Goal: Task Accomplishment & Management: Use online tool/utility

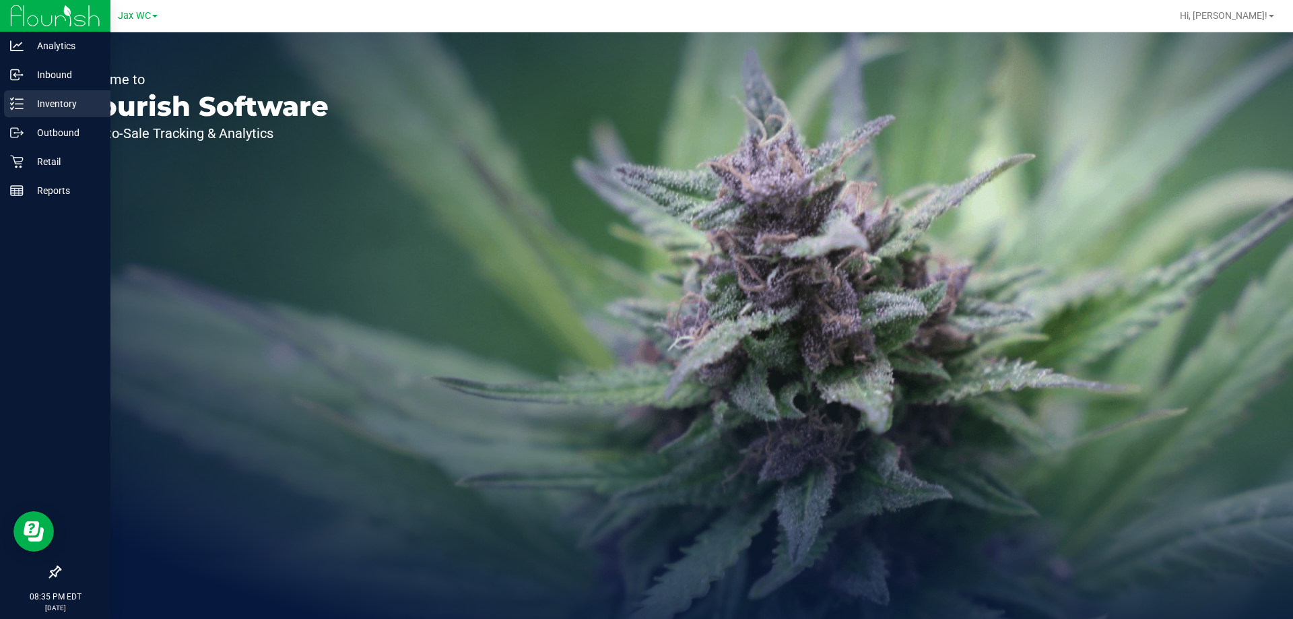
click at [73, 104] on p "Inventory" at bounding box center [64, 104] width 81 height 16
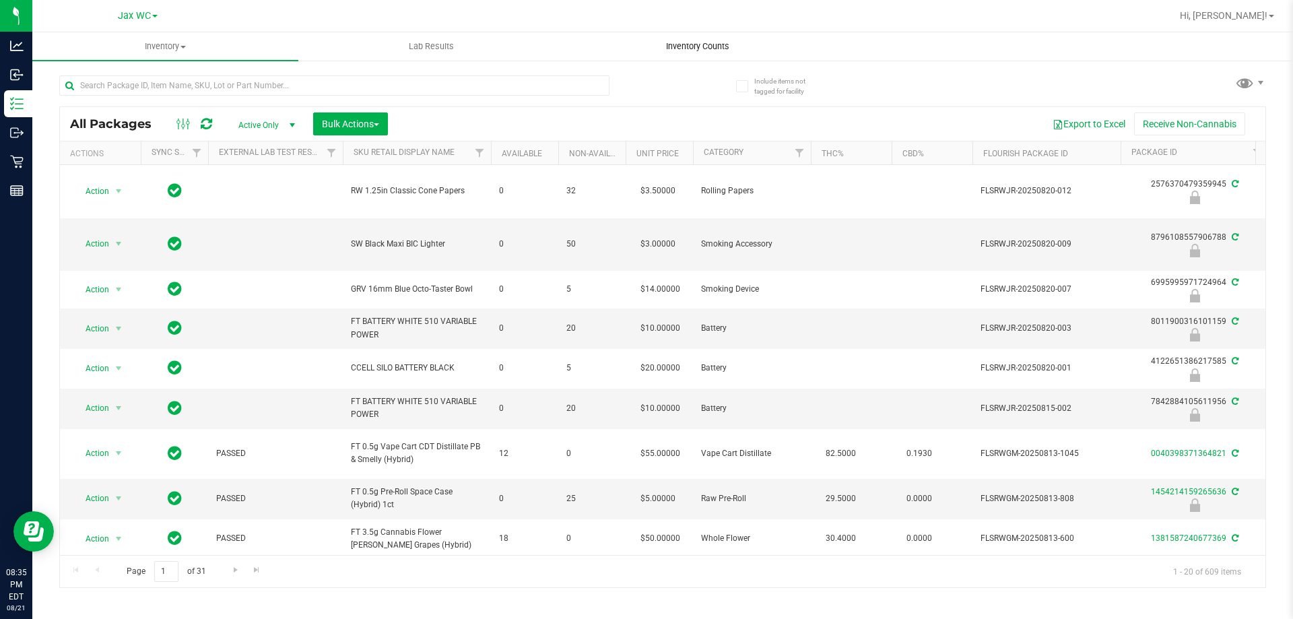
click at [714, 44] on span "Inventory Counts" at bounding box center [698, 46] width 100 height 12
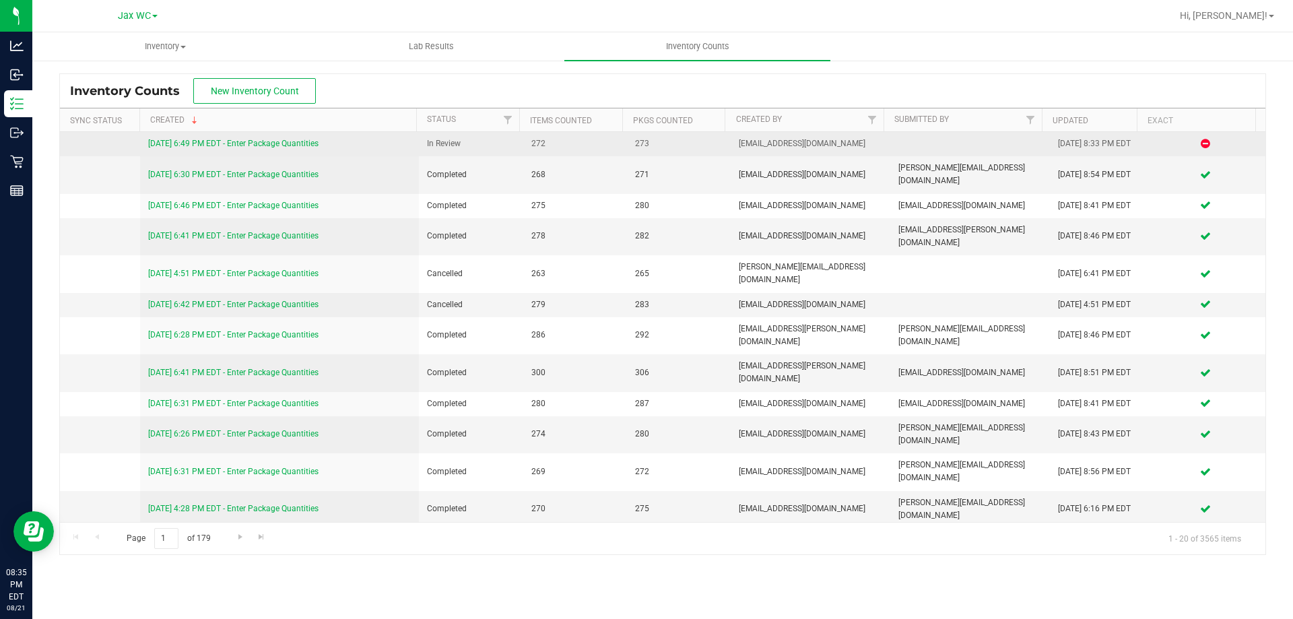
click at [259, 147] on link "[DATE] 6:49 PM EDT - Enter Package Quantities" at bounding box center [233, 143] width 170 height 9
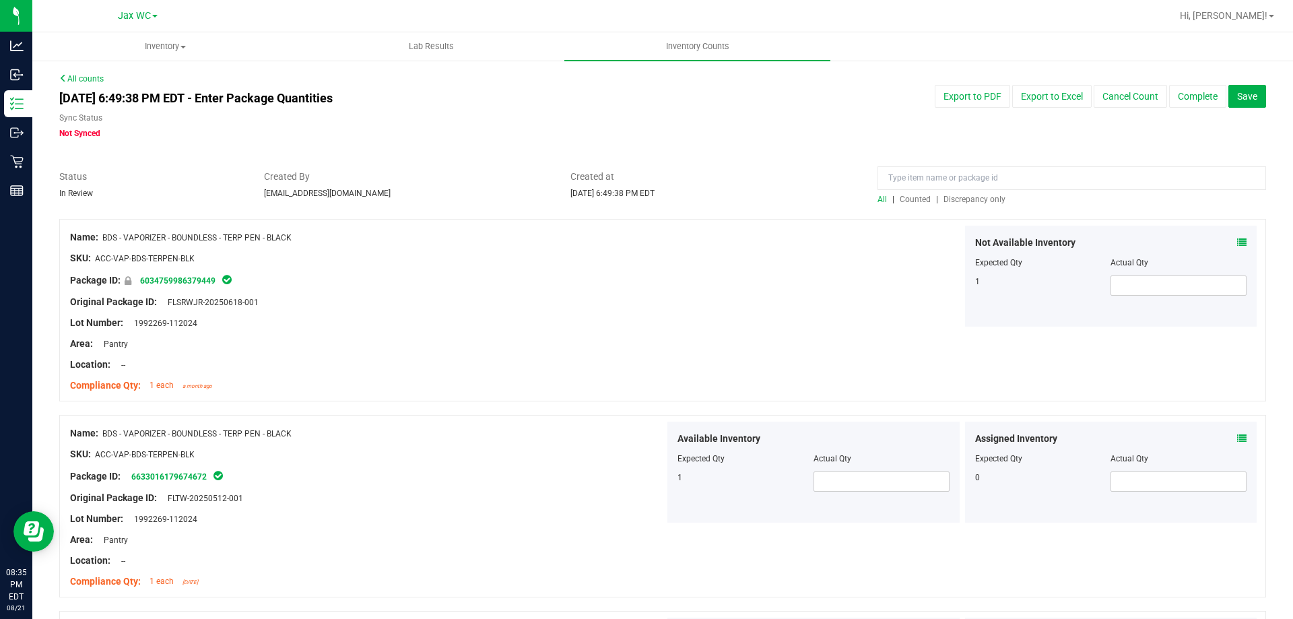
click at [972, 200] on span "Discrepancy only" at bounding box center [974, 199] width 62 height 9
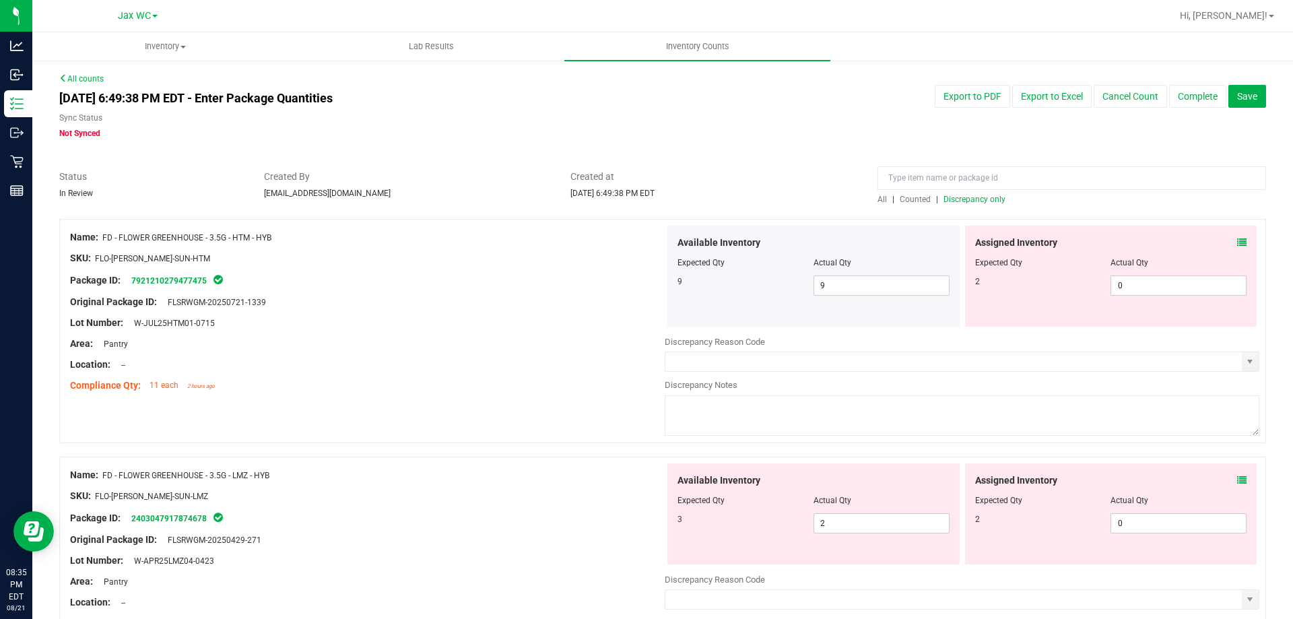
click at [1226, 245] on div "Assigned Inventory" at bounding box center [1111, 243] width 272 height 14
click at [1237, 242] on icon at bounding box center [1241, 242] width 9 height 9
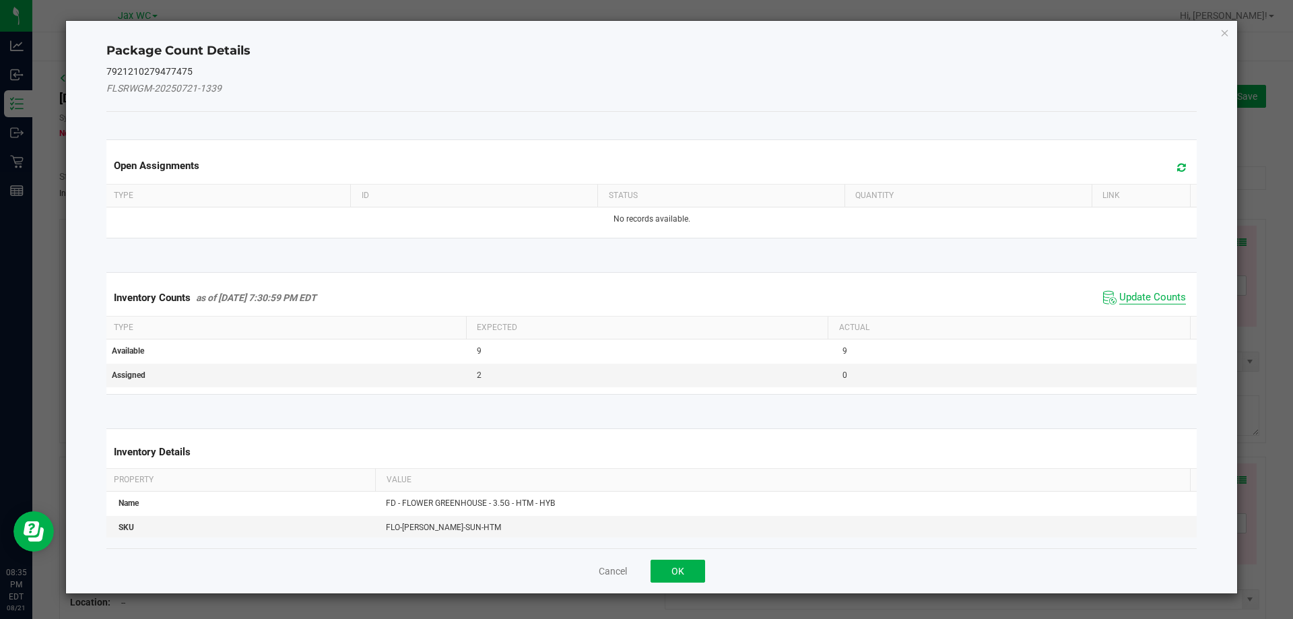
click at [1144, 295] on span "Update Counts" at bounding box center [1152, 297] width 67 height 13
click at [1146, 289] on span "Update Counts" at bounding box center [1146, 297] width 86 height 19
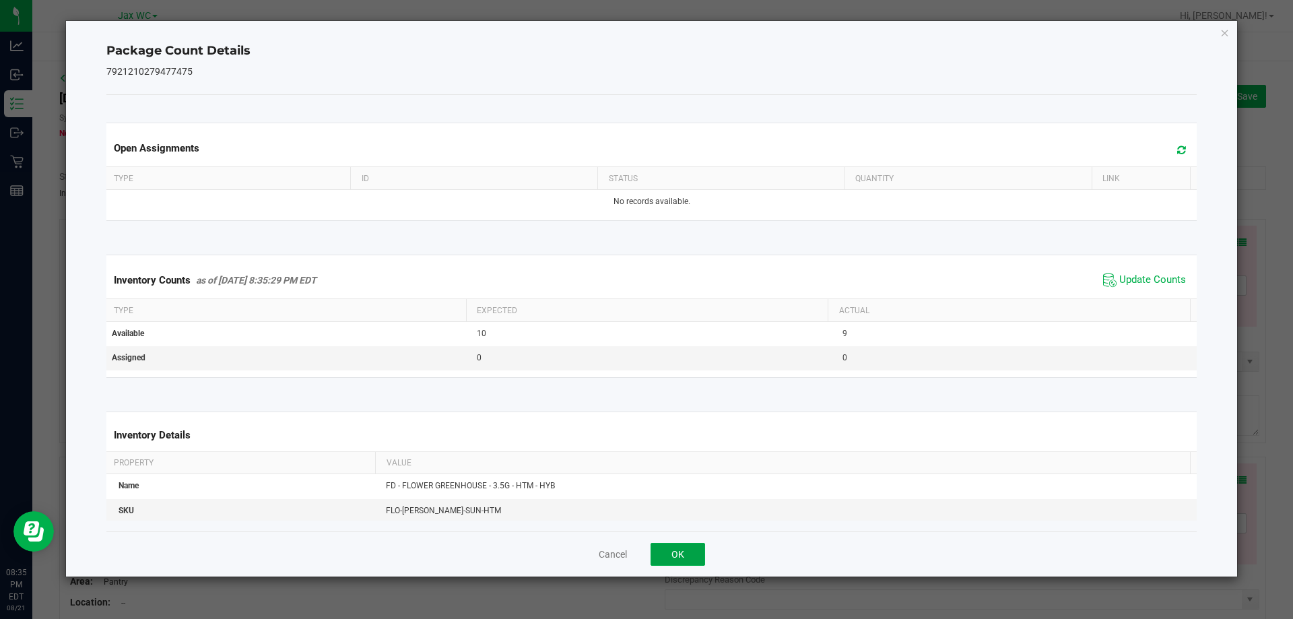
click at [695, 558] on button "OK" at bounding box center [677, 554] width 55 height 23
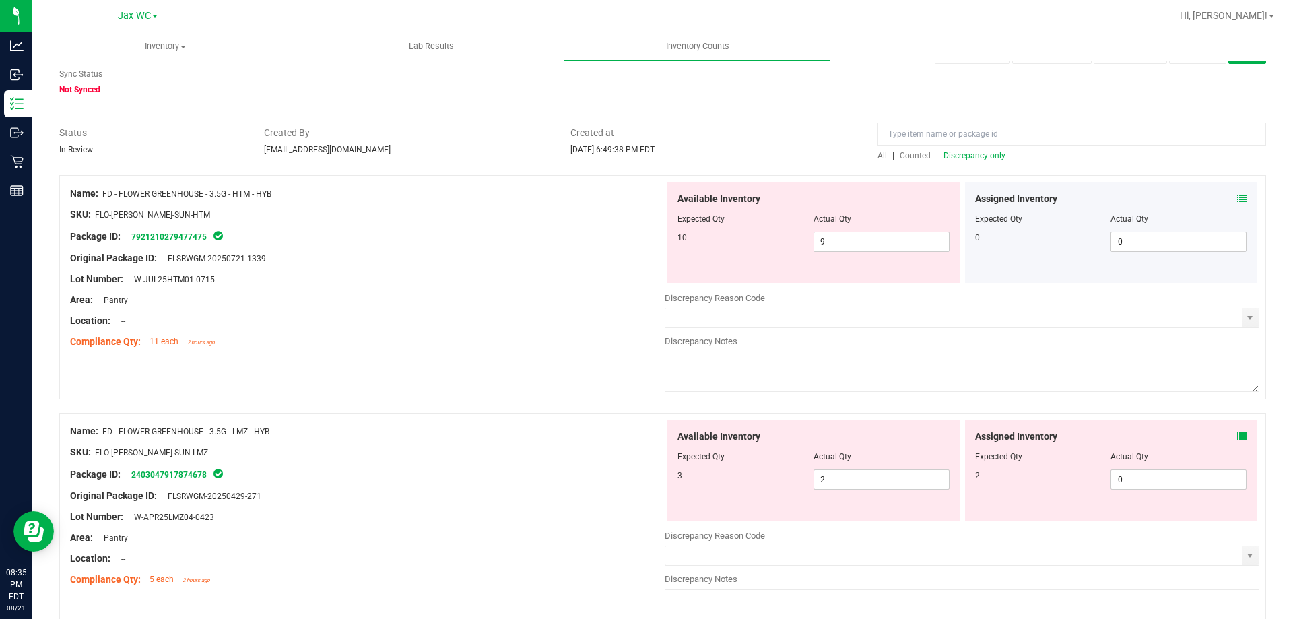
scroll to position [67, 0]
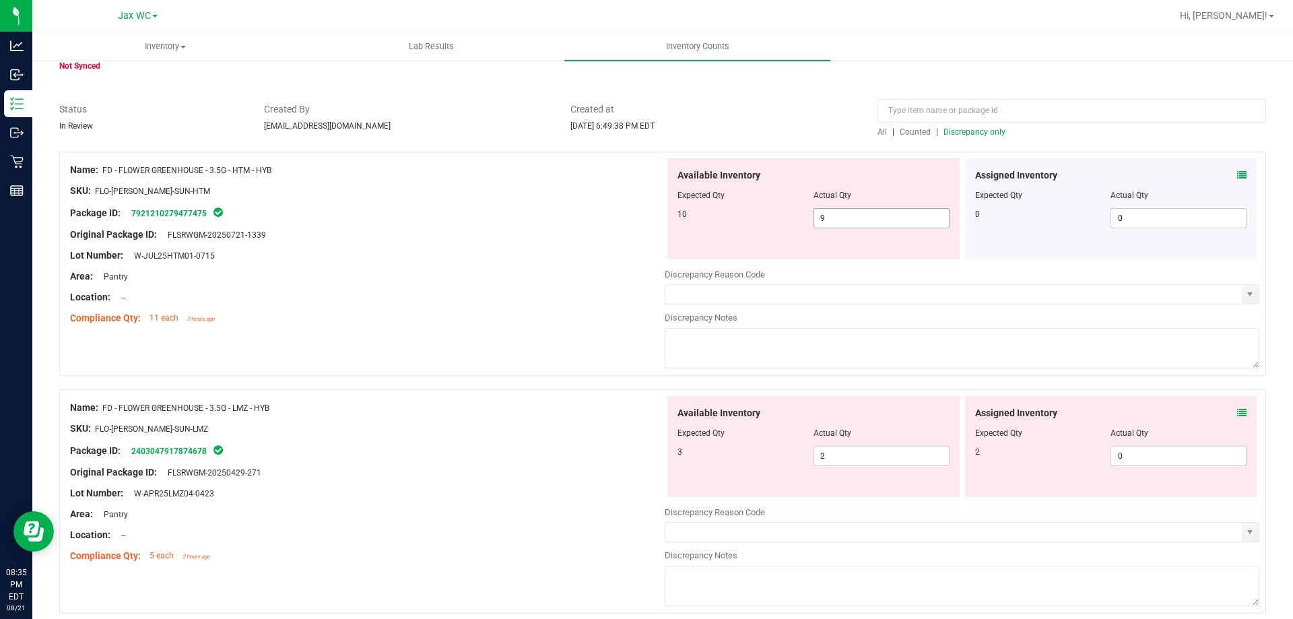
drag, startPoint x: 824, startPoint y: 222, endPoint x: 764, endPoint y: 228, distance: 59.6
click at [764, 228] on div "Available Inventory Expected Qty Actual Qty 10 9 9" at bounding box center [813, 208] width 292 height 101
type input "10"
drag, startPoint x: 575, startPoint y: 207, endPoint x: 1002, endPoint y: 376, distance: 459.2
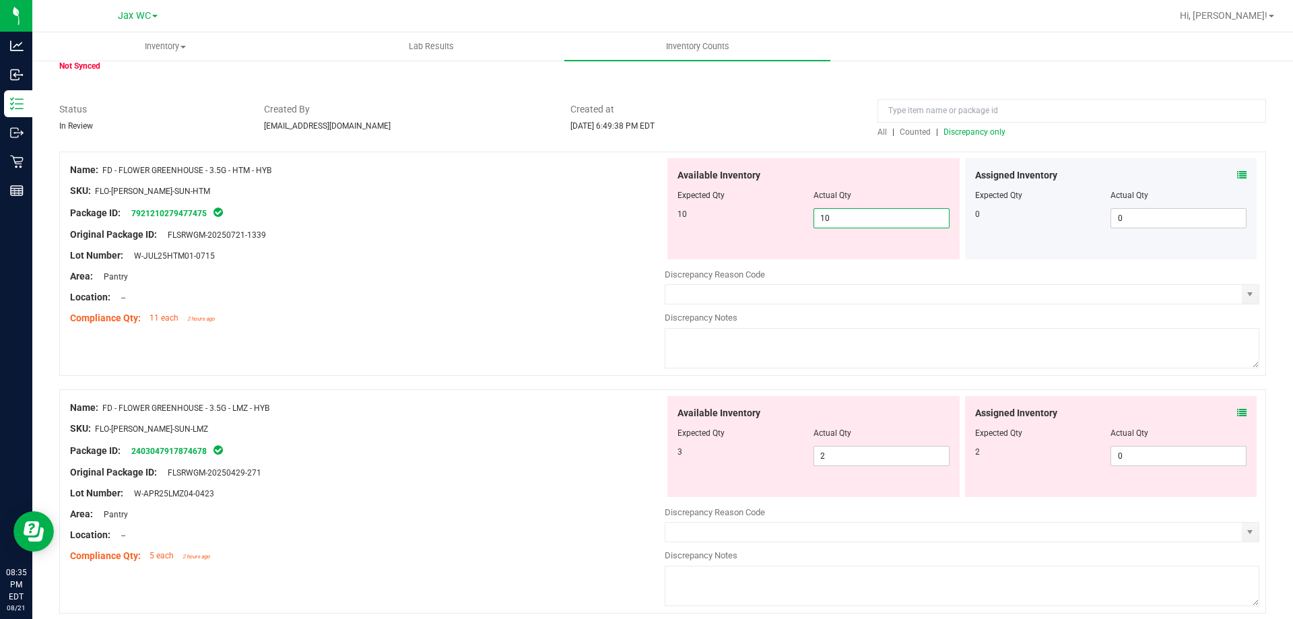
click at [580, 208] on div "Package ID: 7921210279477475" at bounding box center [367, 213] width 595 height 16
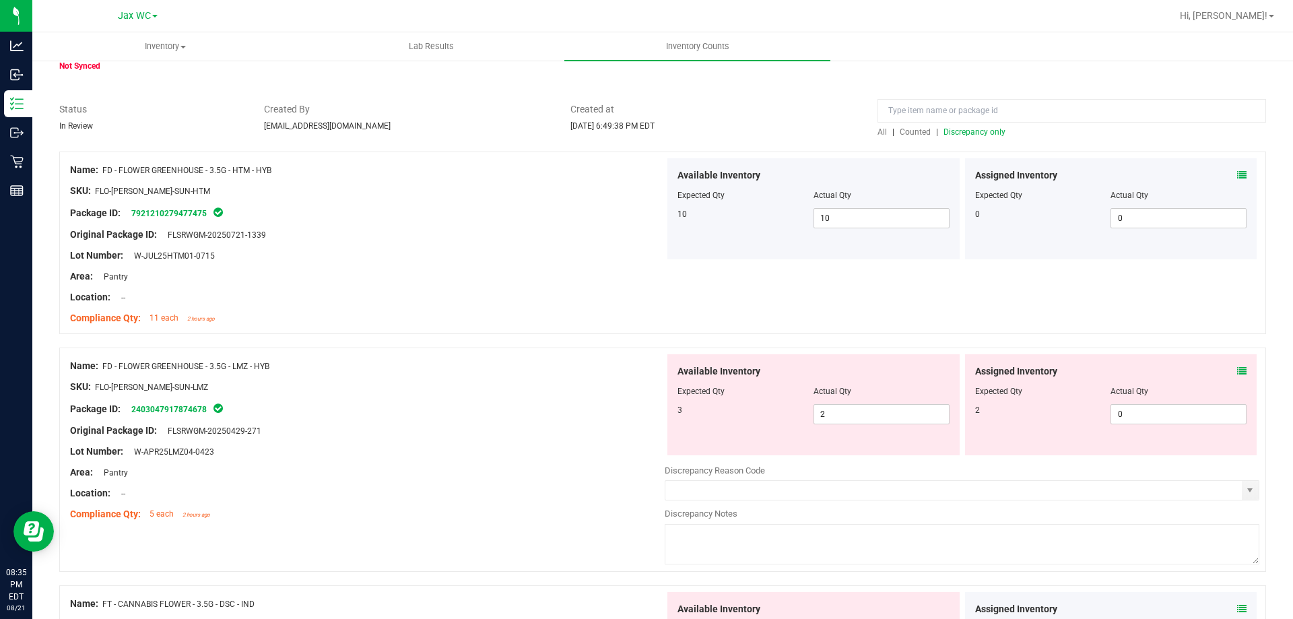
click at [1237, 366] on icon at bounding box center [1241, 370] width 9 height 9
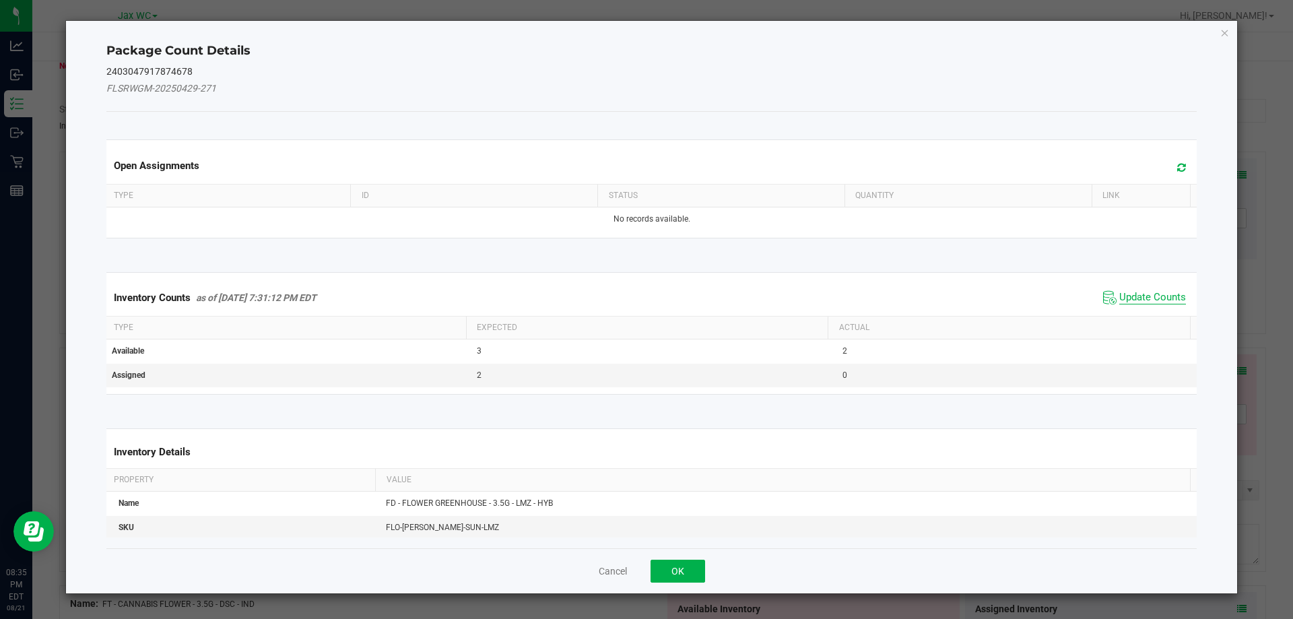
click at [1156, 293] on span "Update Counts" at bounding box center [1152, 297] width 67 height 13
click at [1150, 294] on div "Inventory Counts as of [DATE] 7:31:12 PM EDT Update Counts" at bounding box center [652, 296] width 1096 height 35
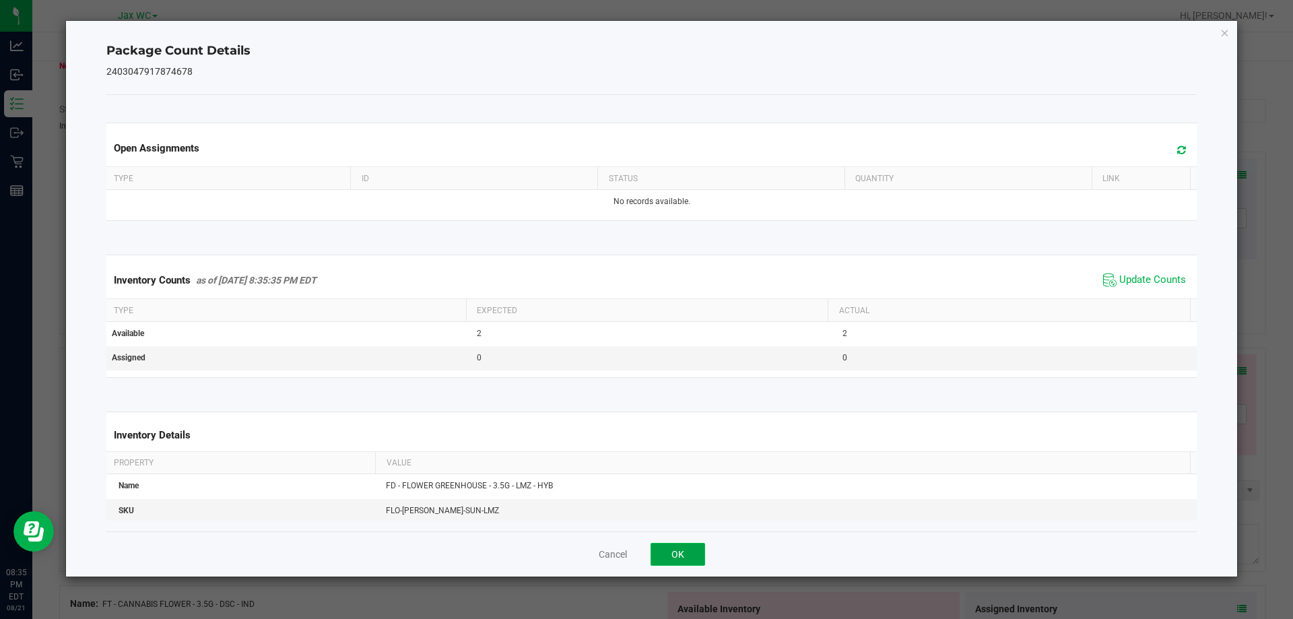
click at [688, 553] on button "OK" at bounding box center [677, 554] width 55 height 23
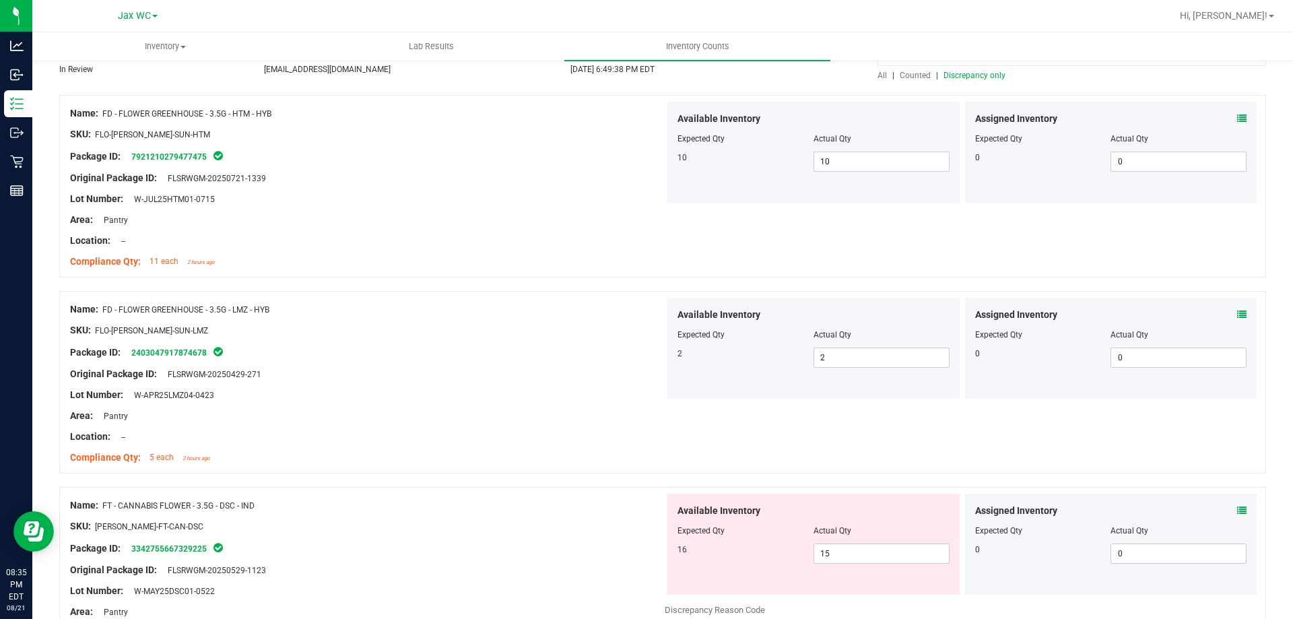
scroll to position [202, 0]
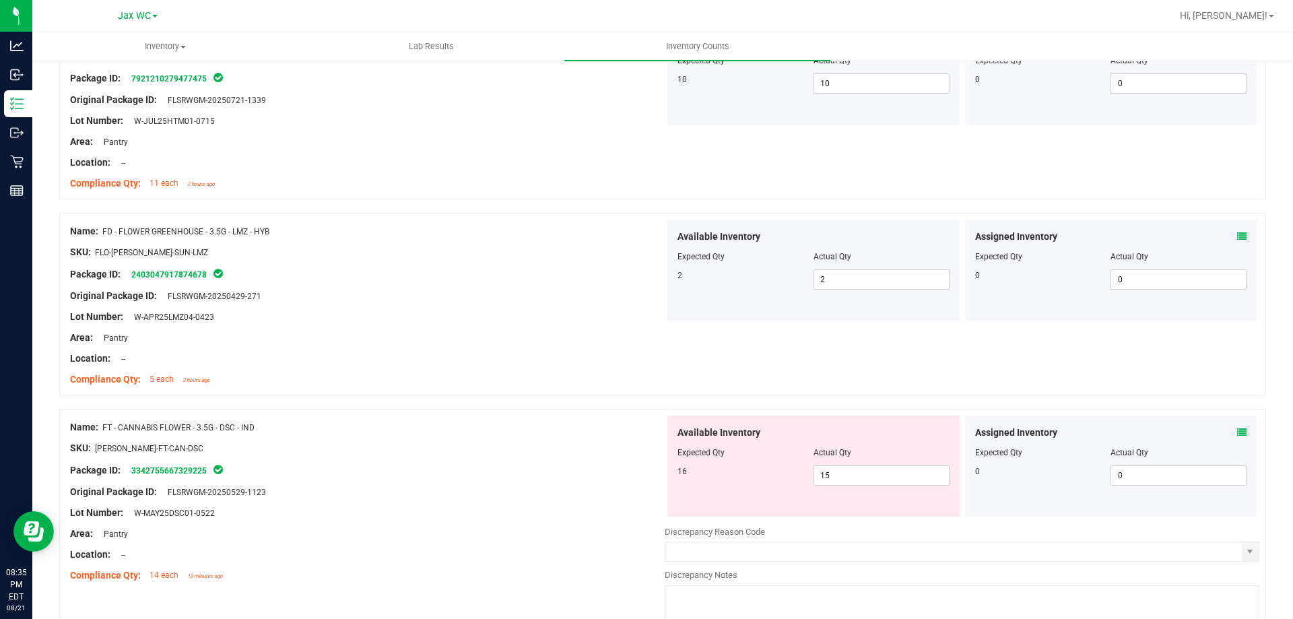
click at [1237, 428] on icon at bounding box center [1241, 432] width 9 height 9
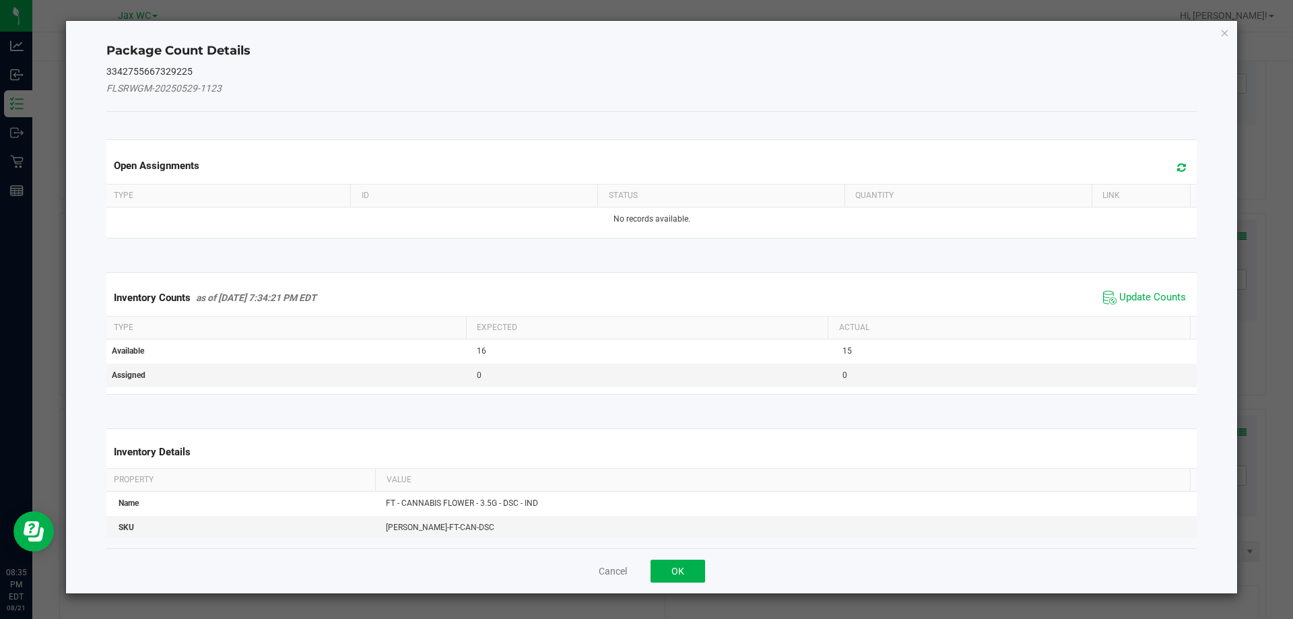
click at [1134, 286] on div "Inventory Counts as of [DATE] 7:34:21 PM EDT Update Counts" at bounding box center [652, 297] width 1096 height 36
click at [1135, 292] on span "Update Counts" at bounding box center [1152, 297] width 67 height 13
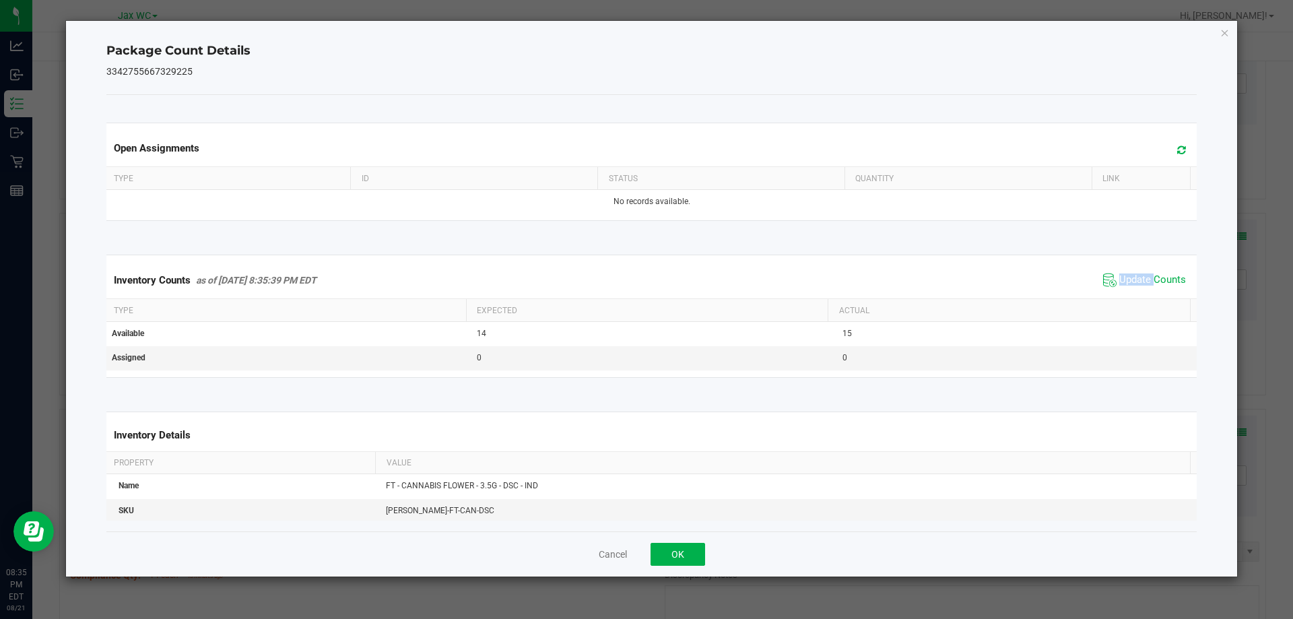
click at [1135, 291] on div "Inventory Counts as of [DATE] 8:35:39 PM EDT Update Counts" at bounding box center [652, 280] width 1096 height 36
click at [677, 543] on button "OK" at bounding box center [677, 554] width 55 height 23
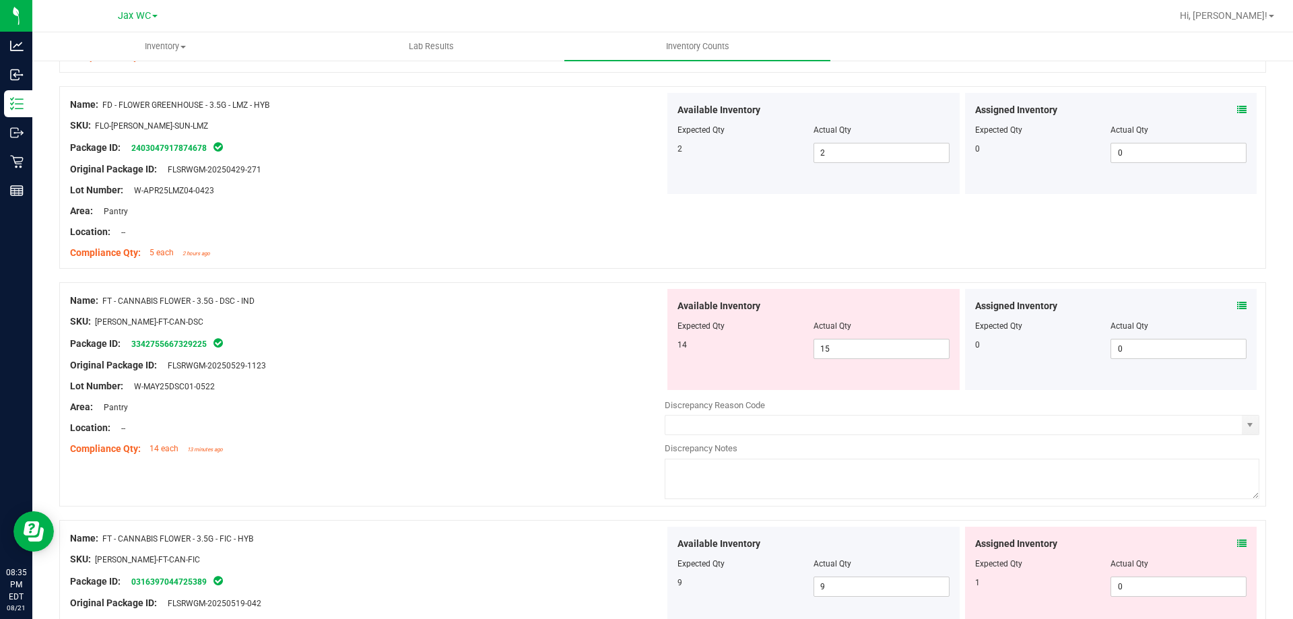
scroll to position [337, 0]
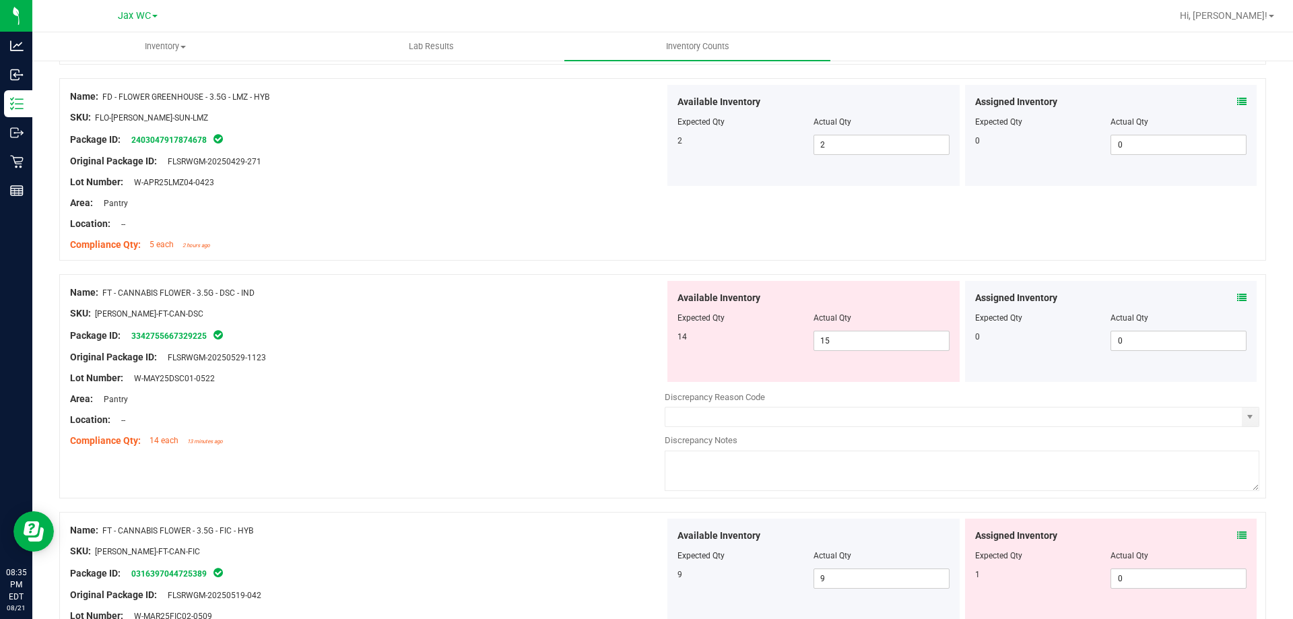
click at [1237, 533] on icon at bounding box center [1241, 535] width 9 height 9
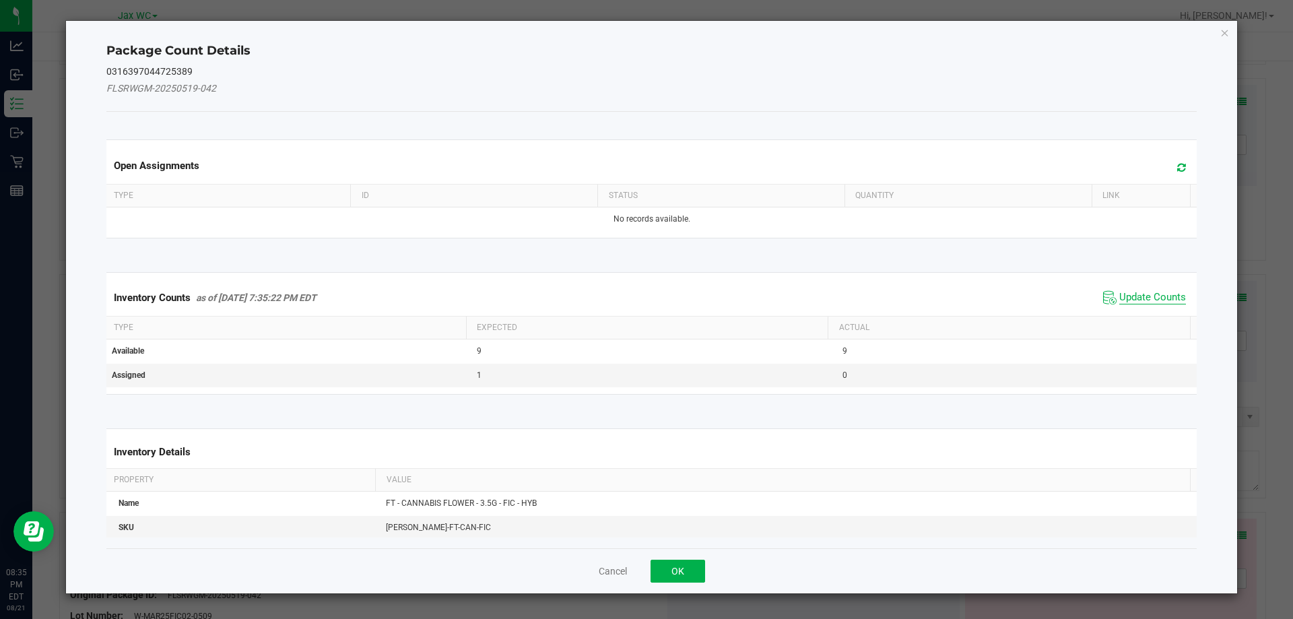
click at [1124, 292] on span "Update Counts" at bounding box center [1152, 297] width 67 height 13
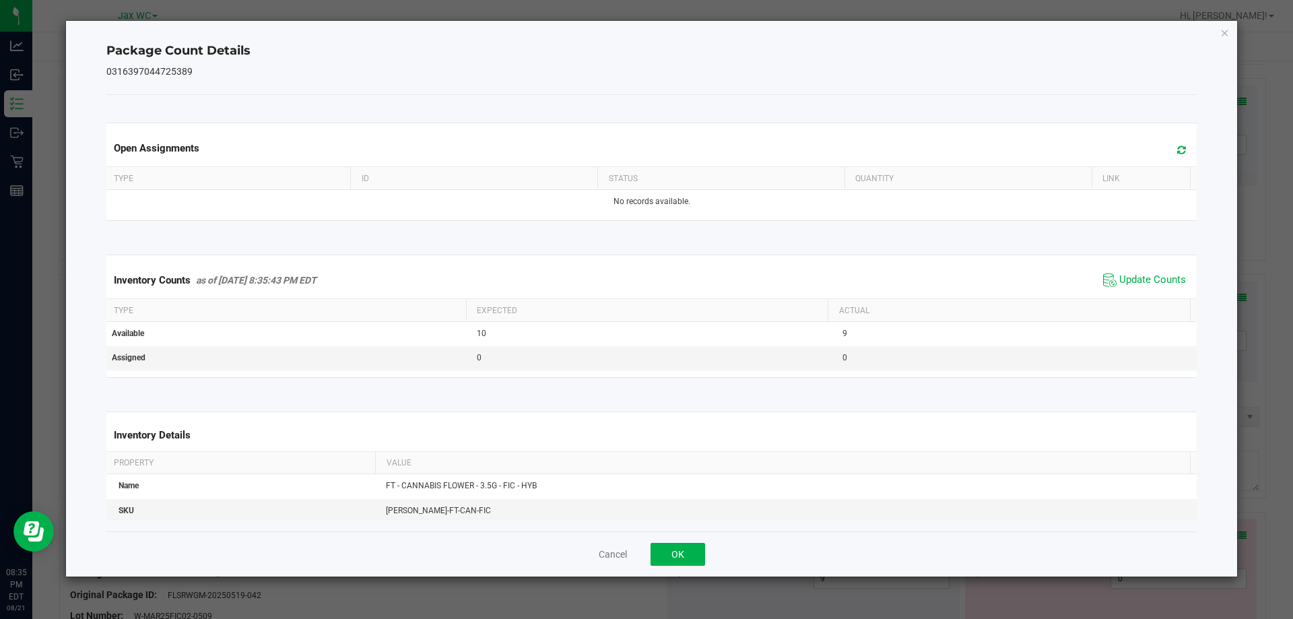
click at [1134, 295] on div "Inventory Counts as of [DATE] 8:35:43 PM EDT Update Counts" at bounding box center [652, 280] width 1096 height 36
click at [1134, 294] on div "Inventory Counts as of [DATE] 8:35:43 PM EDT Update Counts" at bounding box center [652, 280] width 1096 height 36
click at [1135, 283] on span "Update Counts" at bounding box center [1152, 279] width 67 height 13
click at [1137, 280] on span "Update Counts" at bounding box center [1152, 279] width 67 height 13
click at [673, 555] on button "OK" at bounding box center [677, 554] width 55 height 23
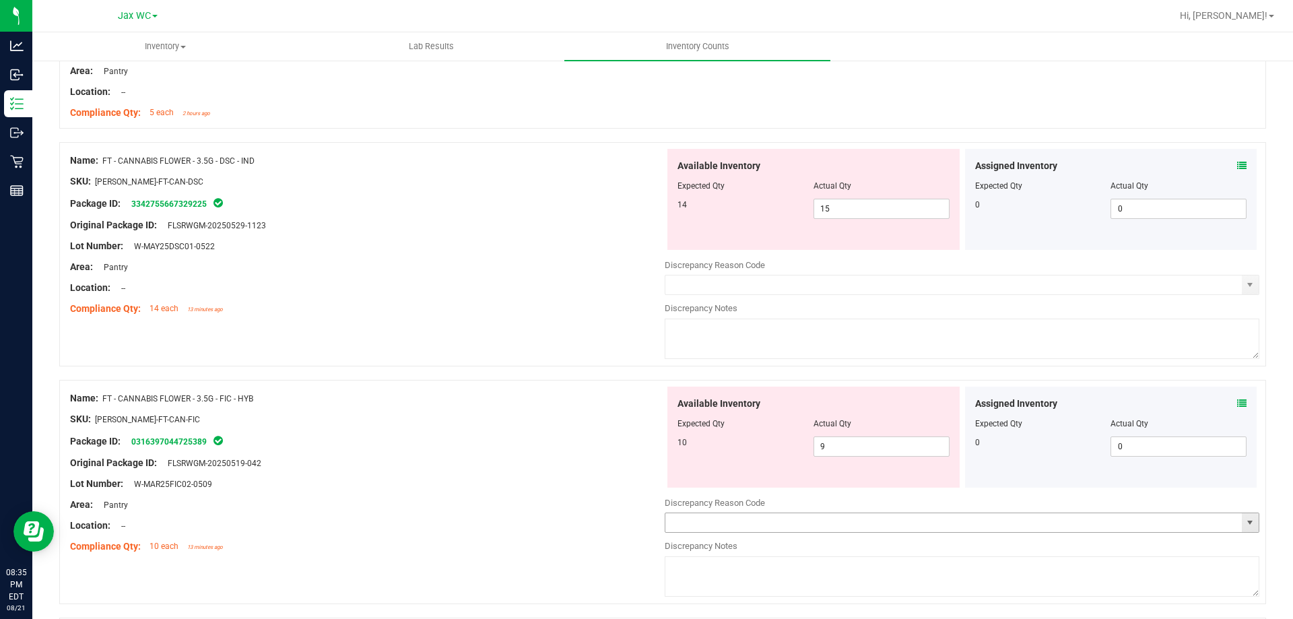
scroll to position [471, 0]
drag, startPoint x: 835, startPoint y: 446, endPoint x: 714, endPoint y: 450, distance: 120.6
click at [714, 450] on div "10 9 9" at bounding box center [813, 444] width 272 height 20
type input "10"
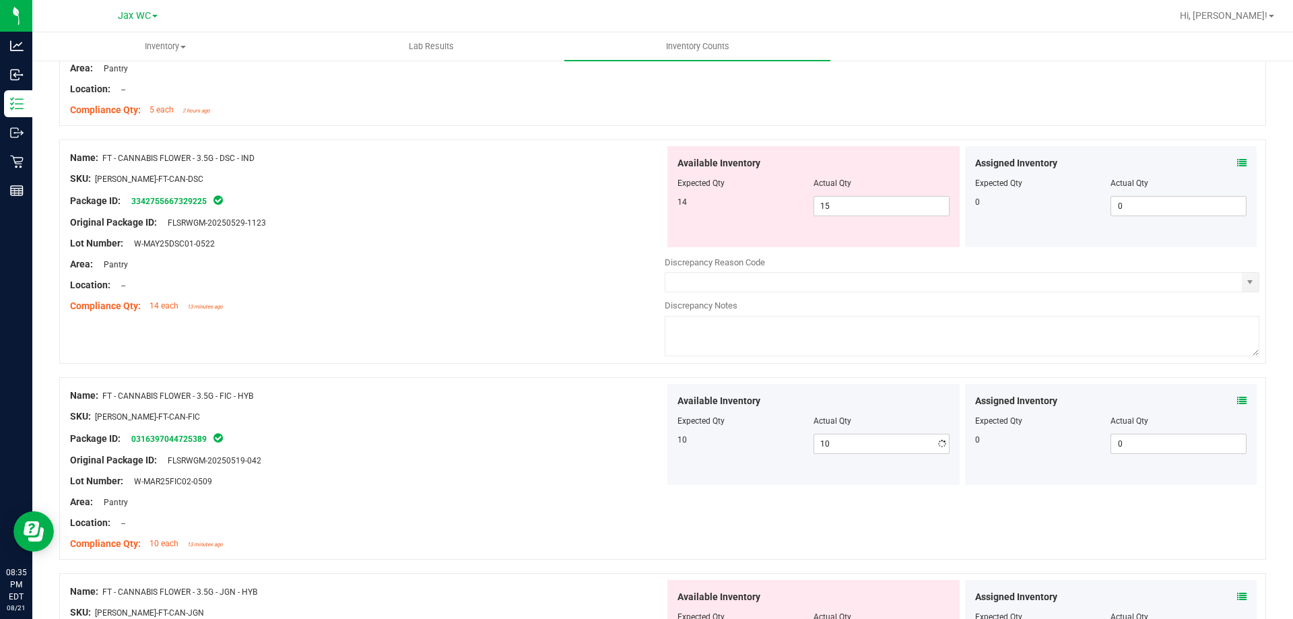
click at [556, 440] on div "Package ID: 0316397044725389" at bounding box center [367, 438] width 595 height 16
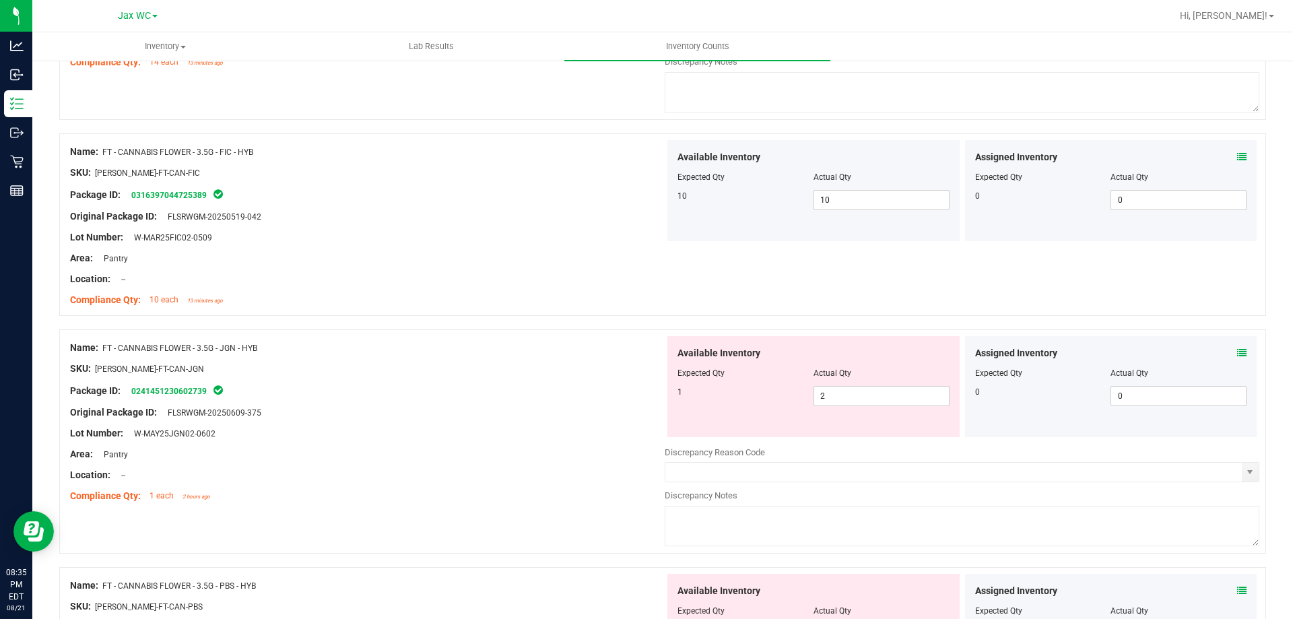
scroll to position [741, 0]
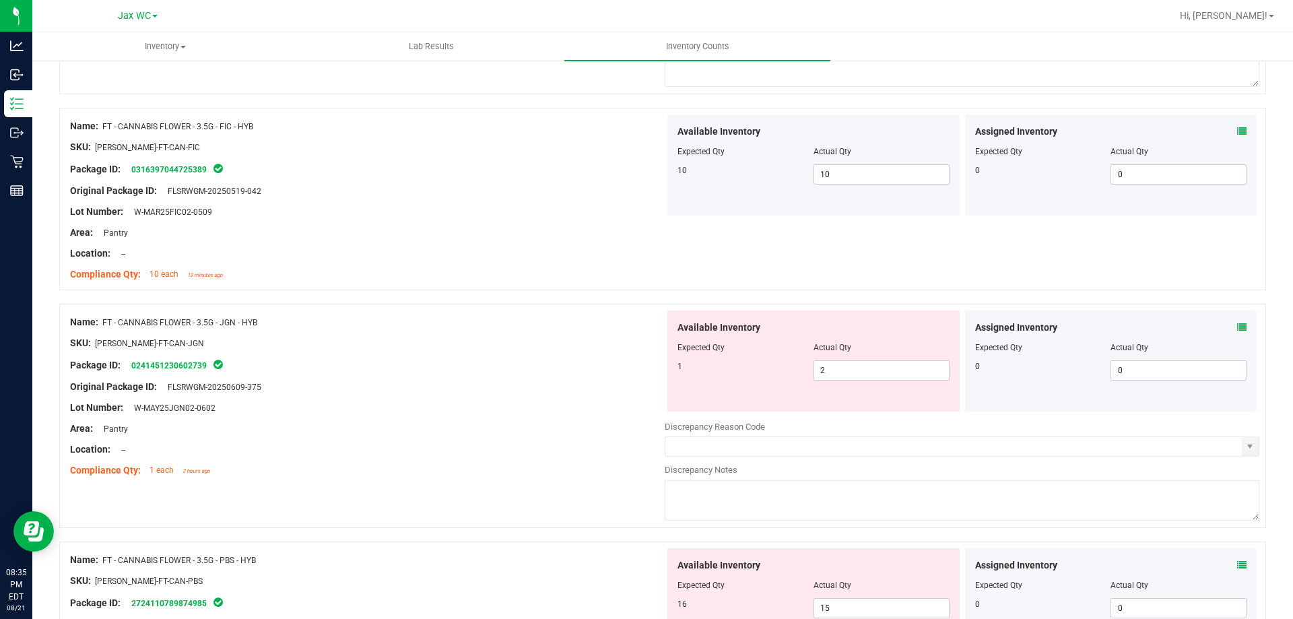
click at [1237, 329] on icon at bounding box center [1241, 327] width 9 height 9
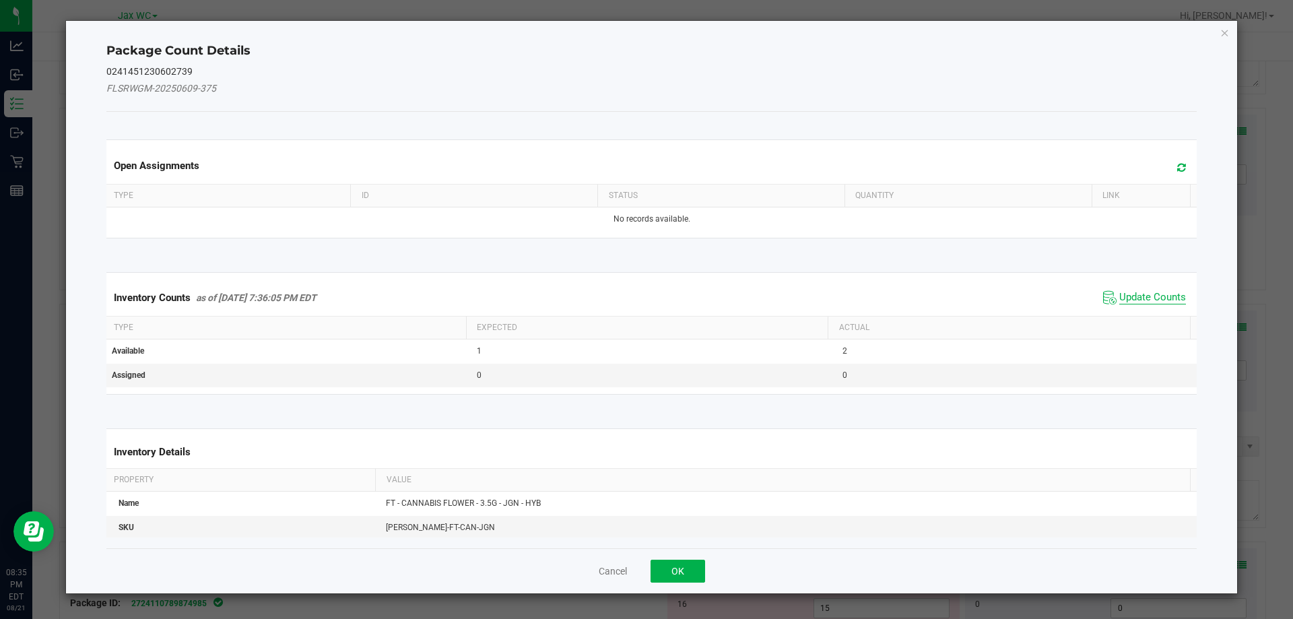
click at [1142, 301] on span "Update Counts" at bounding box center [1152, 297] width 67 height 13
click at [1152, 288] on span "Update Counts" at bounding box center [1146, 297] width 86 height 19
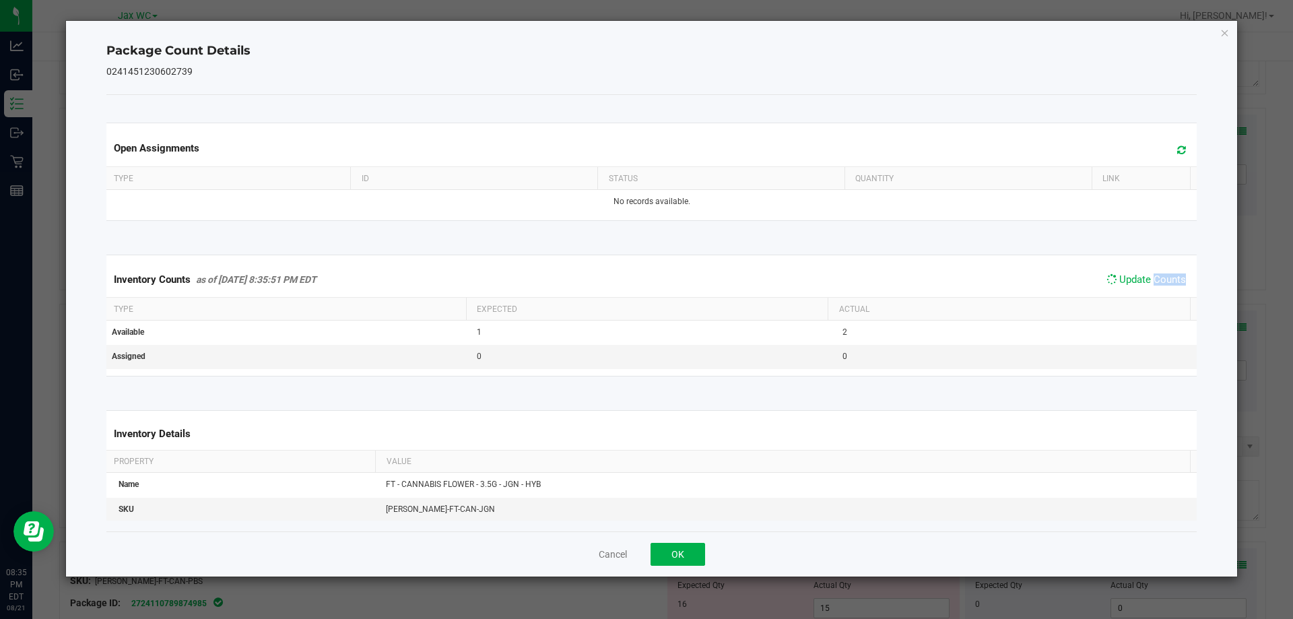
click at [1152, 288] on span "Update Counts" at bounding box center [1146, 279] width 86 height 19
click at [1147, 280] on span "Update Counts" at bounding box center [1152, 279] width 67 height 13
click at [684, 558] on button "OK" at bounding box center [677, 554] width 55 height 23
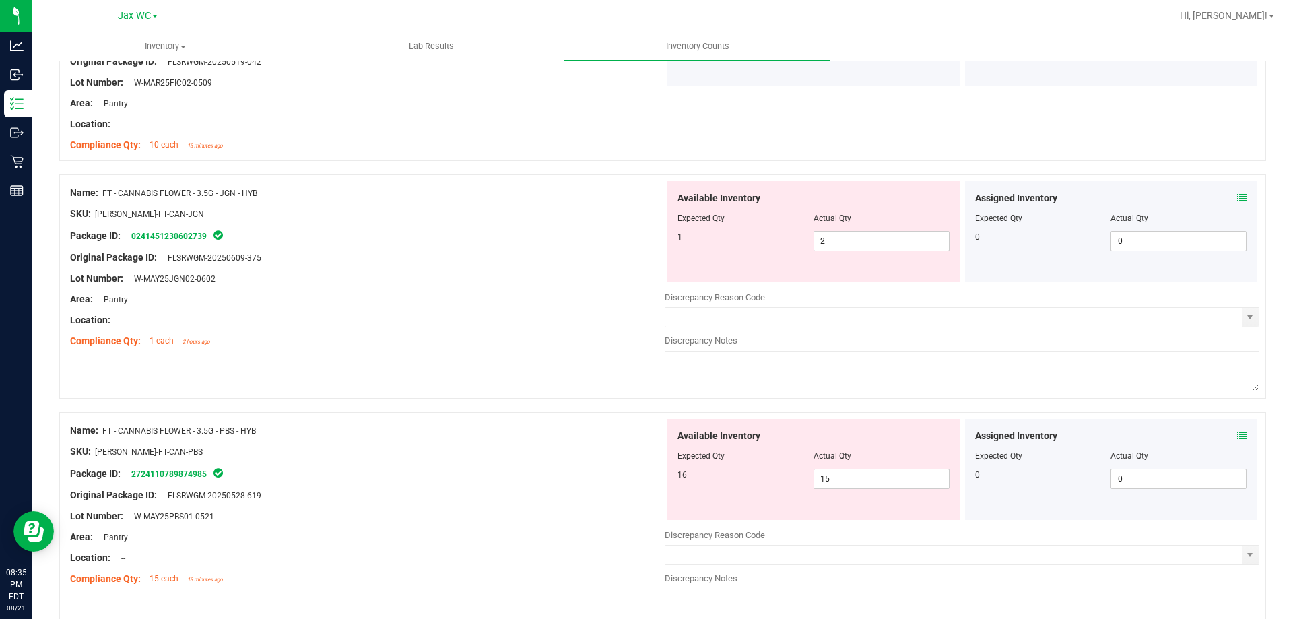
scroll to position [875, 0]
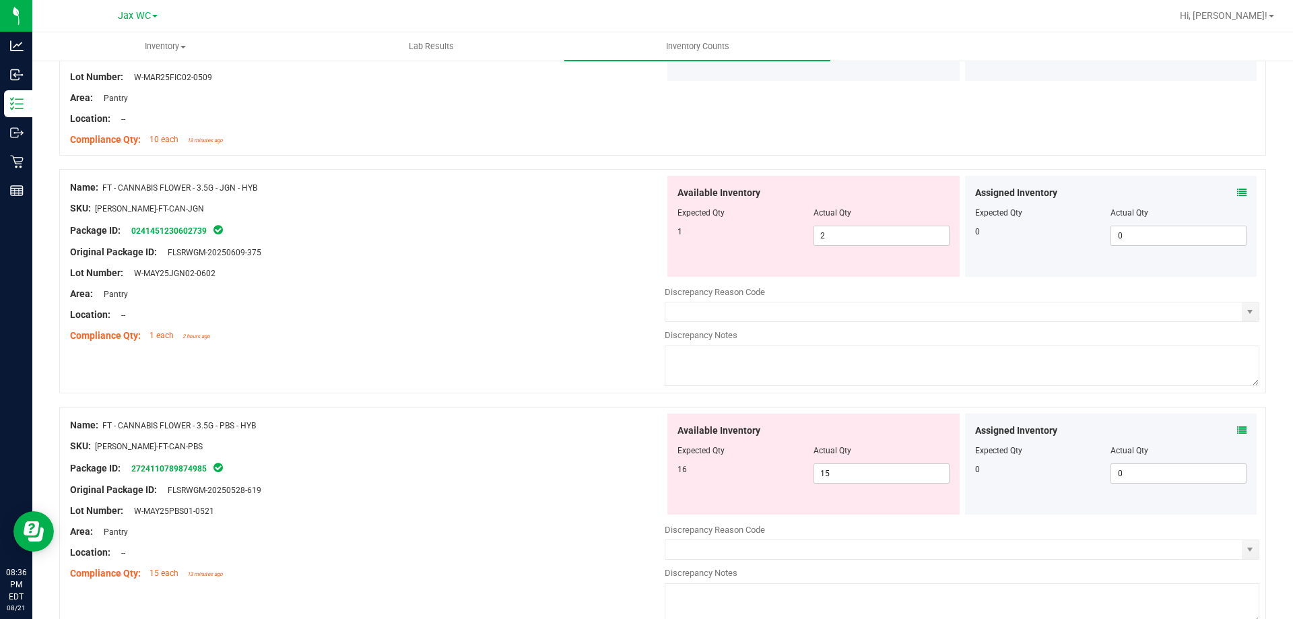
click at [1237, 429] on icon at bounding box center [1241, 430] width 9 height 9
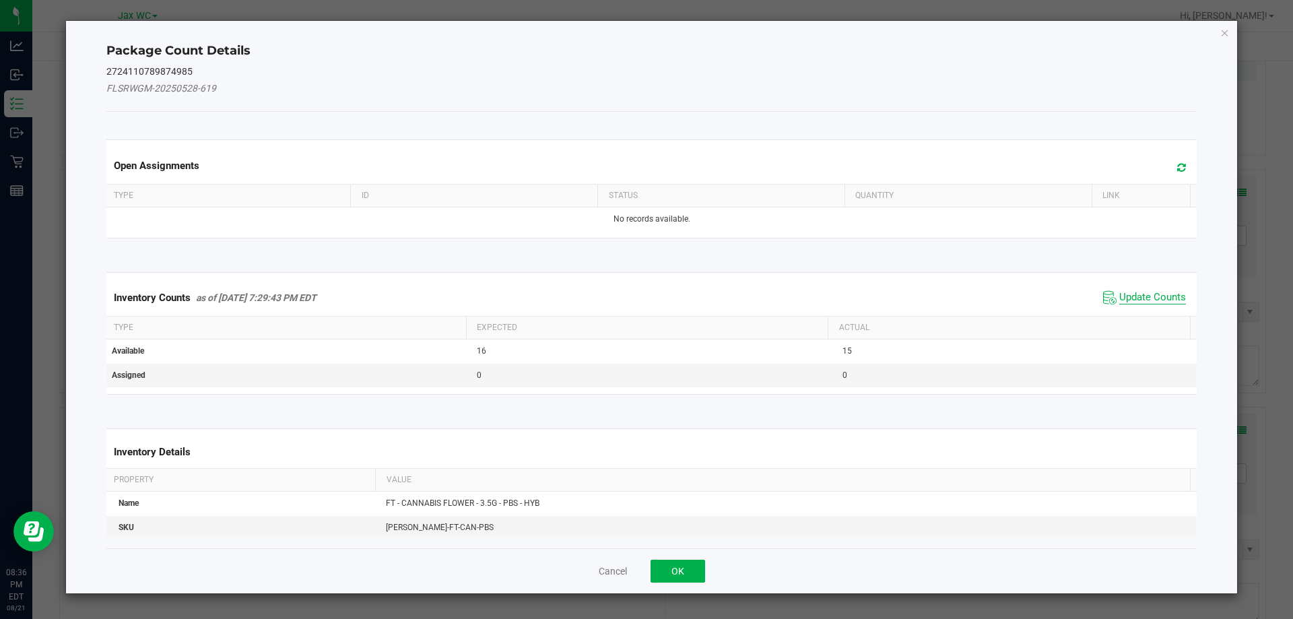
click at [1125, 294] on span "Update Counts" at bounding box center [1152, 297] width 67 height 13
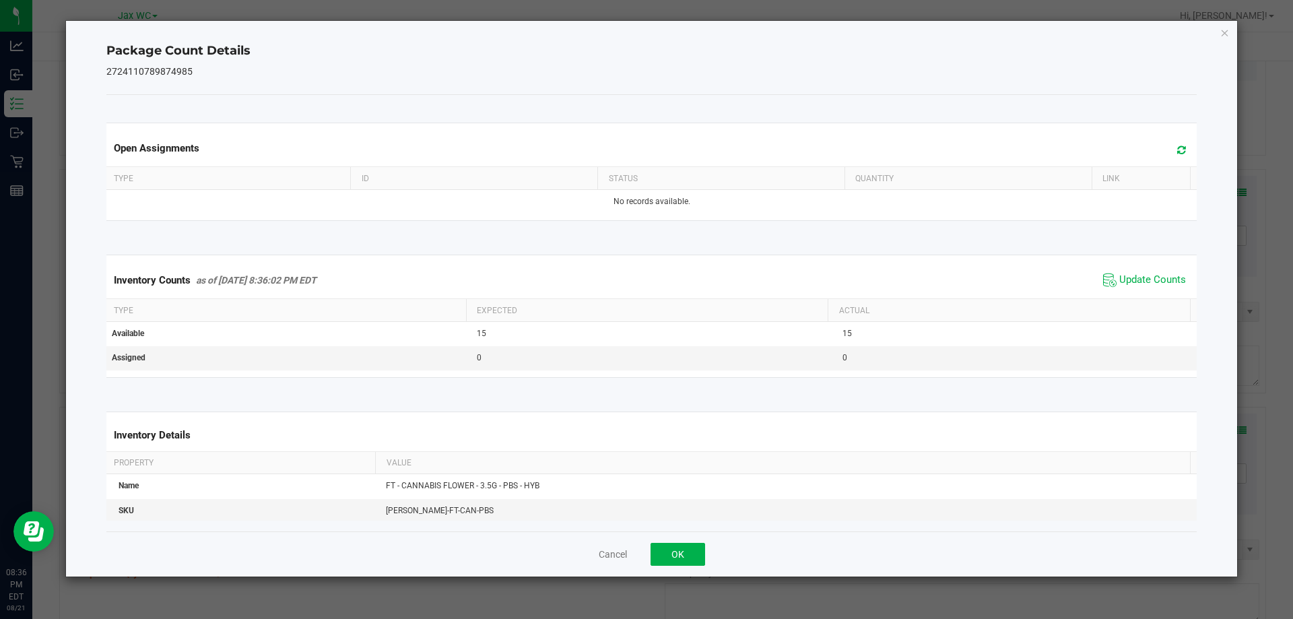
click at [1133, 288] on span "Update Counts" at bounding box center [1145, 280] width 90 height 20
click at [678, 558] on button "OK" at bounding box center [677, 554] width 55 height 23
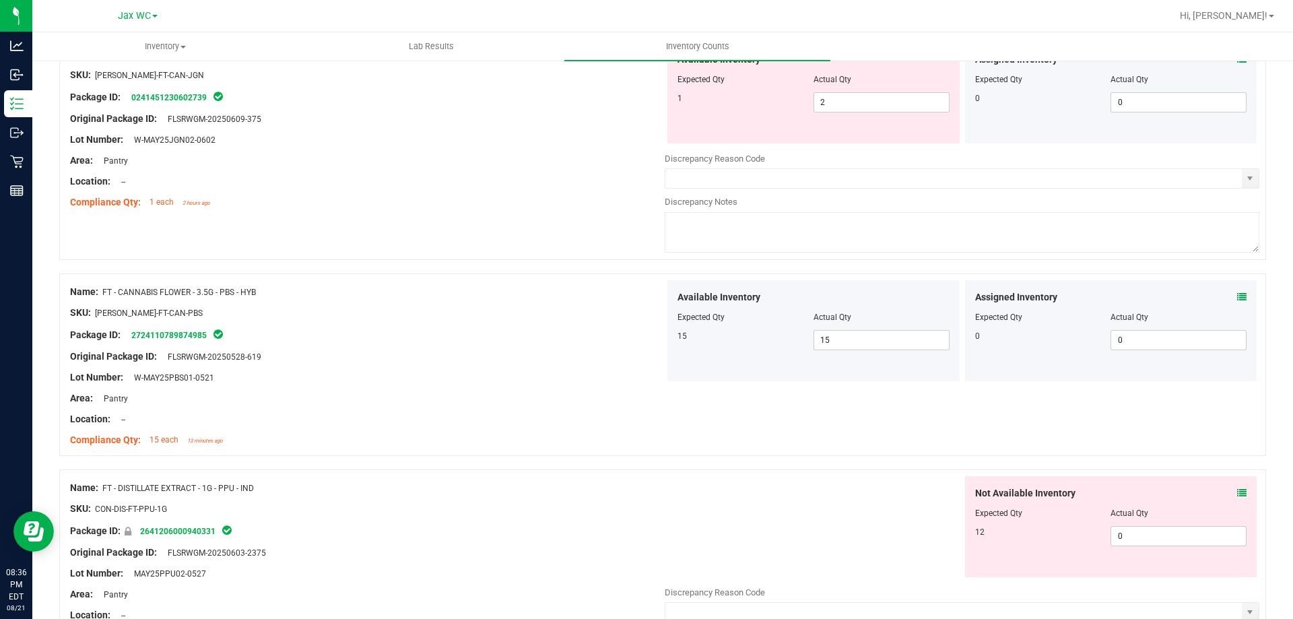
scroll to position [1010, 0]
click at [1237, 492] on icon at bounding box center [1241, 491] width 9 height 9
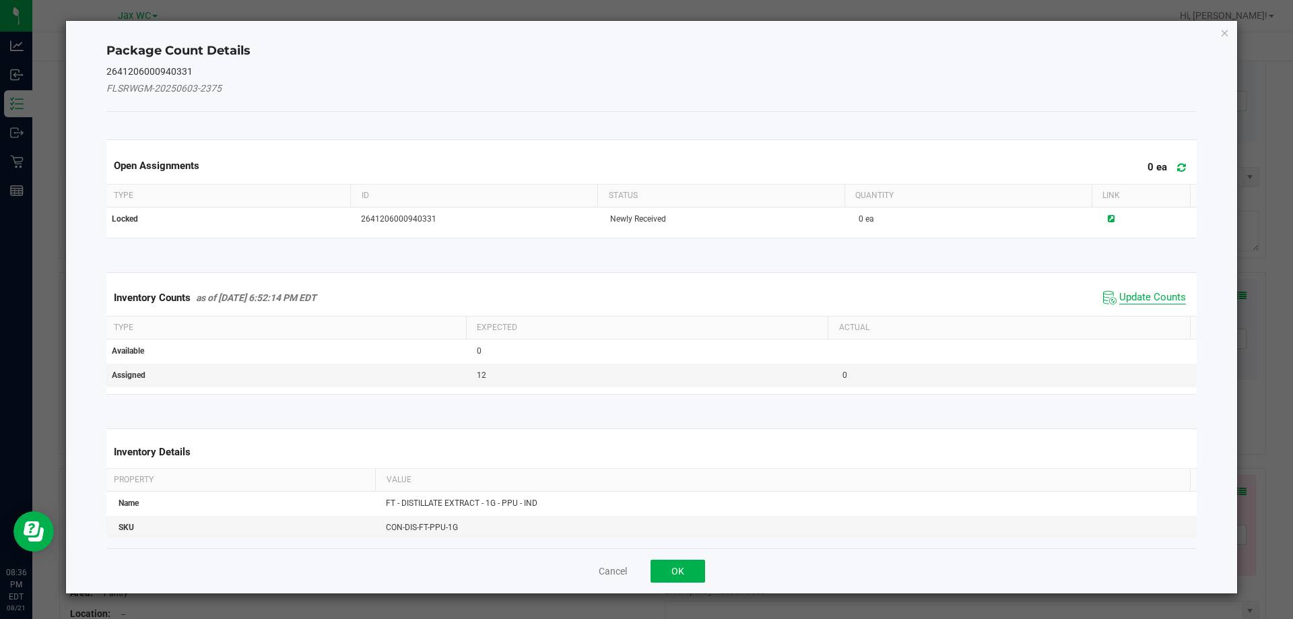
click at [1151, 297] on span "Update Counts" at bounding box center [1152, 297] width 67 height 13
click at [1151, 290] on span "Update Counts" at bounding box center [1146, 297] width 86 height 19
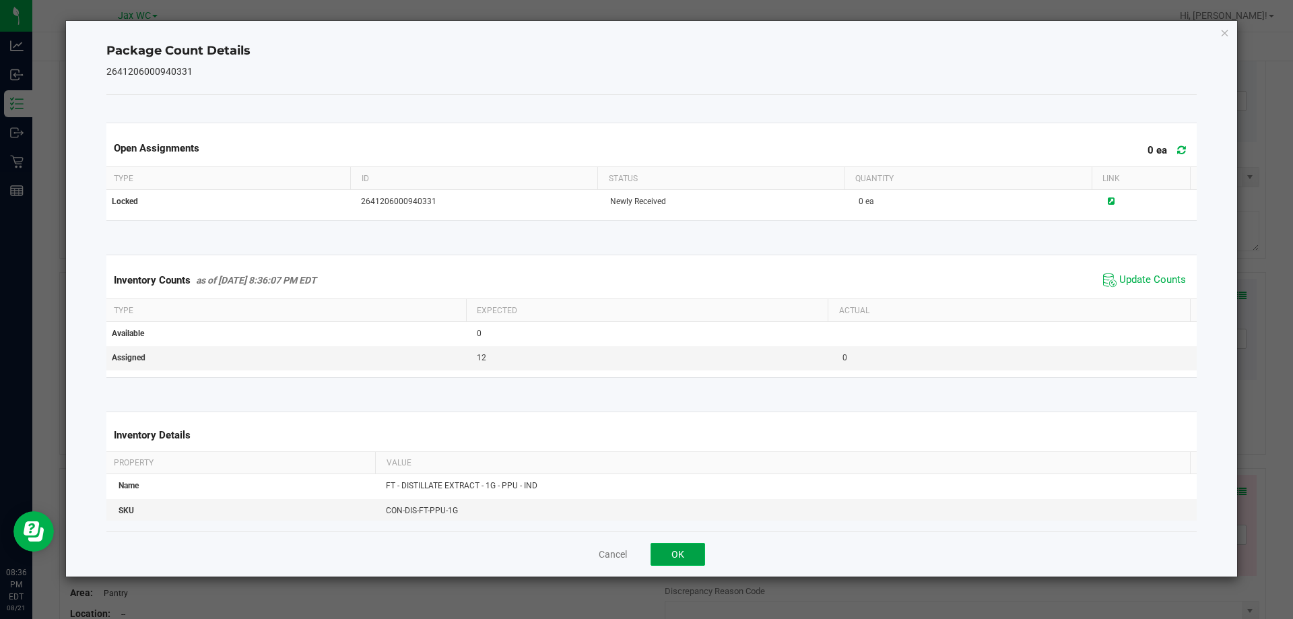
click at [683, 549] on button "OK" at bounding box center [677, 554] width 55 height 23
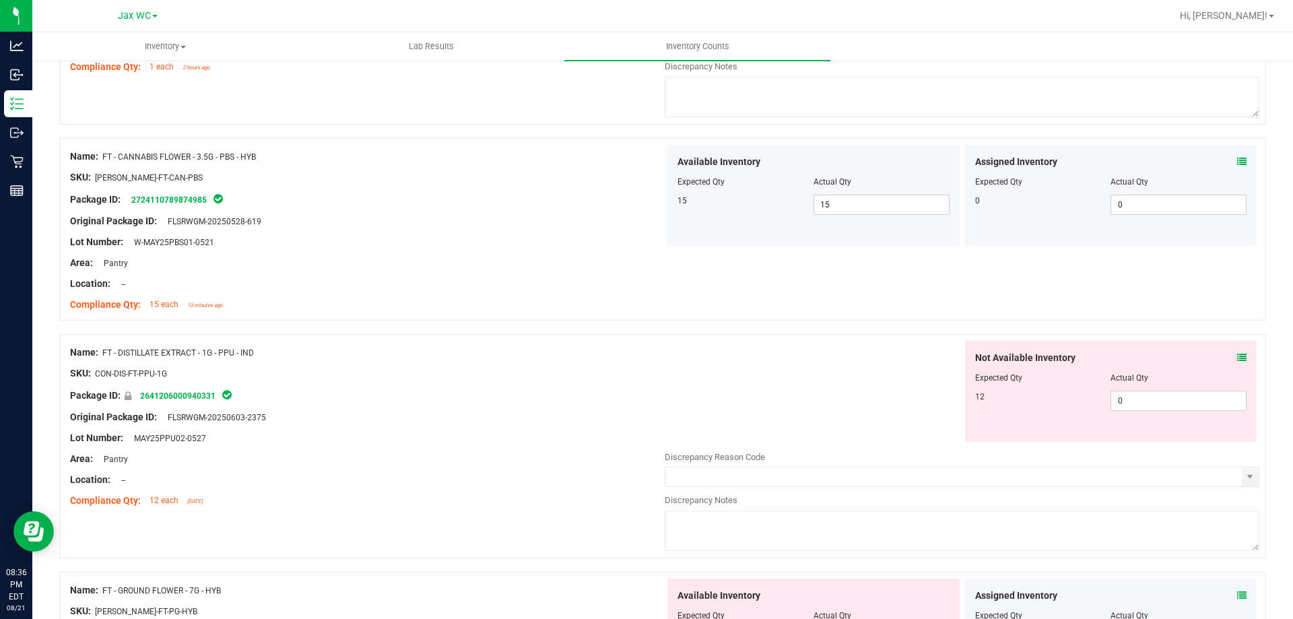
scroll to position [1145, 0]
drag, startPoint x: 1148, startPoint y: 409, endPoint x: 1058, endPoint y: 421, distance: 91.0
click at [1058, 421] on div "Not Available Inventory Expected Qty Actual Qty 12 0 0" at bounding box center [1111, 390] width 292 height 101
type input "12"
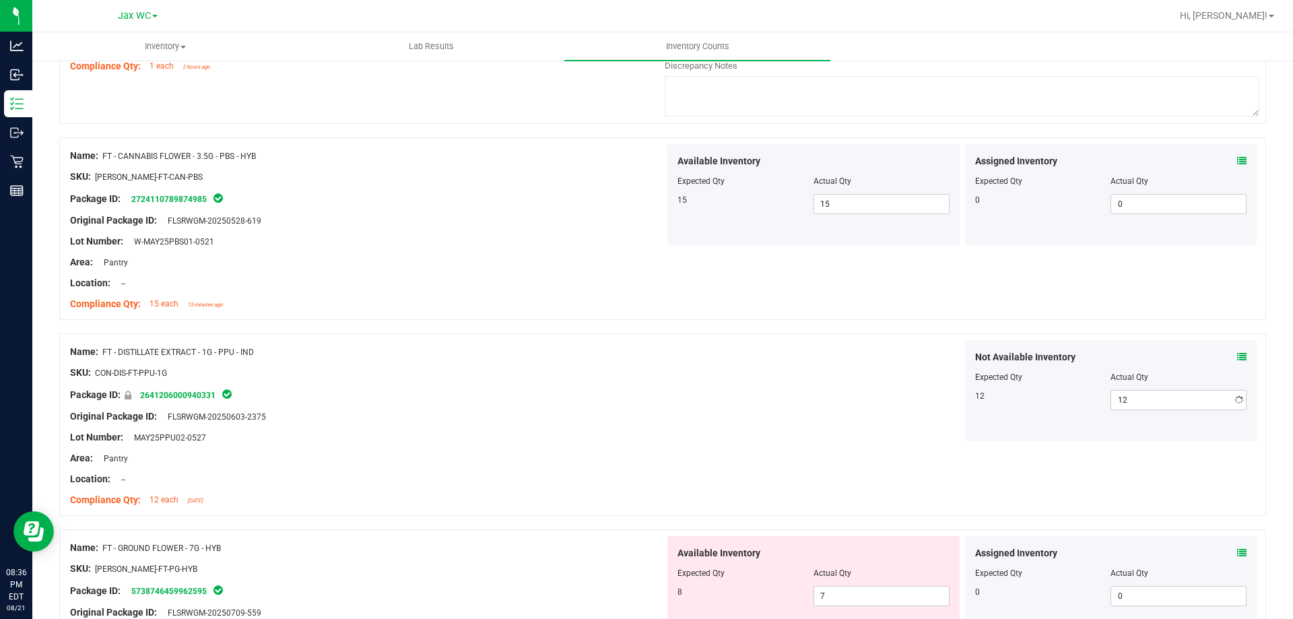
click at [836, 418] on div "Not Available Inventory Expected Qty Actual Qty 12 12 12" at bounding box center [962, 390] width 595 height 101
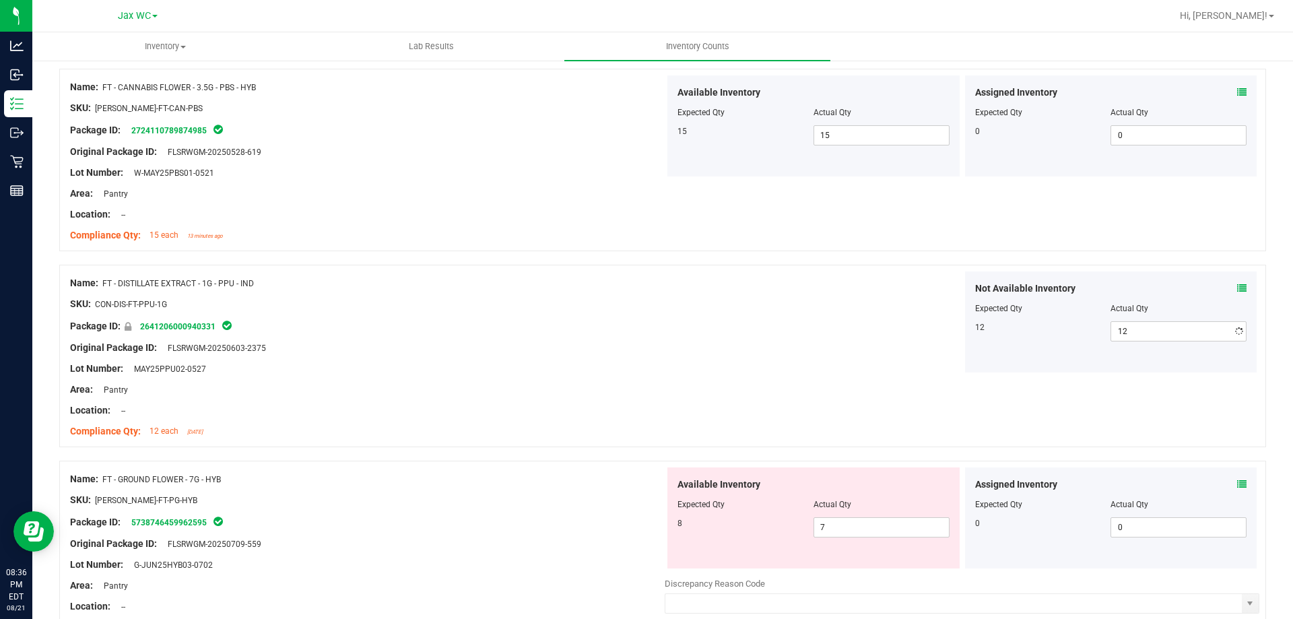
scroll to position [1279, 0]
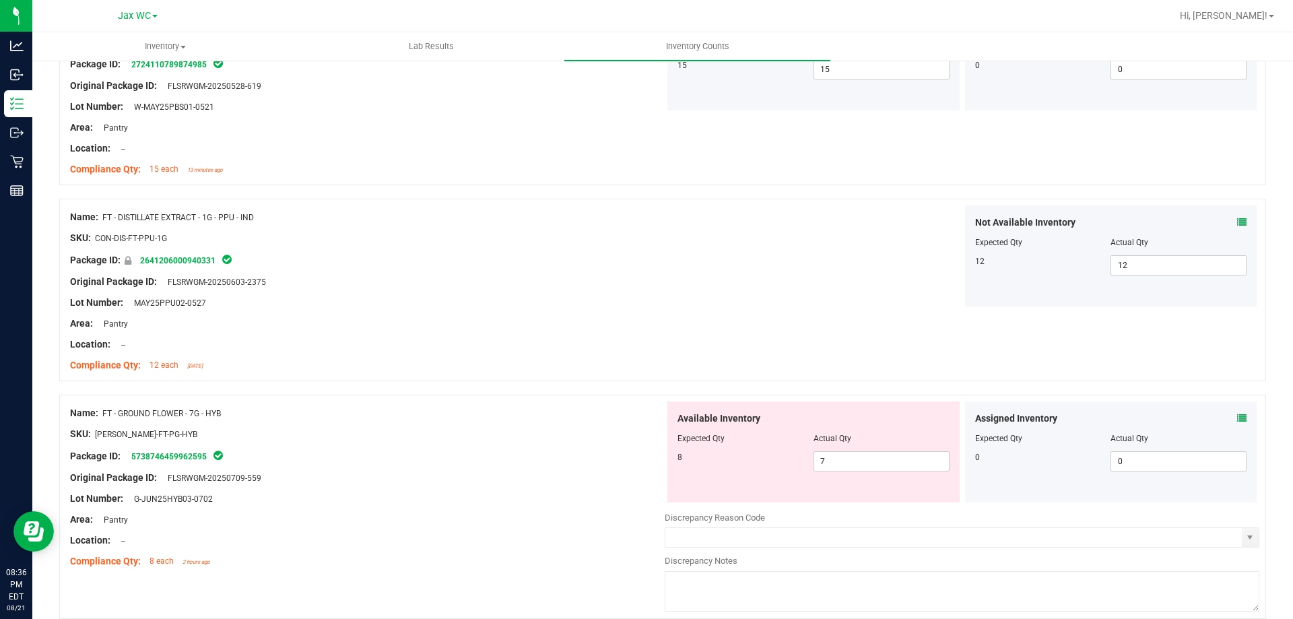
click at [1237, 418] on icon at bounding box center [1241, 417] width 9 height 9
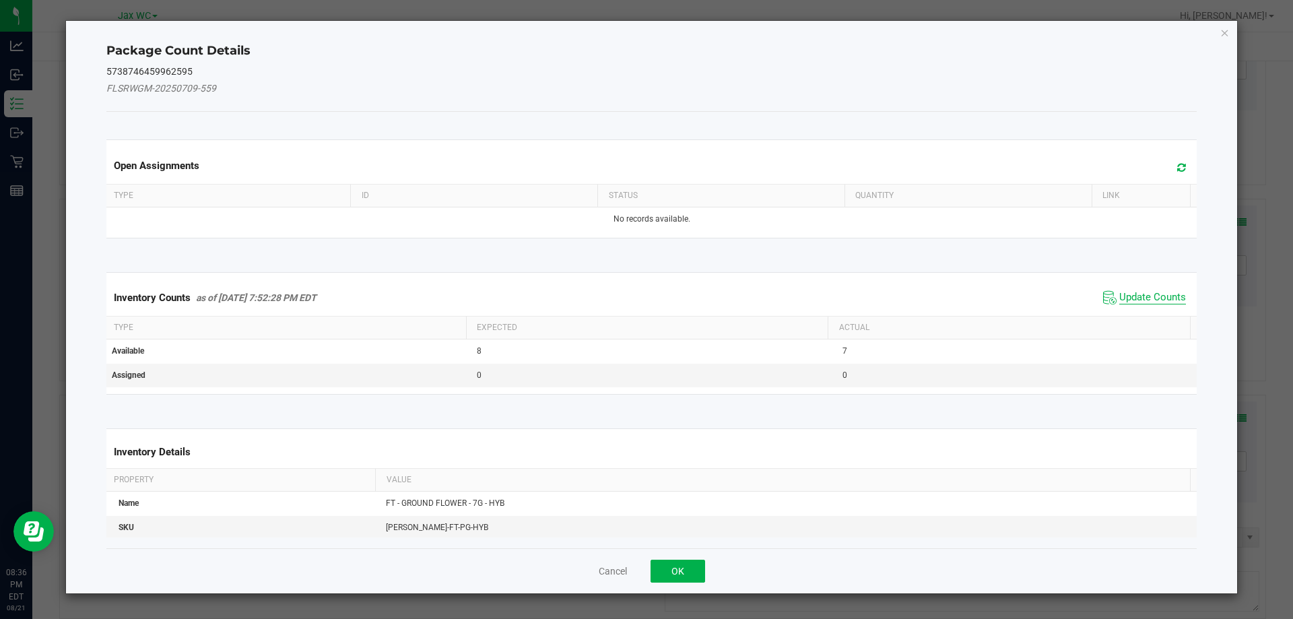
click at [1152, 296] on span "Update Counts" at bounding box center [1152, 297] width 67 height 13
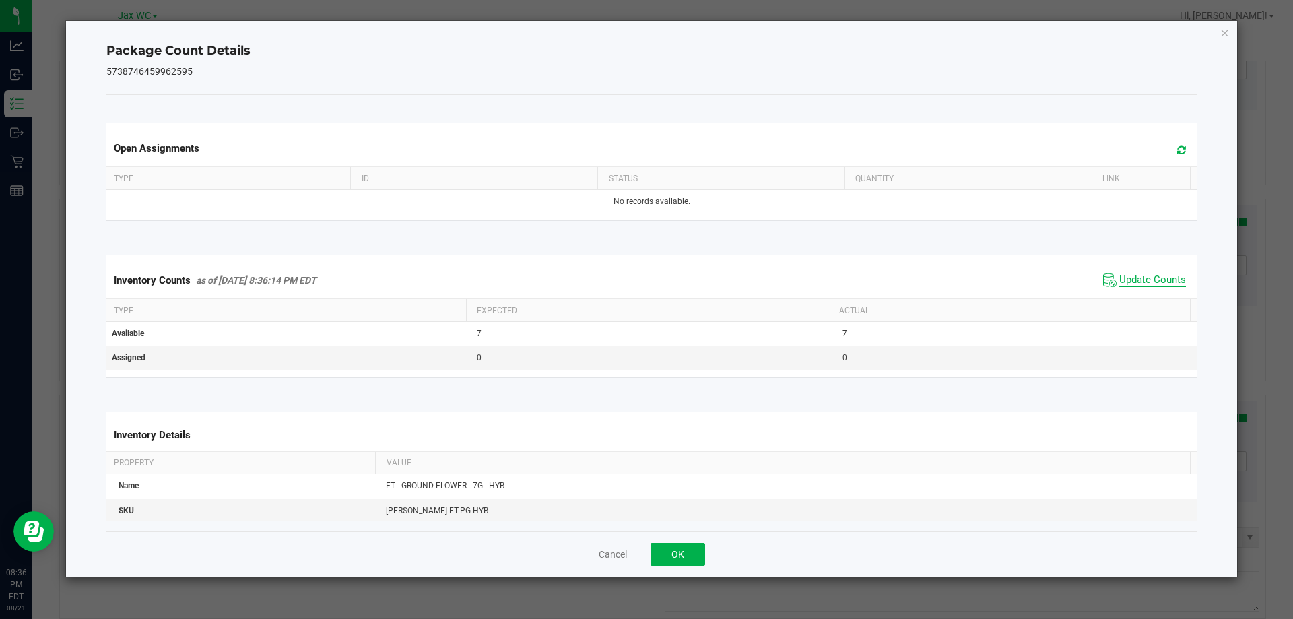
click at [1151, 286] on span "Update Counts" at bounding box center [1152, 279] width 67 height 13
click at [685, 558] on button "OK" at bounding box center [677, 554] width 55 height 23
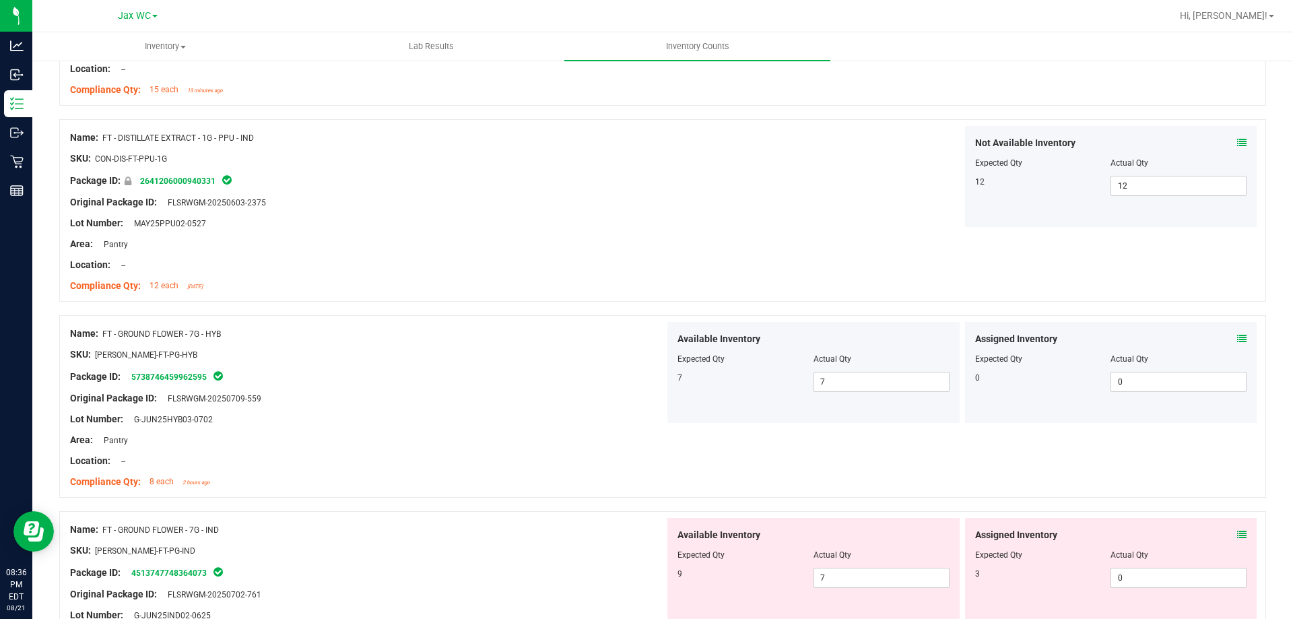
scroll to position [1481, 0]
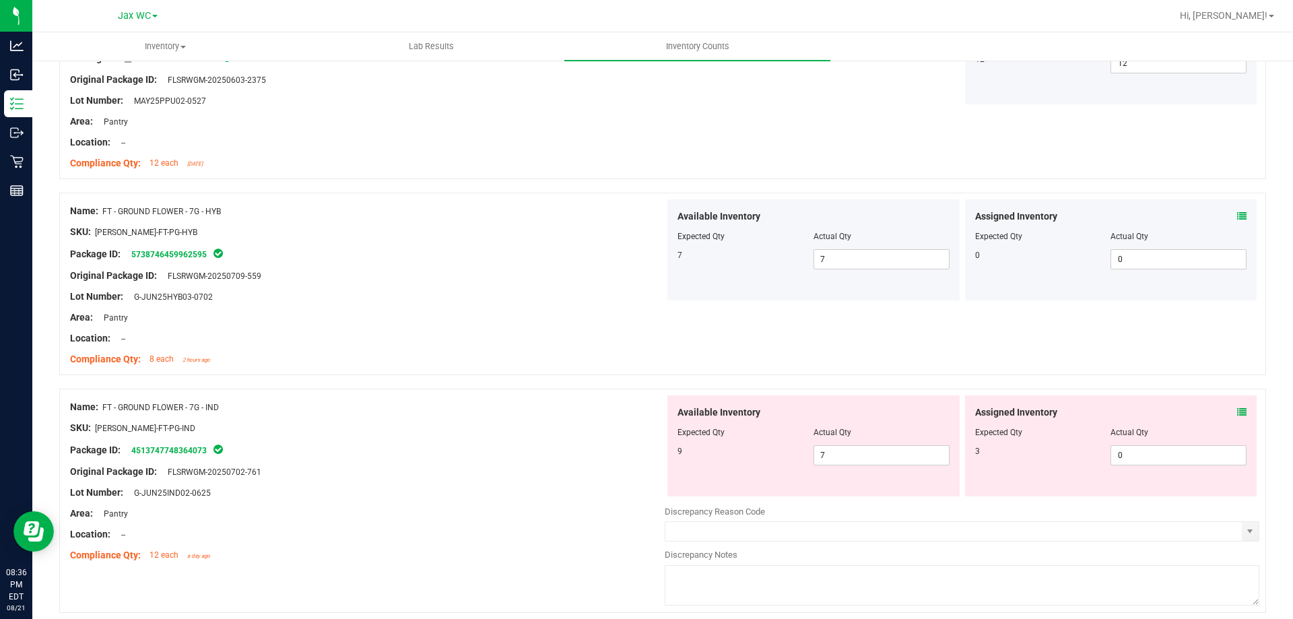
click at [1237, 406] on span at bounding box center [1241, 412] width 9 height 14
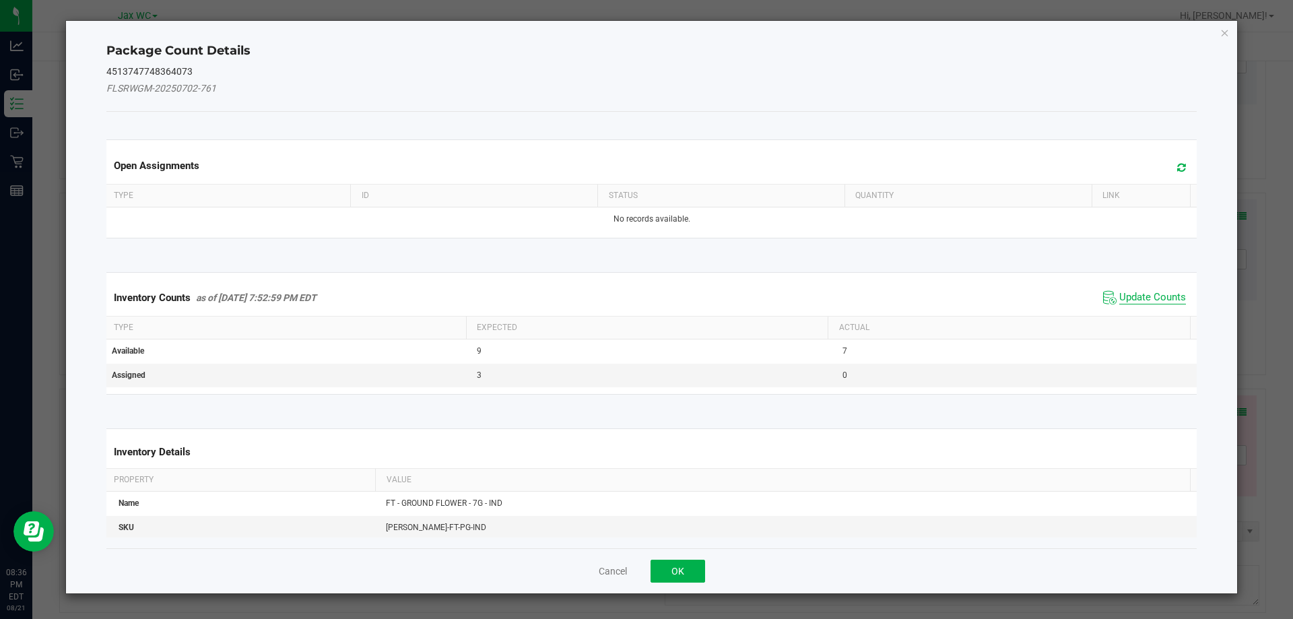
click at [1143, 299] on span "Update Counts" at bounding box center [1152, 297] width 67 height 13
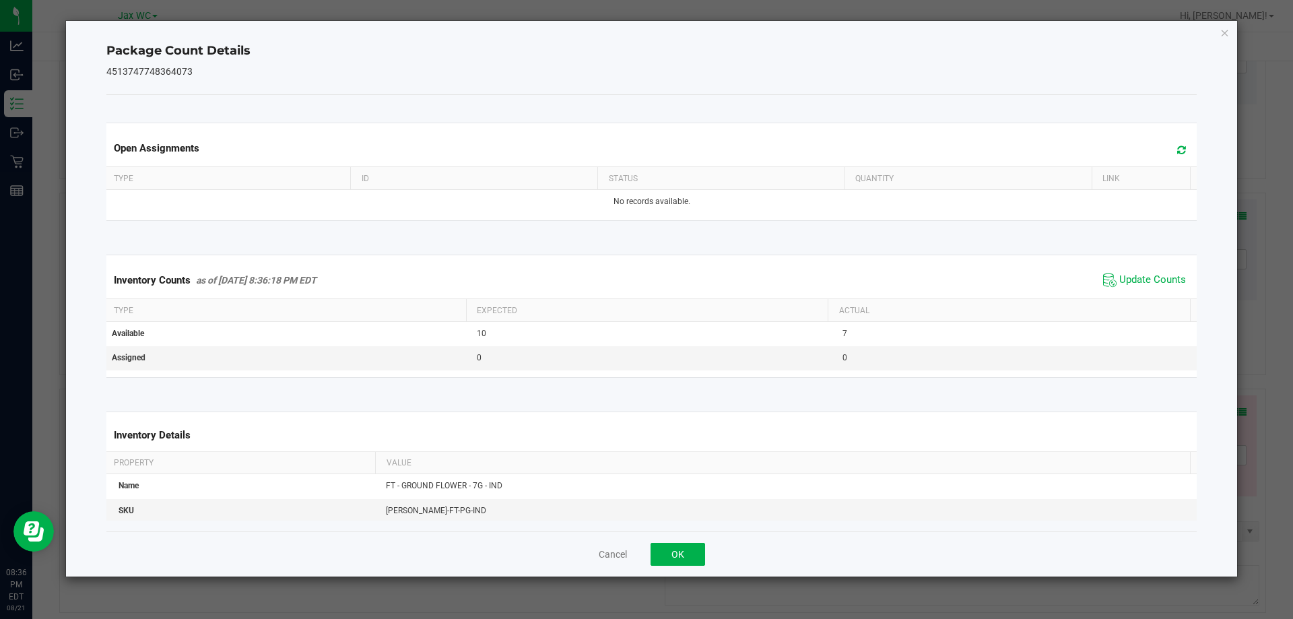
click at [1135, 289] on span "Update Counts" at bounding box center [1145, 280] width 90 height 20
click at [678, 562] on button "OK" at bounding box center [677, 554] width 55 height 23
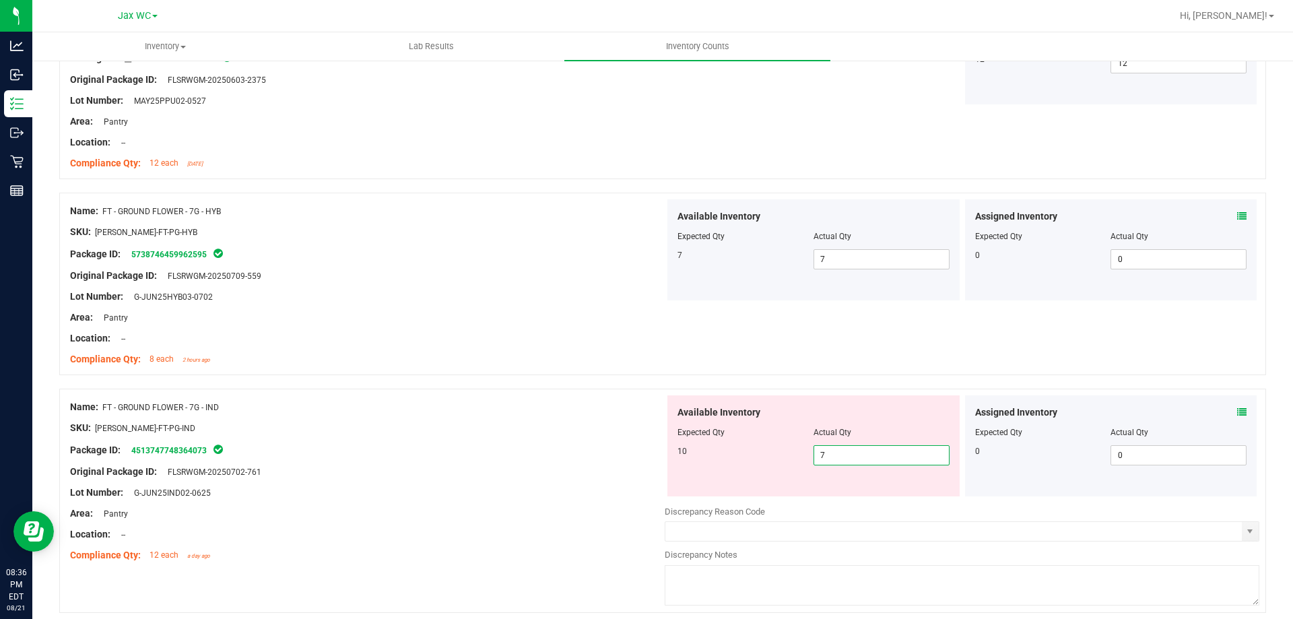
drag, startPoint x: 832, startPoint y: 463, endPoint x: 808, endPoint y: 465, distance: 24.4
click at [809, 465] on div "Available Inventory Expected Qty Actual Qty 10 7 7" at bounding box center [813, 445] width 292 height 101
type input "10"
click at [647, 444] on div "Package ID: 4513747748364073" at bounding box center [367, 450] width 595 height 16
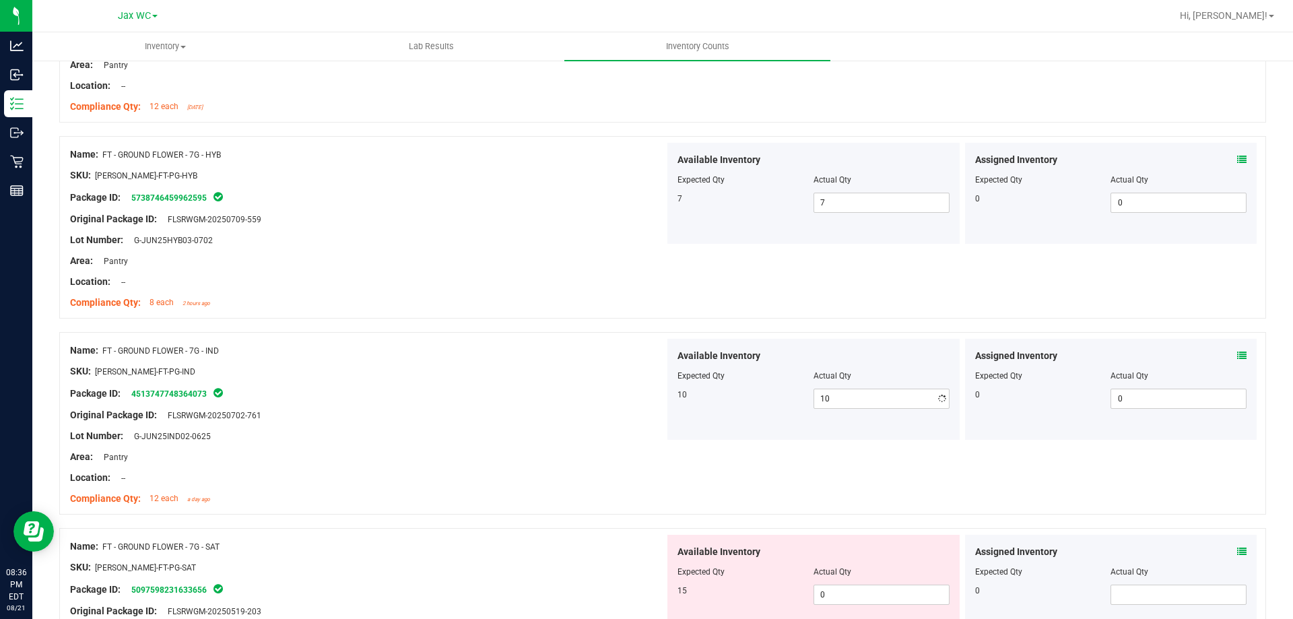
scroll to position [1616, 0]
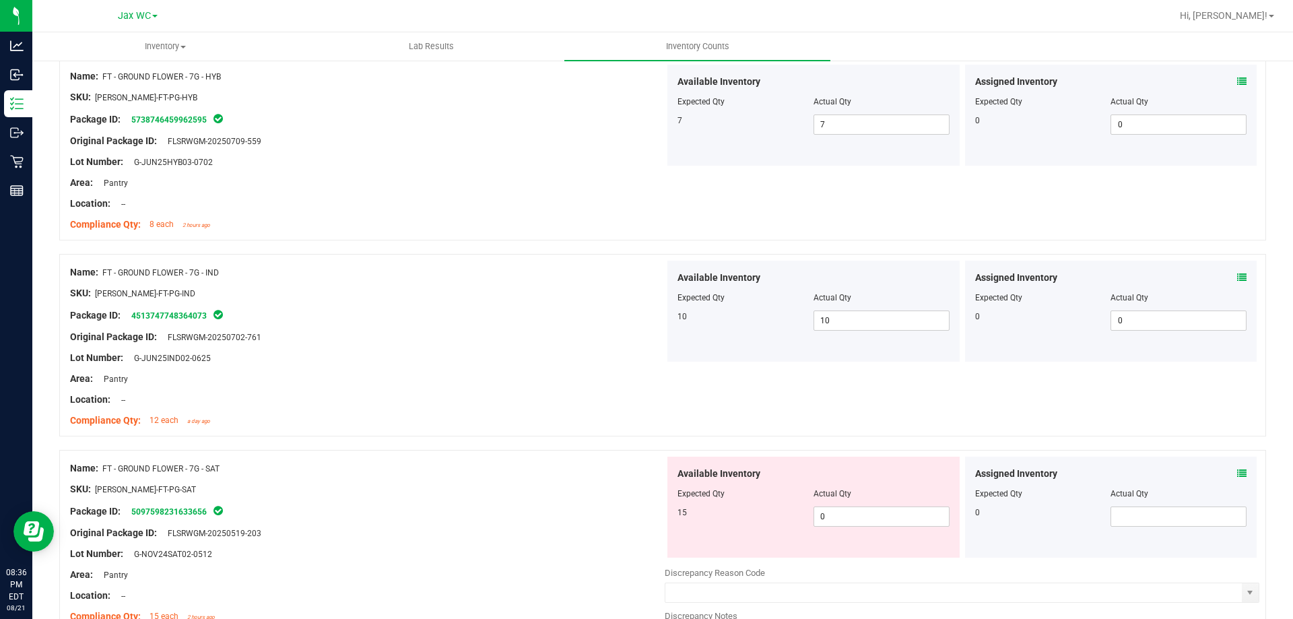
click at [1237, 472] on icon at bounding box center [1241, 473] width 9 height 9
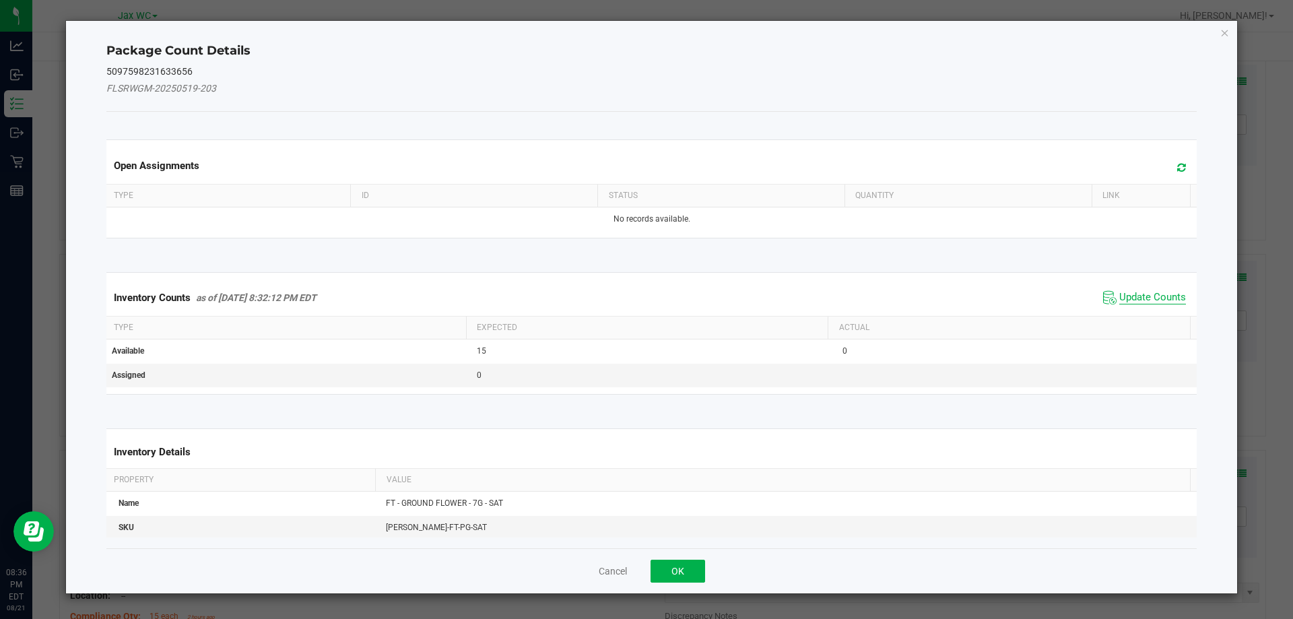
click at [1159, 292] on span "Update Counts" at bounding box center [1152, 297] width 67 height 13
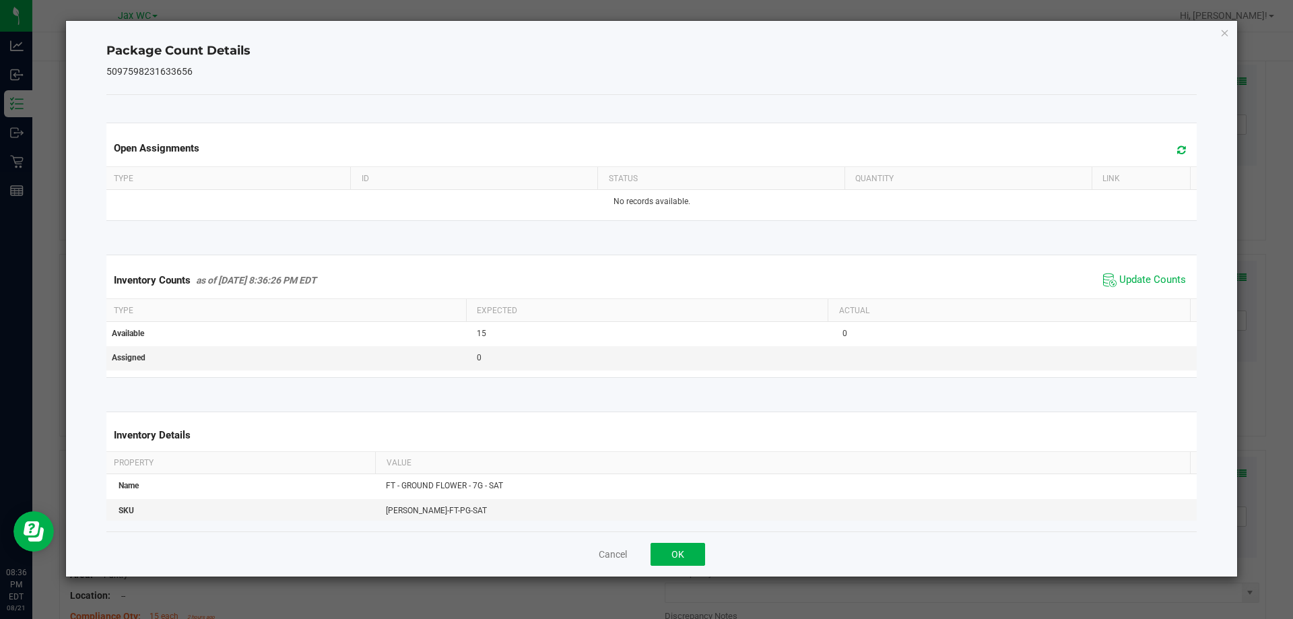
click at [1154, 294] on div "Inventory Counts as of [DATE] 8:36:26 PM EDT Update Counts" at bounding box center [652, 280] width 1096 height 36
click at [1151, 278] on span "Update Counts" at bounding box center [1152, 279] width 67 height 13
click at [1151, 278] on span "Update Counts" at bounding box center [1152, 279] width 67 height 12
click at [679, 547] on button "OK" at bounding box center [677, 554] width 55 height 23
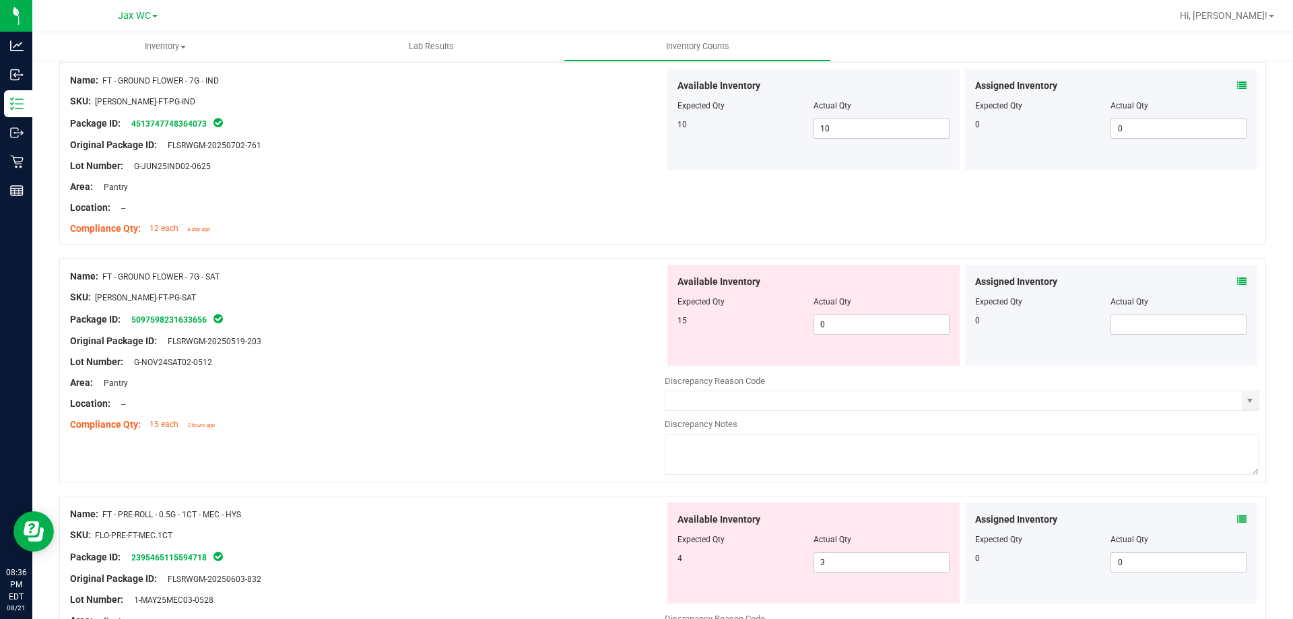
scroll to position [1818, 0]
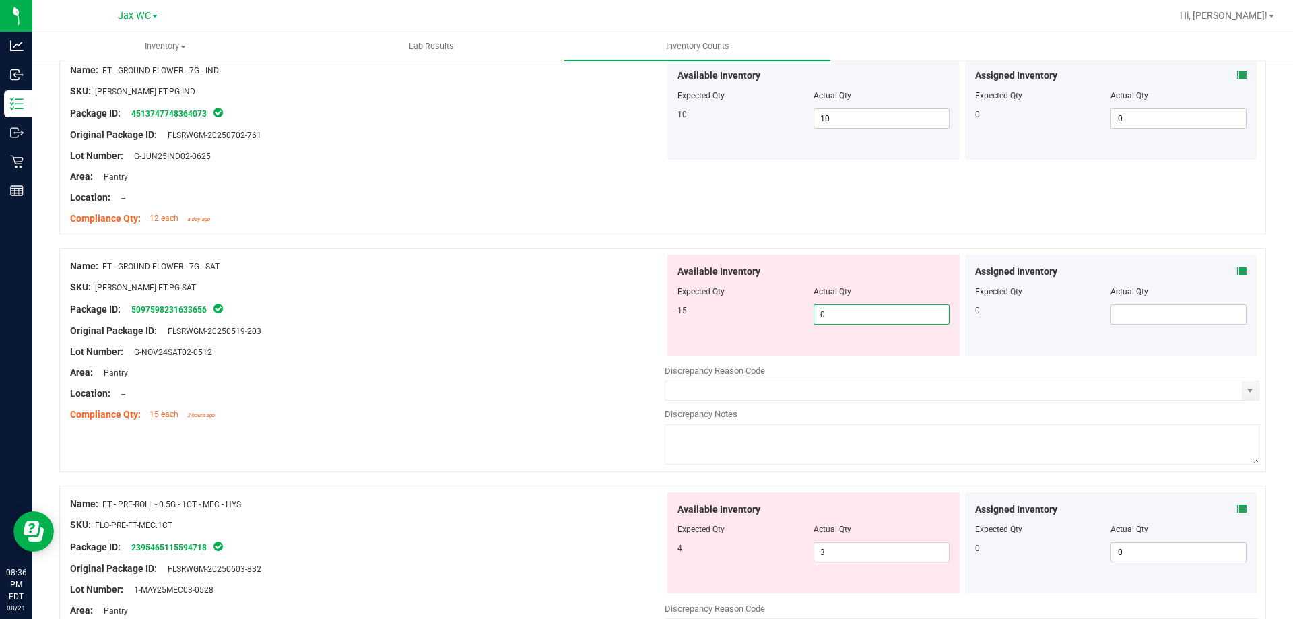
drag, startPoint x: 844, startPoint y: 316, endPoint x: 800, endPoint y: 331, distance: 46.2
click at [800, 329] on div "Available Inventory Expected Qty Actual Qty 15 0 0" at bounding box center [813, 305] width 292 height 101
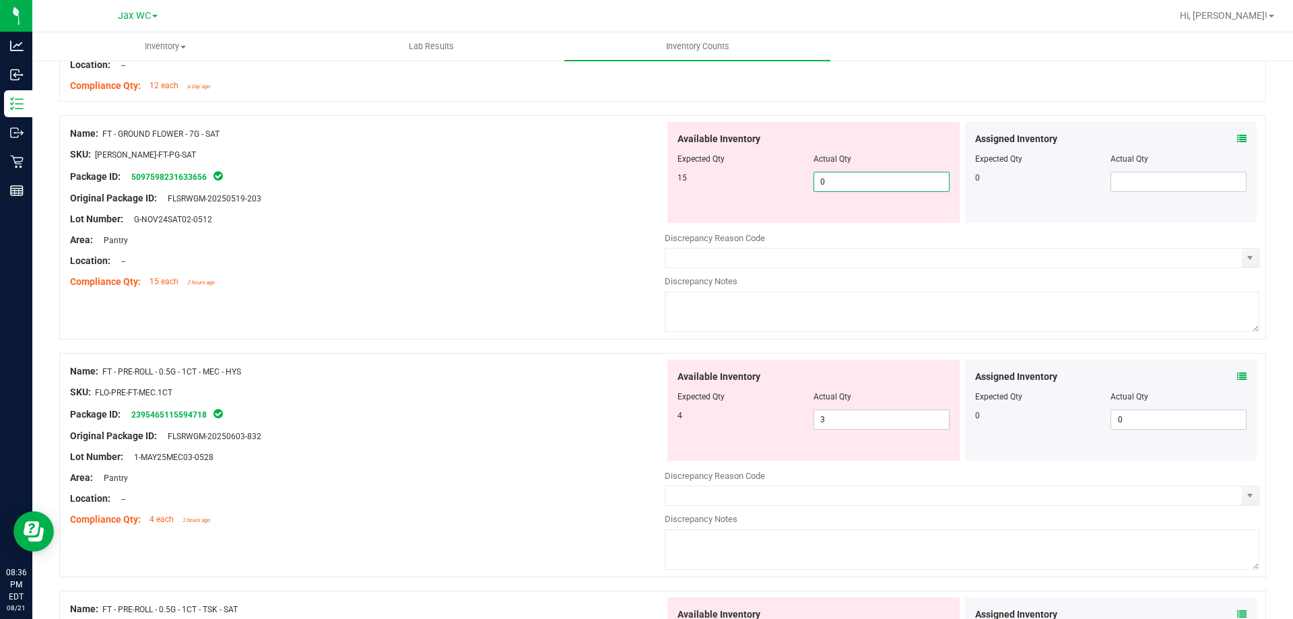
scroll to position [1953, 0]
click at [1237, 374] on icon at bounding box center [1241, 374] width 9 height 9
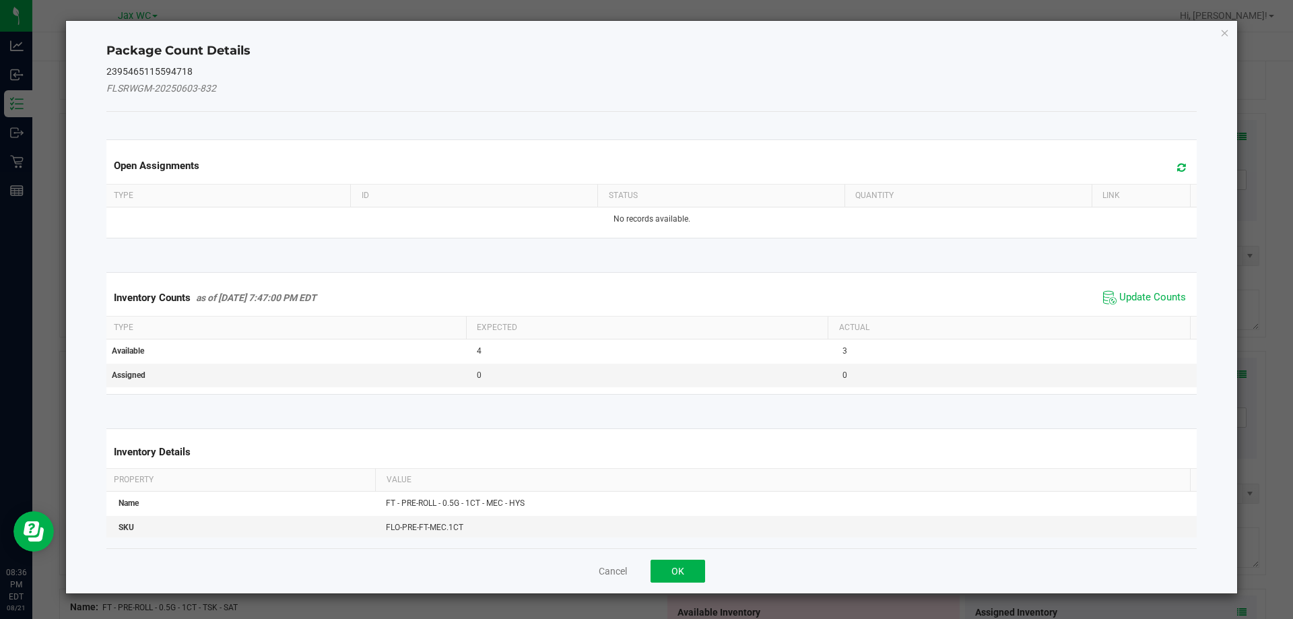
click at [1147, 290] on span "Update Counts" at bounding box center [1145, 298] width 90 height 20
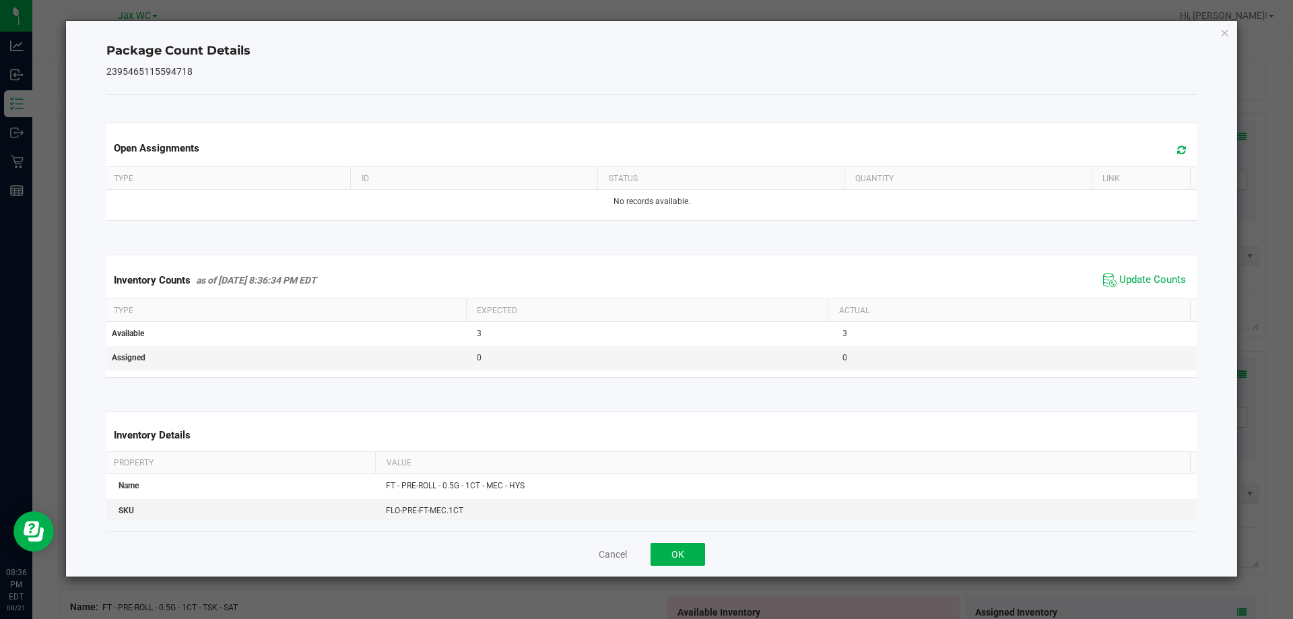
click at [1150, 292] on div "Inventory Counts as of [DATE] 8:36:34 PM EDT Update Counts" at bounding box center [652, 280] width 1096 height 36
click at [1149, 292] on div "Inventory Counts as of [DATE] 8:36:34 PM EDT Update Counts" at bounding box center [652, 280] width 1096 height 36
click at [681, 566] on div "Cancel OK" at bounding box center [651, 553] width 1091 height 45
click at [674, 554] on button "OK" at bounding box center [677, 554] width 55 height 23
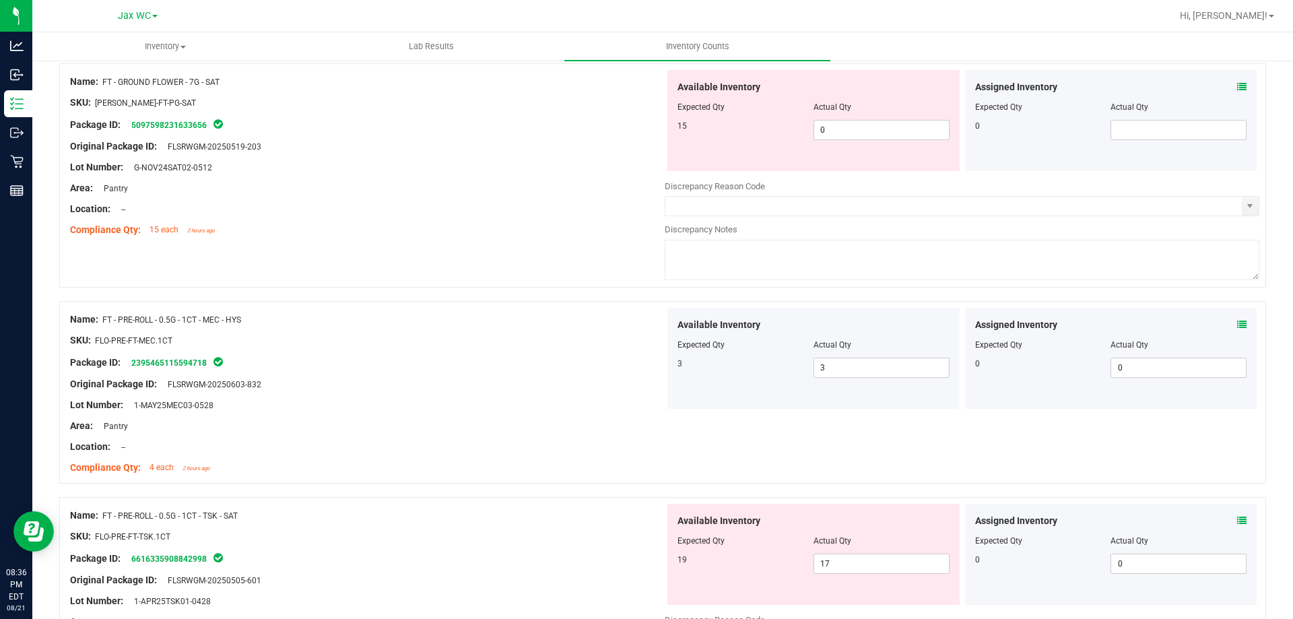
scroll to position [2088, 0]
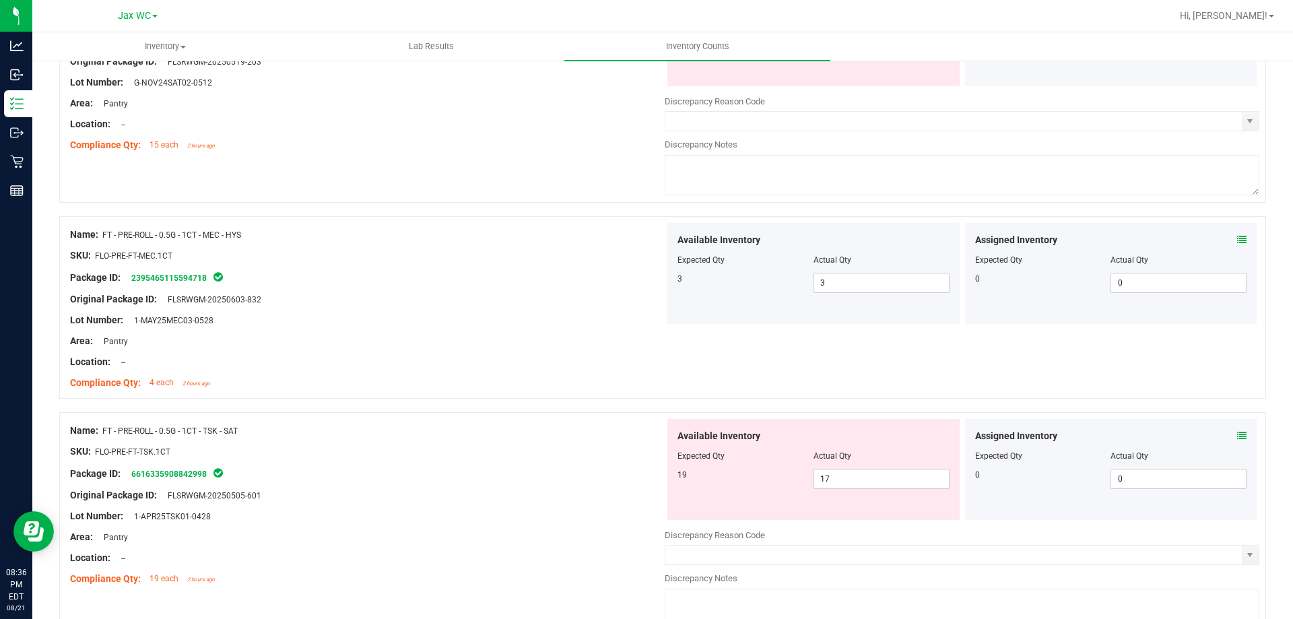
click at [1237, 436] on icon at bounding box center [1241, 435] width 9 height 9
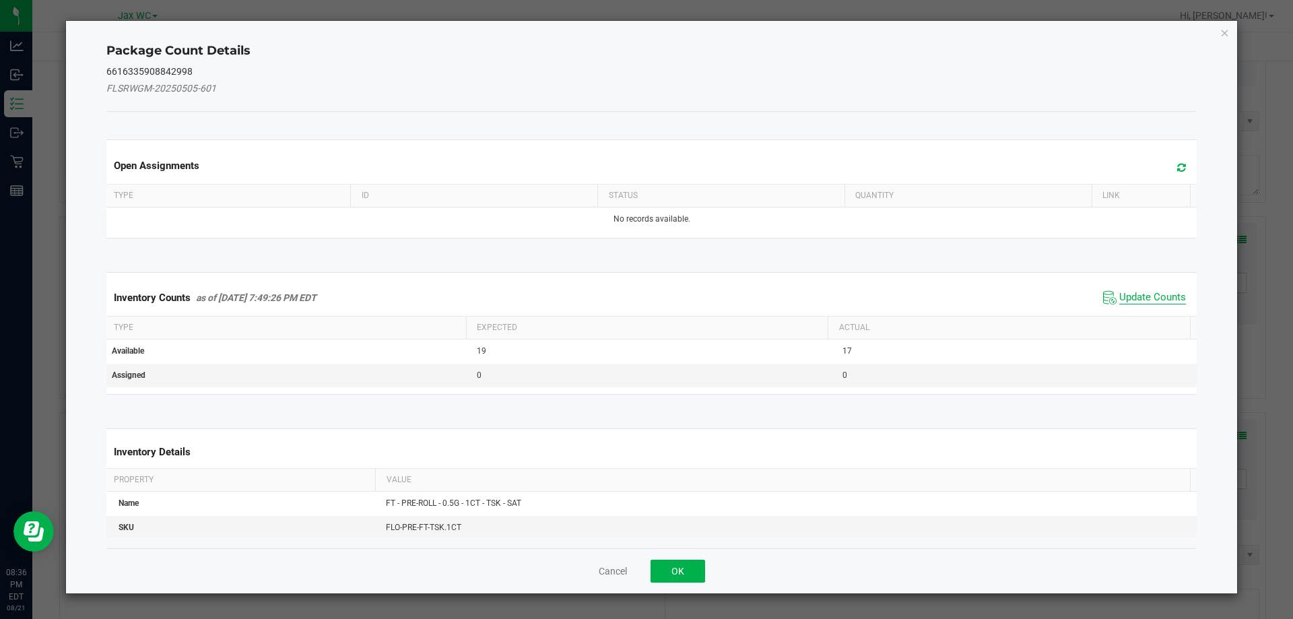
click at [1129, 296] on span "Update Counts" at bounding box center [1152, 297] width 67 height 13
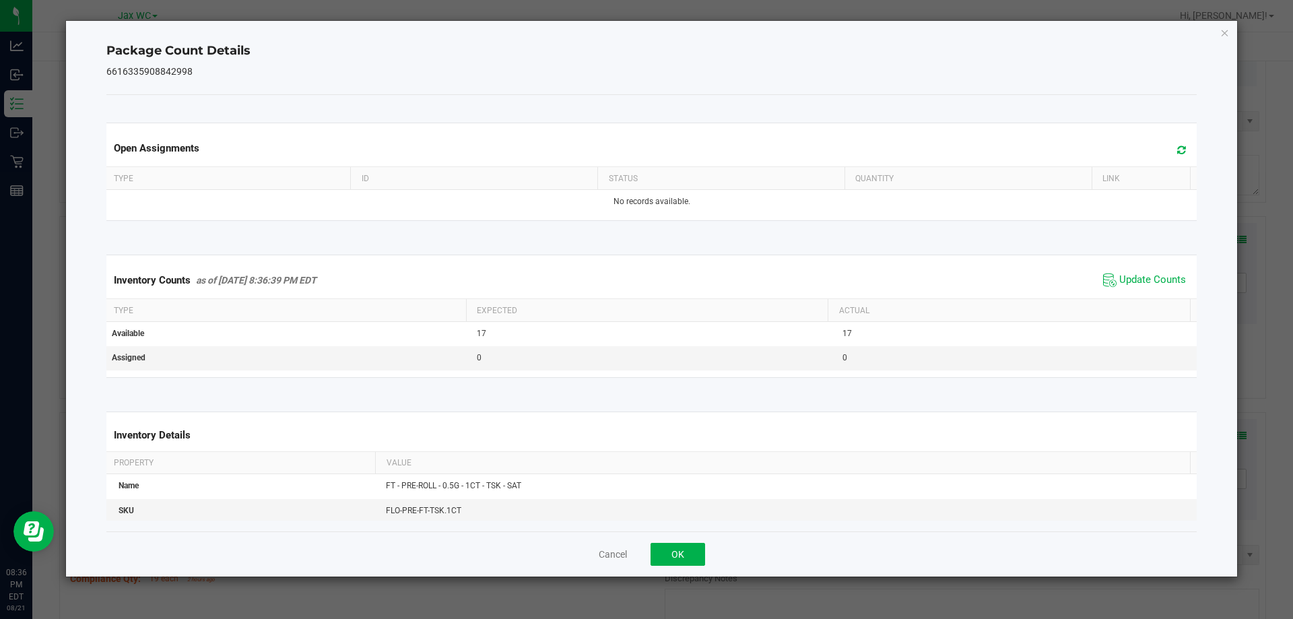
click at [1133, 288] on span "Update Counts" at bounding box center [1145, 280] width 90 height 20
click at [675, 550] on button "OK" at bounding box center [677, 554] width 55 height 23
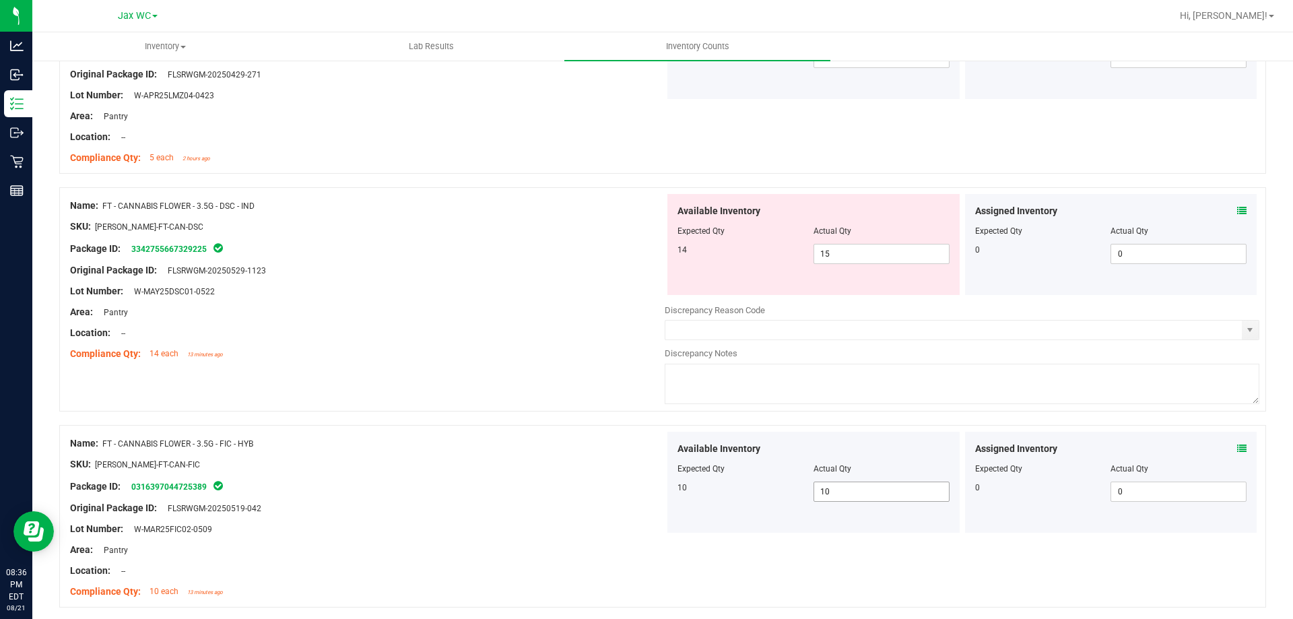
scroll to position [269, 0]
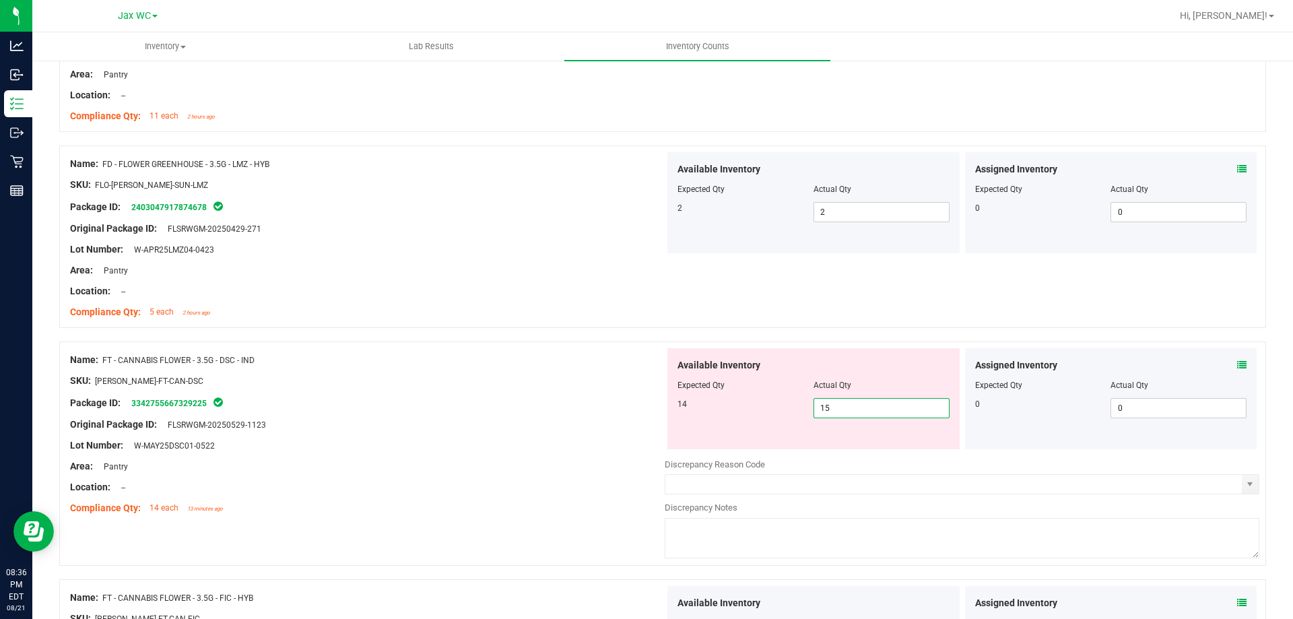
drag, startPoint x: 846, startPoint y: 410, endPoint x: 786, endPoint y: 406, distance: 60.7
click at [786, 406] on div "14 15 15" at bounding box center [813, 408] width 272 height 20
type input "14"
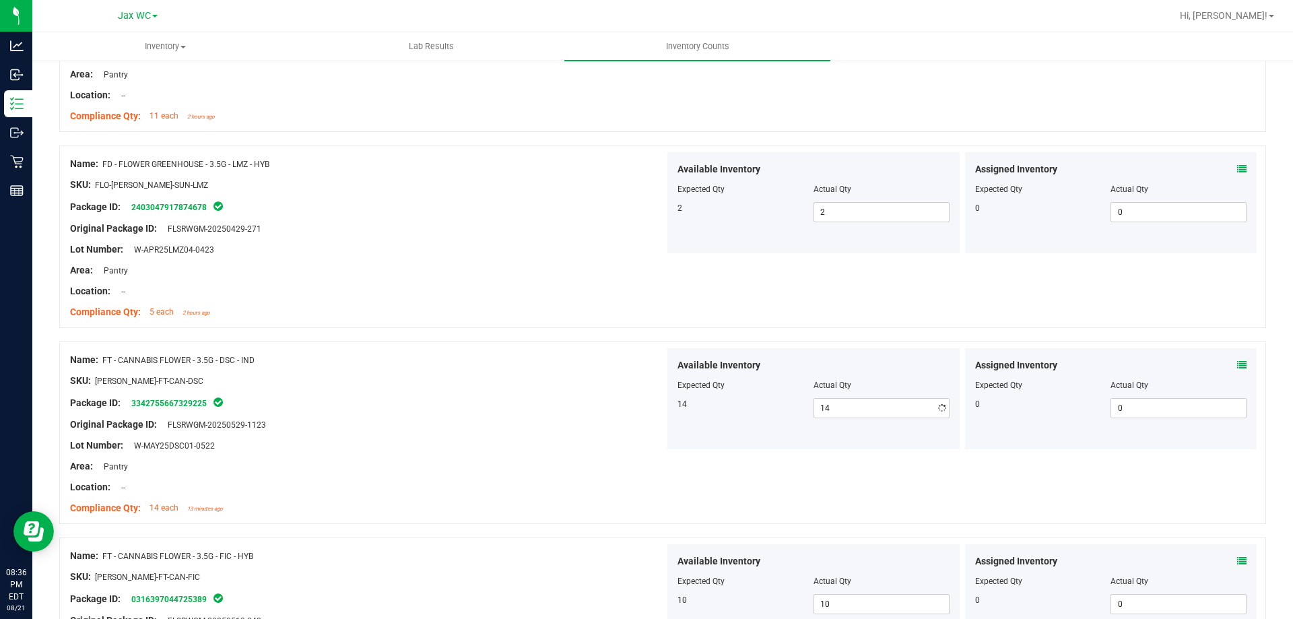
click at [578, 360] on div "Name: FT - CANNABIS FLOWER - 3.5G - DSC - IND" at bounding box center [367, 360] width 595 height 14
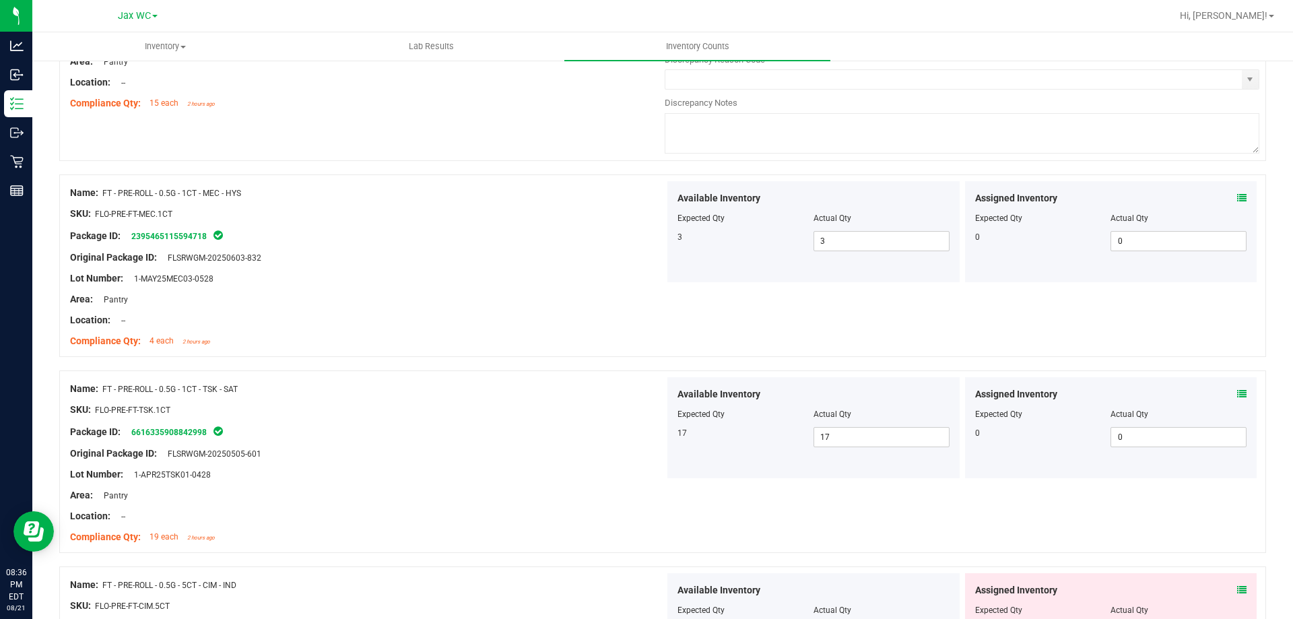
scroll to position [2155, 0]
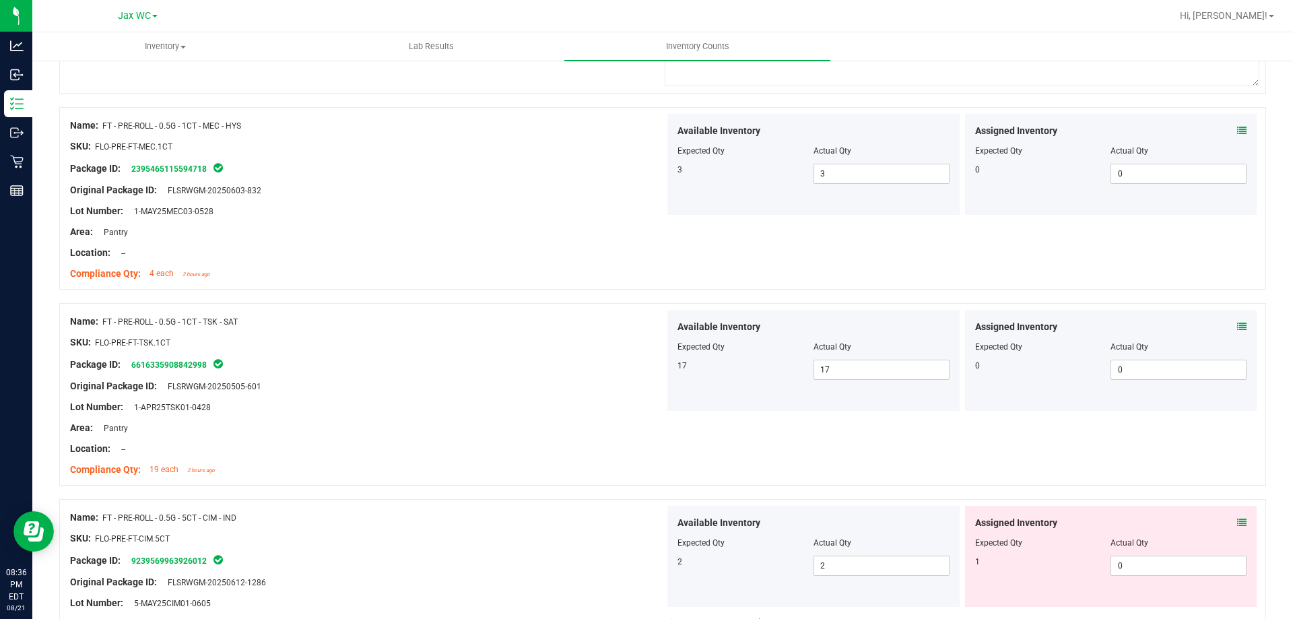
click at [1237, 523] on icon at bounding box center [1241, 522] width 9 height 9
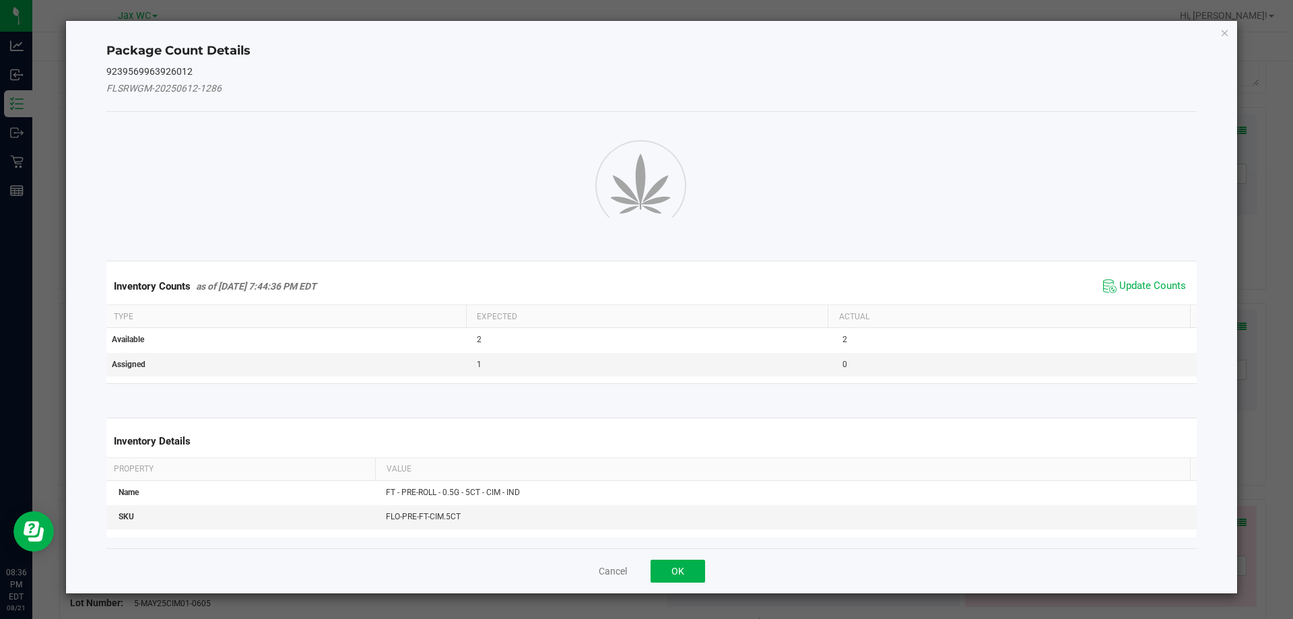
click at [1138, 279] on div "Inventory Counts as of [DATE] 7:44:36 PM EDT Update Counts" at bounding box center [652, 286] width 1096 height 36
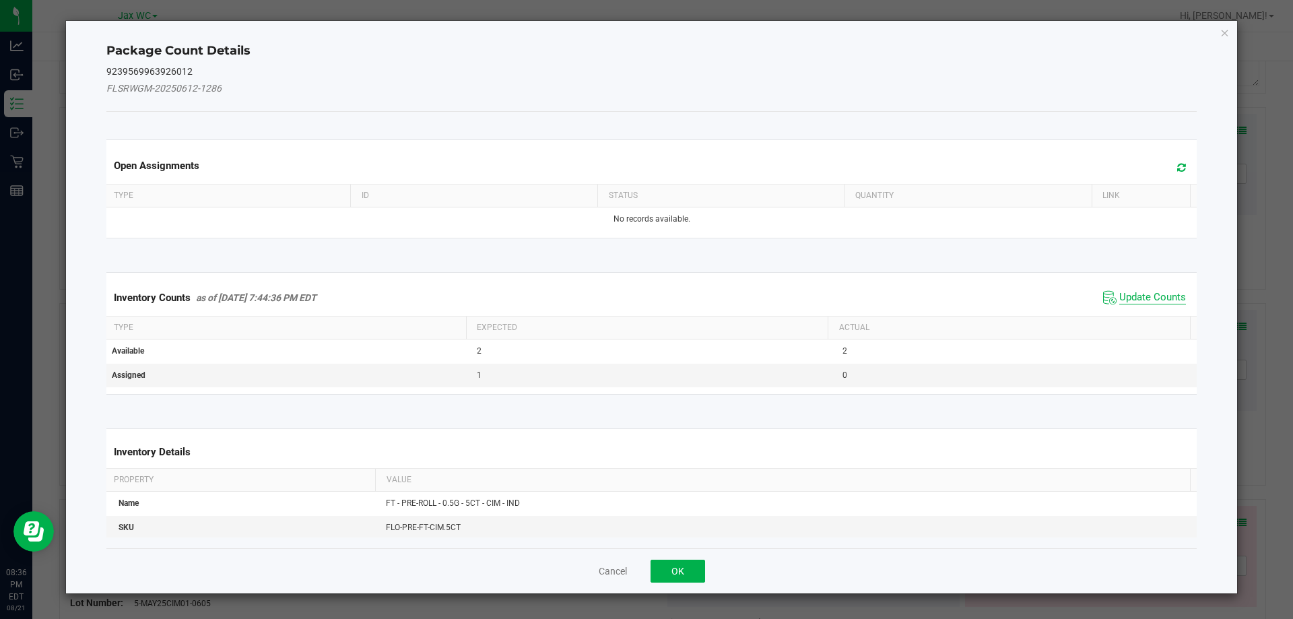
click at [1142, 299] on span "Update Counts" at bounding box center [1152, 297] width 67 height 13
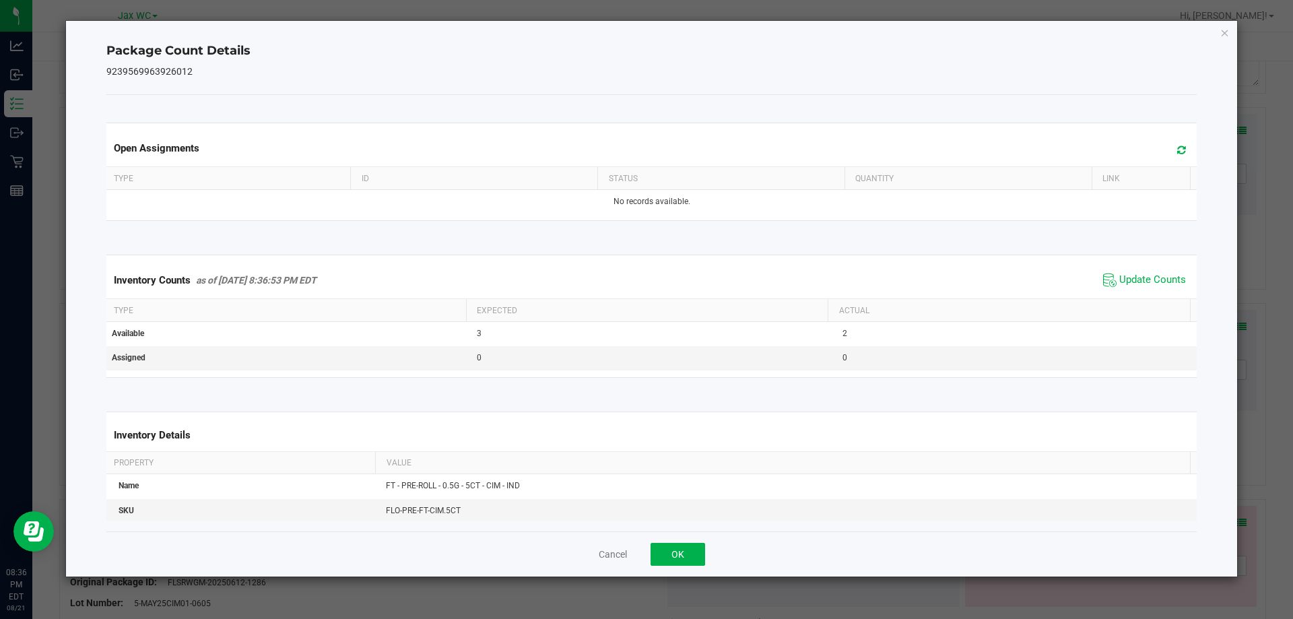
click at [1142, 294] on div "Inventory Counts as of [DATE] 8:36:53 PM EDT Update Counts" at bounding box center [652, 280] width 1096 height 36
click at [681, 547] on button "OK" at bounding box center [677, 554] width 55 height 23
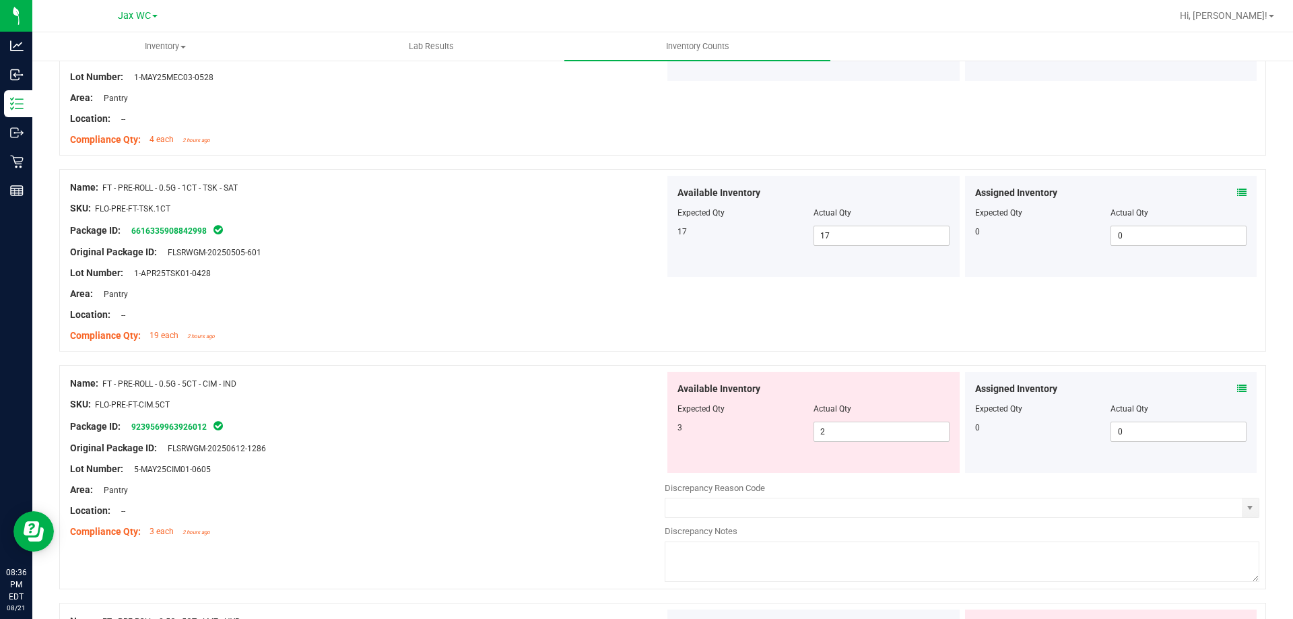
scroll to position [2357, 0]
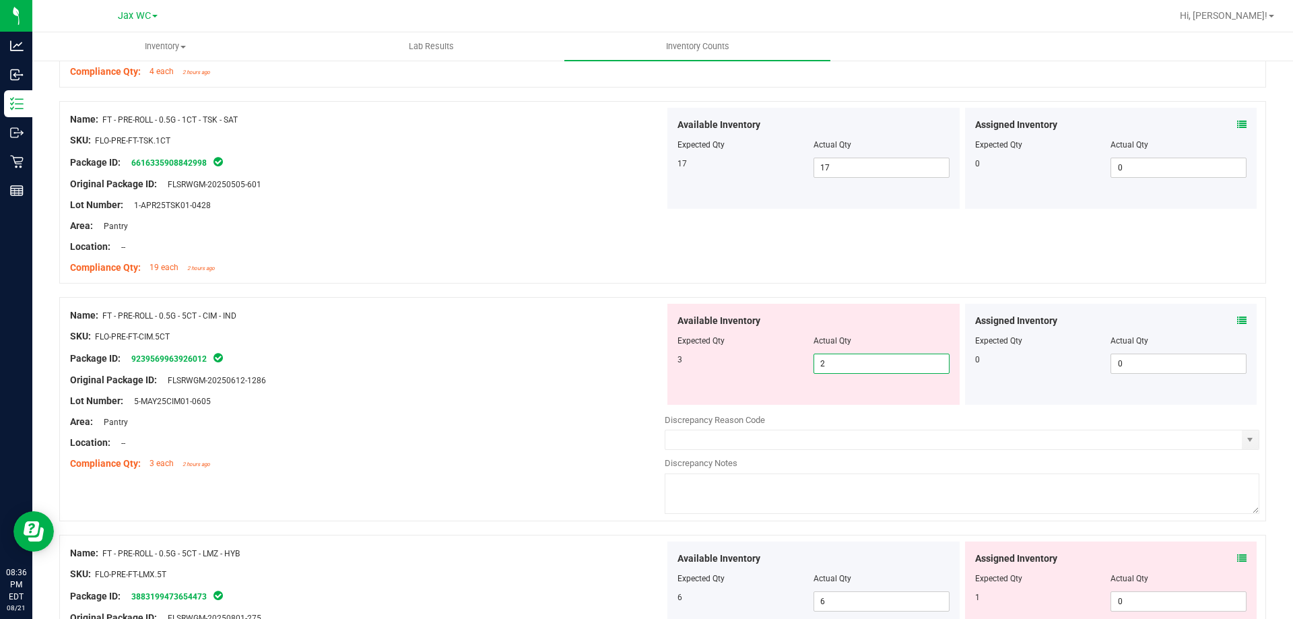
drag, startPoint x: 847, startPoint y: 368, endPoint x: 771, endPoint y: 369, distance: 76.1
click at [771, 369] on div "3 2 2" at bounding box center [813, 364] width 272 height 20
type input "3"
click at [573, 361] on div "Package ID: 9239569963926012" at bounding box center [367, 358] width 595 height 16
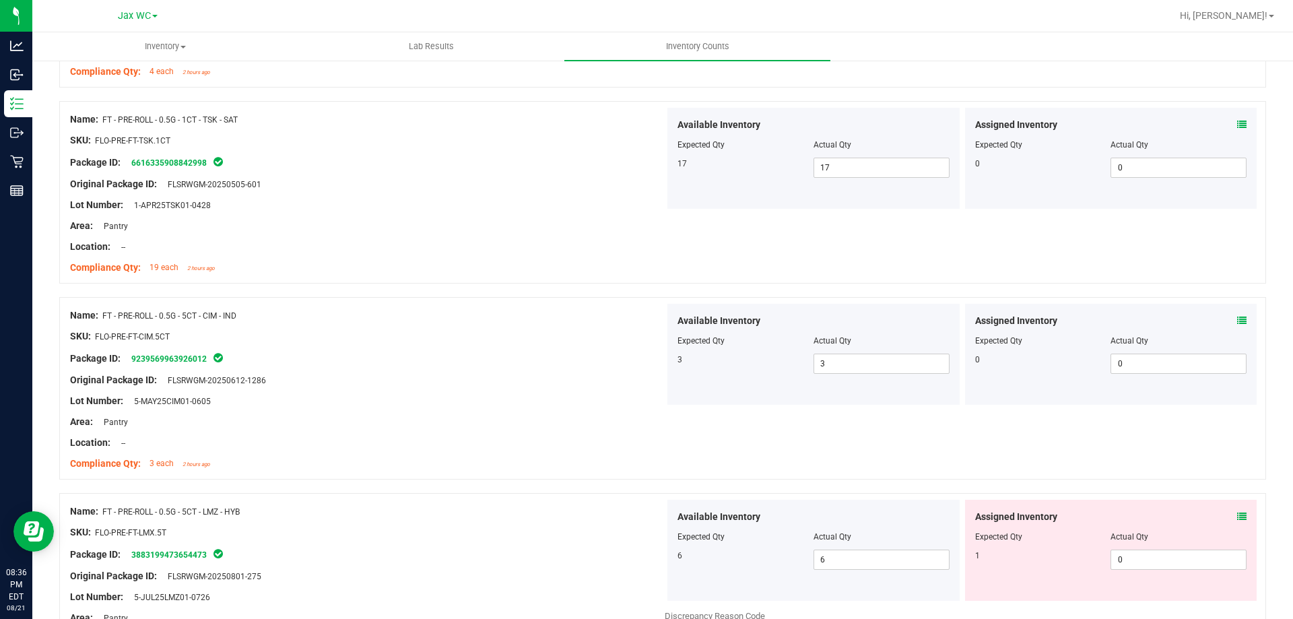
click at [1237, 514] on icon at bounding box center [1241, 516] width 9 height 9
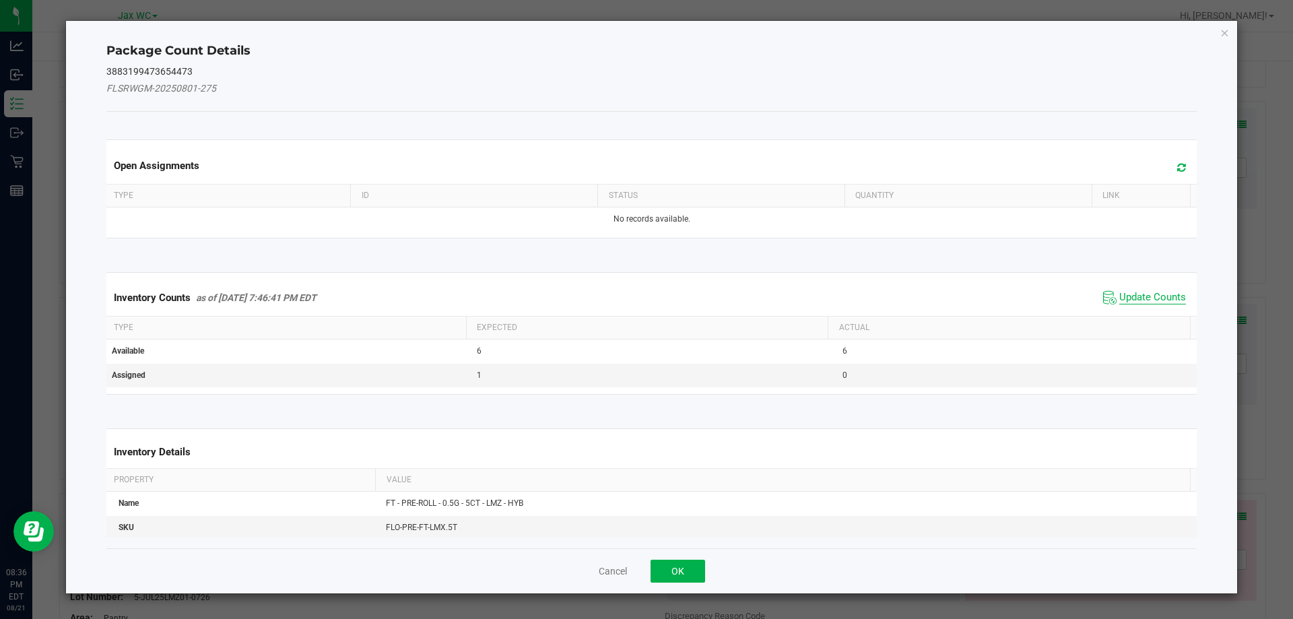
click at [1133, 291] on span "Update Counts" at bounding box center [1152, 297] width 67 height 13
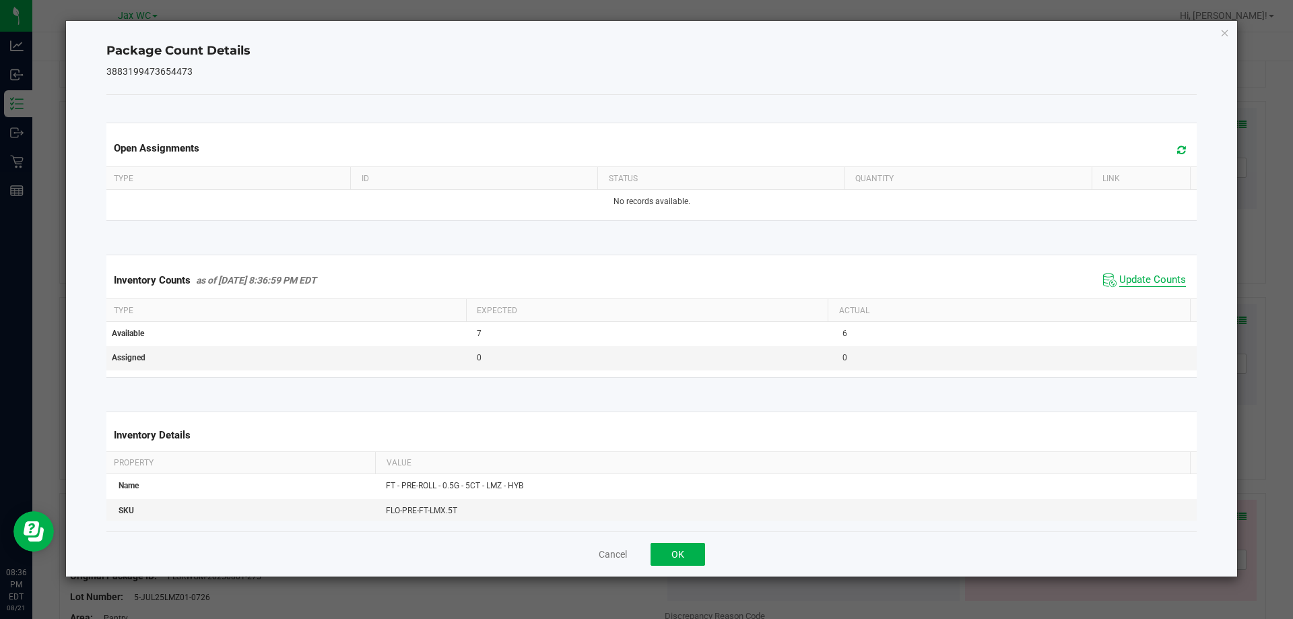
click at [1137, 284] on span "Update Counts" at bounding box center [1152, 279] width 67 height 13
click at [701, 555] on button "OK" at bounding box center [677, 554] width 55 height 23
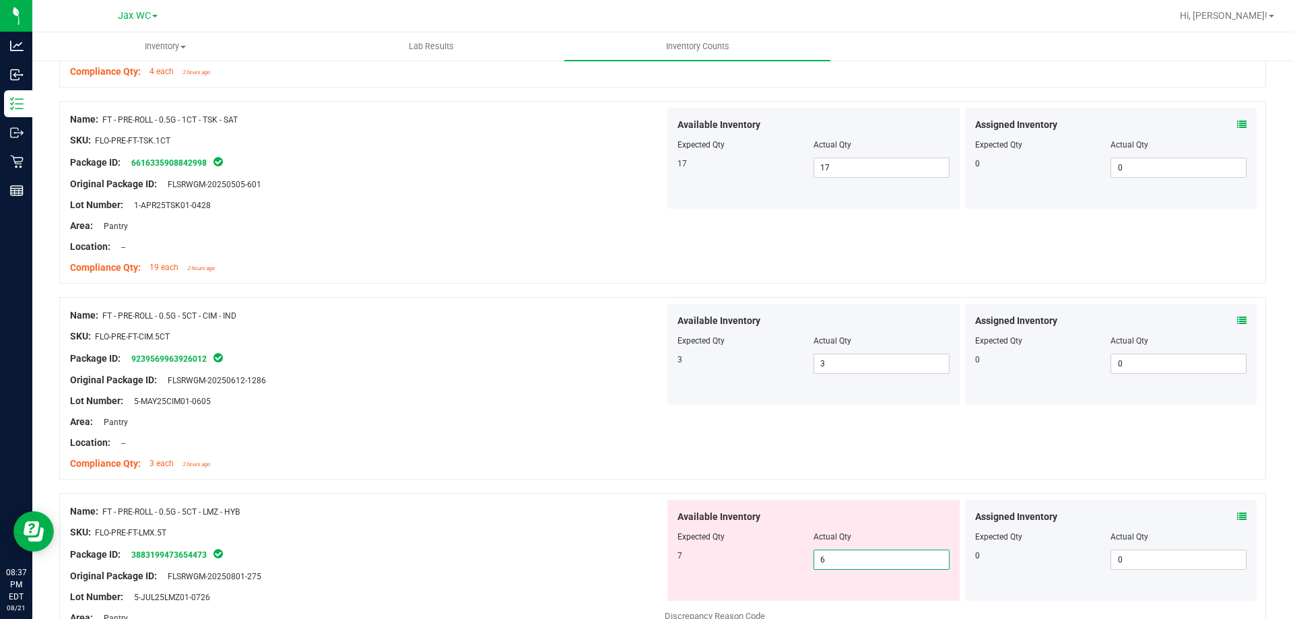
drag, startPoint x: 780, startPoint y: 560, endPoint x: 738, endPoint y: 563, distance: 41.9
click at [738, 563] on div "7 6 6" at bounding box center [813, 559] width 272 height 20
type input "7"
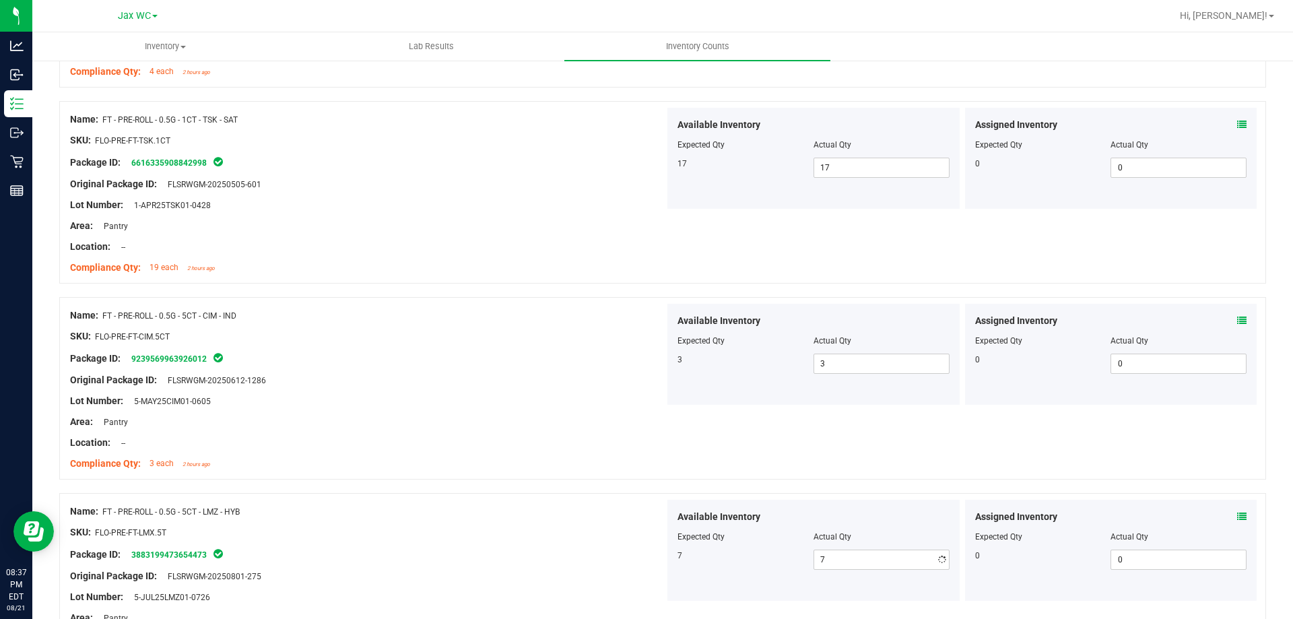
click at [506, 453] on div at bounding box center [367, 453] width 595 height 7
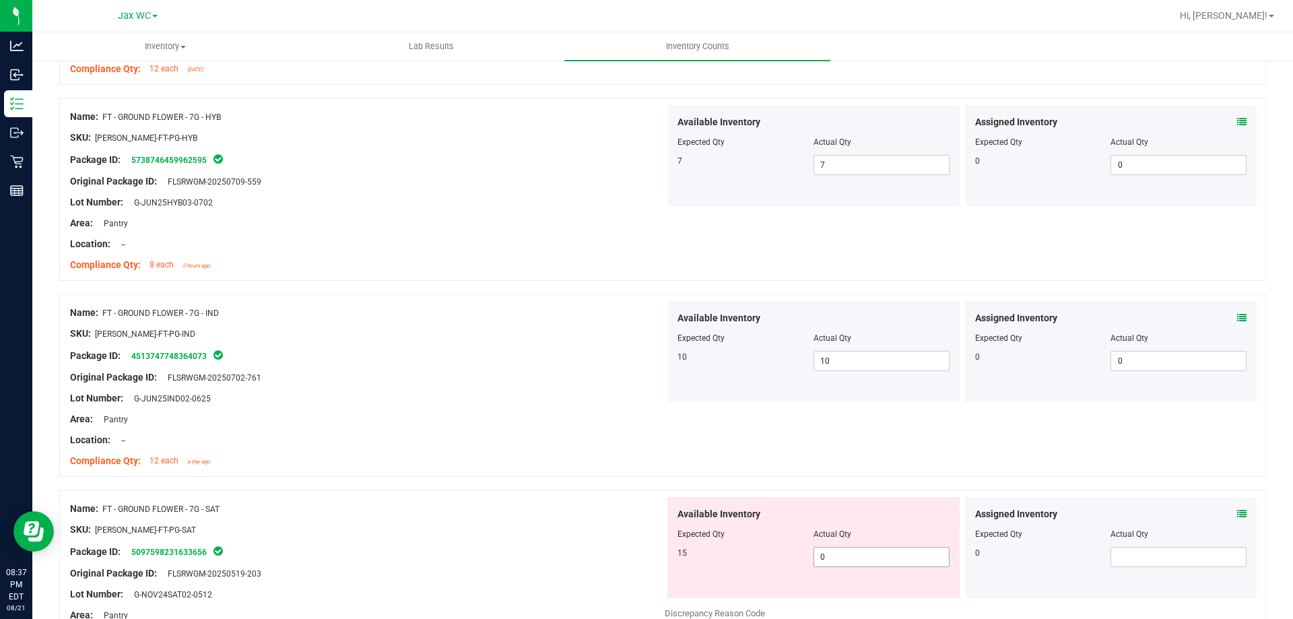
scroll to position [1616, 0]
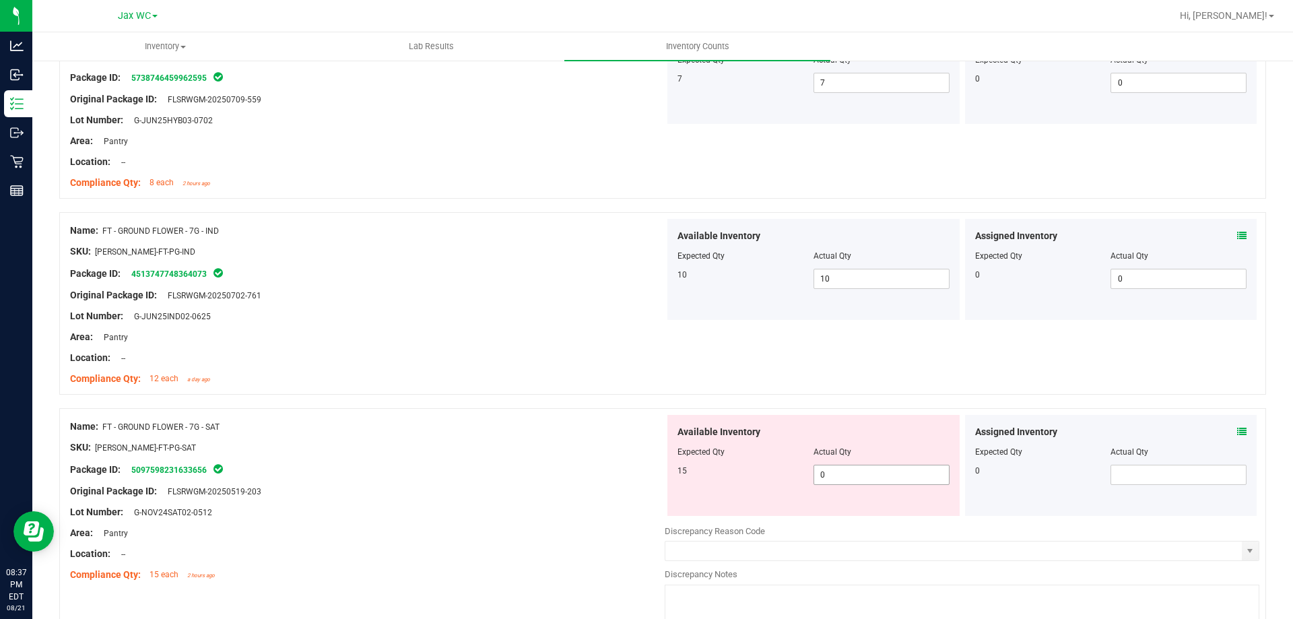
drag, startPoint x: 854, startPoint y: 469, endPoint x: 762, endPoint y: 473, distance: 91.7
click at [762, 473] on div "15 0 0" at bounding box center [813, 475] width 272 height 20
type input "15"
click at [544, 453] on div "SKU: [PERSON_NAME]-FT-PG-SAT" at bounding box center [367, 447] width 595 height 14
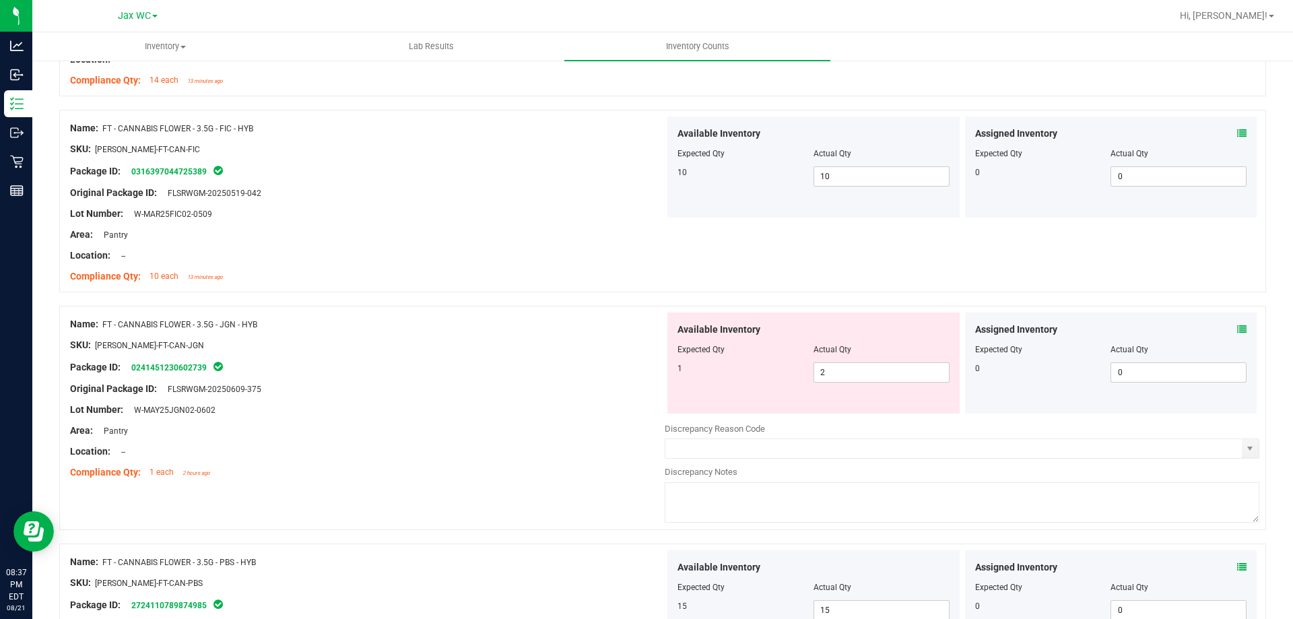
scroll to position [673, 0]
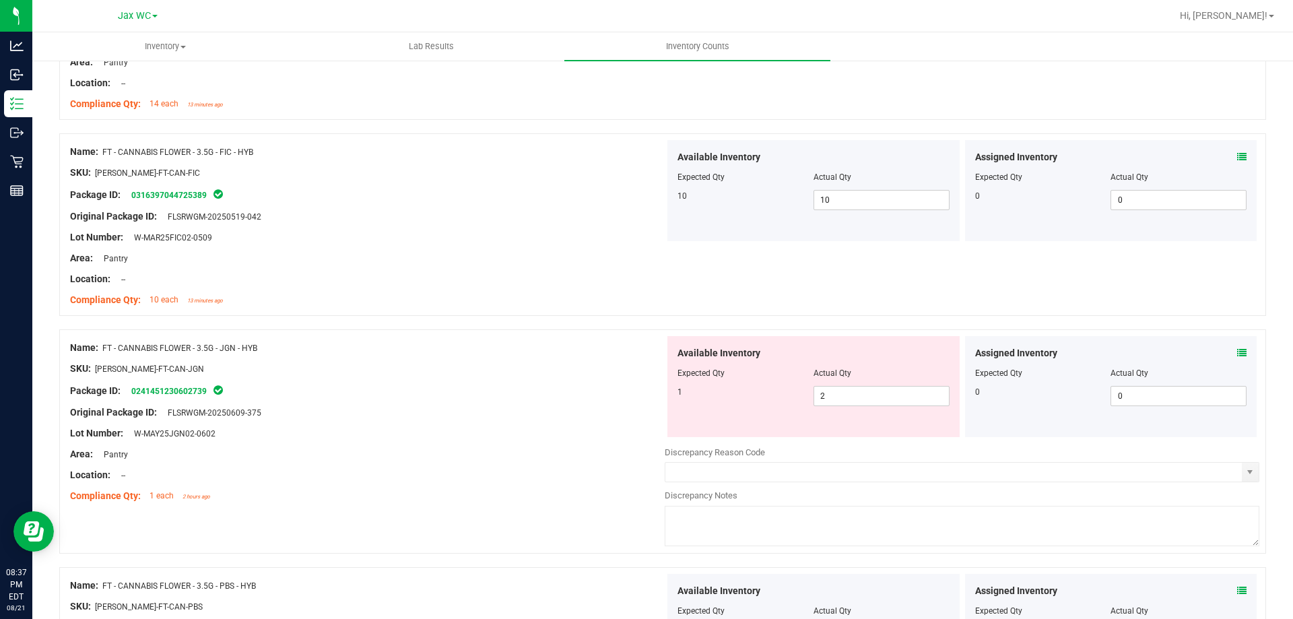
drag, startPoint x: 214, startPoint y: 348, endPoint x: 290, endPoint y: 345, distance: 76.2
click at [290, 345] on div "Name: FT - CANNABIS FLOWER - 3.5G - JGN - HYB" at bounding box center [367, 348] width 595 height 14
click at [343, 380] on div at bounding box center [367, 379] width 595 height 7
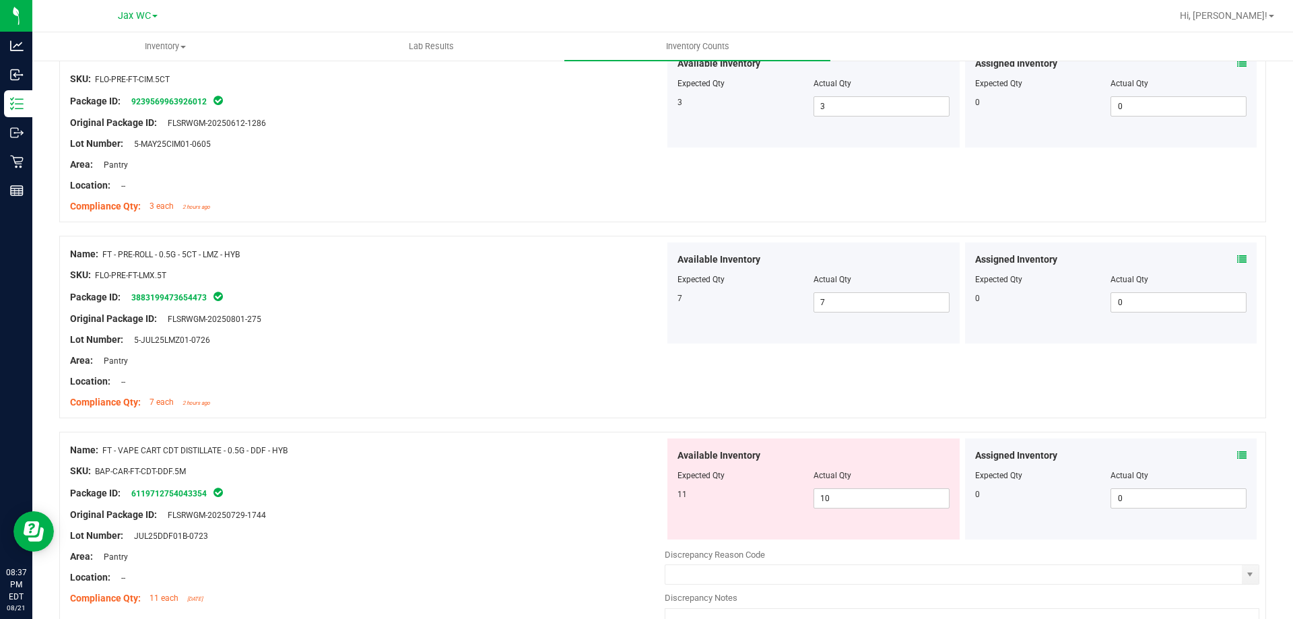
scroll to position [2761, 0]
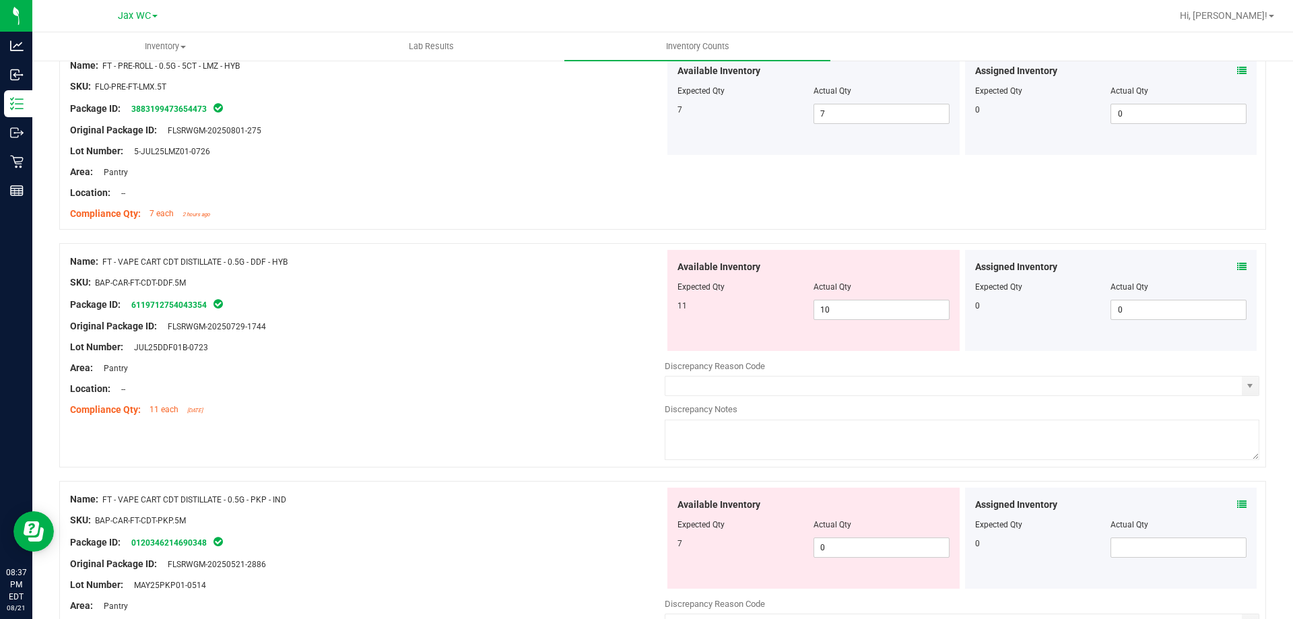
click at [1237, 261] on span at bounding box center [1241, 267] width 9 height 14
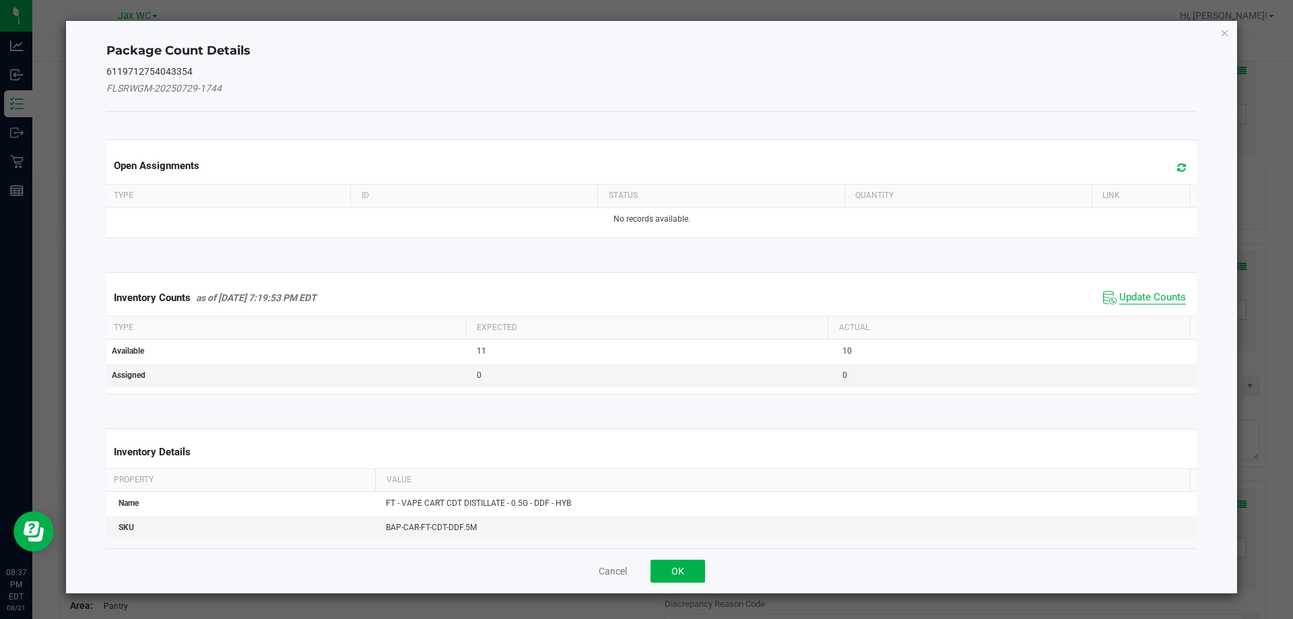
click at [1154, 297] on span "Update Counts" at bounding box center [1152, 297] width 67 height 13
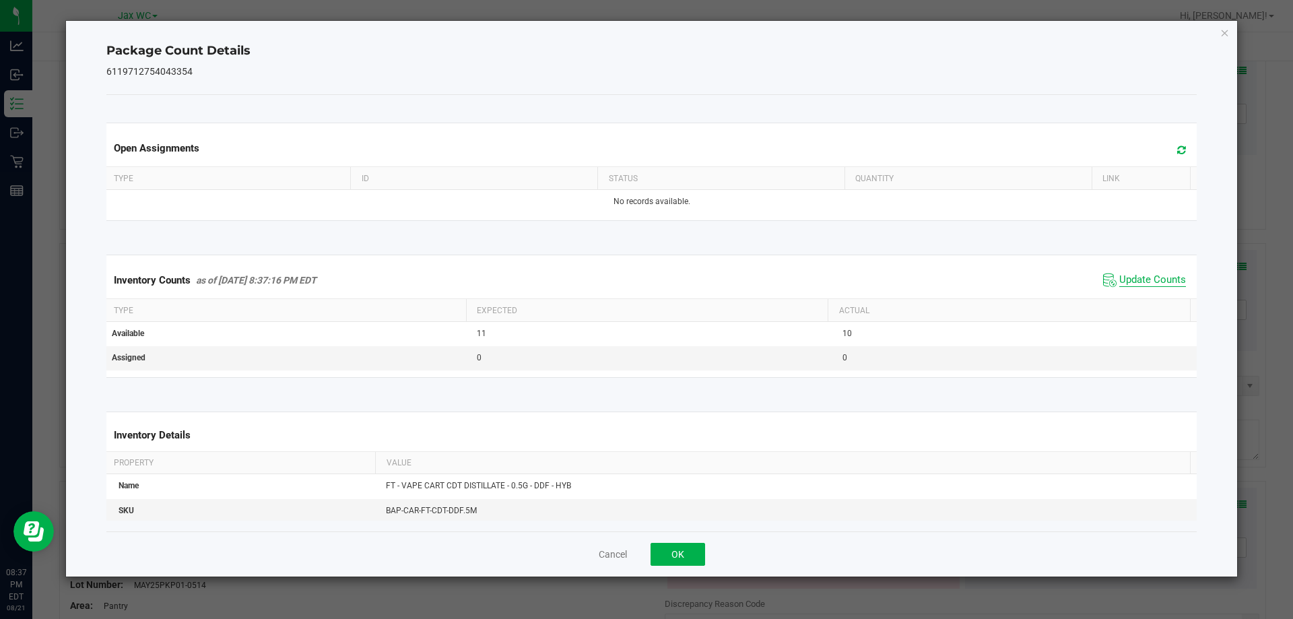
click at [1150, 286] on span "Update Counts" at bounding box center [1152, 279] width 67 height 13
click at [1145, 277] on span "Update Counts" at bounding box center [1152, 279] width 67 height 13
click at [683, 548] on button "OK" at bounding box center [677, 554] width 55 height 23
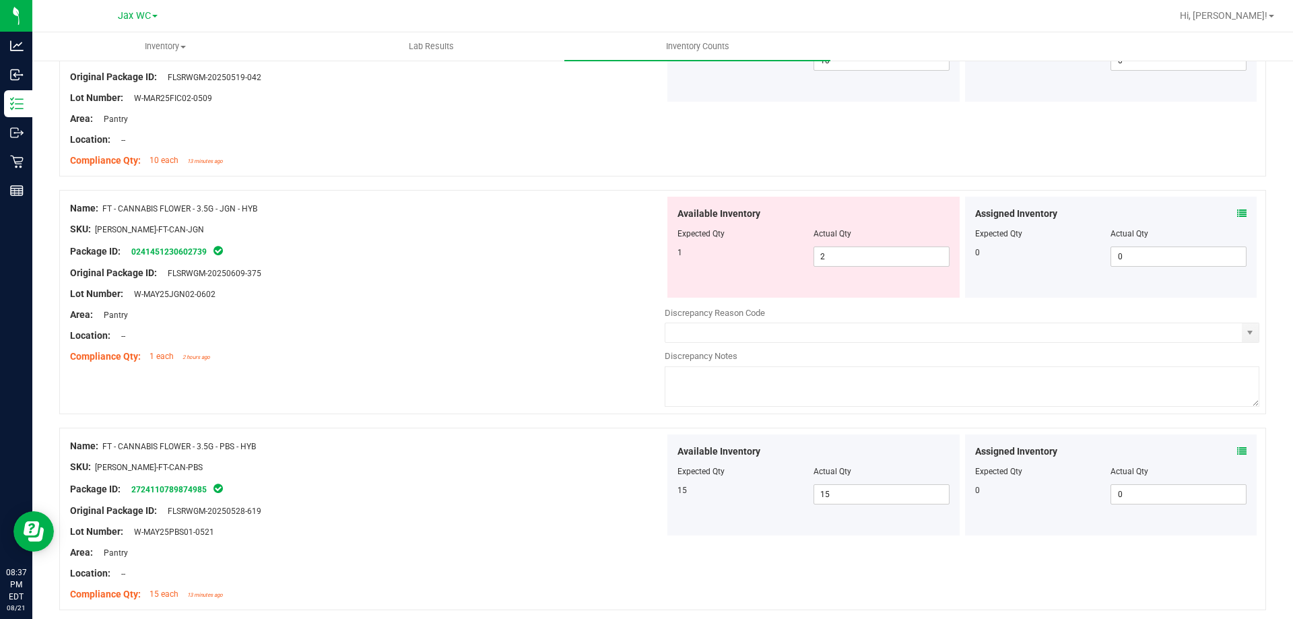
scroll to position [808, 0]
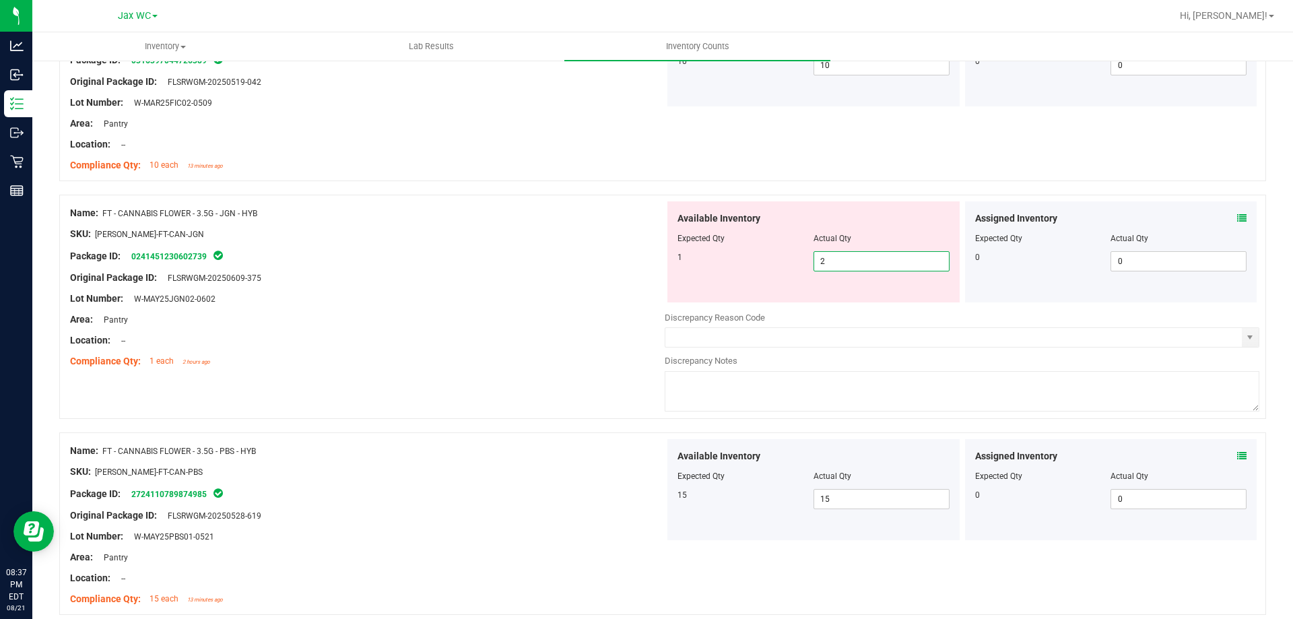
drag, startPoint x: 840, startPoint y: 261, endPoint x: 804, endPoint y: 262, distance: 36.4
click at [804, 262] on div "1 2 2" at bounding box center [813, 261] width 272 height 20
click at [1237, 218] on icon at bounding box center [1241, 217] width 9 height 9
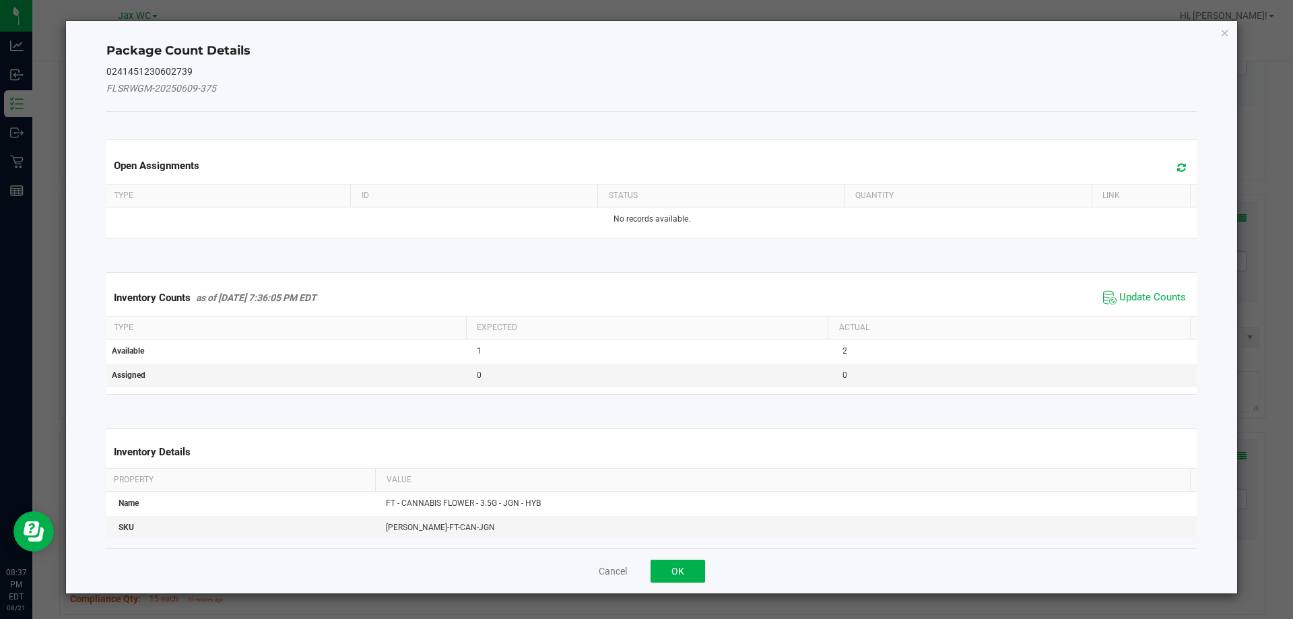
click at [1131, 286] on div "Inventory Counts as of [DATE] 7:36:05 PM EDT Update Counts" at bounding box center [652, 297] width 1096 height 36
click at [1137, 275] on kendo-grid "Inventory Counts as of [DATE] 7:36:05 PM EDT Update Counts Type Expected Actual…" at bounding box center [651, 333] width 1111 height 123
click at [1137, 292] on span "Update Counts" at bounding box center [1152, 297] width 67 height 13
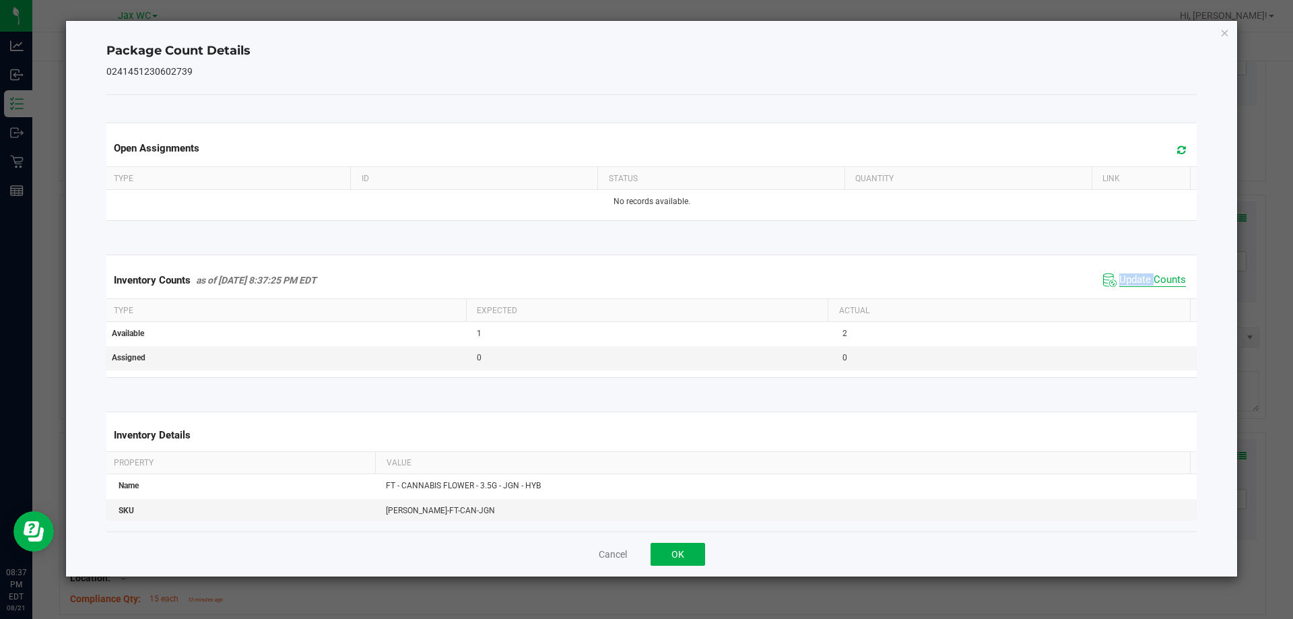
click at [1137, 294] on div "Inventory Counts as of [DATE] 8:37:25 PM EDT Update Counts" at bounding box center [652, 280] width 1096 height 36
click at [669, 543] on button "OK" at bounding box center [677, 554] width 55 height 23
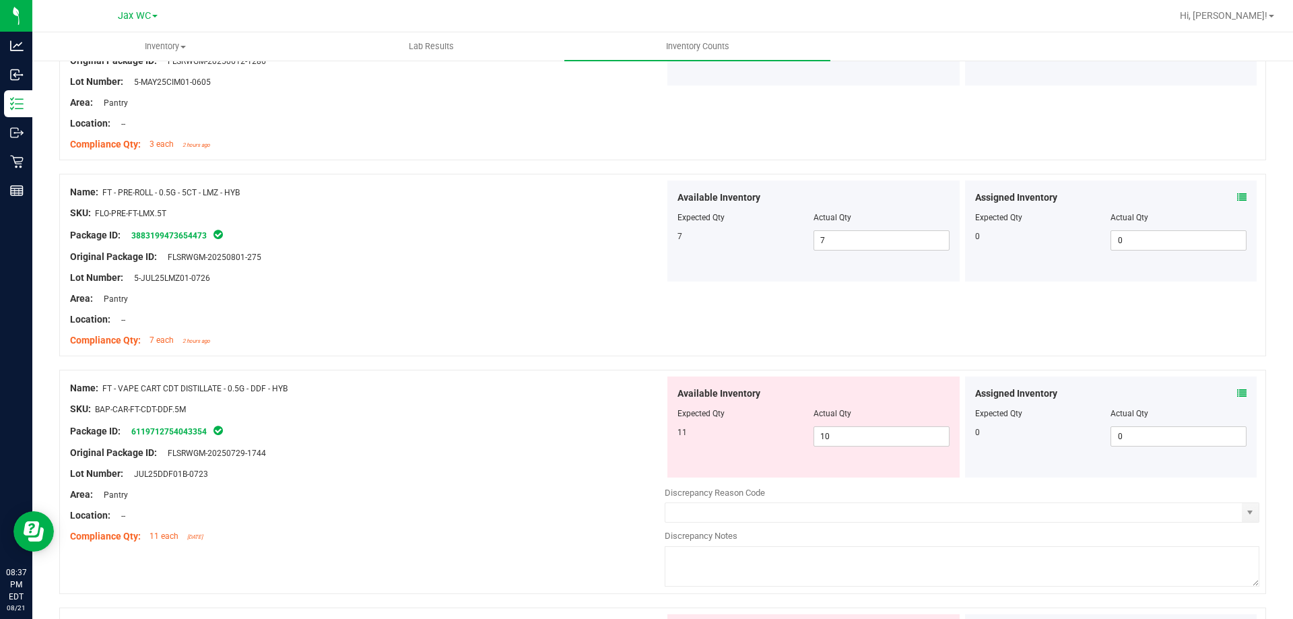
scroll to position [2761, 0]
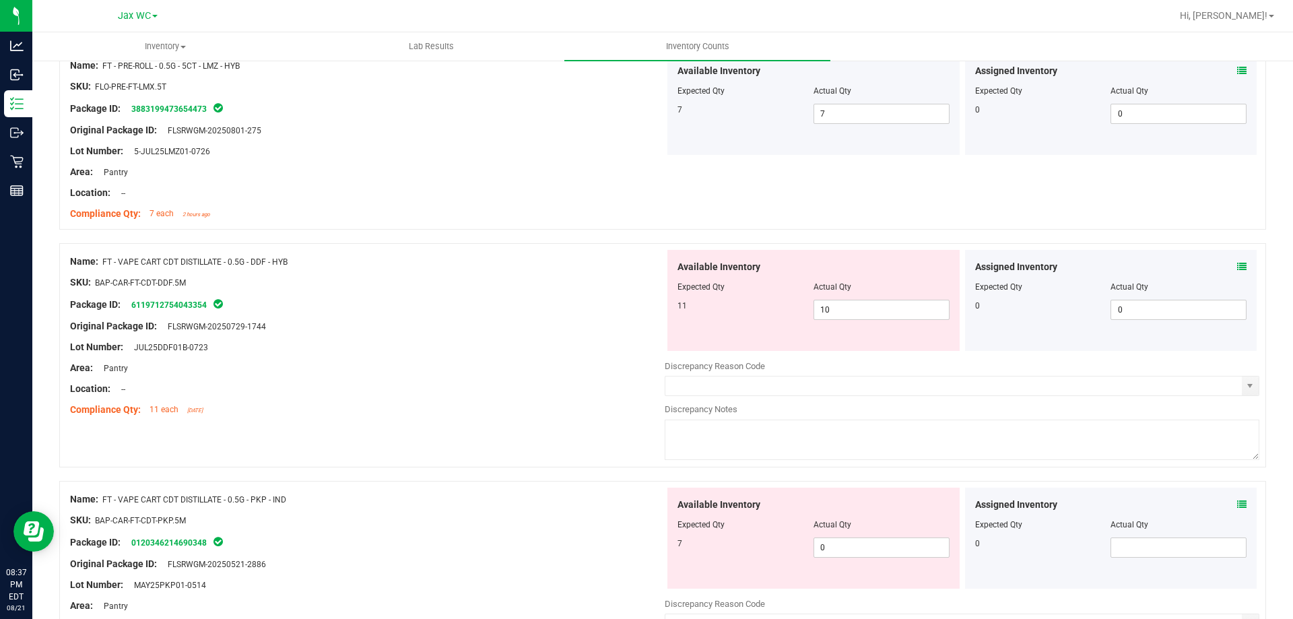
click at [1237, 266] on icon at bounding box center [1241, 266] width 9 height 9
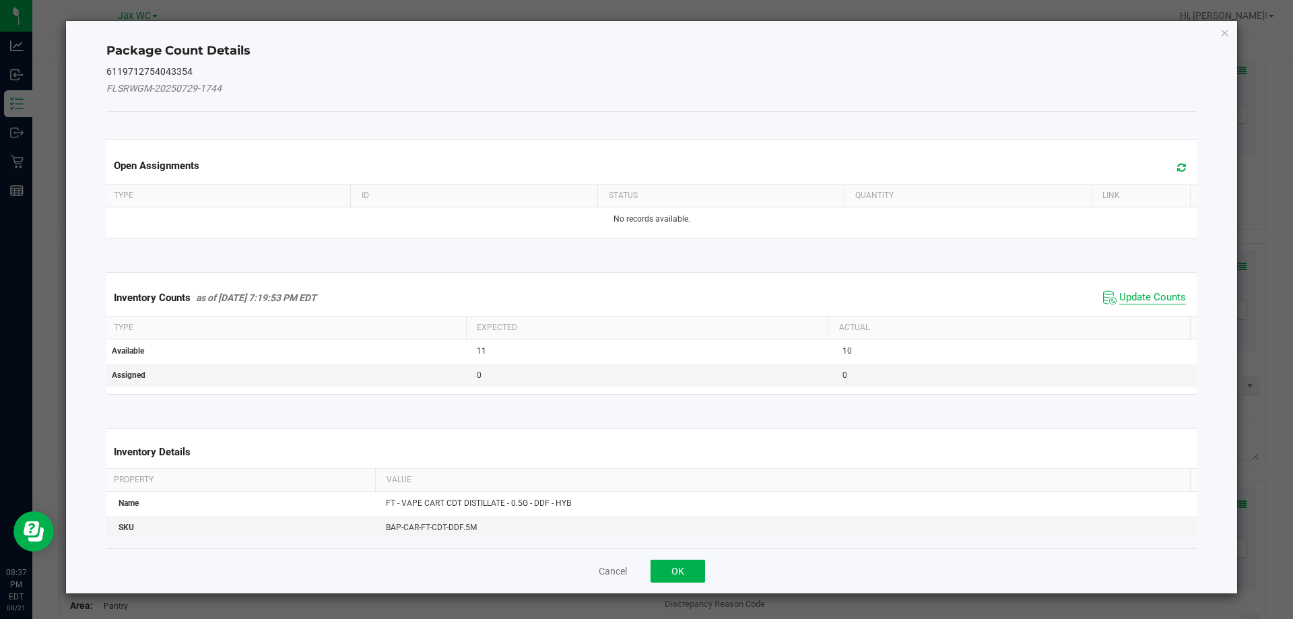
click at [1132, 296] on span "Update Counts" at bounding box center [1152, 297] width 67 height 13
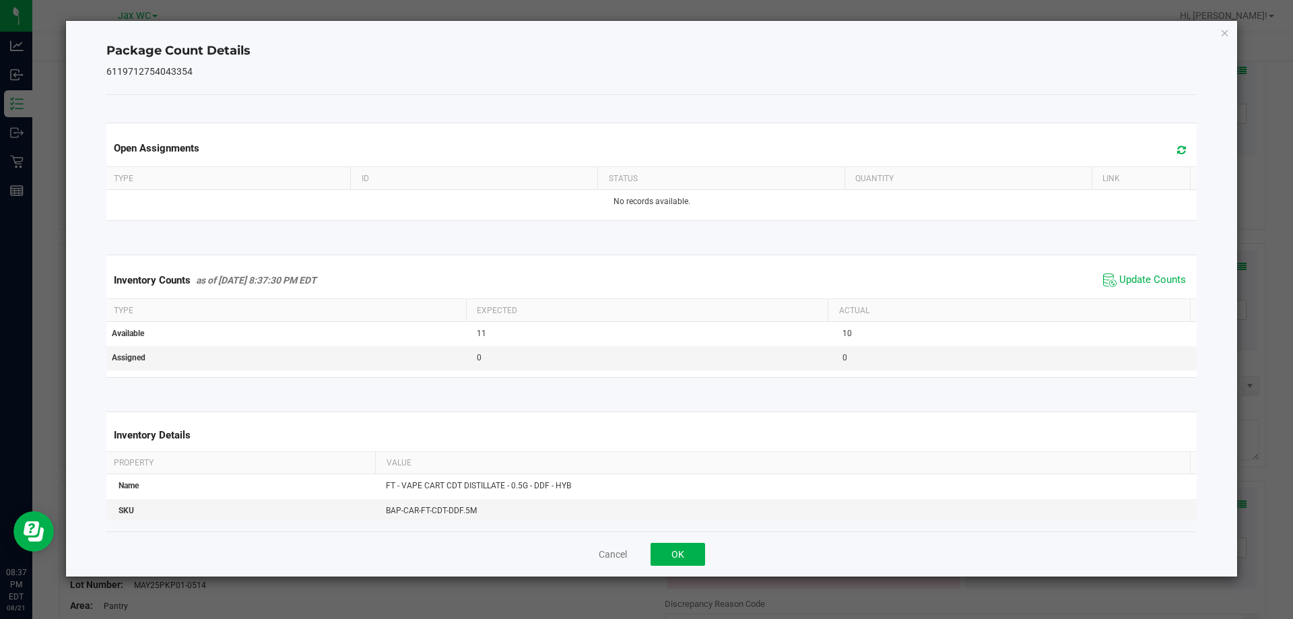
click at [1138, 292] on div "Inventory Counts as of [DATE] 8:37:30 PM EDT Update Counts" at bounding box center [652, 280] width 1096 height 36
click at [686, 547] on button "OK" at bounding box center [677, 554] width 55 height 23
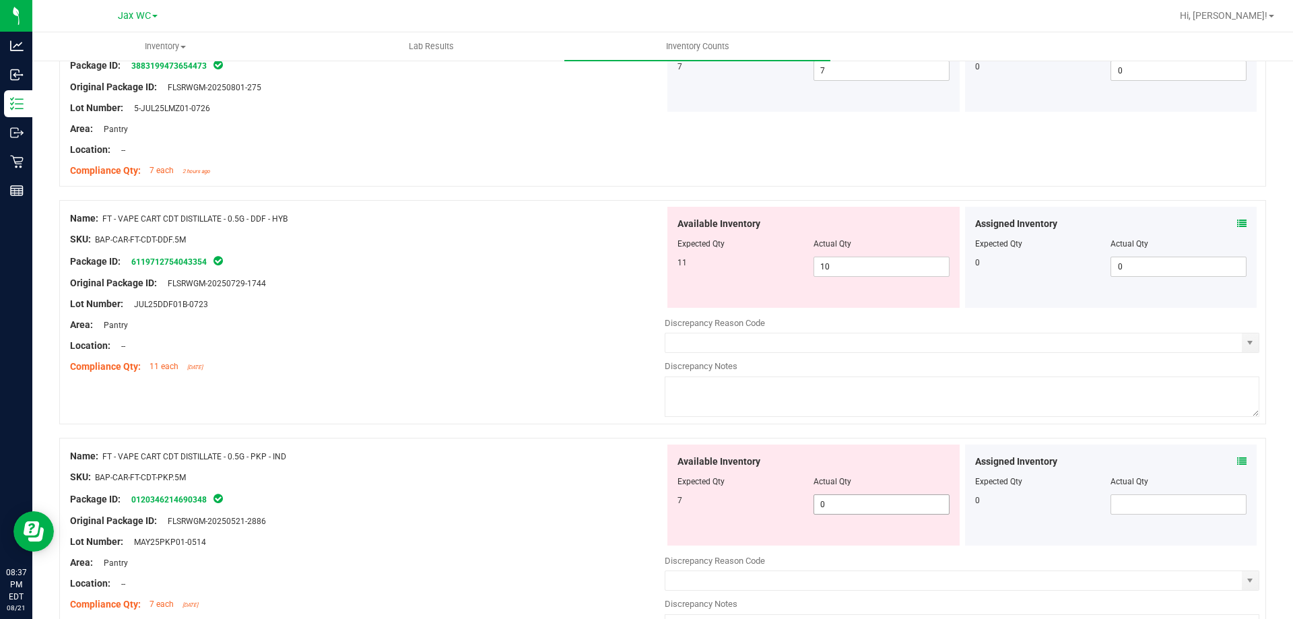
scroll to position [2828, 0]
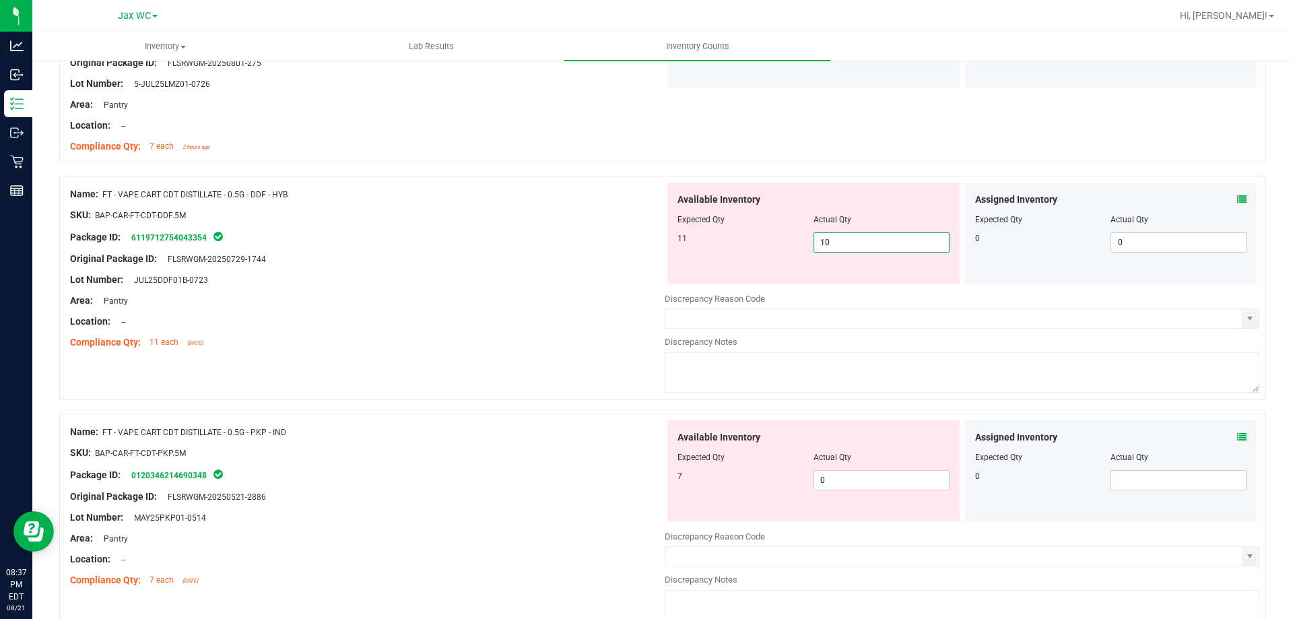
drag, startPoint x: 842, startPoint y: 242, endPoint x: 805, endPoint y: 254, distance: 38.1
click at [805, 254] on div "Available Inventory Expected Qty Actual Qty 11 10 10" at bounding box center [813, 232] width 292 height 101
click at [1237, 436] on icon at bounding box center [1241, 436] width 9 height 9
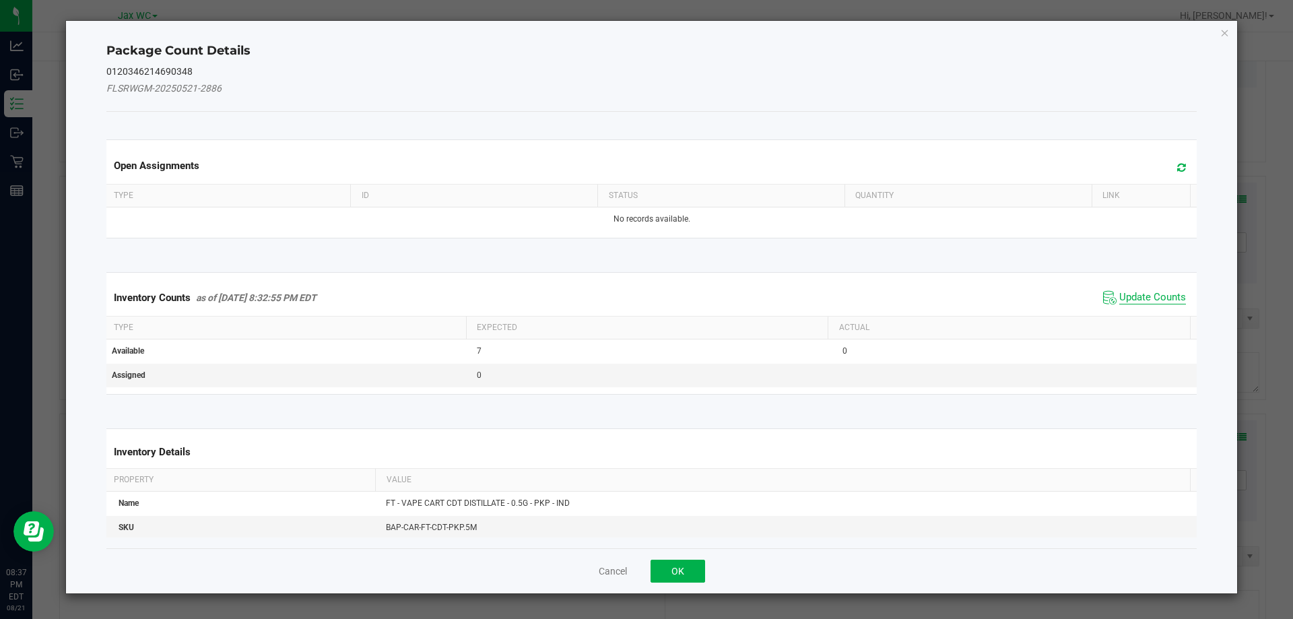
drag, startPoint x: 1140, startPoint y: 279, endPoint x: 1134, endPoint y: 292, distance: 13.6
click at [1136, 288] on div "Inventory Counts as of [DATE] 8:32:55 PM EDT Update Counts" at bounding box center [652, 297] width 1096 height 36
click at [1135, 300] on span "Update Counts" at bounding box center [1152, 297] width 67 height 13
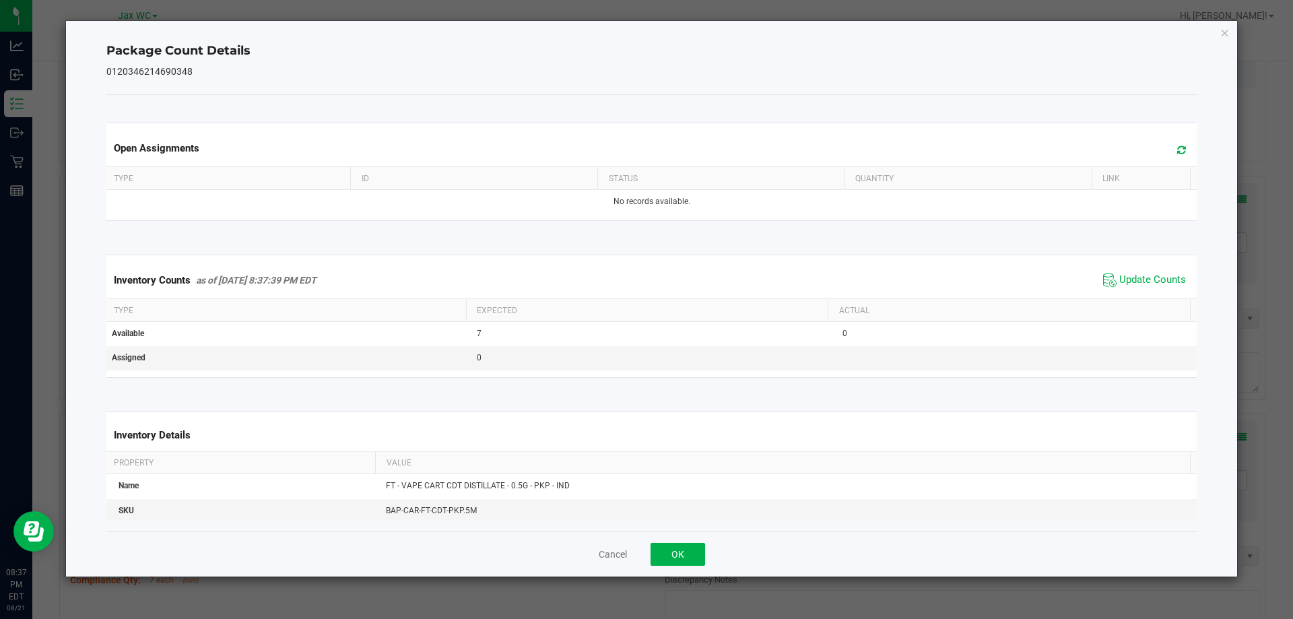
click at [1139, 293] on div "Inventory Counts as of [DATE] 8:37:39 PM EDT Update Counts" at bounding box center [652, 280] width 1096 height 36
click at [696, 554] on button "OK" at bounding box center [677, 554] width 55 height 23
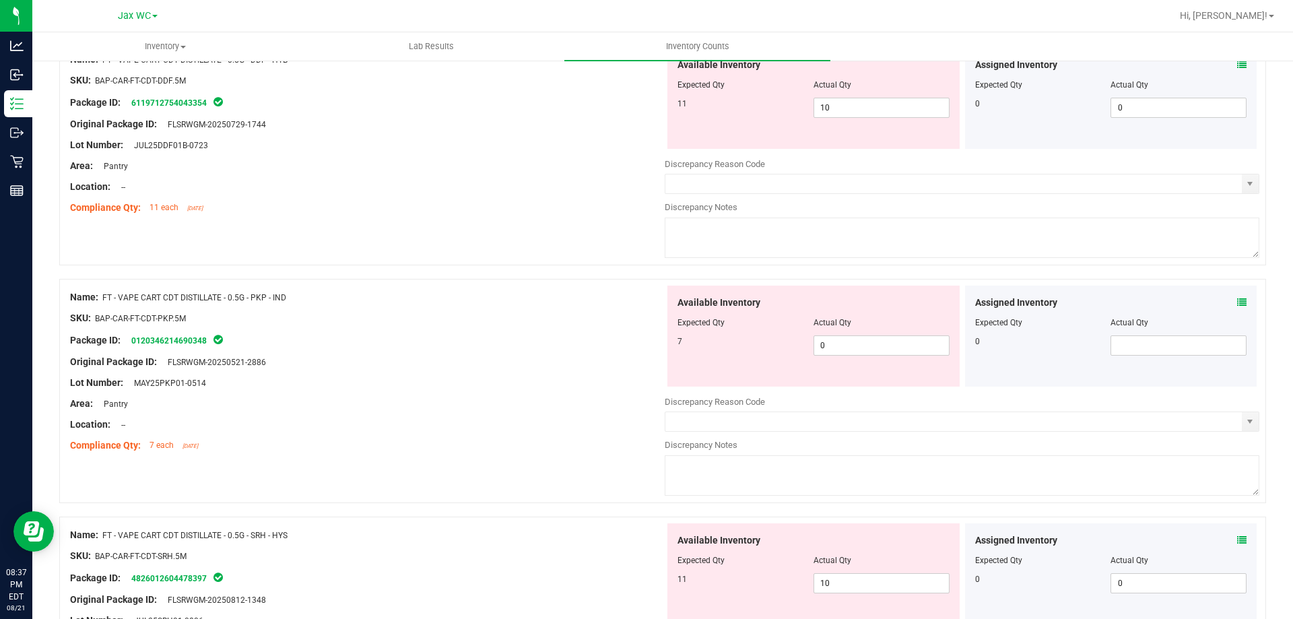
scroll to position [3030, 0]
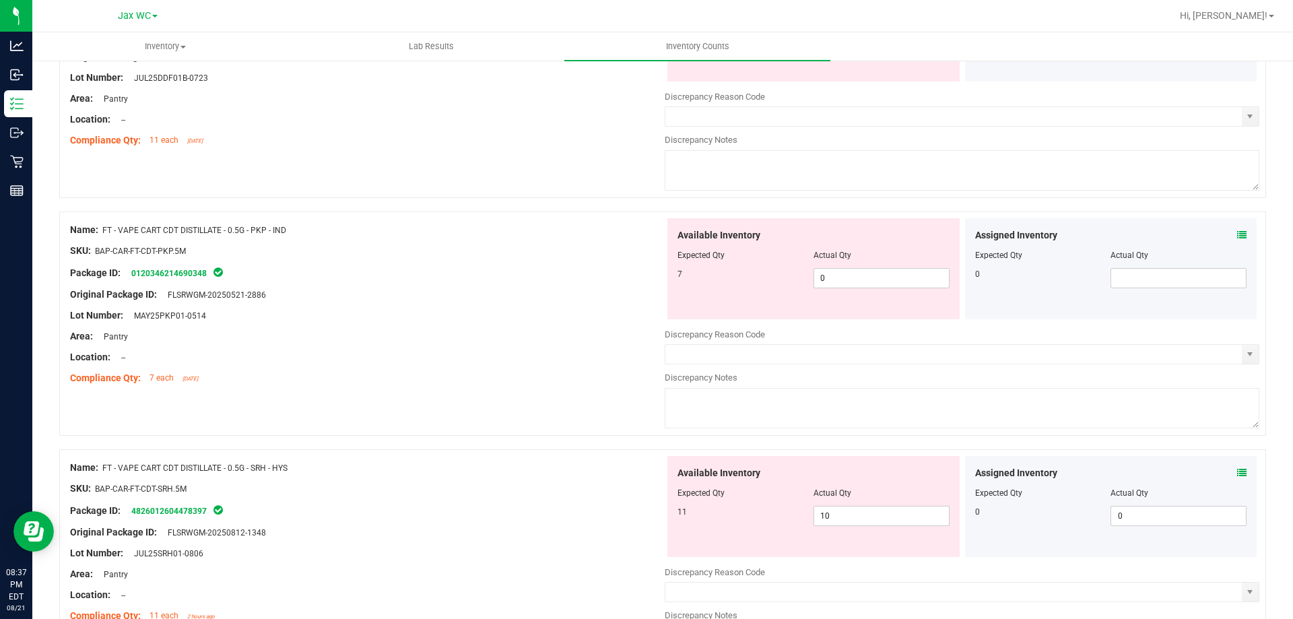
click at [1237, 470] on icon at bounding box center [1241, 472] width 9 height 9
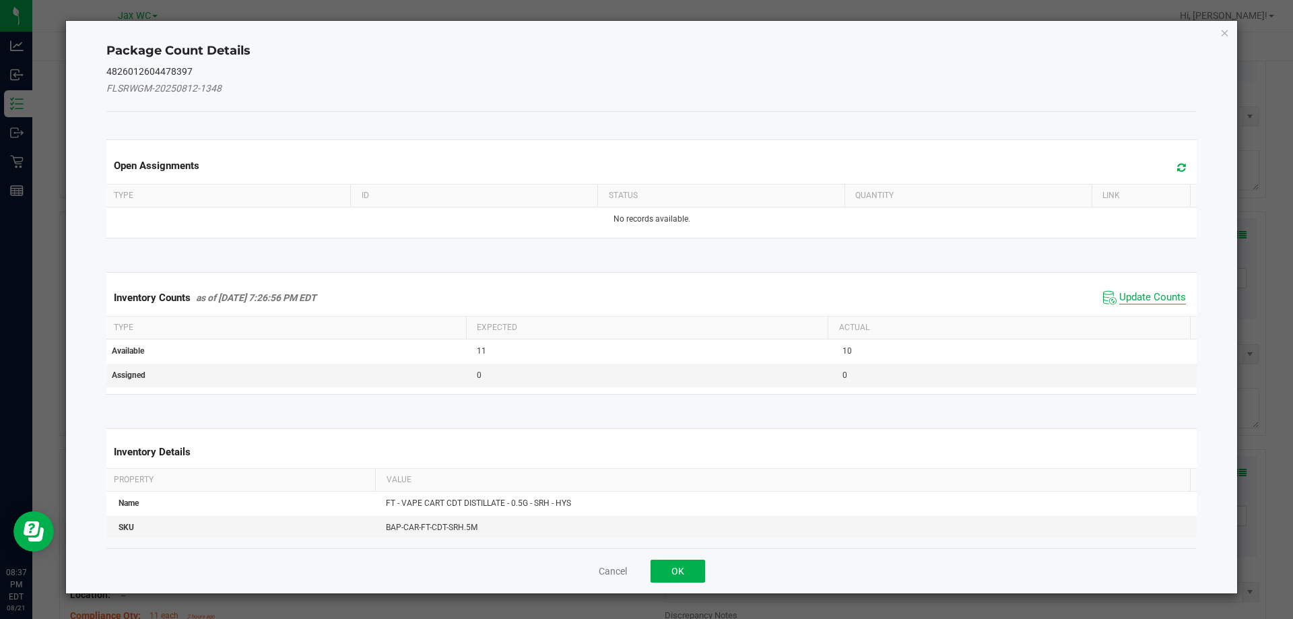
click at [1142, 294] on span "Update Counts" at bounding box center [1152, 297] width 67 height 13
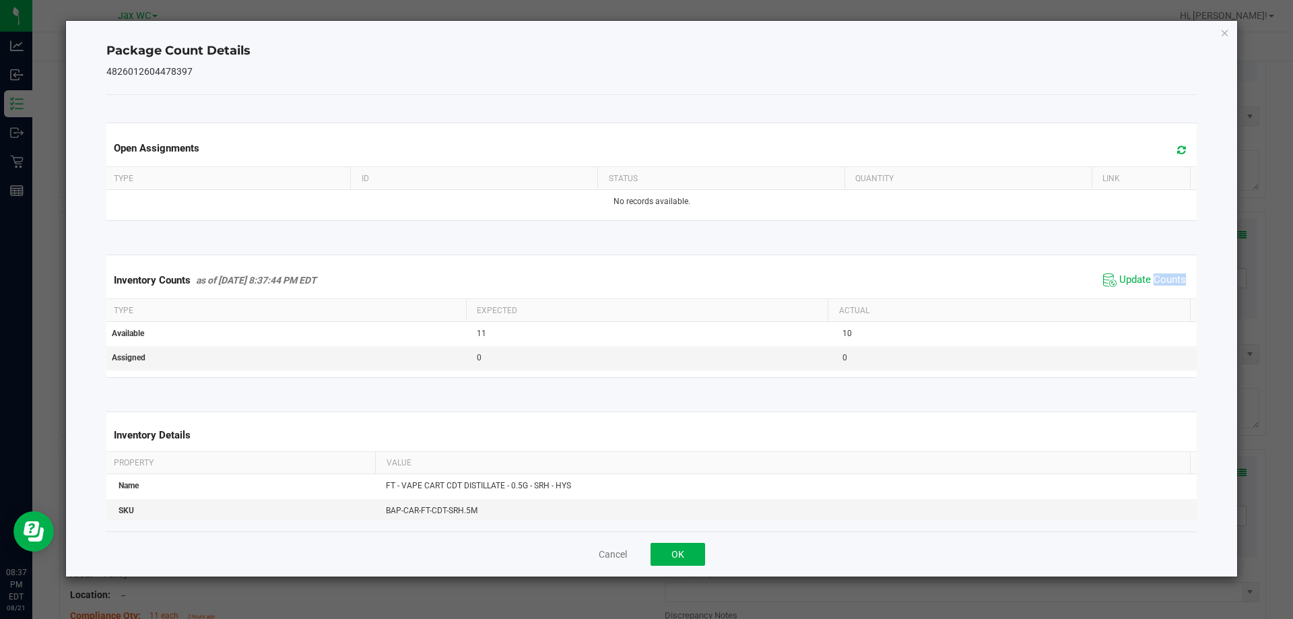
click at [1143, 294] on div "Inventory Counts as of [DATE] 8:37:44 PM EDT Update Counts" at bounding box center [652, 280] width 1096 height 36
click at [670, 561] on button "OK" at bounding box center [677, 554] width 55 height 23
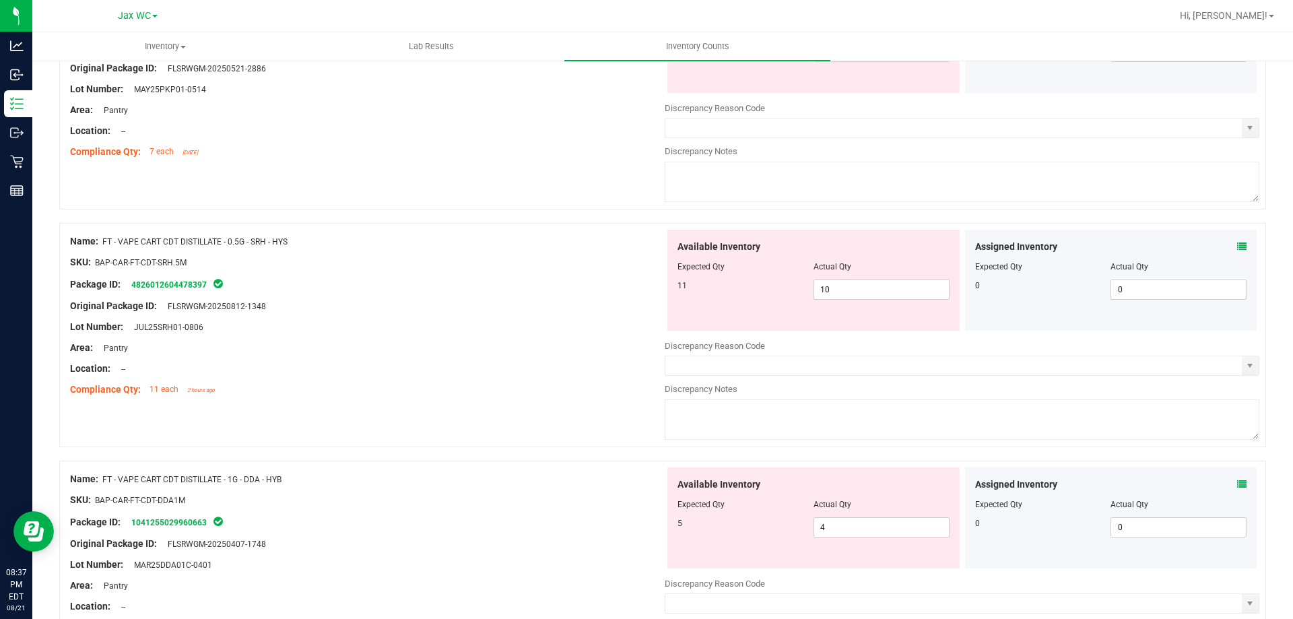
scroll to position [3300, 0]
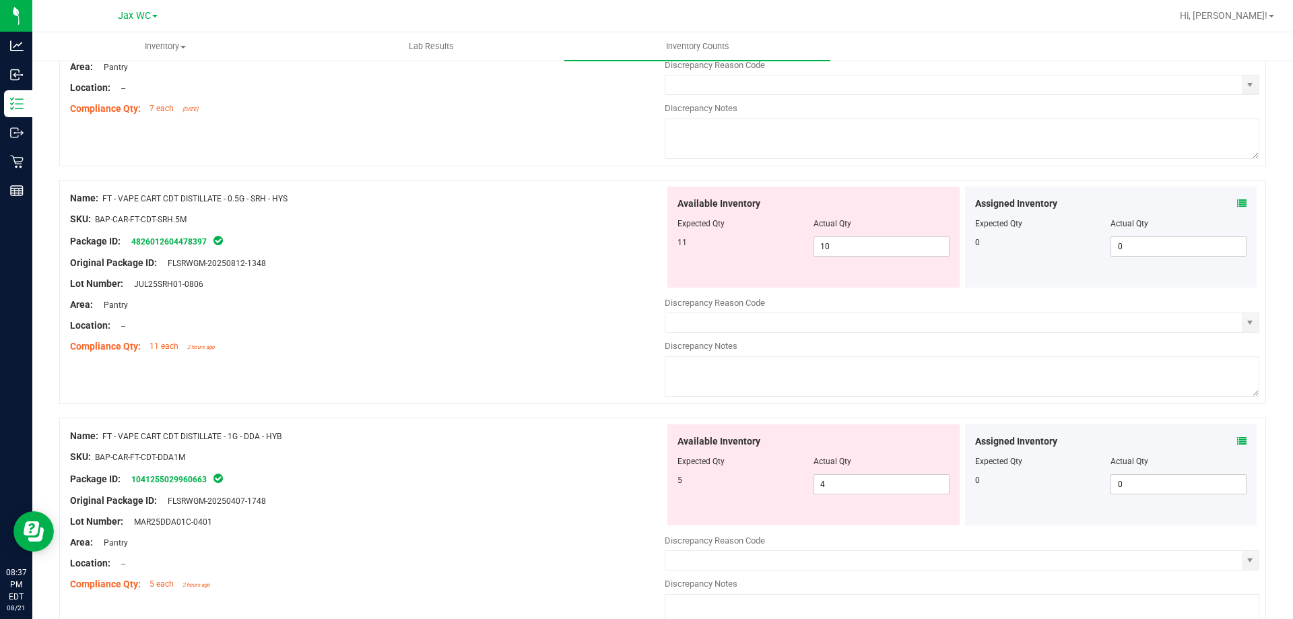
click at [1237, 442] on icon at bounding box center [1241, 440] width 9 height 9
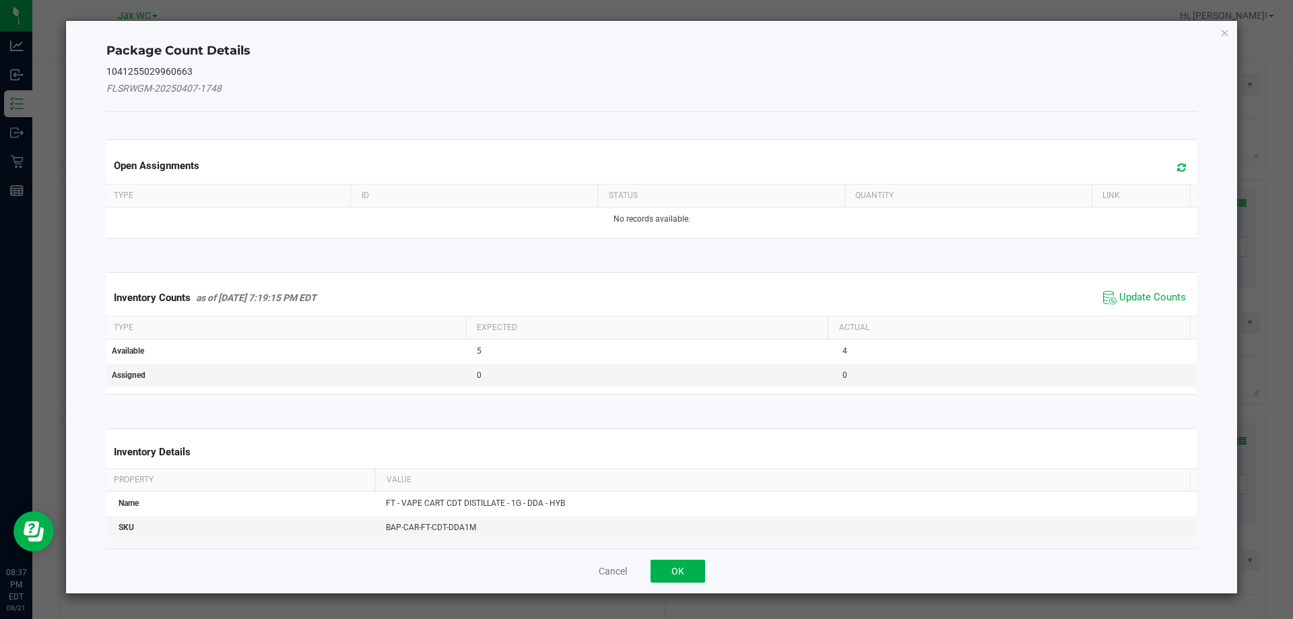
click at [1133, 285] on div "Inventory Counts as of [DATE] 7:19:15 PM EDT Update Counts" at bounding box center [652, 297] width 1096 height 36
click at [1137, 295] on span "Update Counts" at bounding box center [1152, 297] width 67 height 13
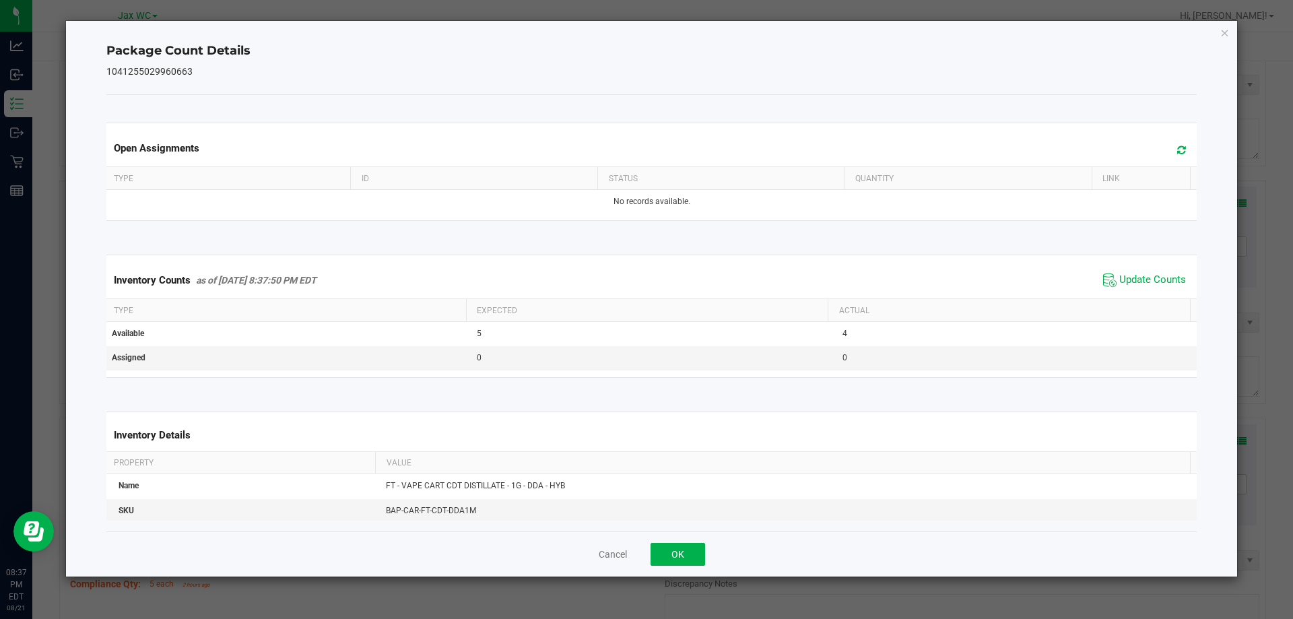
click at [1139, 294] on div "Inventory Counts as of [DATE] 8:37:50 PM EDT Update Counts" at bounding box center [652, 280] width 1096 height 36
click at [661, 561] on button "OK" at bounding box center [677, 554] width 55 height 23
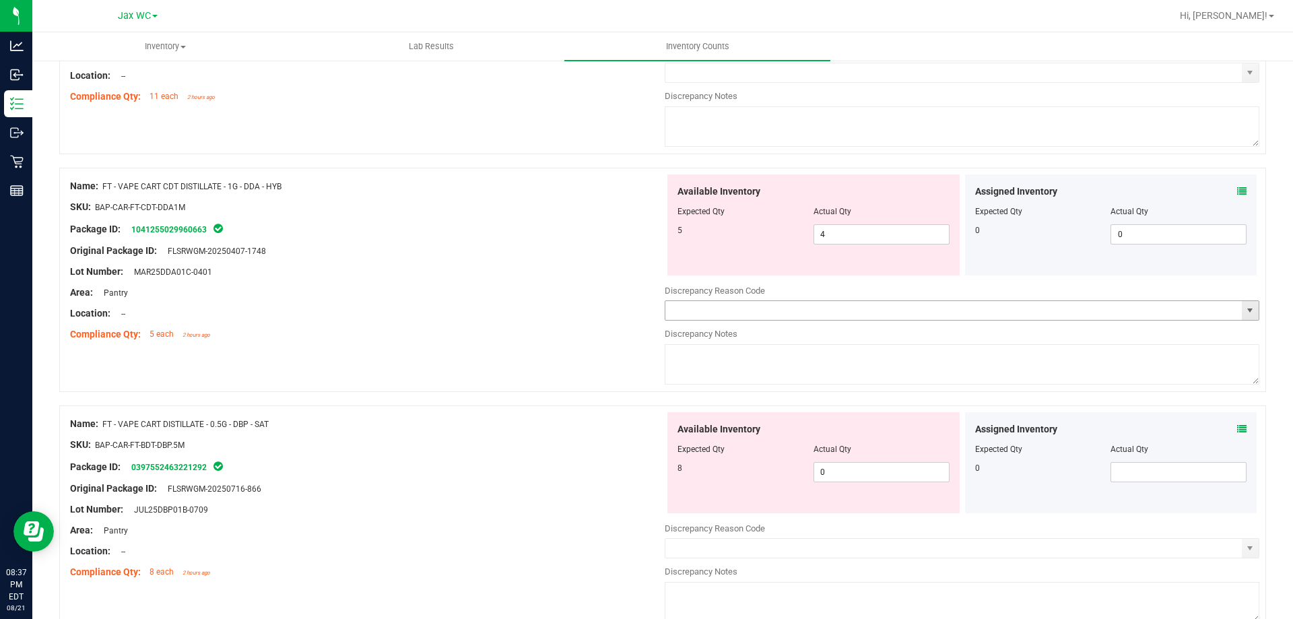
scroll to position [3569, 0]
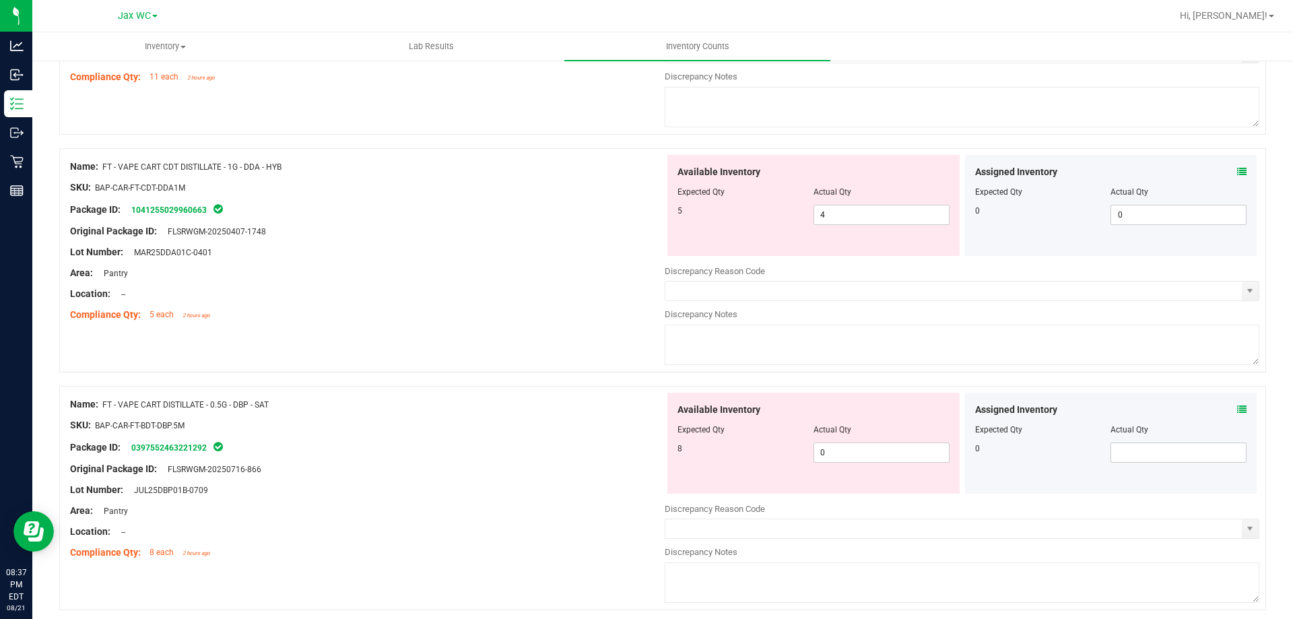
click at [1237, 405] on icon at bounding box center [1241, 409] width 9 height 9
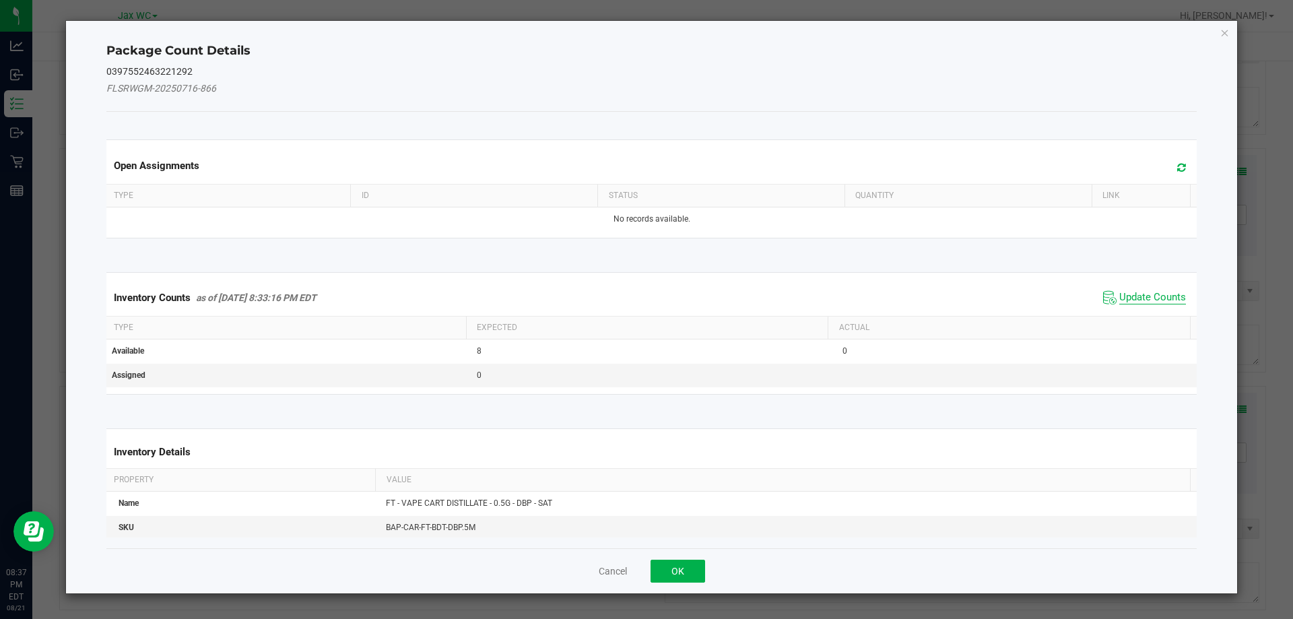
click at [1139, 292] on span "Update Counts" at bounding box center [1152, 297] width 67 height 13
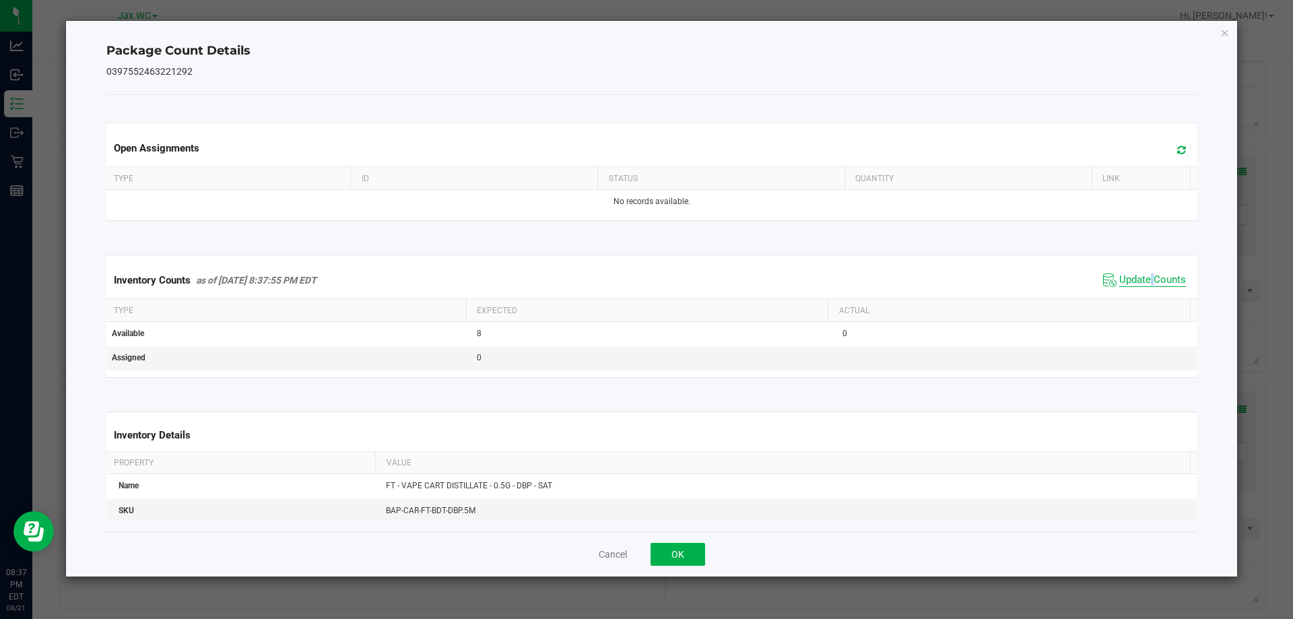
click at [1139, 292] on div "Inventory Counts as of [DATE] 8:37:55 PM EDT Update Counts" at bounding box center [652, 280] width 1096 height 36
click at [670, 556] on button "OK" at bounding box center [677, 554] width 55 height 23
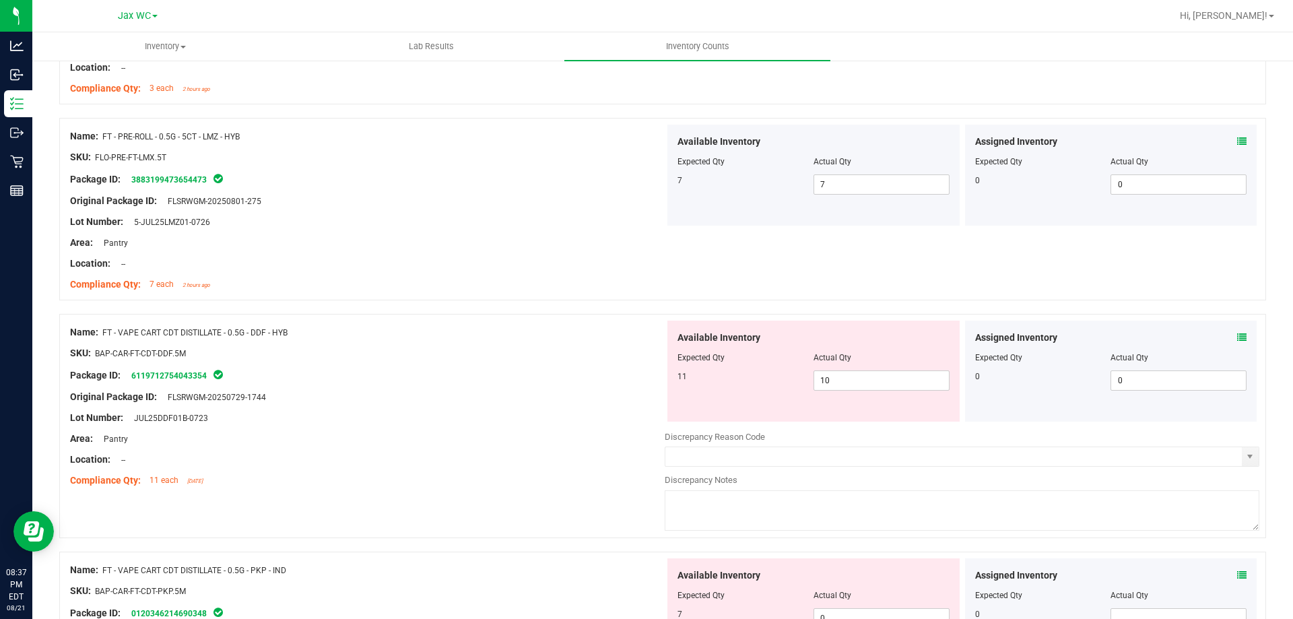
scroll to position [2694, 0]
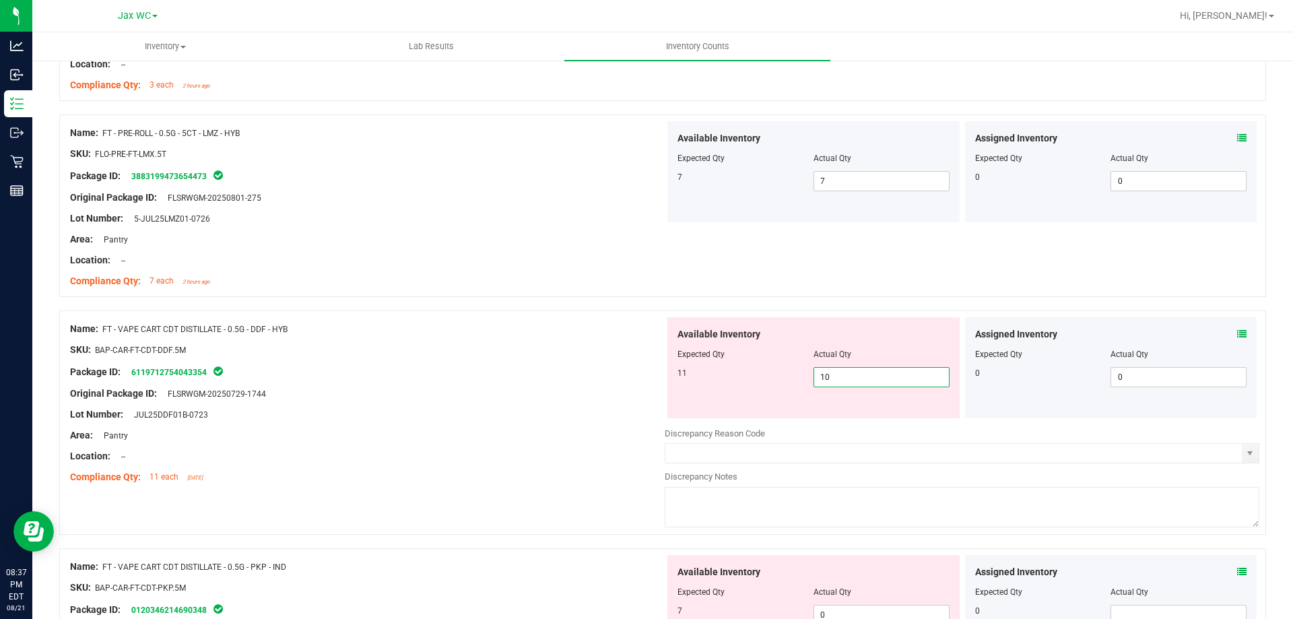
drag, startPoint x: 851, startPoint y: 373, endPoint x: 807, endPoint y: 389, distance: 46.7
click at [807, 389] on div "Available Inventory Expected Qty Actual Qty 11 10 10" at bounding box center [813, 367] width 292 height 101
type input "11"
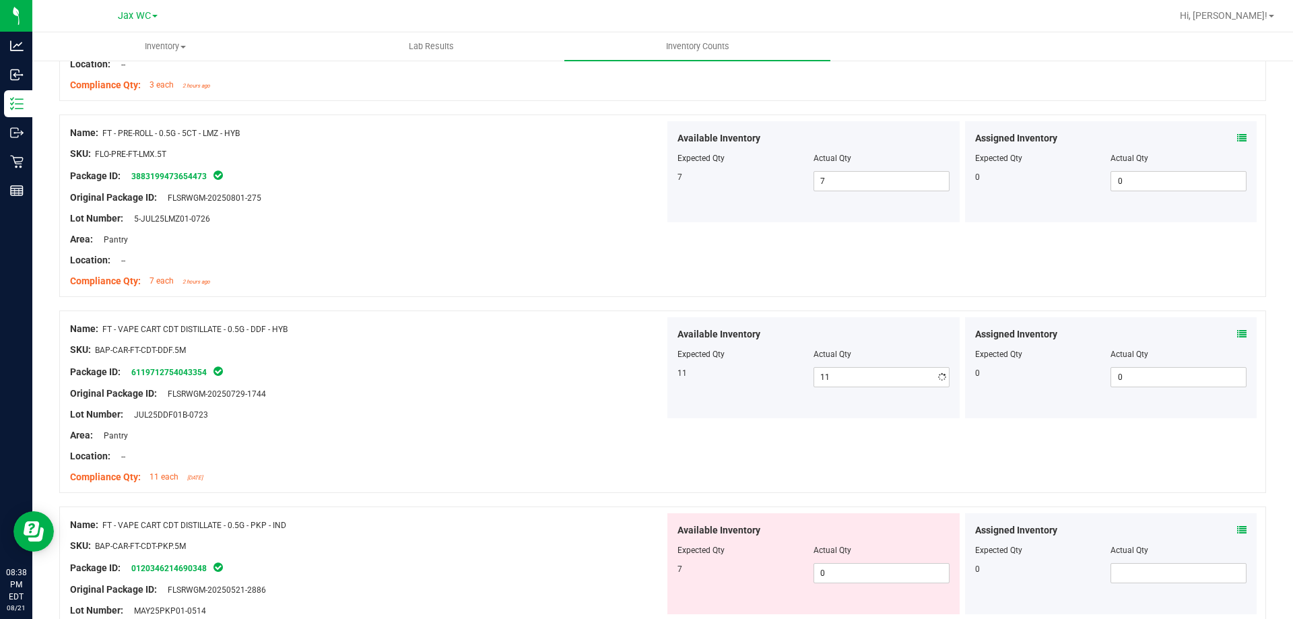
click at [574, 393] on div "Original Package ID: FLSRWGM-20250729-1744" at bounding box center [367, 394] width 595 height 14
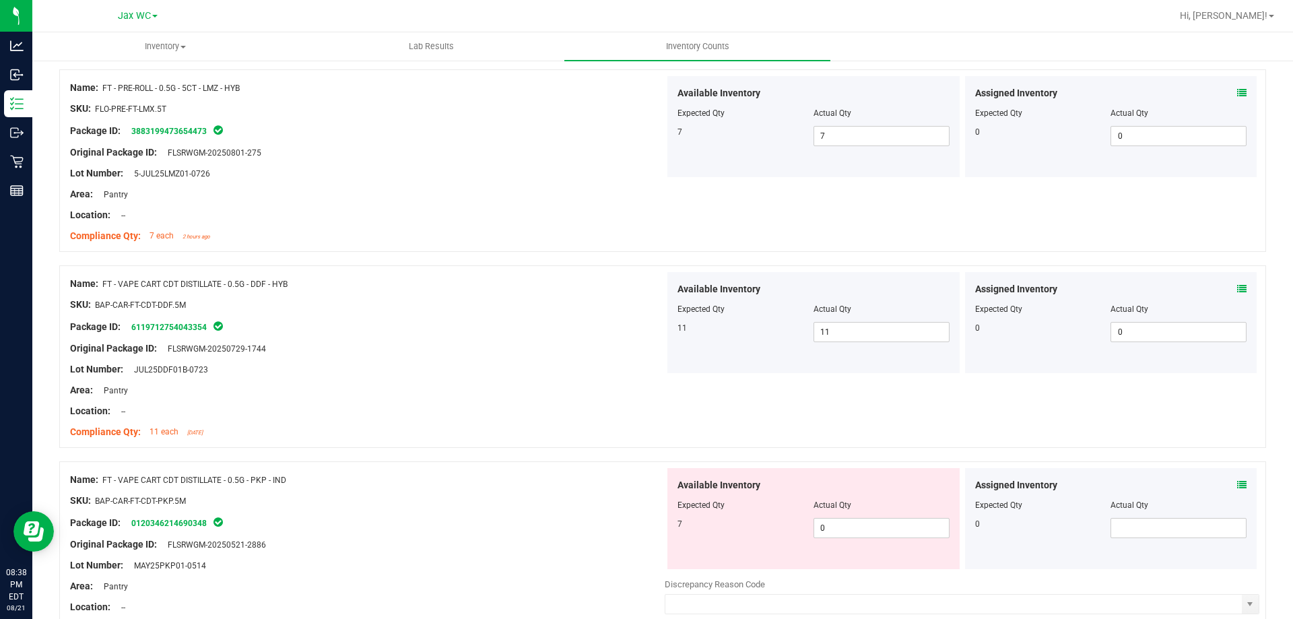
scroll to position [2828, 0]
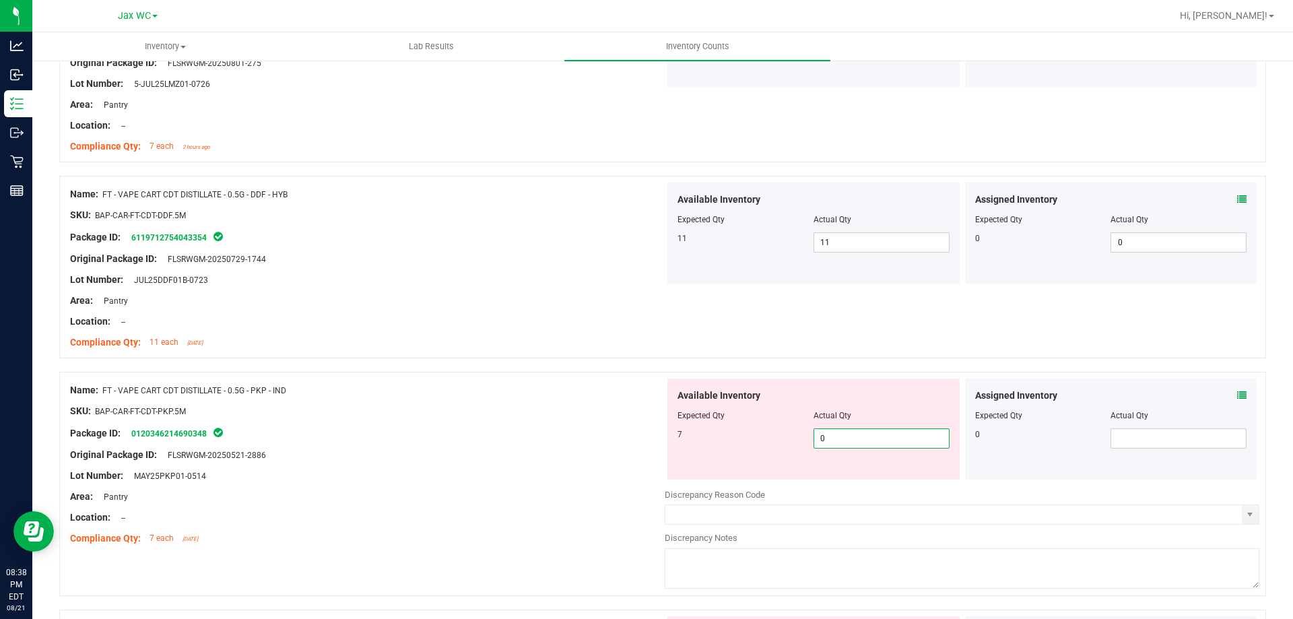
drag, startPoint x: 854, startPoint y: 437, endPoint x: 802, endPoint y: 438, distance: 51.9
click at [802, 438] on div "7 0 0" at bounding box center [813, 438] width 272 height 20
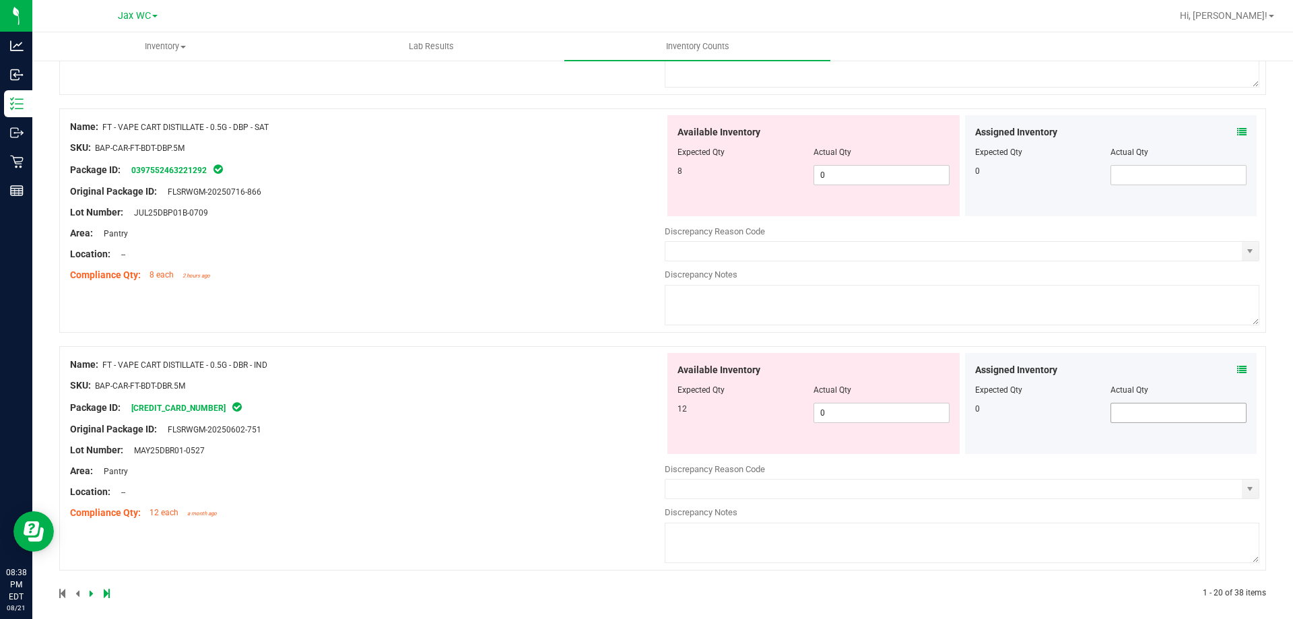
scroll to position [3815, 0]
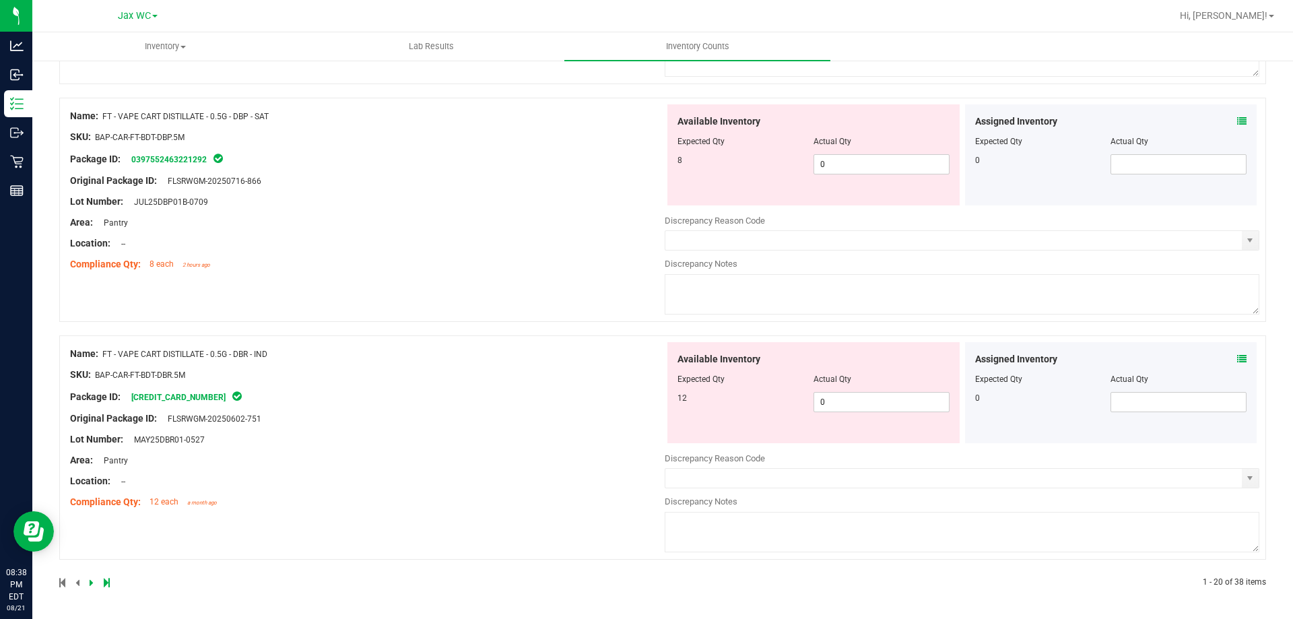
click at [1237, 360] on icon at bounding box center [1241, 358] width 9 height 9
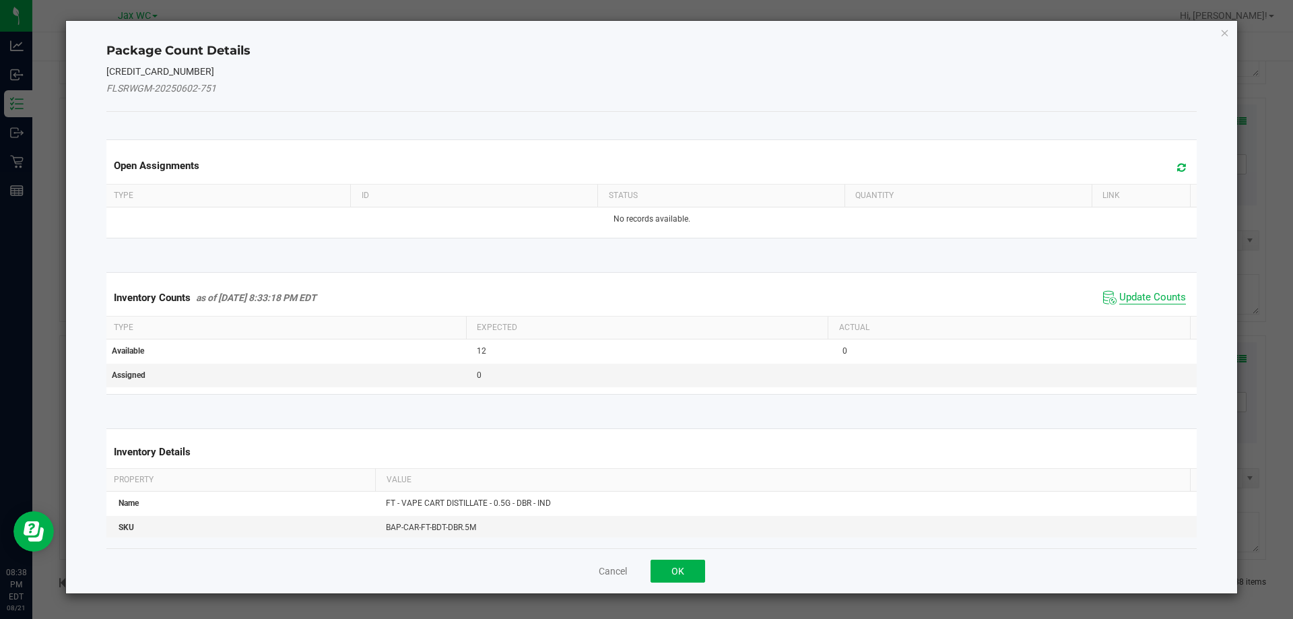
click at [1156, 297] on span "Update Counts" at bounding box center [1152, 297] width 67 height 13
click at [1154, 294] on div "Inventory Counts as of [DATE] 8:33:18 PM EDT Update Counts" at bounding box center [652, 296] width 1096 height 35
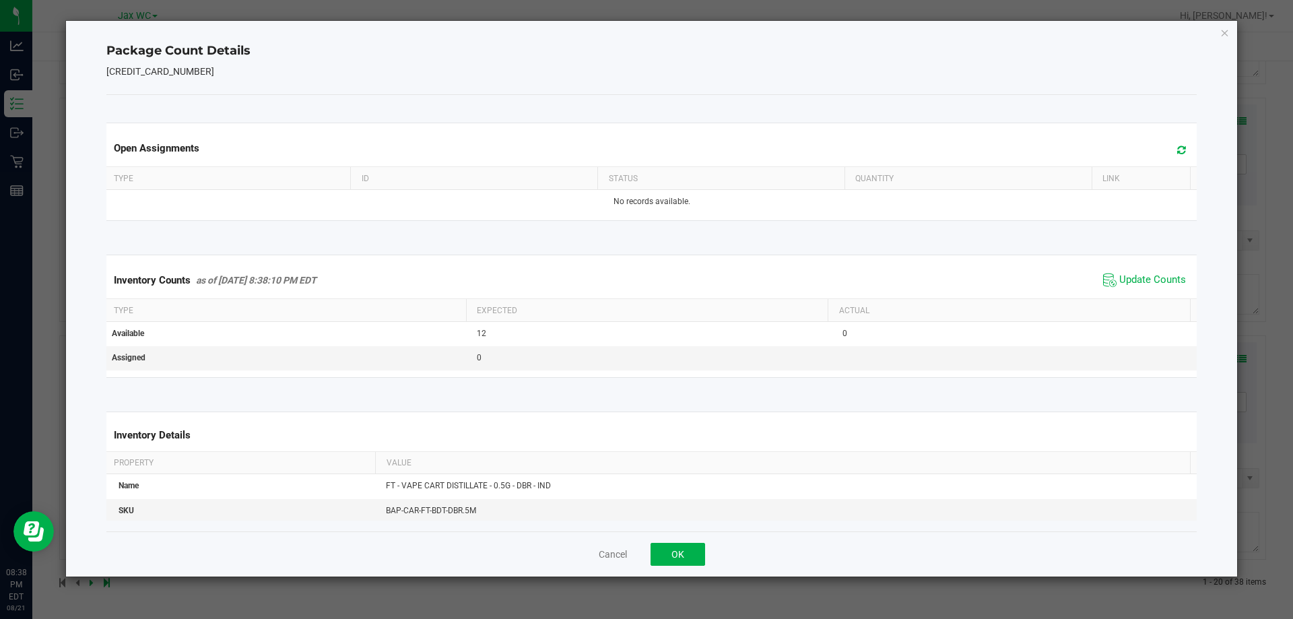
click at [659, 566] on div "Cancel OK" at bounding box center [651, 553] width 1091 height 45
click at [686, 556] on button "OK" at bounding box center [677, 554] width 55 height 23
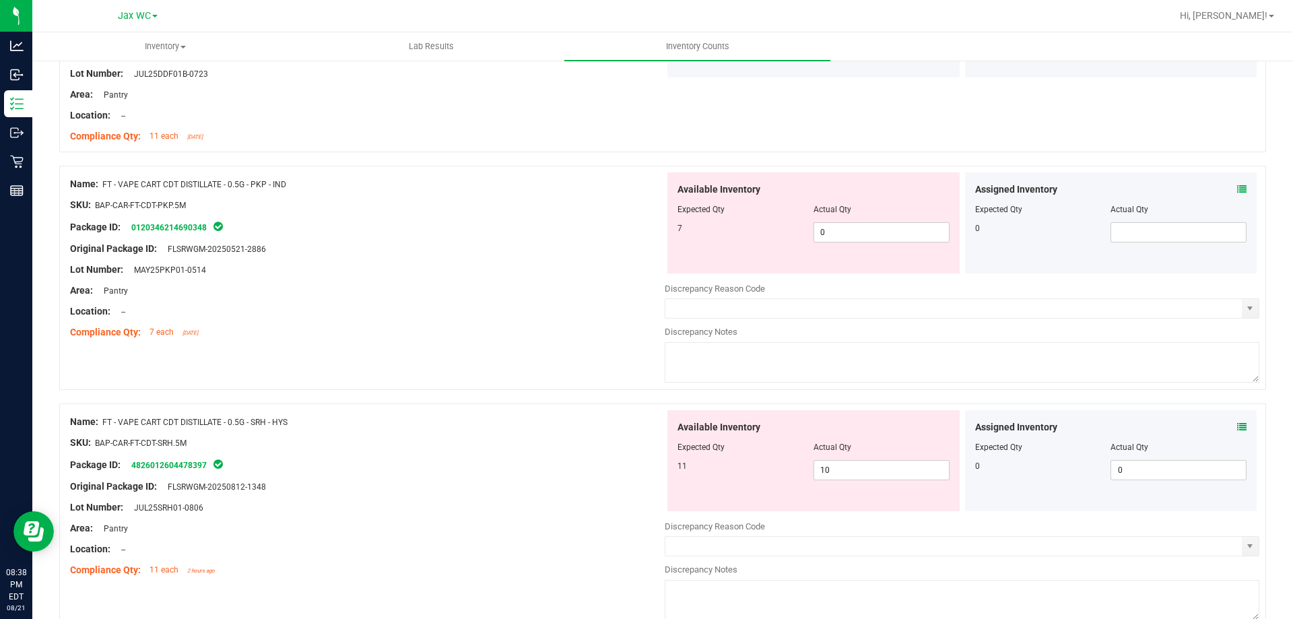
scroll to position [3007, 0]
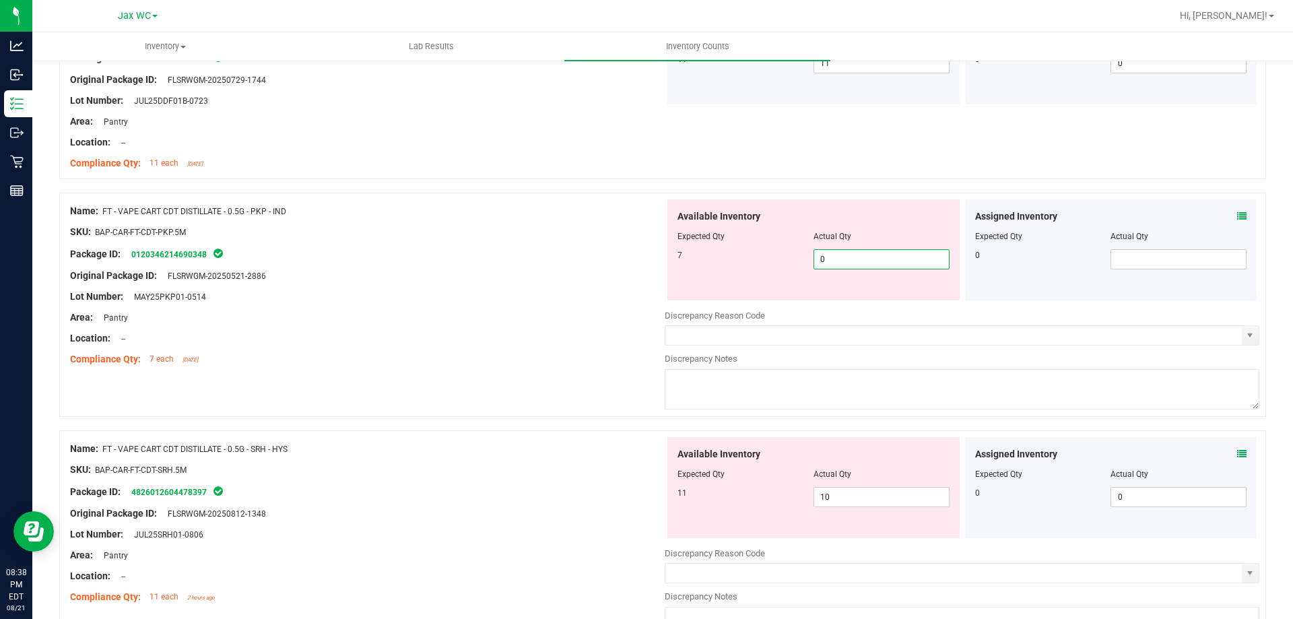
drag, startPoint x: 840, startPoint y: 253, endPoint x: 796, endPoint y: 261, distance: 44.5
click at [796, 261] on div "7 0 0" at bounding box center [813, 259] width 272 height 20
type input "7"
click at [595, 294] on div "Lot Number: MAY25PKP01-0514" at bounding box center [367, 297] width 595 height 14
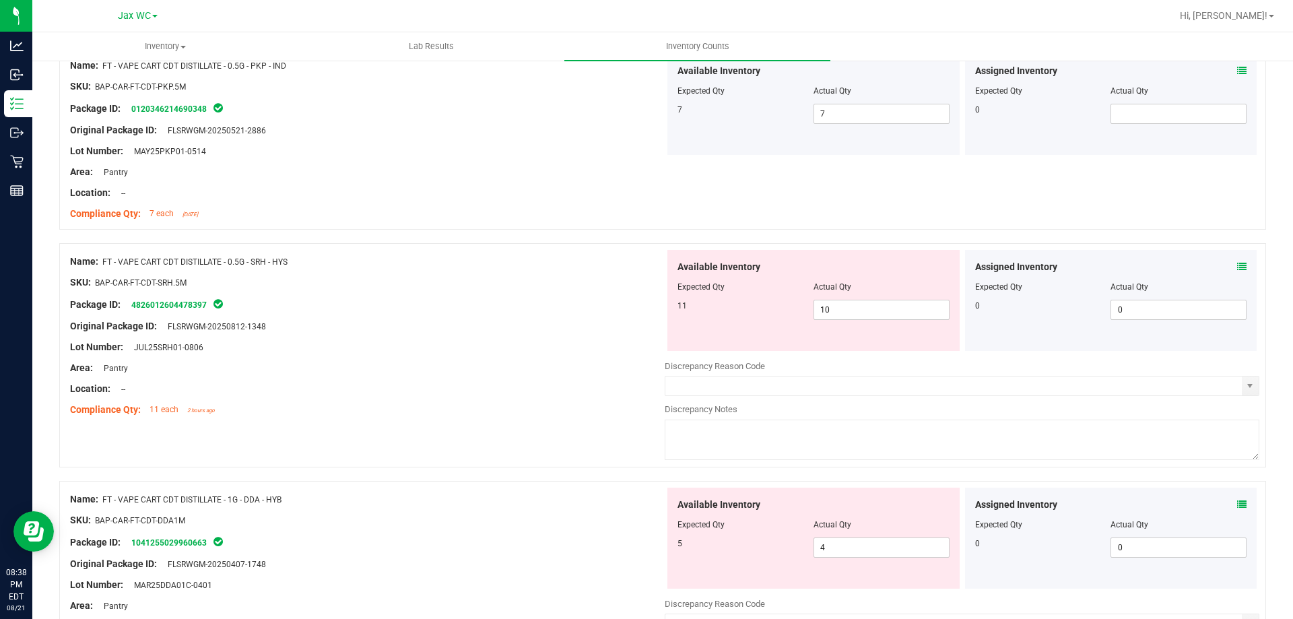
scroll to position [3127, 0]
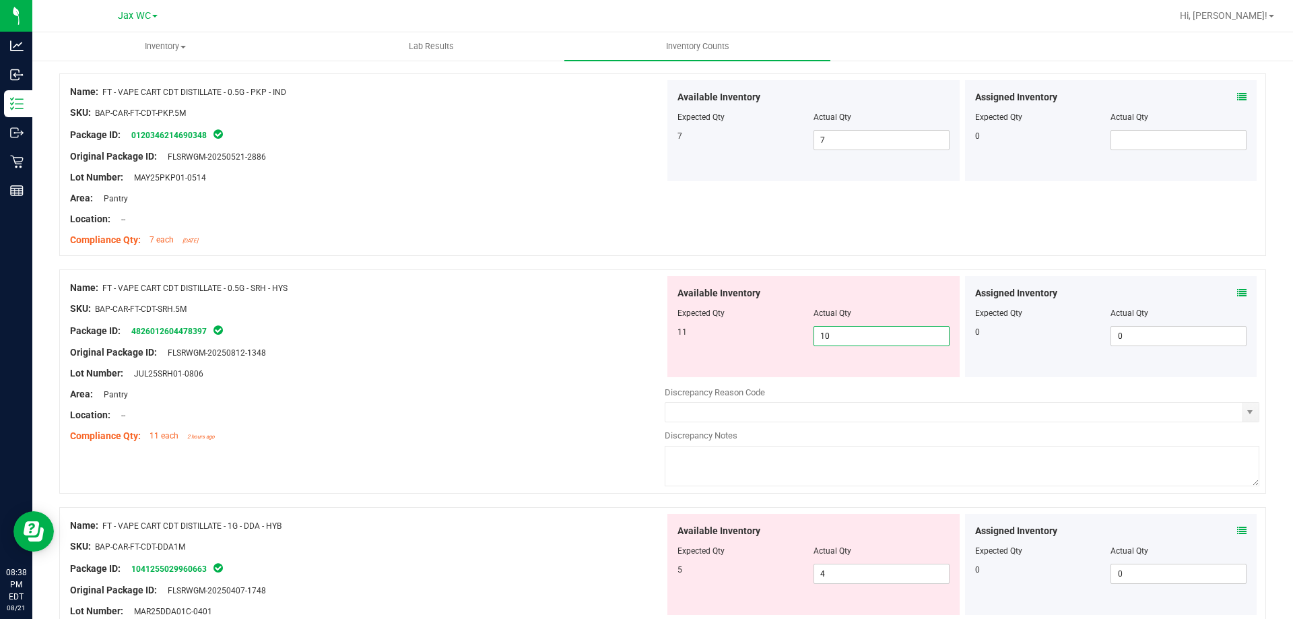
drag, startPoint x: 840, startPoint y: 338, endPoint x: 790, endPoint y: 343, distance: 50.7
click at [782, 331] on div "11 10 10" at bounding box center [813, 336] width 272 height 20
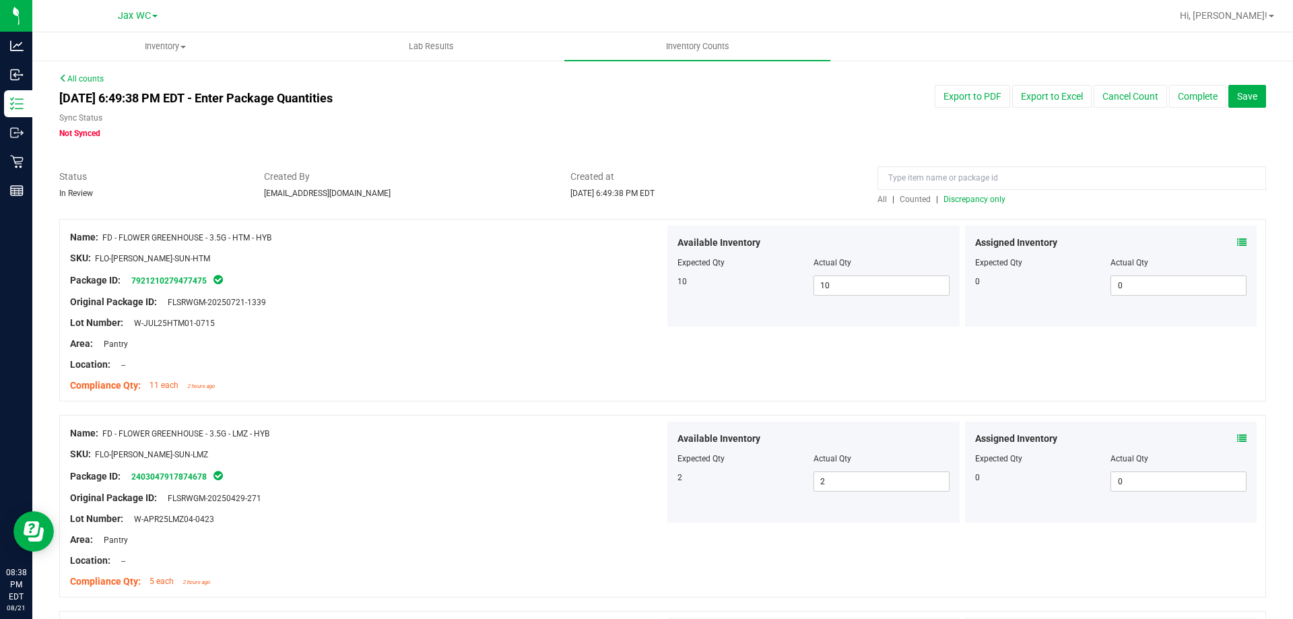
click at [949, 201] on span "Discrepancy only" at bounding box center [974, 199] width 62 height 9
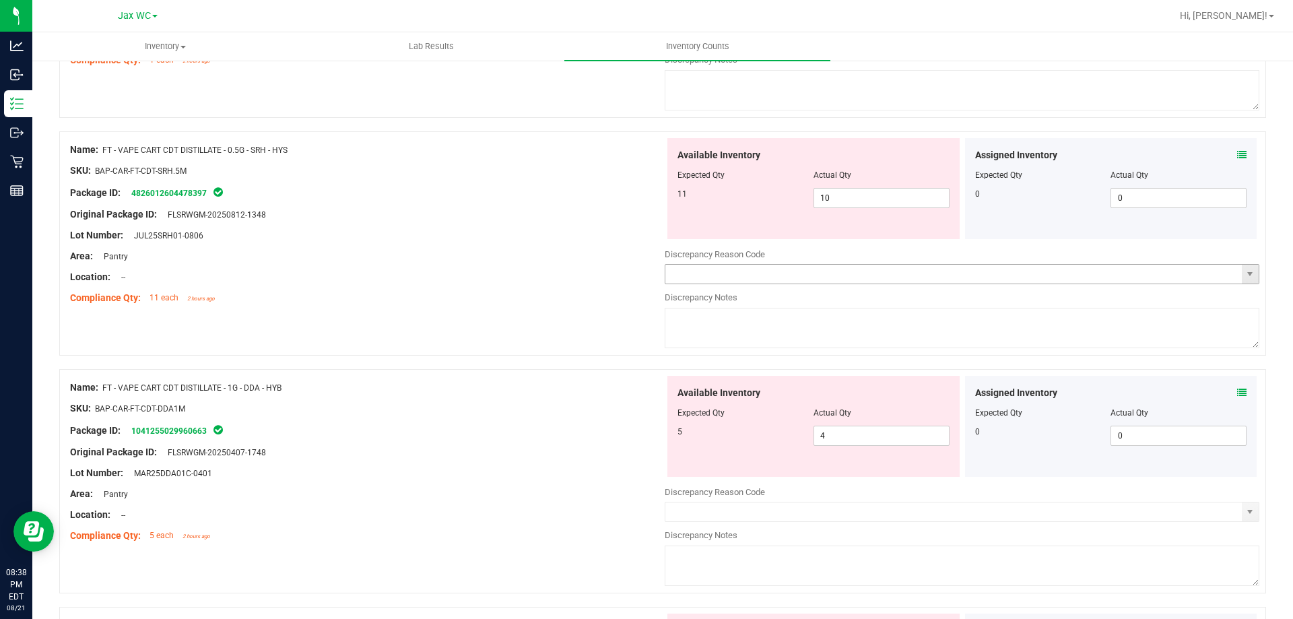
scroll to position [337, 0]
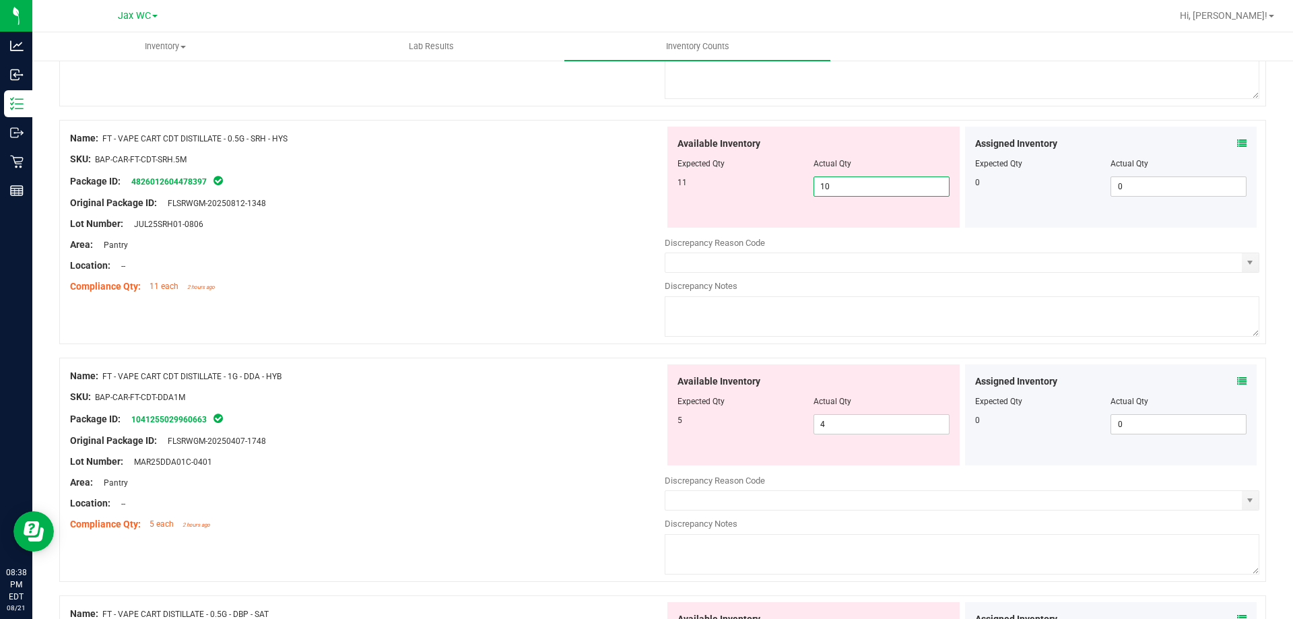
drag, startPoint x: 805, startPoint y: 185, endPoint x: 739, endPoint y: 192, distance: 65.7
click at [745, 191] on div "11 10 10" at bounding box center [813, 186] width 272 height 20
type input "11"
click at [613, 233] on div at bounding box center [367, 234] width 595 height 7
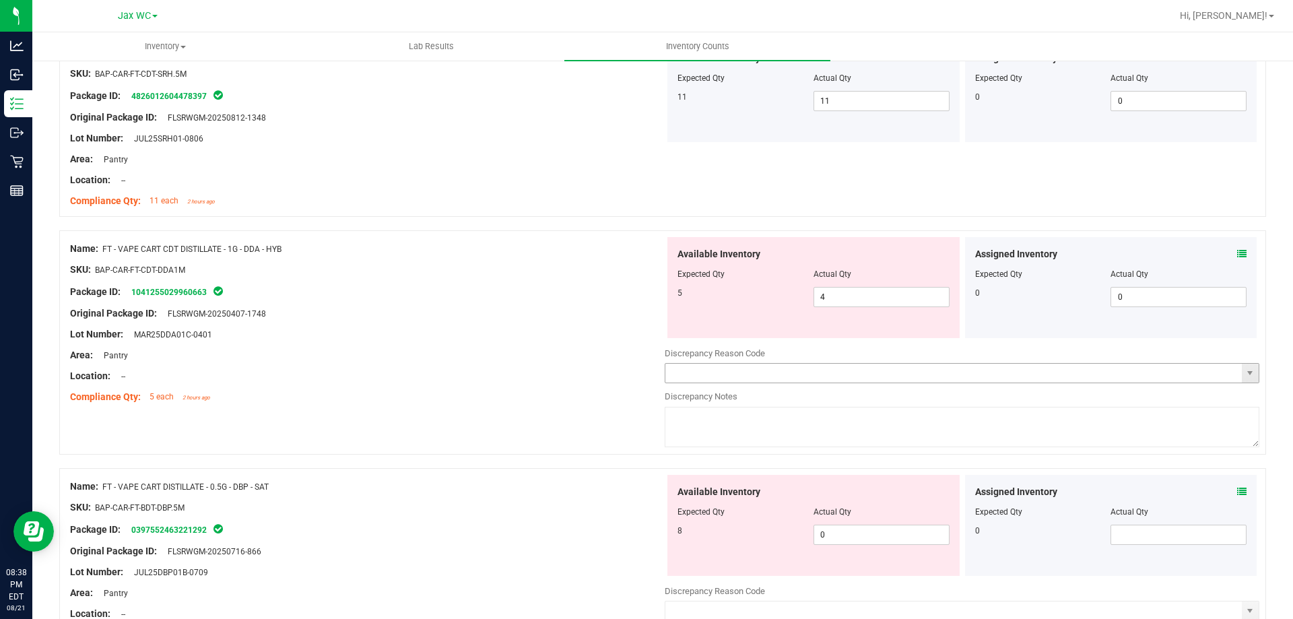
scroll to position [539, 0]
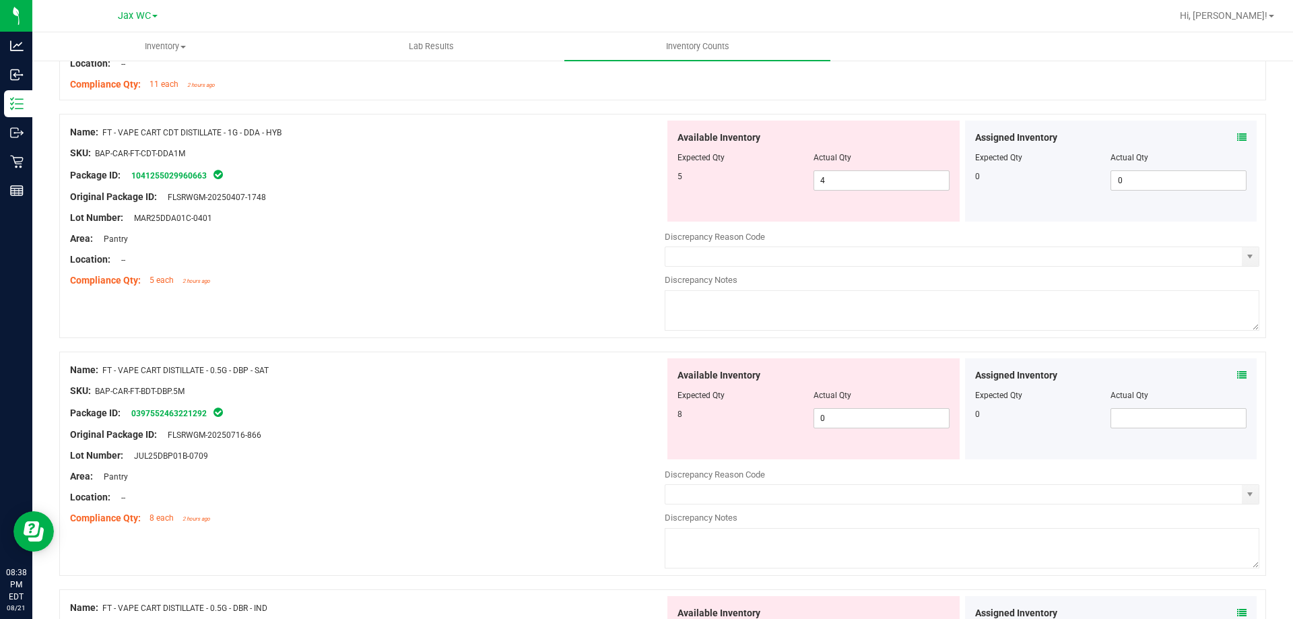
click at [1238, 375] on div "Assigned Inventory Expected Qty Actual Qty 0" at bounding box center [1111, 408] width 292 height 101
click at [1237, 372] on icon at bounding box center [1241, 374] width 9 height 9
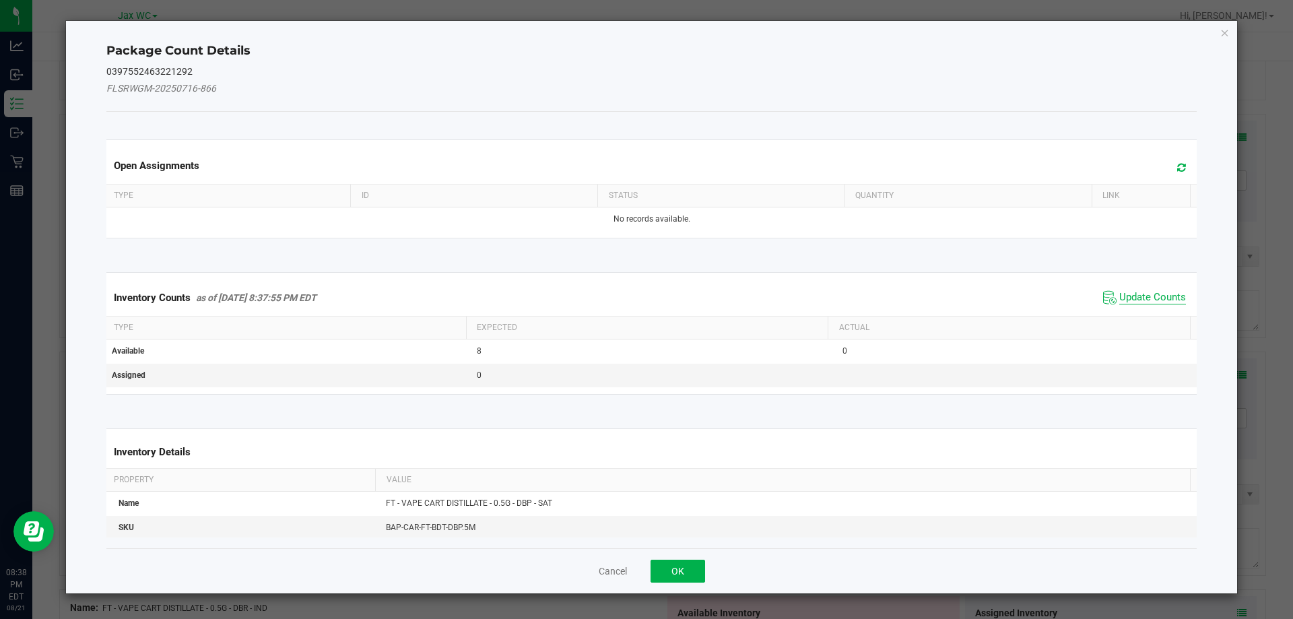
click at [1119, 294] on span "Update Counts" at bounding box center [1152, 297] width 67 height 13
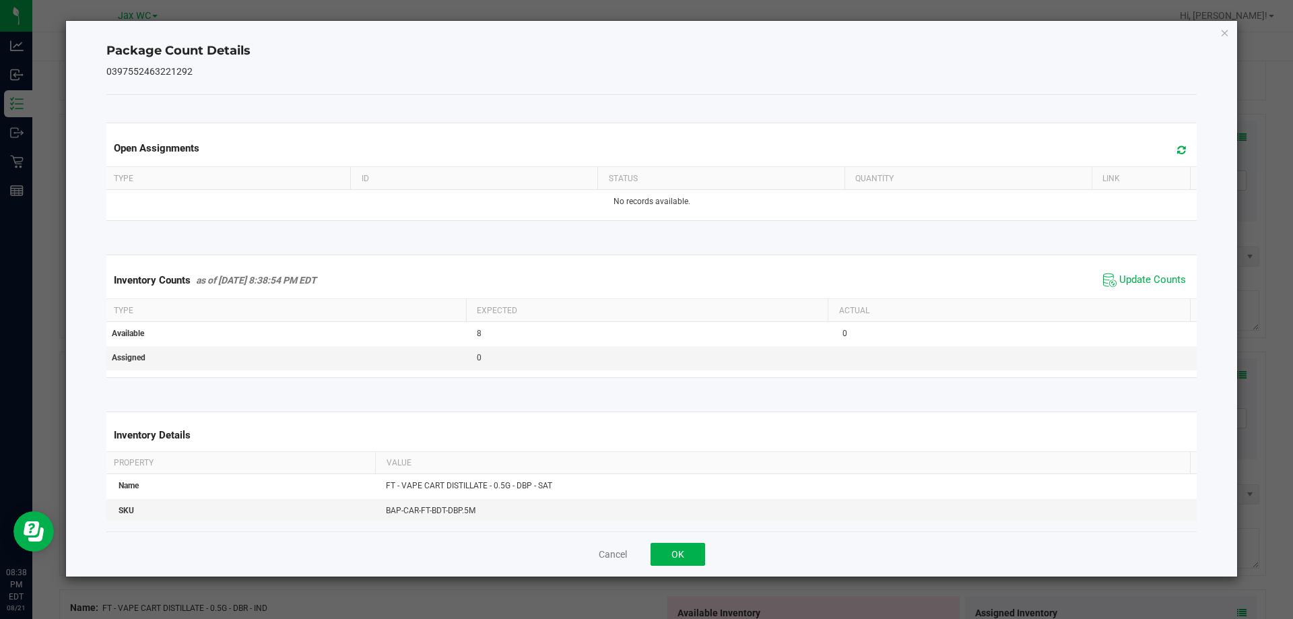
click at [1136, 290] on span "Update Counts" at bounding box center [1145, 280] width 90 height 20
click at [707, 547] on div "Cancel OK" at bounding box center [651, 553] width 1091 height 45
click at [679, 547] on button "OK" at bounding box center [677, 554] width 55 height 23
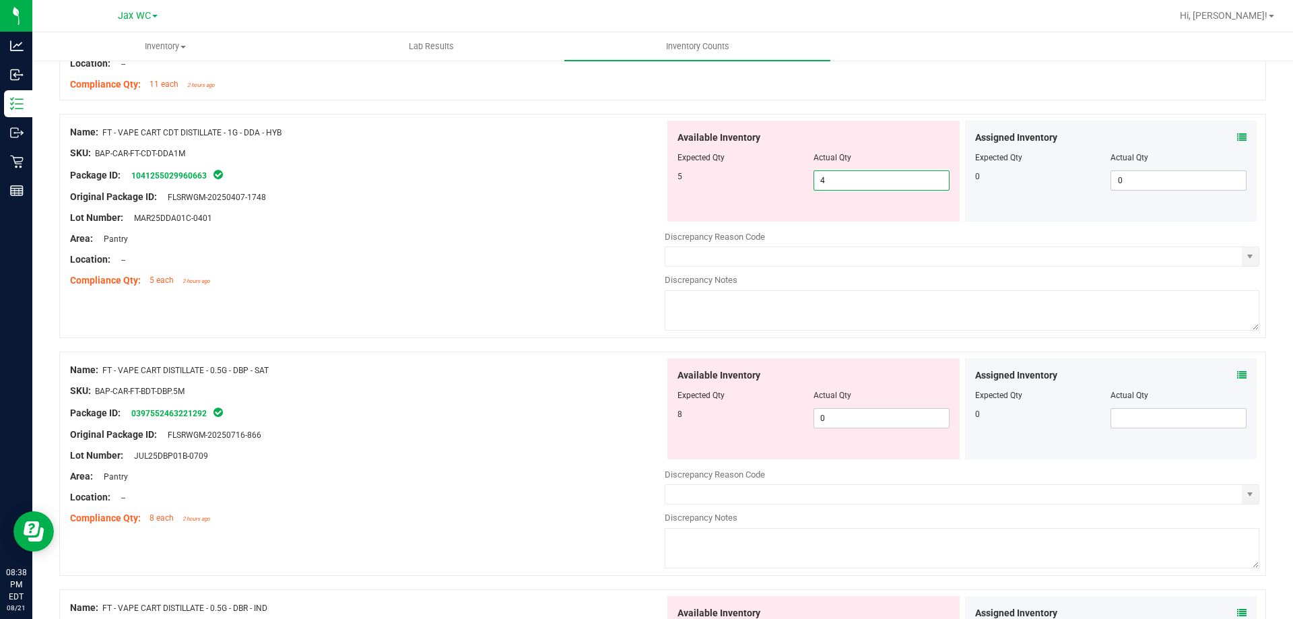
drag, startPoint x: 832, startPoint y: 182, endPoint x: 770, endPoint y: 179, distance: 61.4
click at [770, 179] on div "5 4 4" at bounding box center [813, 180] width 272 height 20
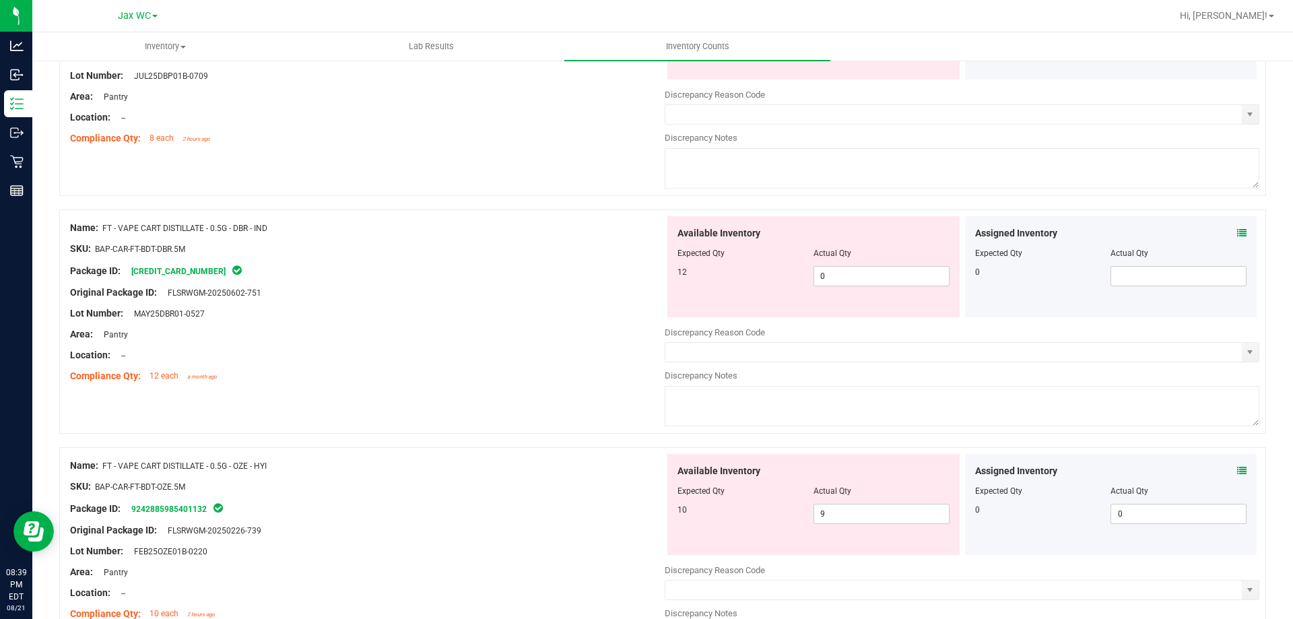
scroll to position [943, 0]
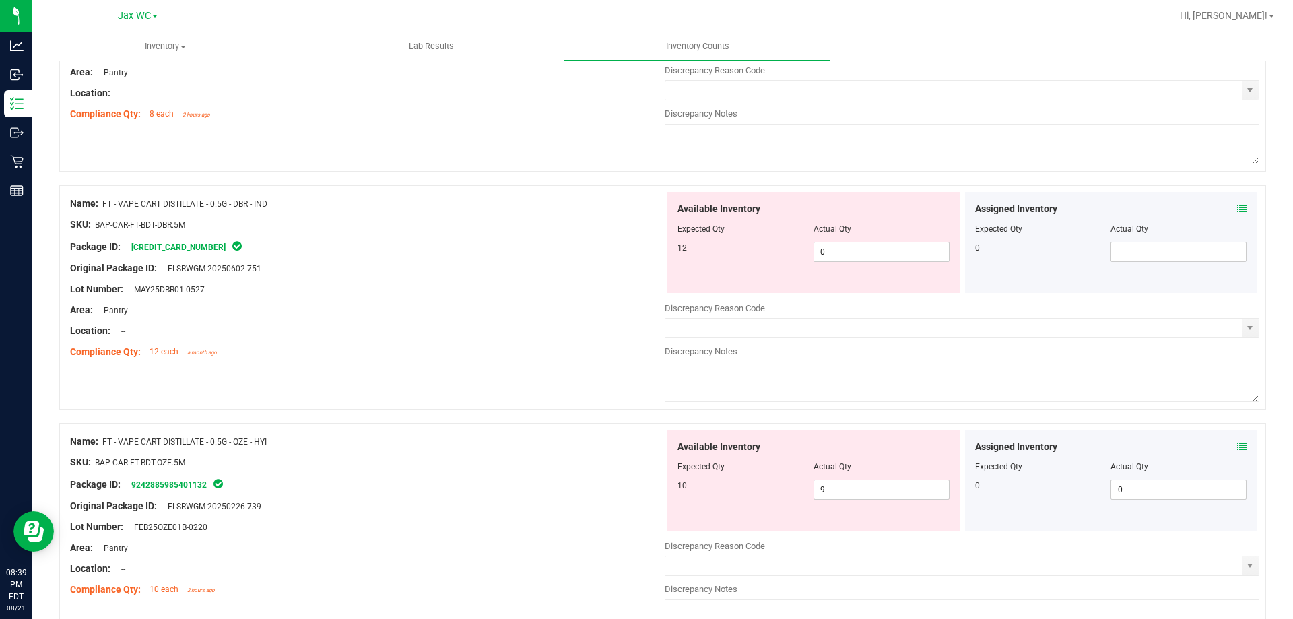
click at [1237, 446] on icon at bounding box center [1241, 446] width 9 height 9
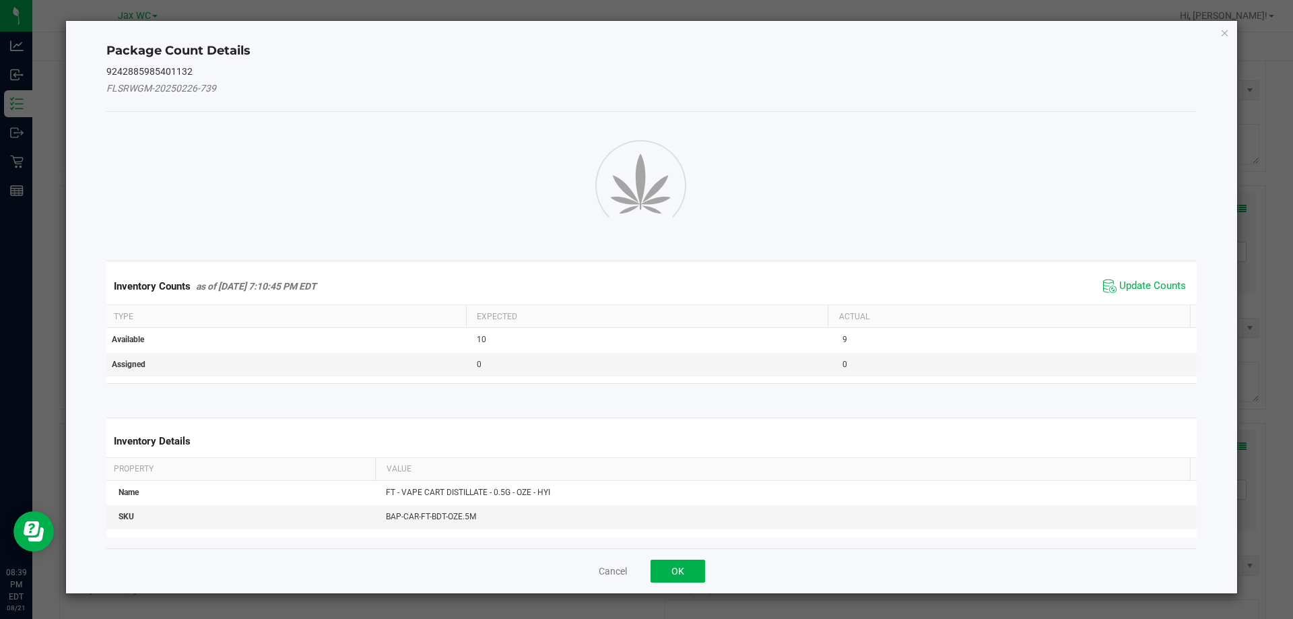
click at [1141, 283] on div "Inventory Counts as of [DATE] 7:10:45 PM EDT Update Counts" at bounding box center [652, 286] width 1096 height 36
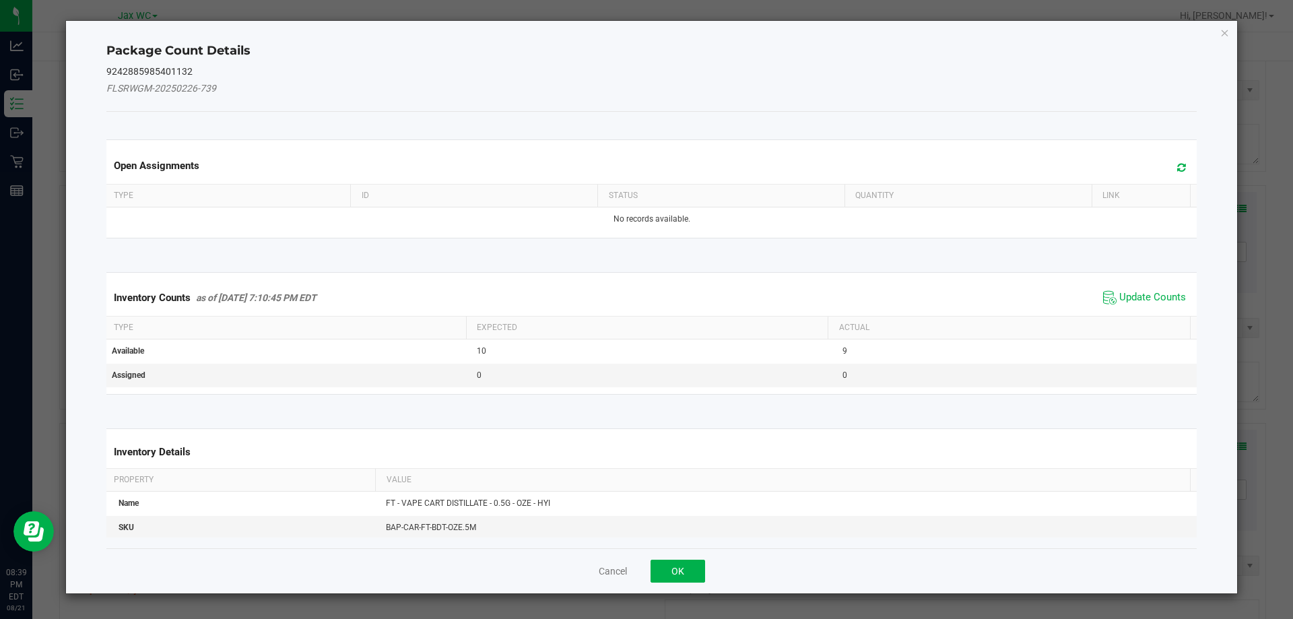
click at [1143, 279] on div "Inventory Counts as of [DATE] 7:10:45 PM EDT Update Counts" at bounding box center [652, 297] width 1096 height 36
click at [1145, 277] on kendo-grid "Inventory Counts as of [DATE] 7:10:45 PM EDT Update Counts Type Expected Actual…" at bounding box center [651, 333] width 1111 height 123
click at [675, 569] on button "OK" at bounding box center [677, 571] width 55 height 23
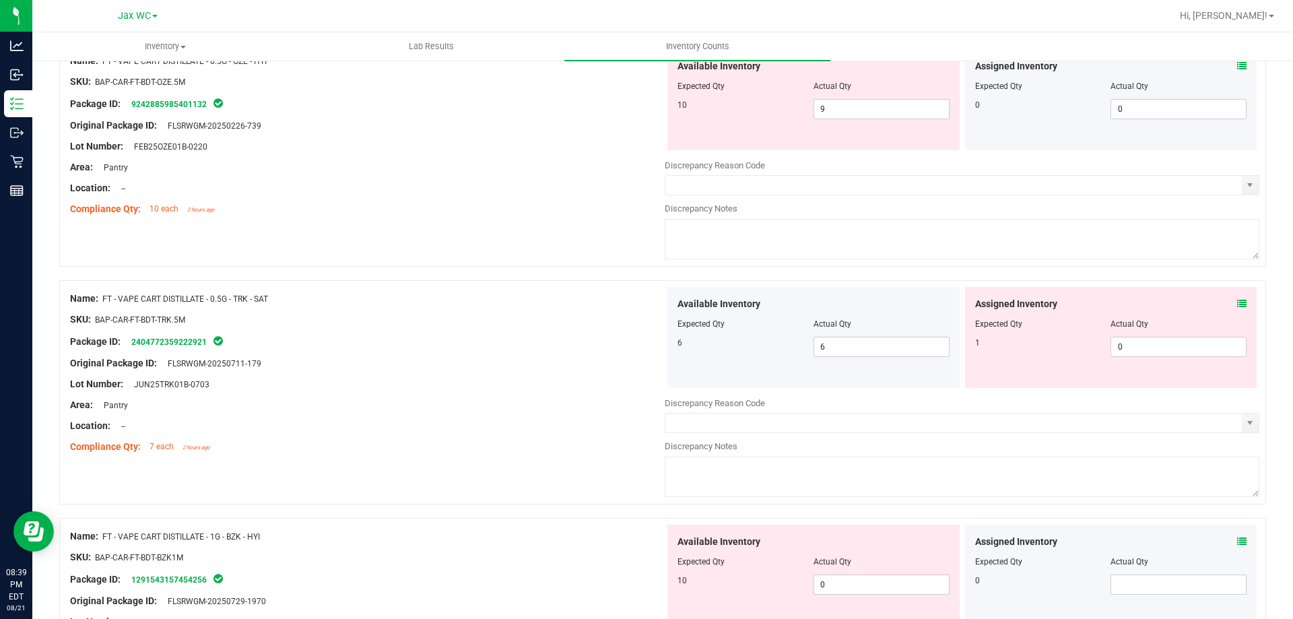
scroll to position [1347, 0]
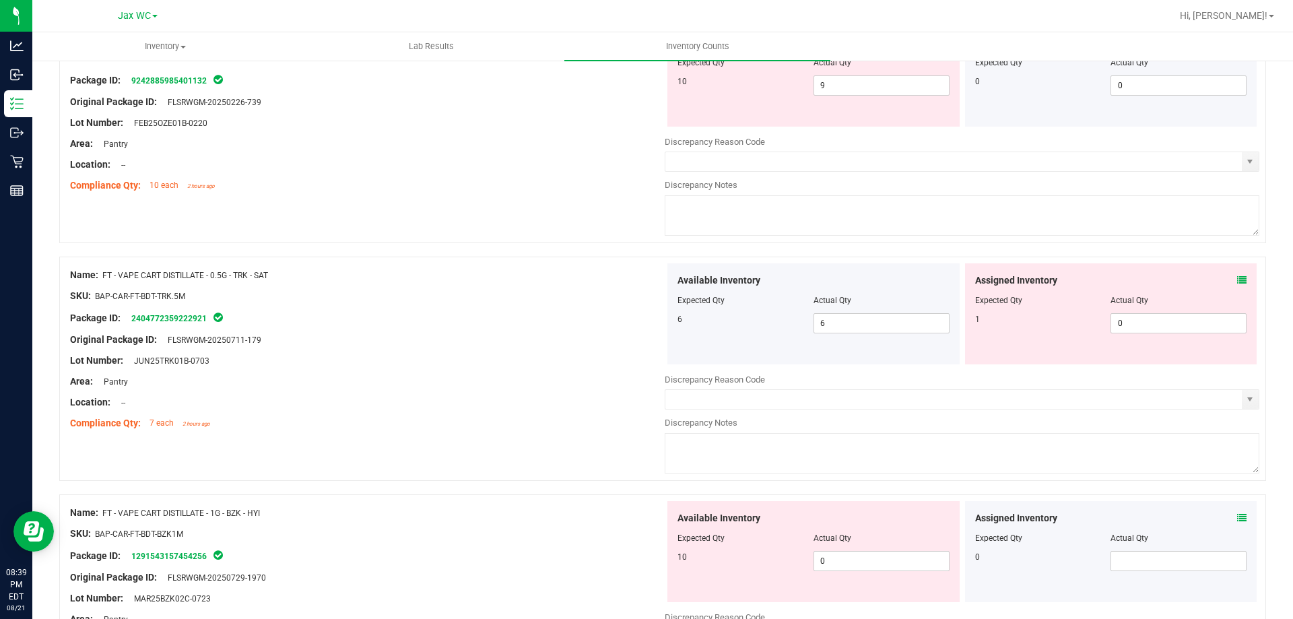
click at [1237, 281] on icon at bounding box center [1241, 279] width 9 height 9
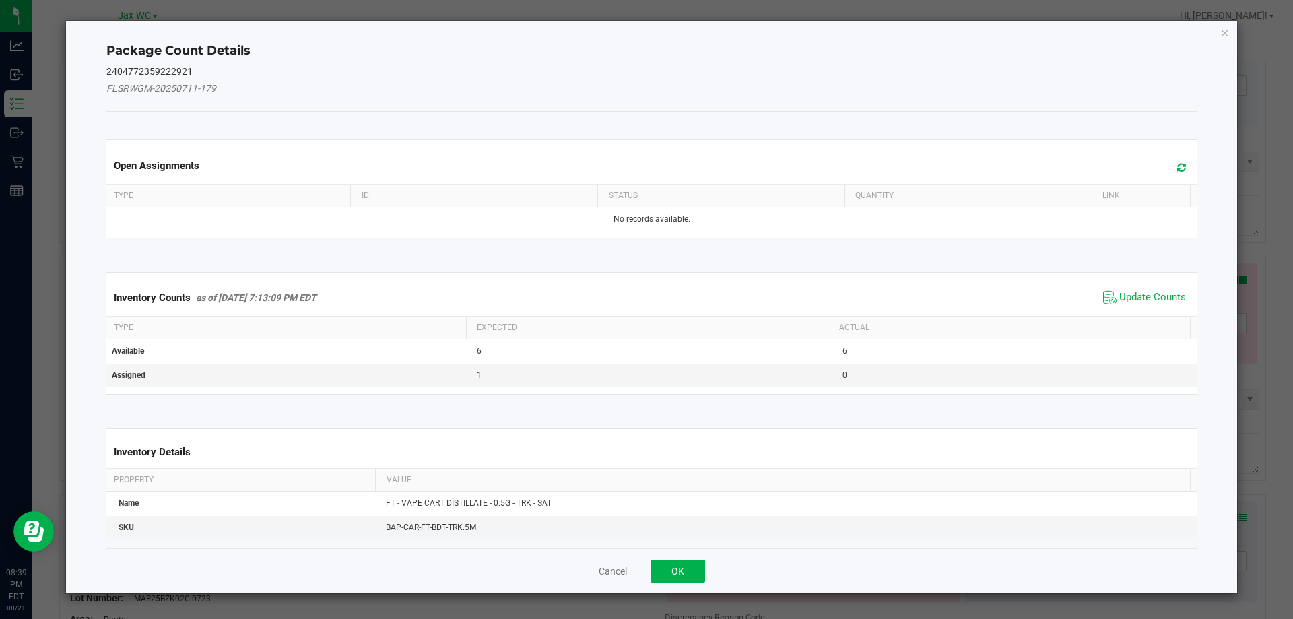
click at [1127, 292] on span "Update Counts" at bounding box center [1152, 297] width 67 height 13
click at [1139, 291] on div "Inventory Counts as of [DATE] 7:13:09 PM EDT Update Counts" at bounding box center [652, 296] width 1096 height 35
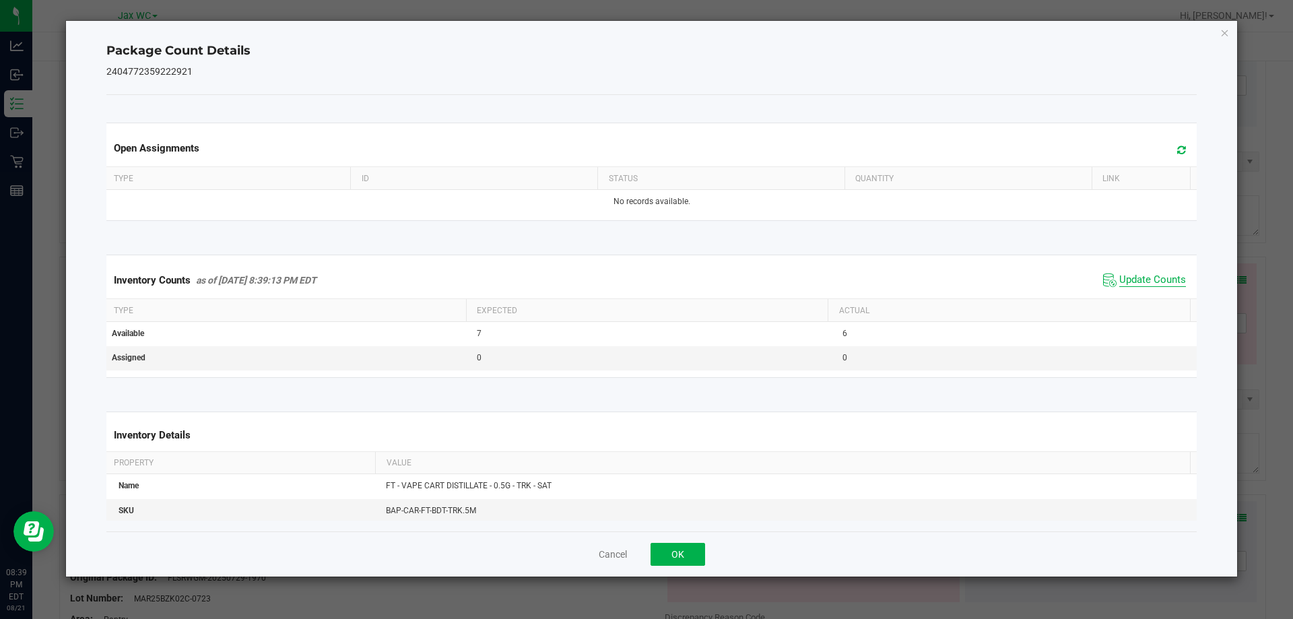
click at [1139, 283] on span "Update Counts" at bounding box center [1152, 279] width 67 height 13
click at [690, 552] on button "OK" at bounding box center [677, 554] width 55 height 23
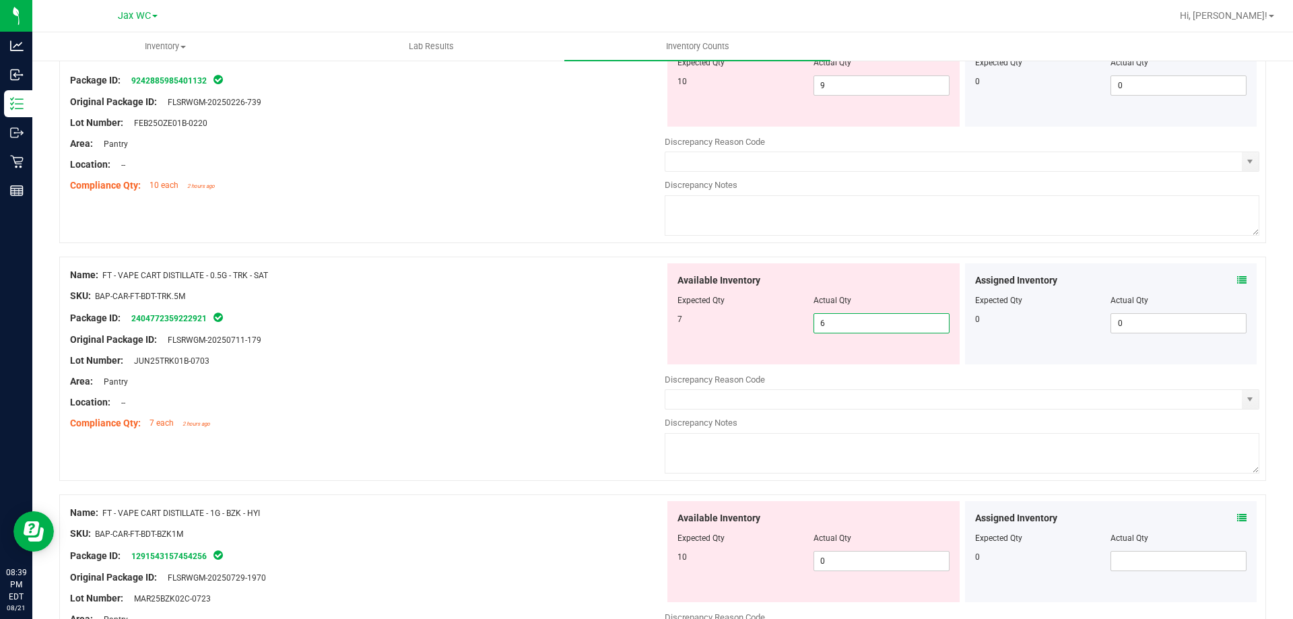
drag, startPoint x: 904, startPoint y: 329, endPoint x: 754, endPoint y: 337, distance: 151.0
click at [754, 337] on div "Available Inventory Expected Qty Actual Qty 7 6 6" at bounding box center [813, 313] width 292 height 101
type input "7"
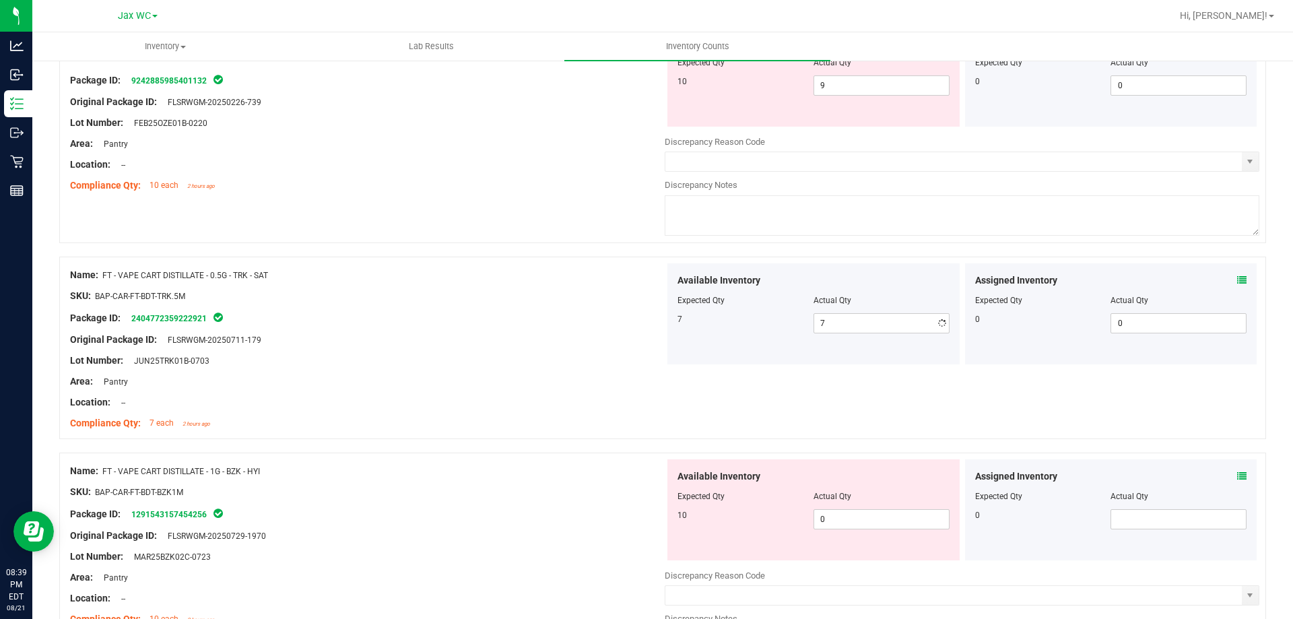
click at [597, 339] on div "Original Package ID: FLSRWGM-20250711-179" at bounding box center [367, 340] width 595 height 14
click at [1237, 474] on icon at bounding box center [1241, 475] width 9 height 9
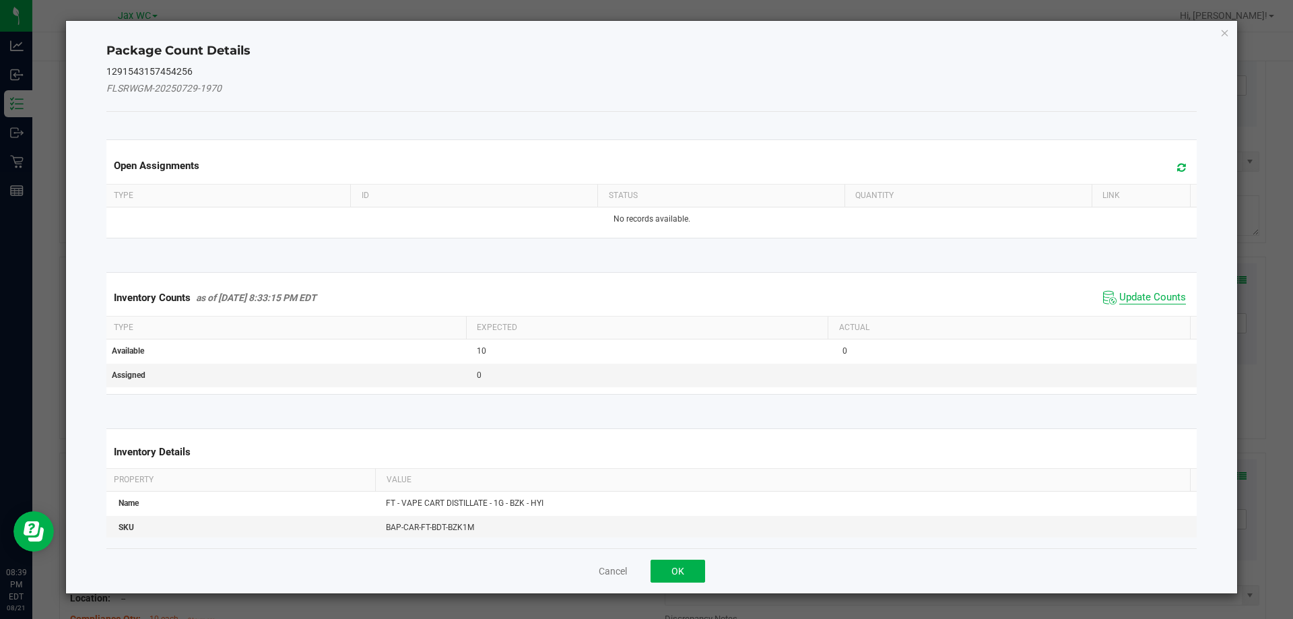
click at [1135, 291] on span "Update Counts" at bounding box center [1152, 297] width 67 height 13
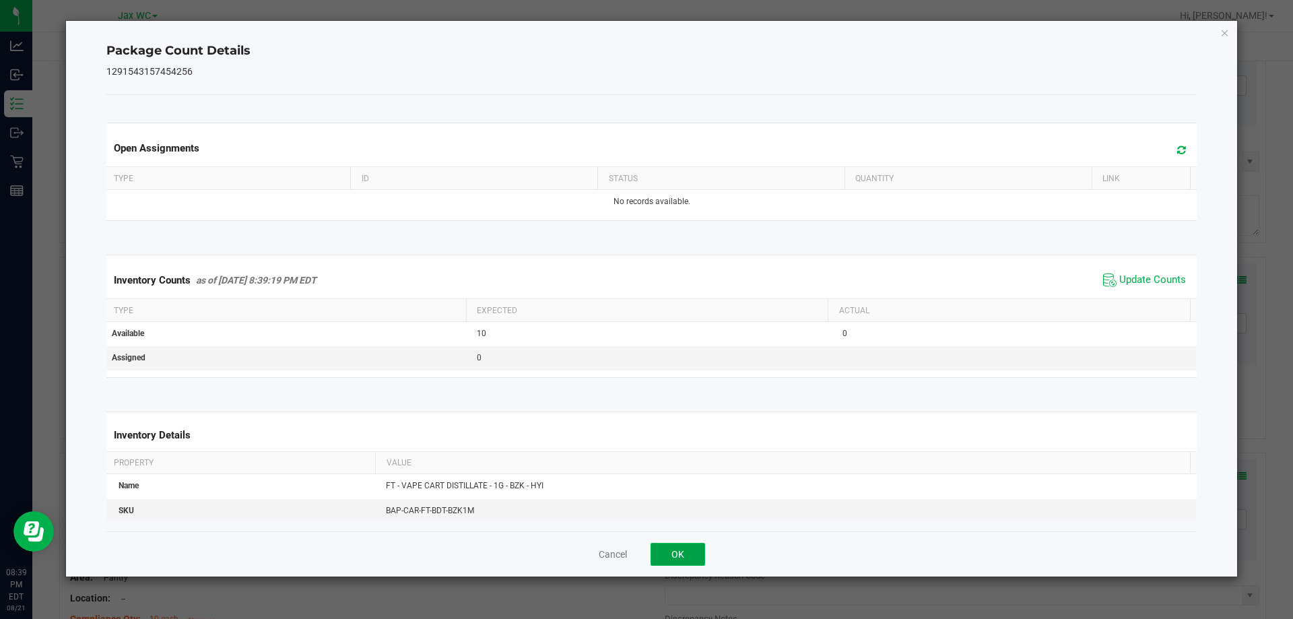
click at [686, 556] on button "OK" at bounding box center [677, 554] width 55 height 23
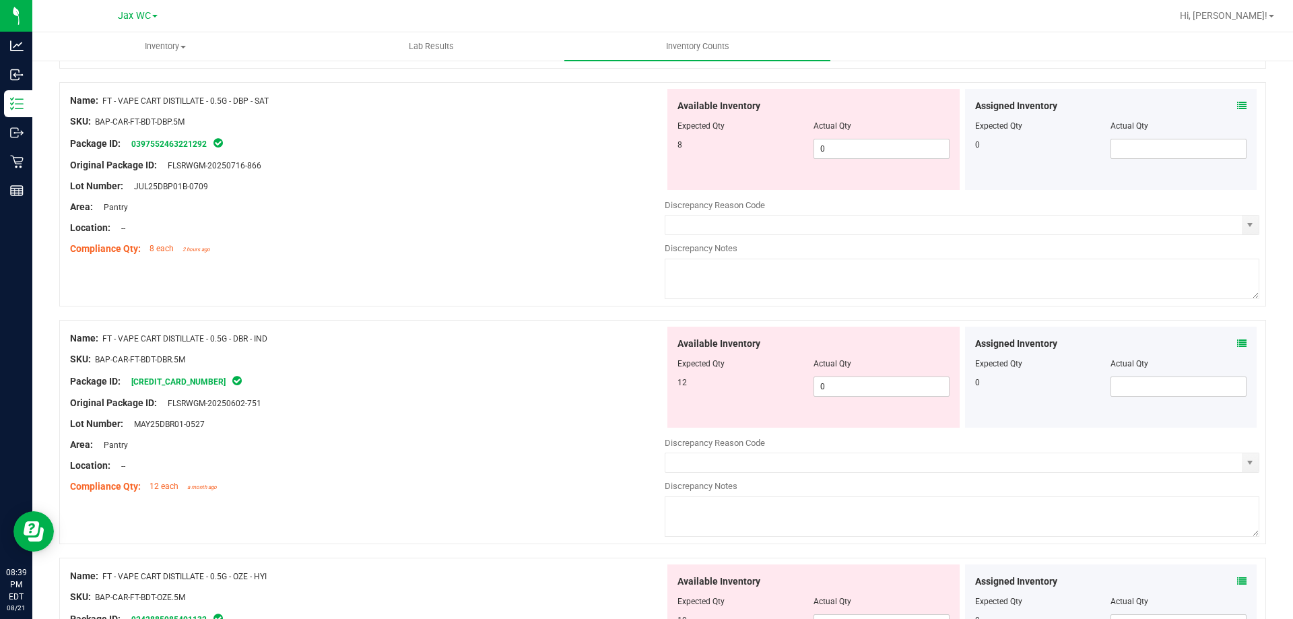
scroll to position [404, 0]
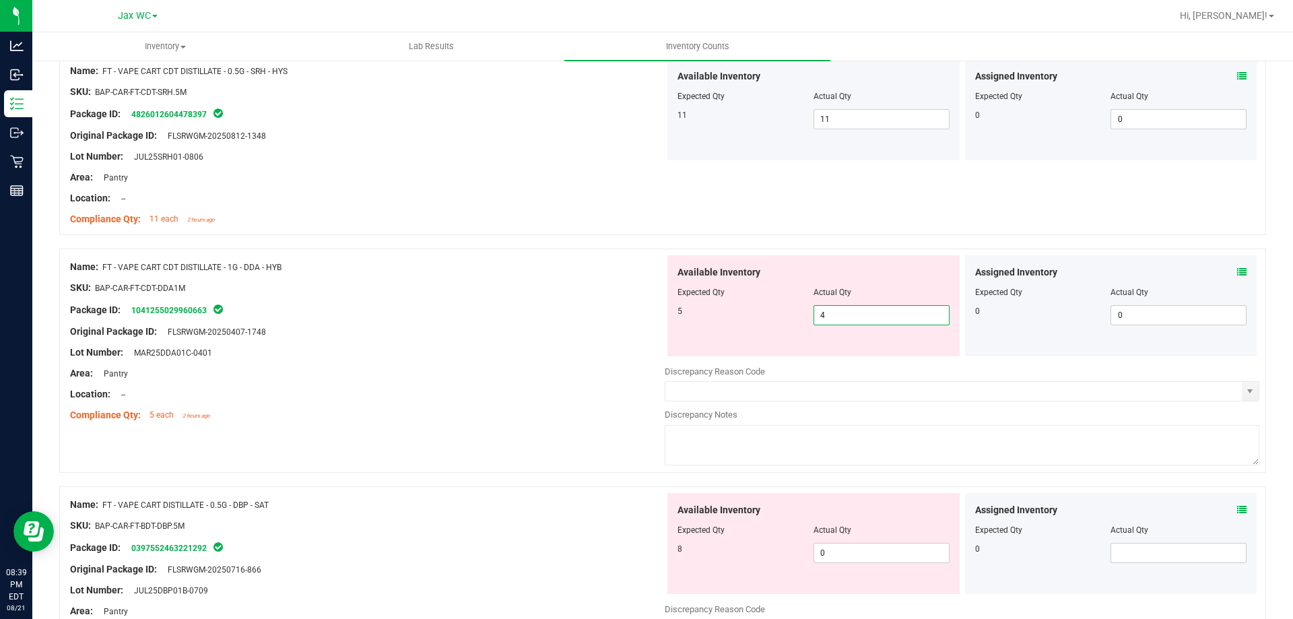
drag, startPoint x: 840, startPoint y: 321, endPoint x: 772, endPoint y: 324, distance: 67.4
click at [772, 324] on div "5 4 4" at bounding box center [813, 315] width 272 height 20
type input "5"
click at [572, 318] on div at bounding box center [367, 321] width 595 height 7
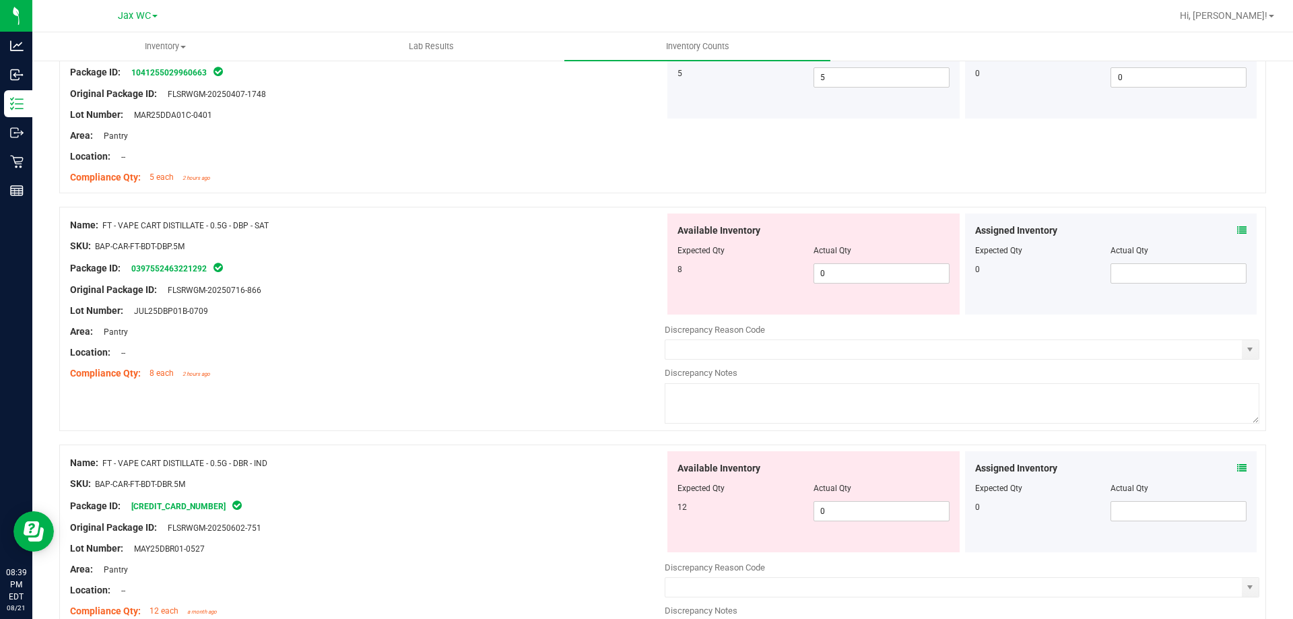
scroll to position [673, 0]
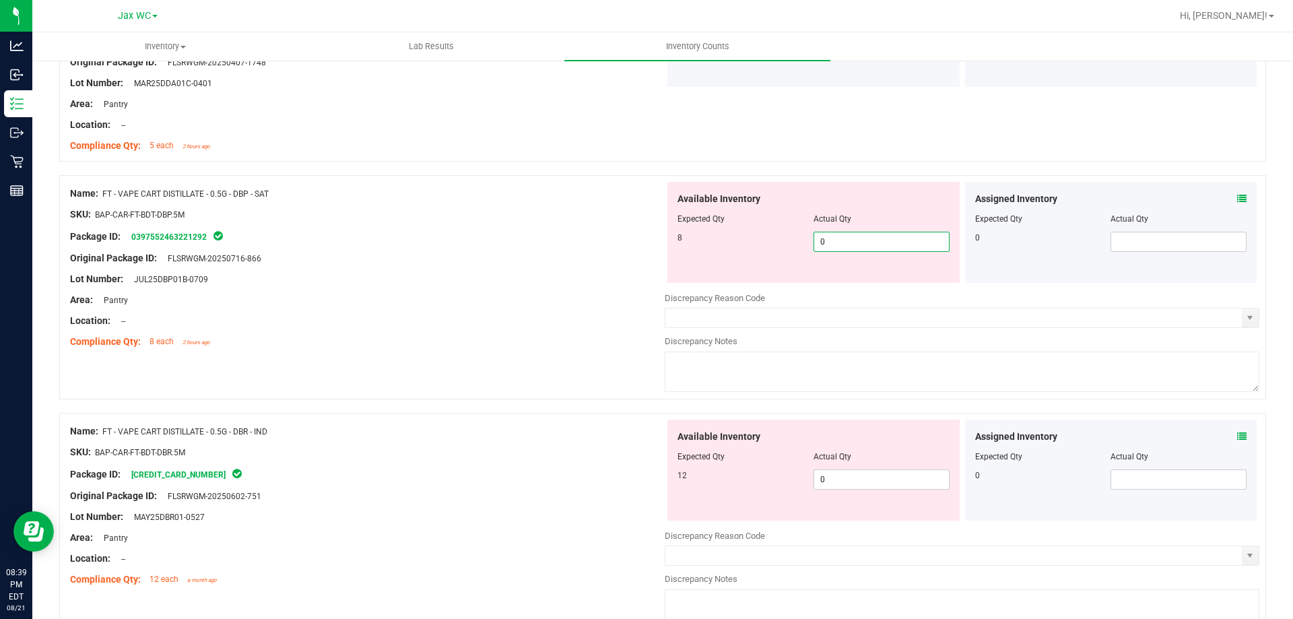
drag, startPoint x: 847, startPoint y: 244, endPoint x: 762, endPoint y: 251, distance: 85.1
click at [766, 248] on div "8 0 0" at bounding box center [813, 242] width 272 height 20
type input "8"
click at [588, 292] on div at bounding box center [367, 289] width 595 height 7
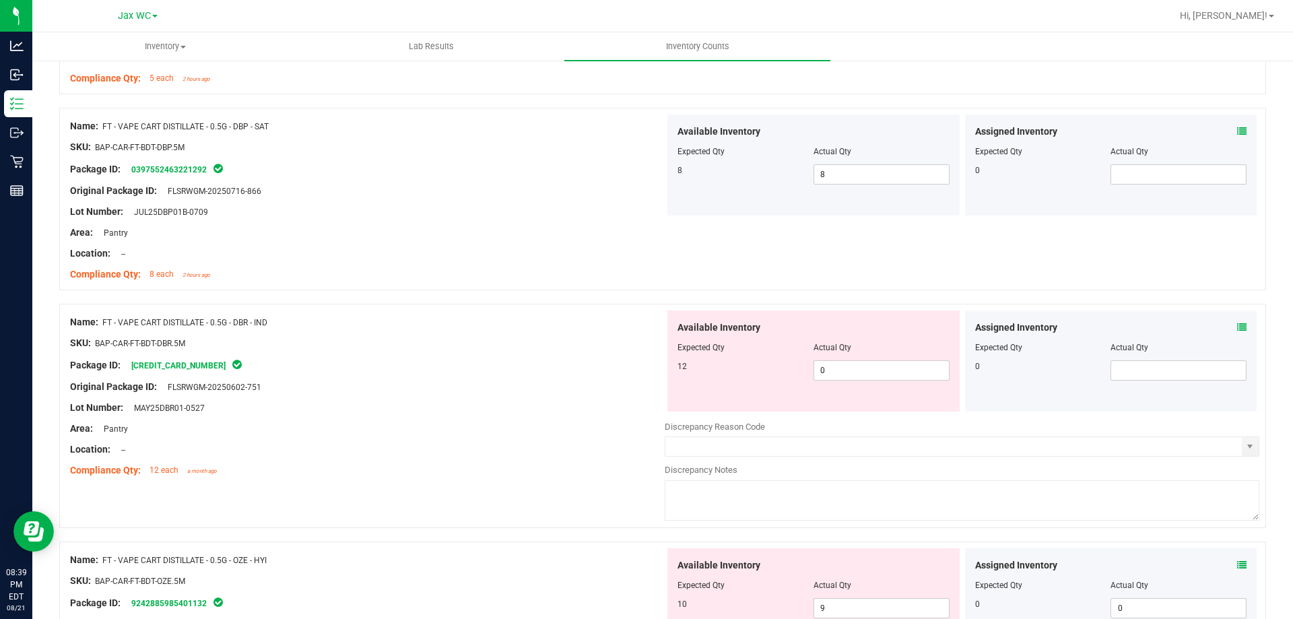
scroll to position [808, 0]
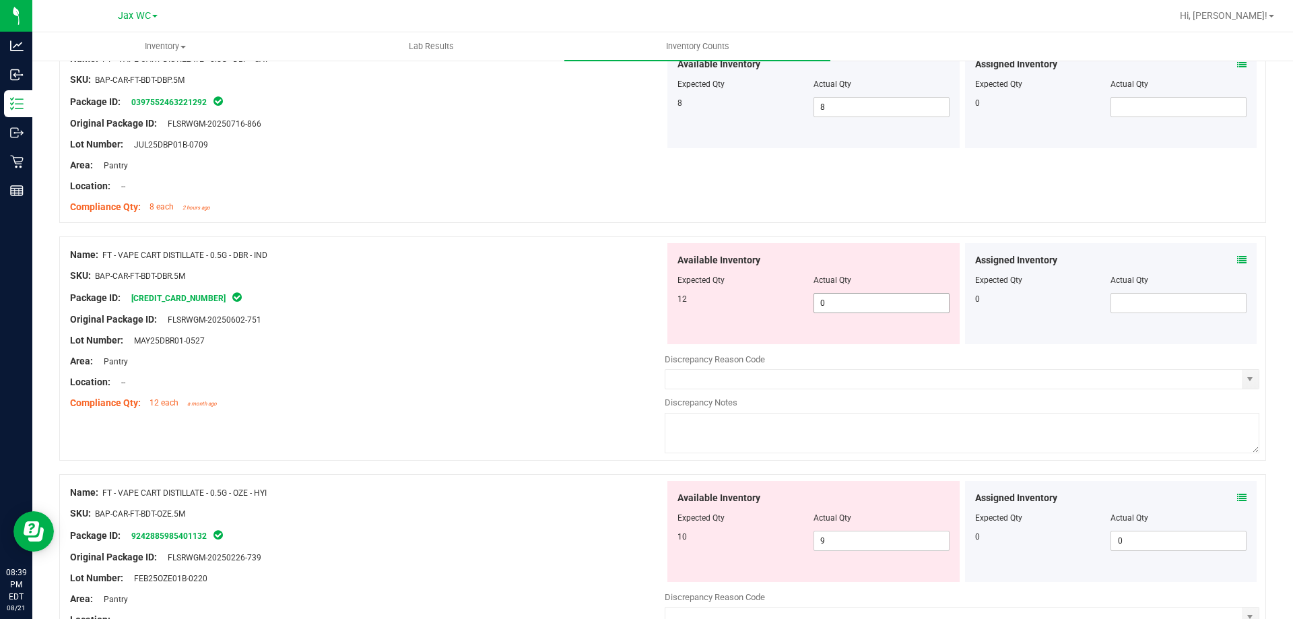
drag, startPoint x: 832, startPoint y: 305, endPoint x: 777, endPoint y: 308, distance: 54.6
click at [777, 308] on div "12 0 0" at bounding box center [813, 303] width 272 height 20
type input "12"
click at [649, 304] on div "Package ID: [CREDIT_CARD_NUMBER]" at bounding box center [367, 298] width 595 height 16
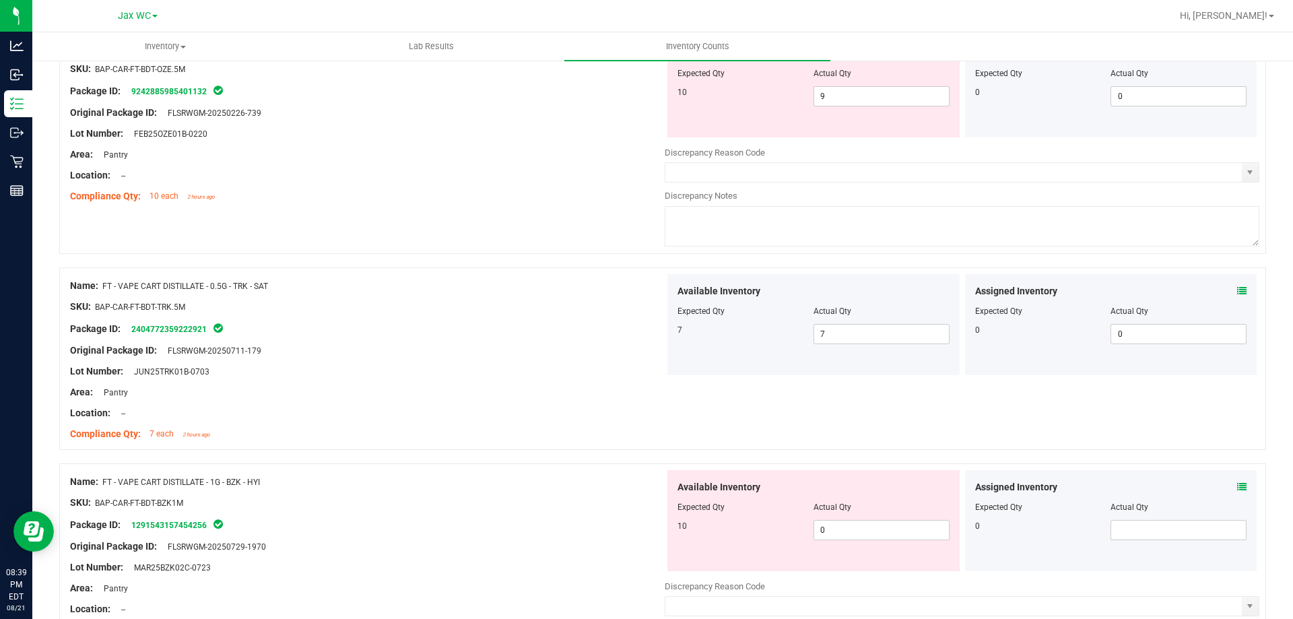
scroll to position [1212, 0]
click at [1237, 487] on icon at bounding box center [1241, 485] width 9 height 9
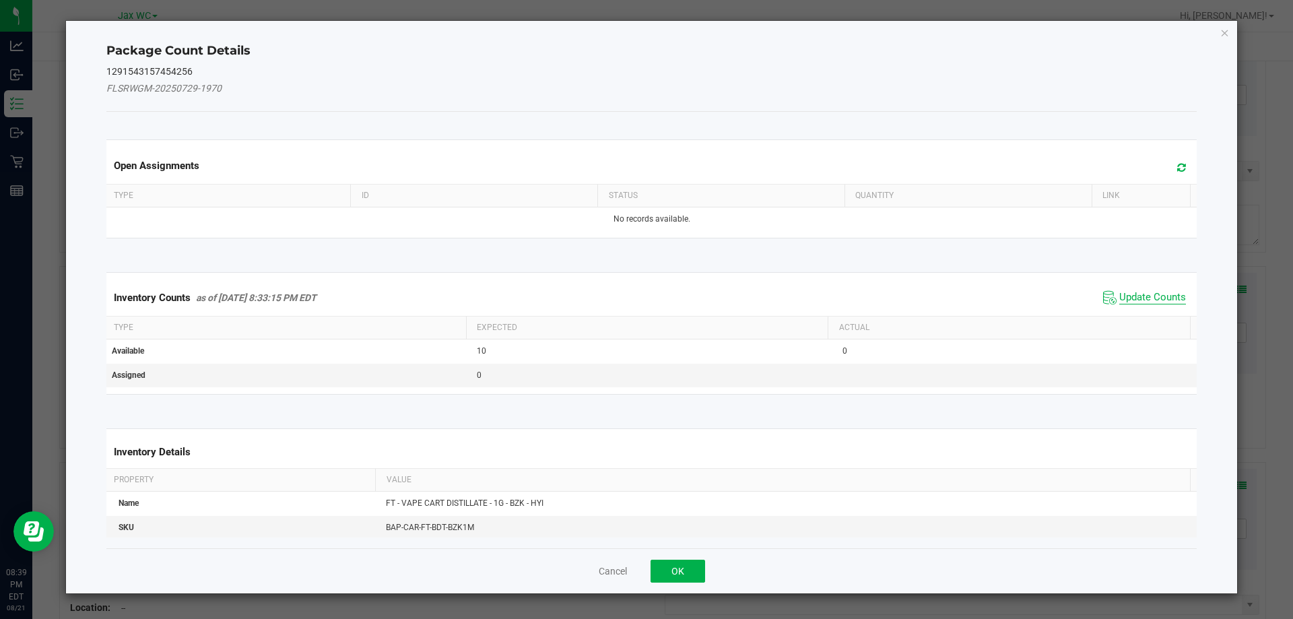
click at [1133, 302] on span "Update Counts" at bounding box center [1145, 298] width 90 height 20
click at [1137, 292] on div "Inventory Counts as of [DATE] 8:33:15 PM EDT Update Counts" at bounding box center [652, 296] width 1096 height 35
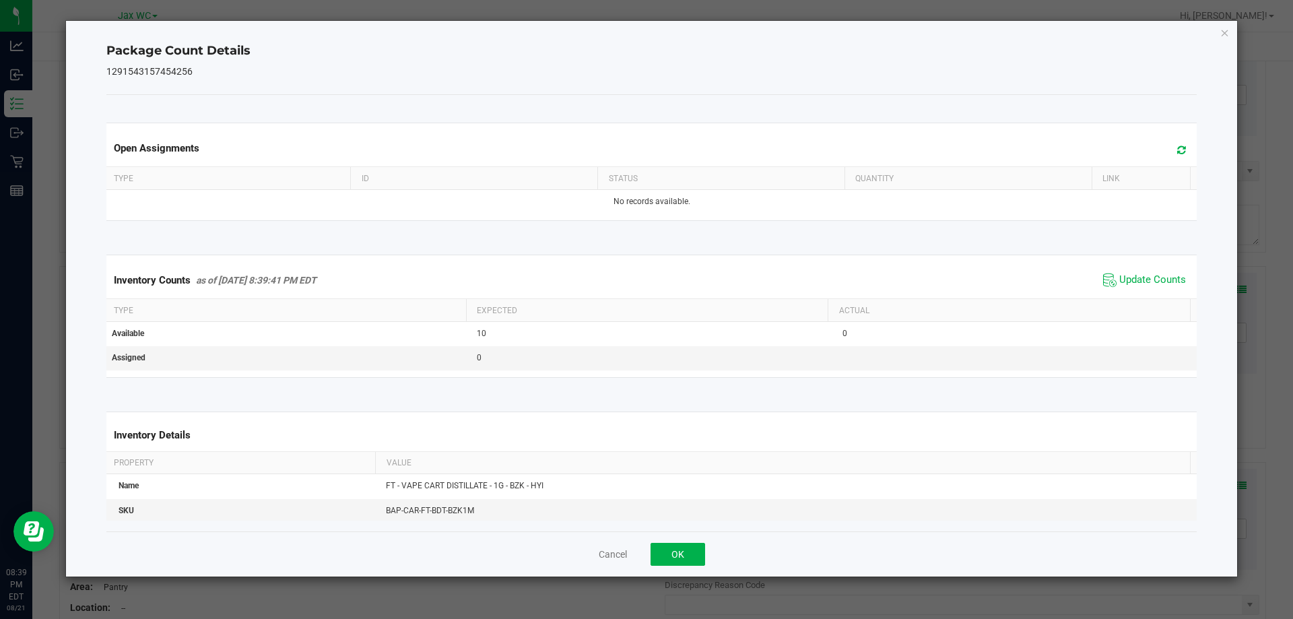
click at [662, 570] on div "Cancel OK" at bounding box center [651, 553] width 1091 height 45
click at [672, 558] on button "OK" at bounding box center [677, 554] width 55 height 23
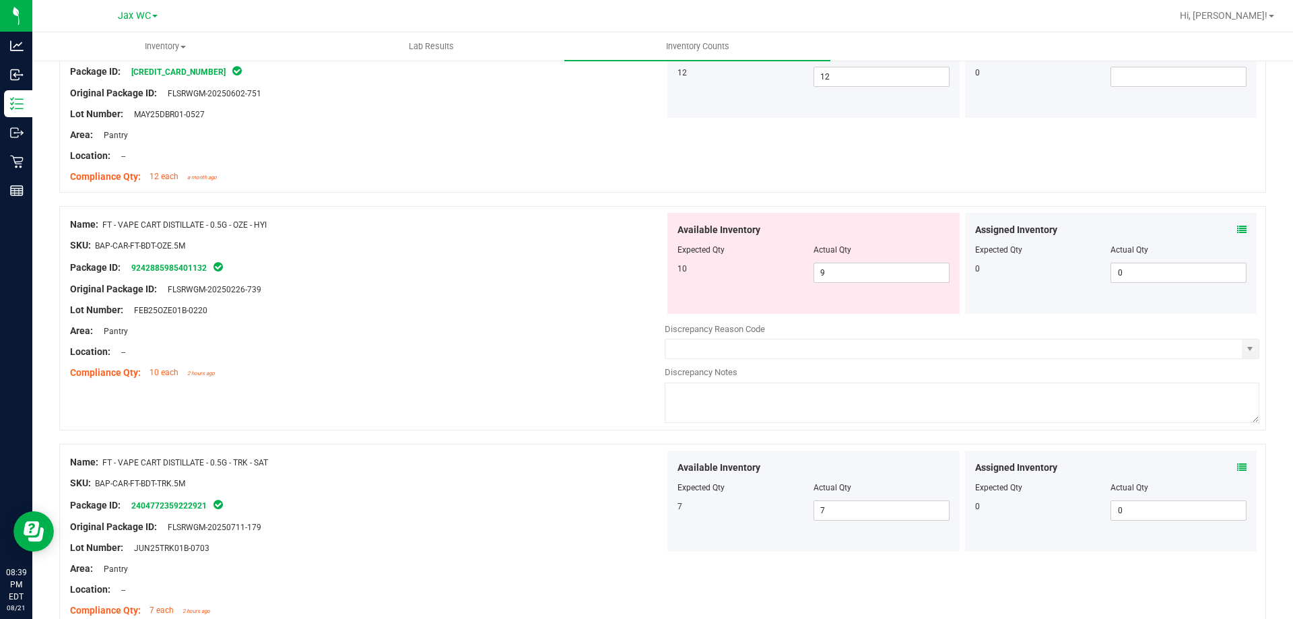
scroll to position [1010, 0]
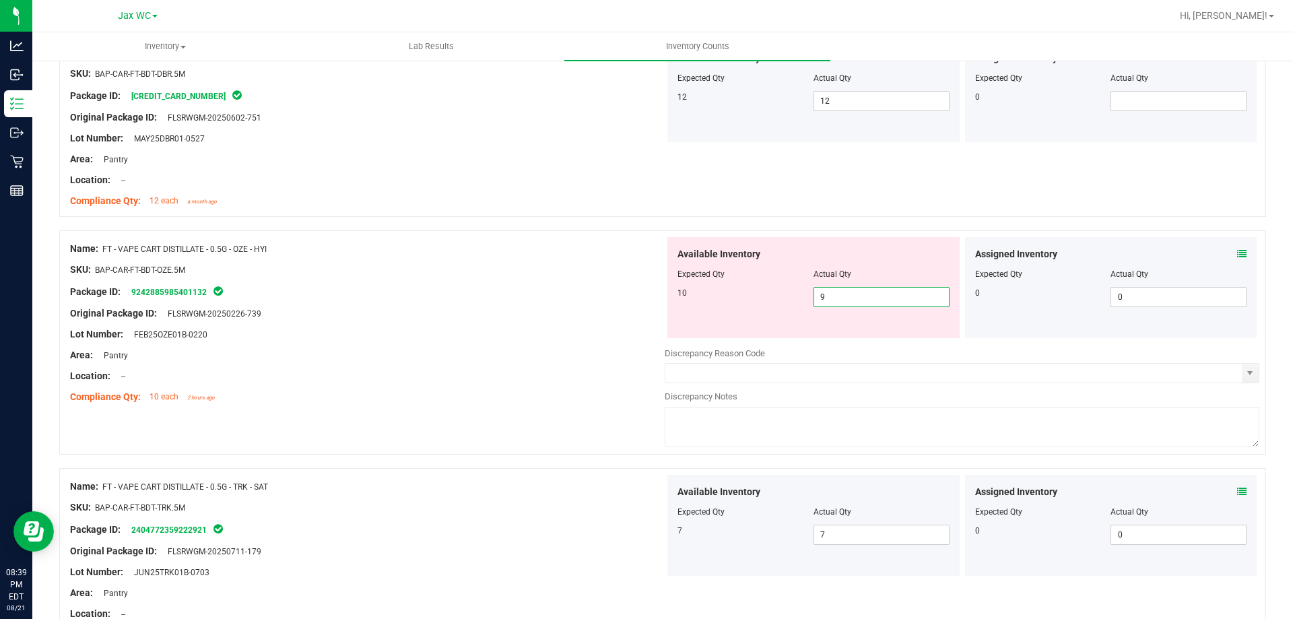
drag, startPoint x: 844, startPoint y: 289, endPoint x: 772, endPoint y: 294, distance: 72.9
click at [772, 294] on div "10 9 9" at bounding box center [813, 297] width 272 height 20
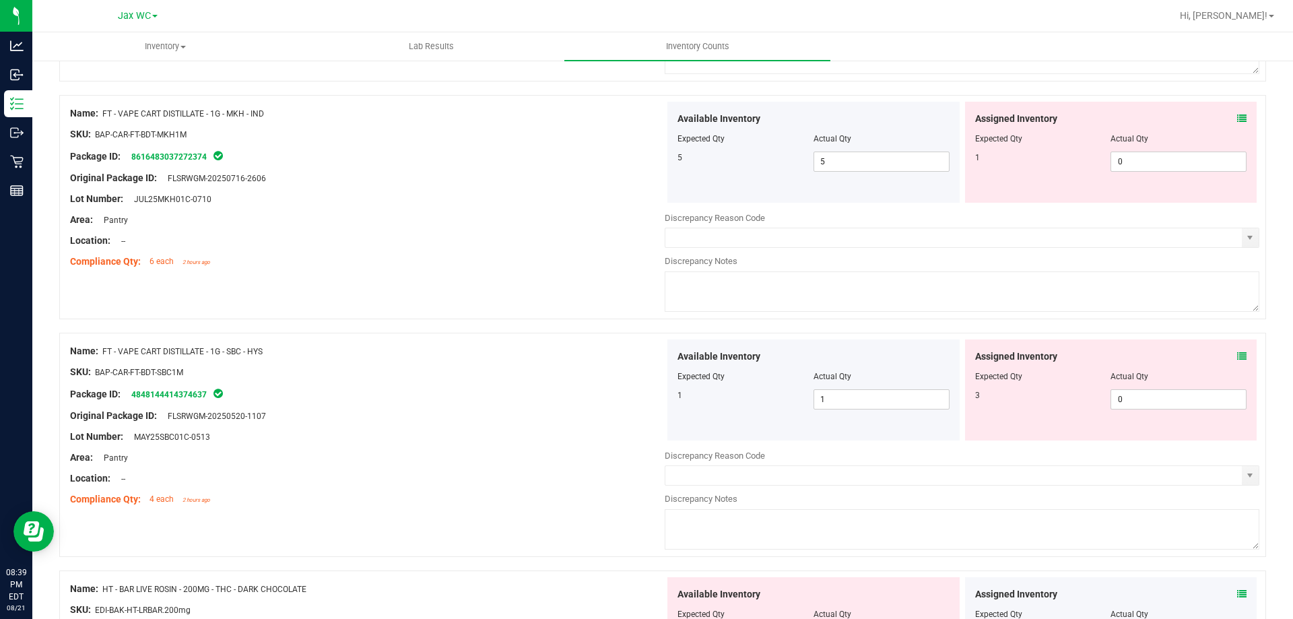
scroll to position [1818, 0]
click at [1237, 118] on icon at bounding box center [1241, 116] width 9 height 9
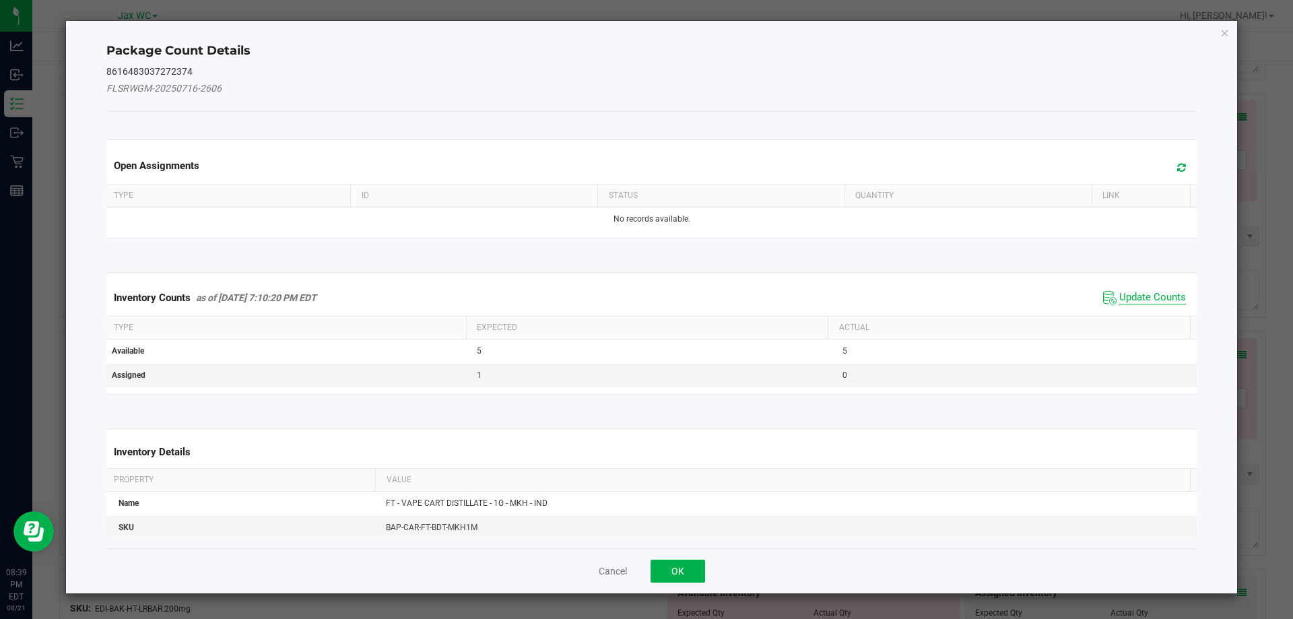
click at [1139, 295] on span "Update Counts" at bounding box center [1152, 297] width 67 height 13
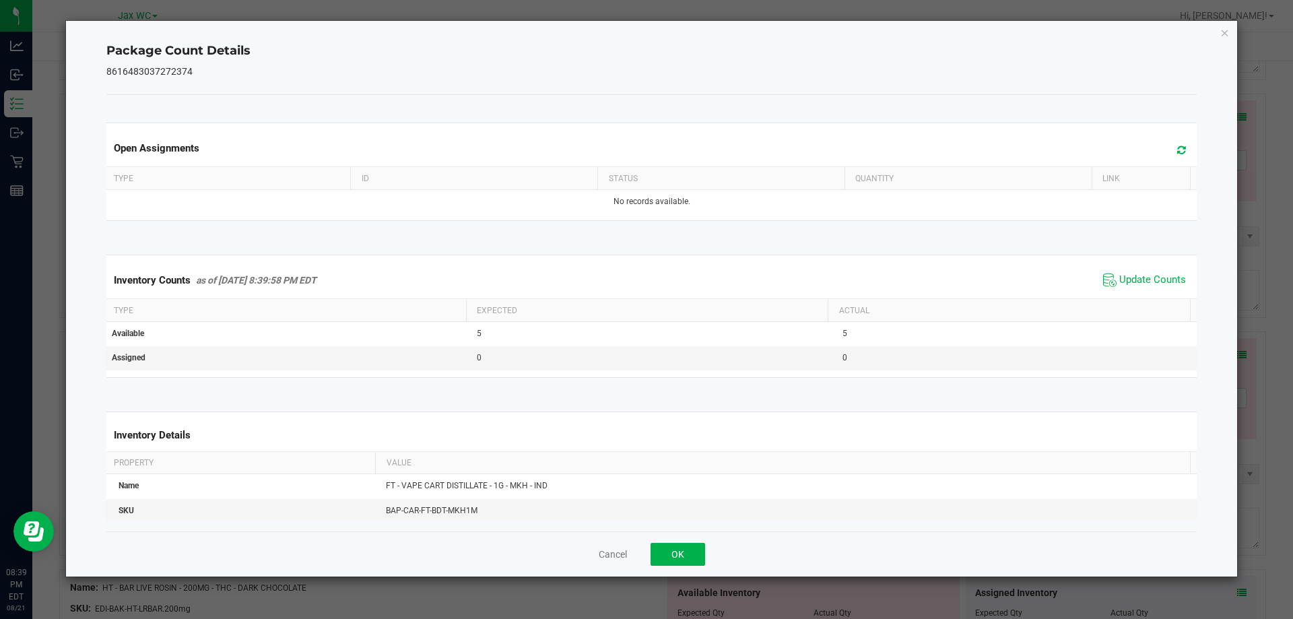
click at [1141, 292] on div "Inventory Counts as of [DATE] 8:39:58 PM EDT Update Counts" at bounding box center [652, 280] width 1096 height 36
click at [1141, 290] on span "Update Counts" at bounding box center [1145, 280] width 90 height 20
click at [668, 559] on button "OK" at bounding box center [677, 554] width 55 height 23
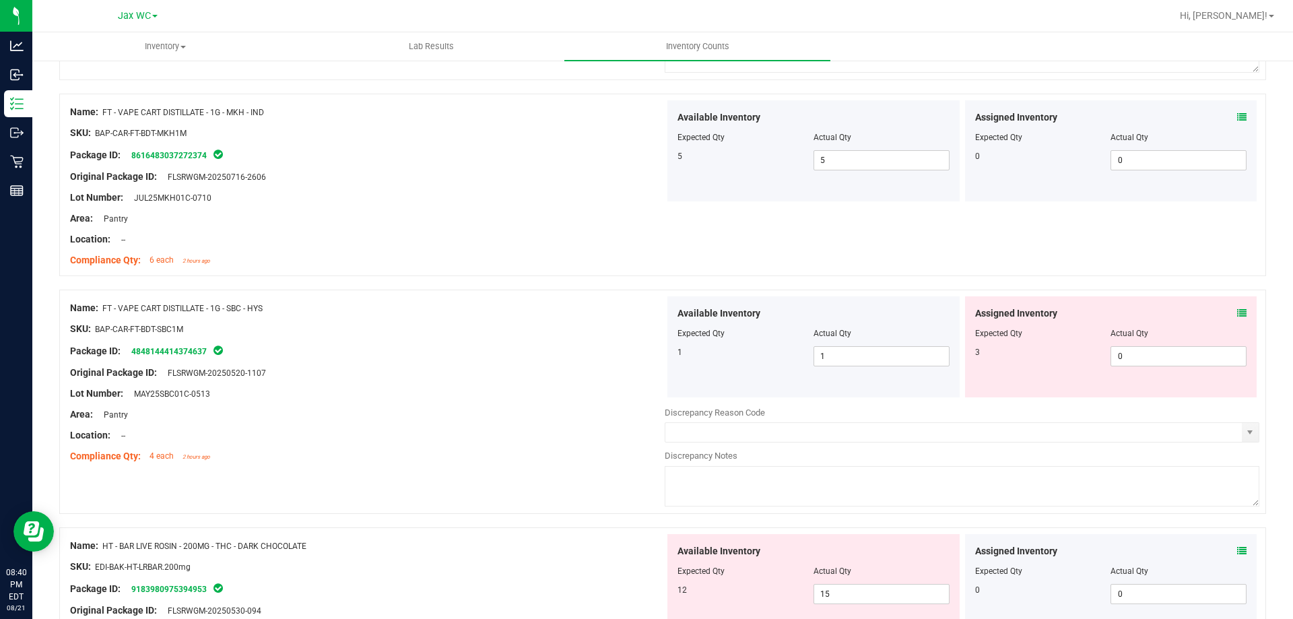
click at [1237, 314] on icon at bounding box center [1241, 312] width 9 height 9
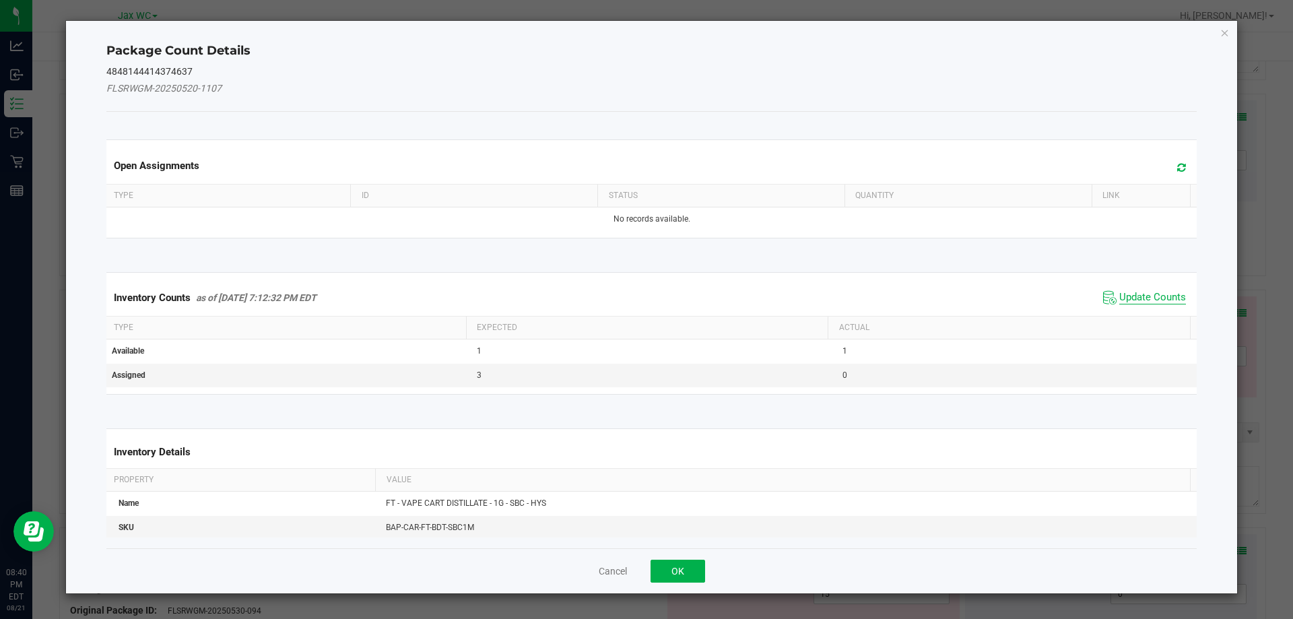
click at [1152, 299] on span "Update Counts" at bounding box center [1152, 297] width 67 height 13
click at [1151, 292] on span "Update Counts" at bounding box center [1152, 297] width 67 height 12
click at [1151, 291] on div "Inventory Counts as of [DATE] 7:12:32 PM EDT Update Counts" at bounding box center [652, 296] width 1096 height 35
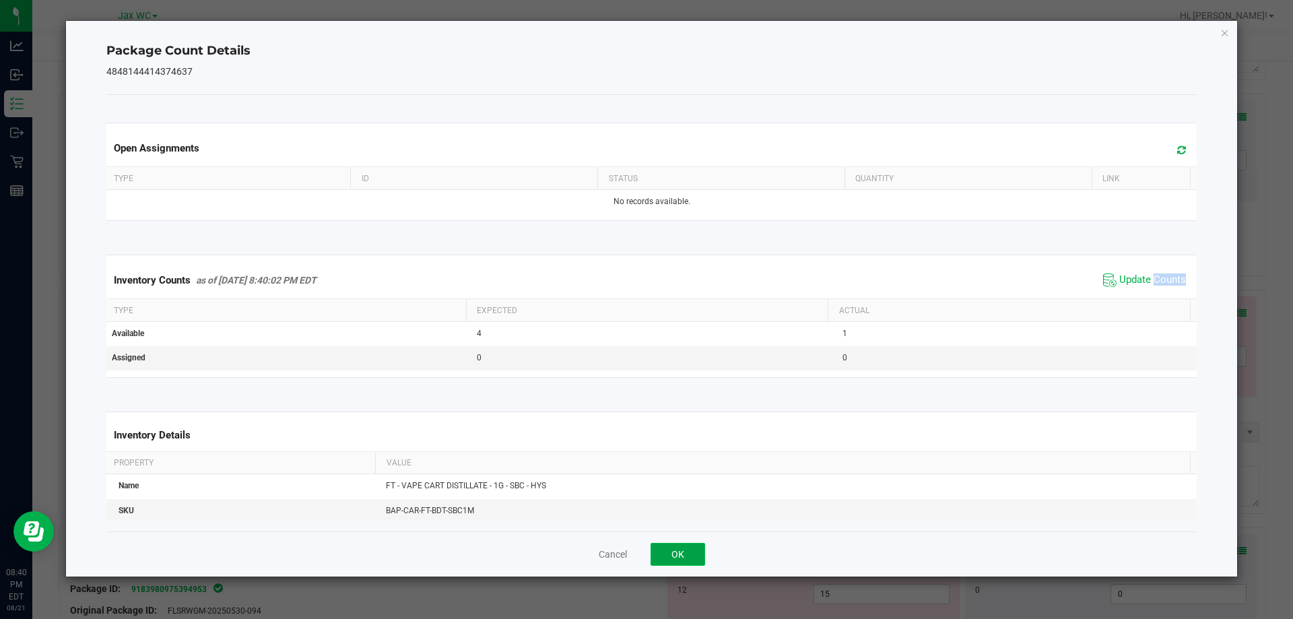
click at [671, 556] on button "OK" at bounding box center [677, 554] width 55 height 23
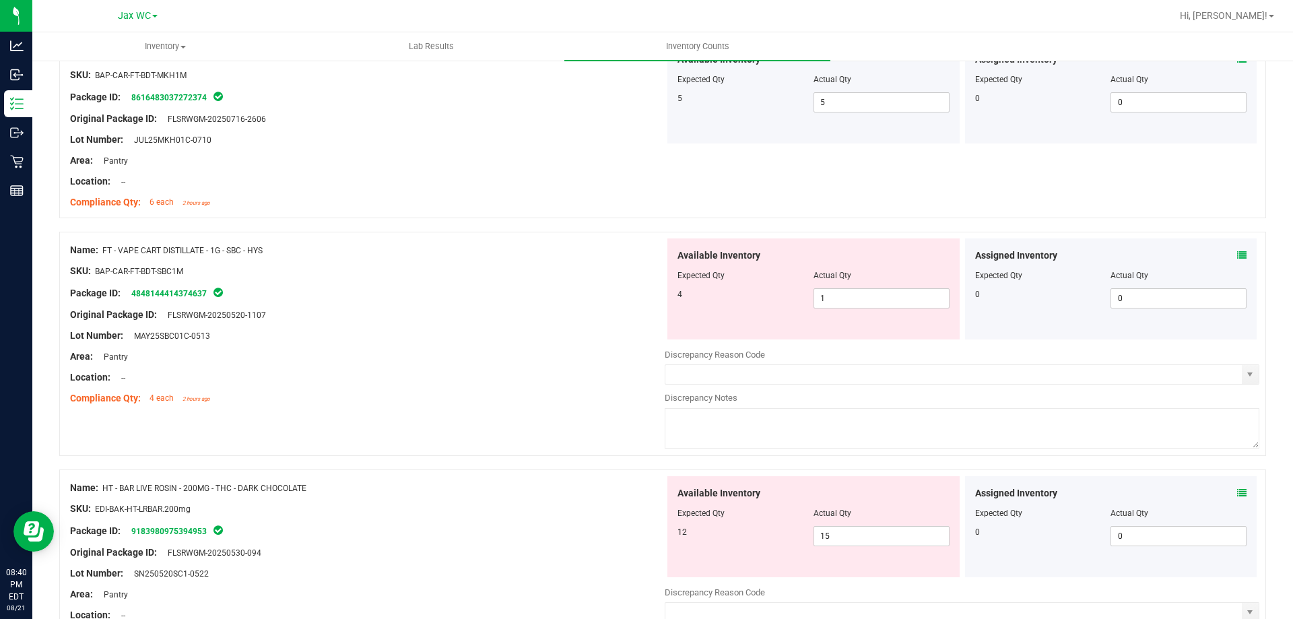
scroll to position [1953, 0]
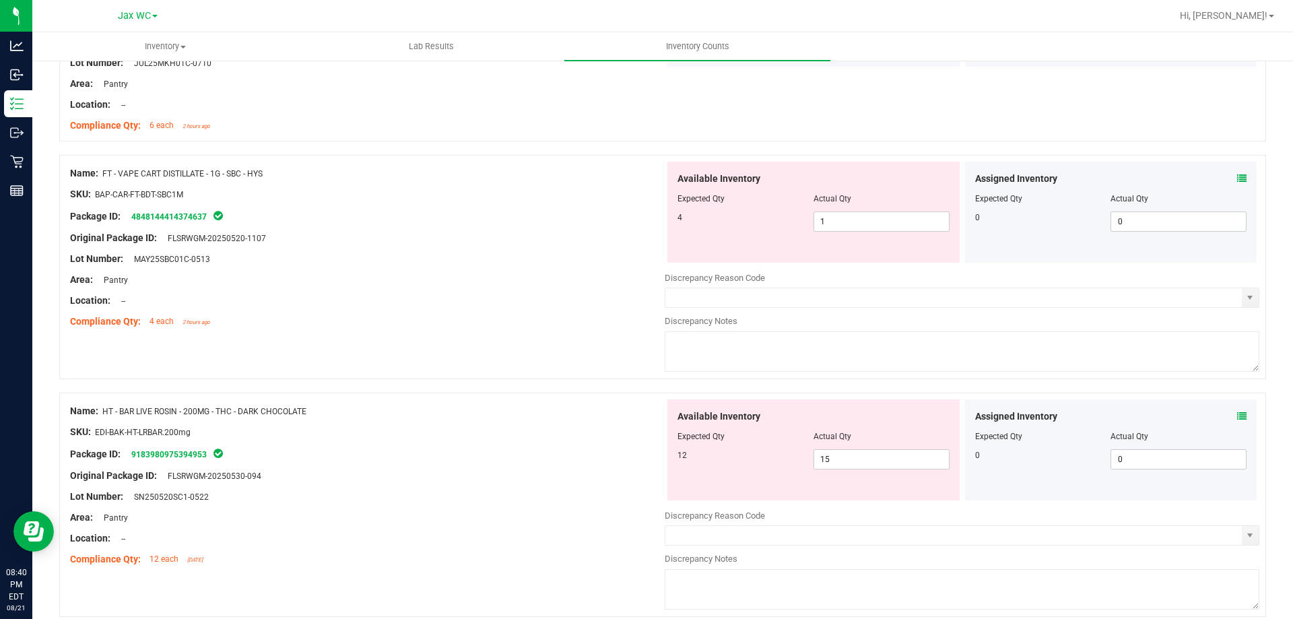
click at [1237, 415] on icon at bounding box center [1241, 415] width 9 height 9
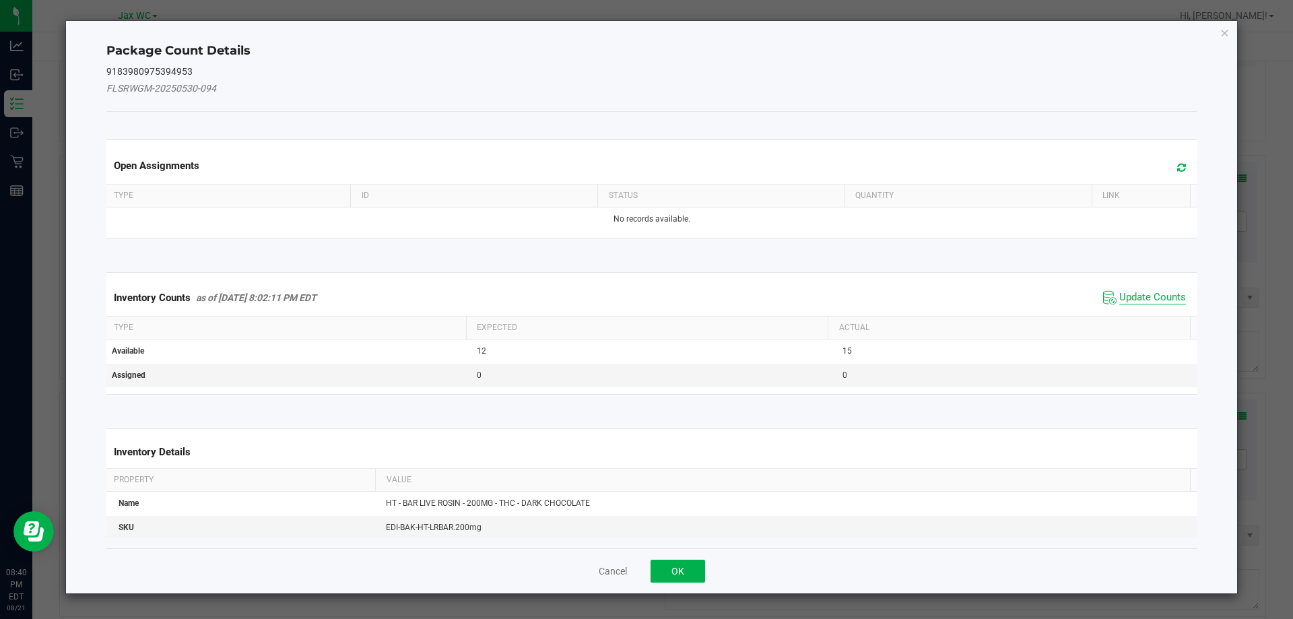
click at [1147, 291] on span "Update Counts" at bounding box center [1152, 297] width 67 height 13
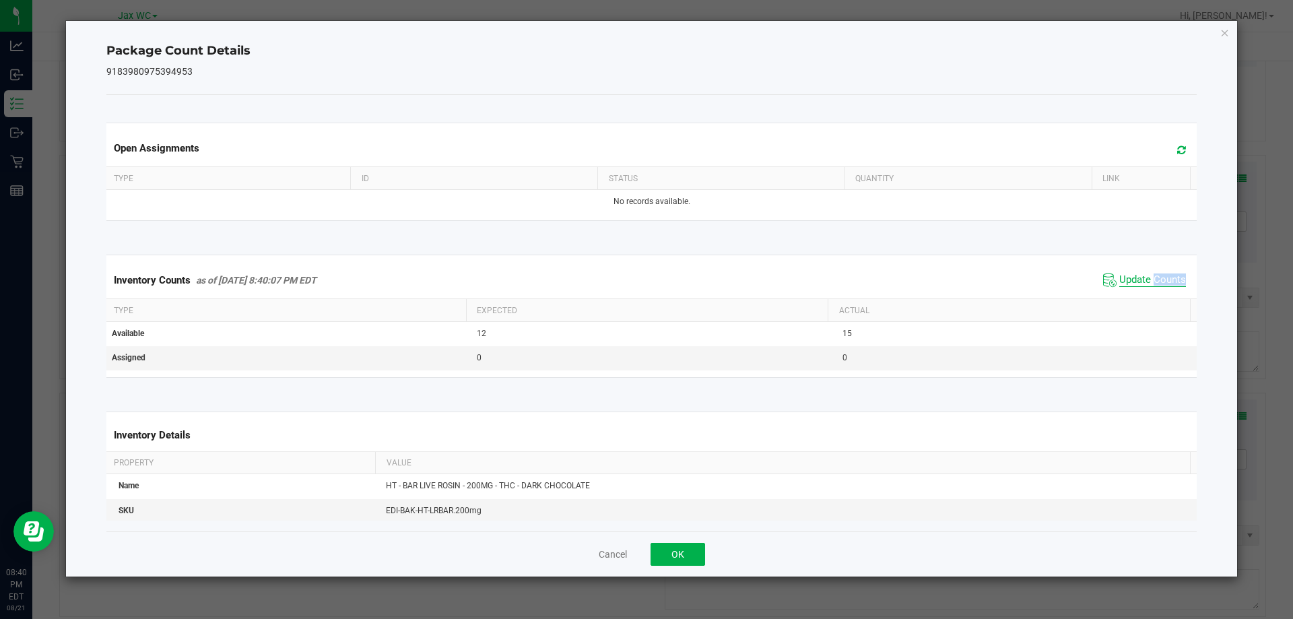
click at [1147, 291] on div "Inventory Counts as of [DATE] 8:40:07 PM EDT Update Counts" at bounding box center [652, 280] width 1096 height 36
click at [1147, 290] on span "Update Counts" at bounding box center [1145, 280] width 90 height 20
click at [664, 549] on button "OK" at bounding box center [677, 554] width 55 height 23
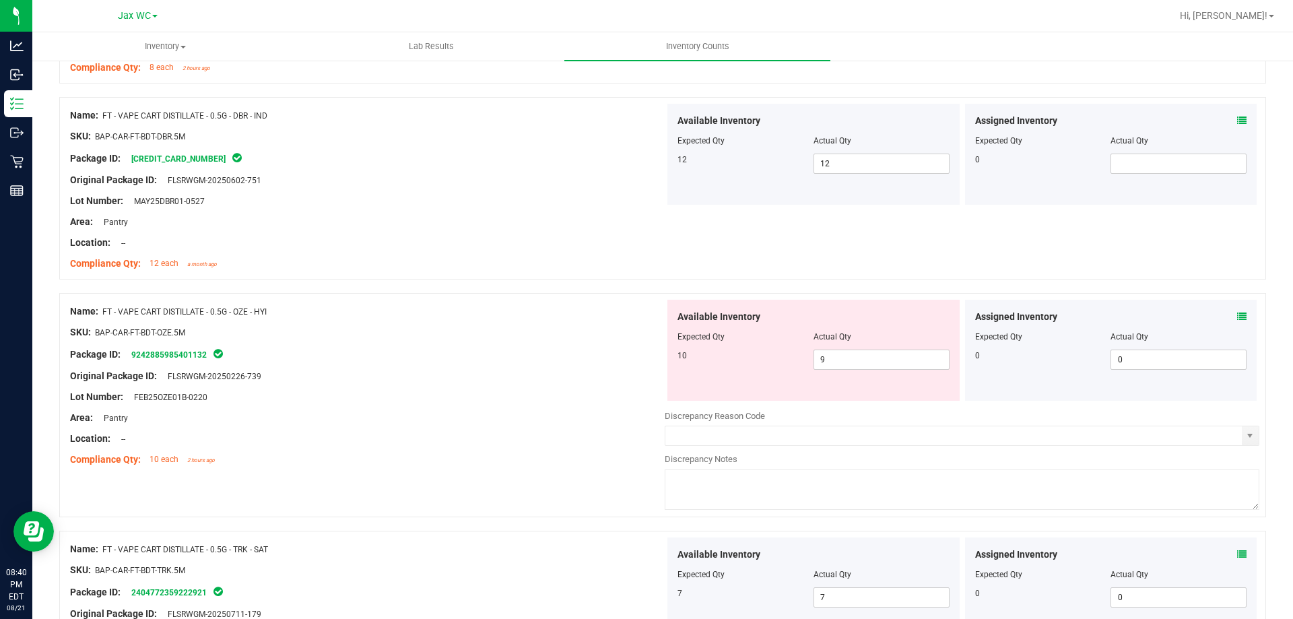
scroll to position [943, 0]
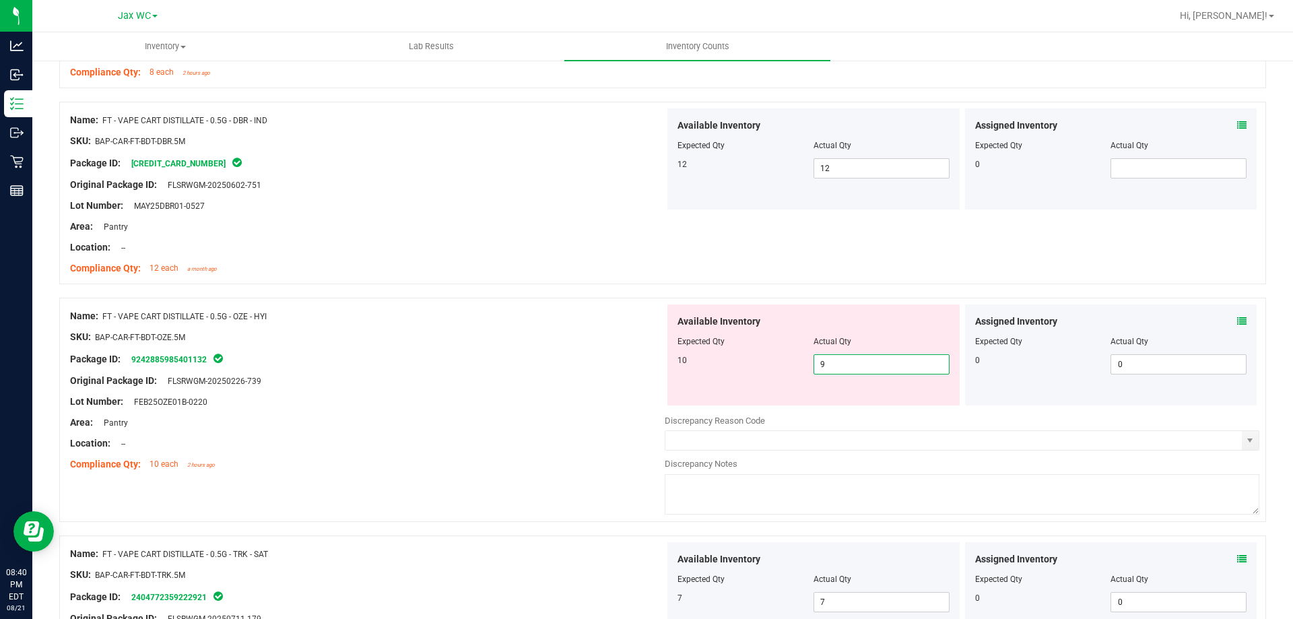
drag, startPoint x: 867, startPoint y: 358, endPoint x: 804, endPoint y: 364, distance: 63.5
click at [804, 364] on div "10 9 9" at bounding box center [813, 364] width 272 height 20
drag, startPoint x: 832, startPoint y: 367, endPoint x: 758, endPoint y: 367, distance: 73.4
click at [758, 367] on div "10 9 9" at bounding box center [813, 364] width 272 height 20
click at [540, 381] on div "Original Package ID: FLSRWGM-20250226-739" at bounding box center [367, 381] width 595 height 14
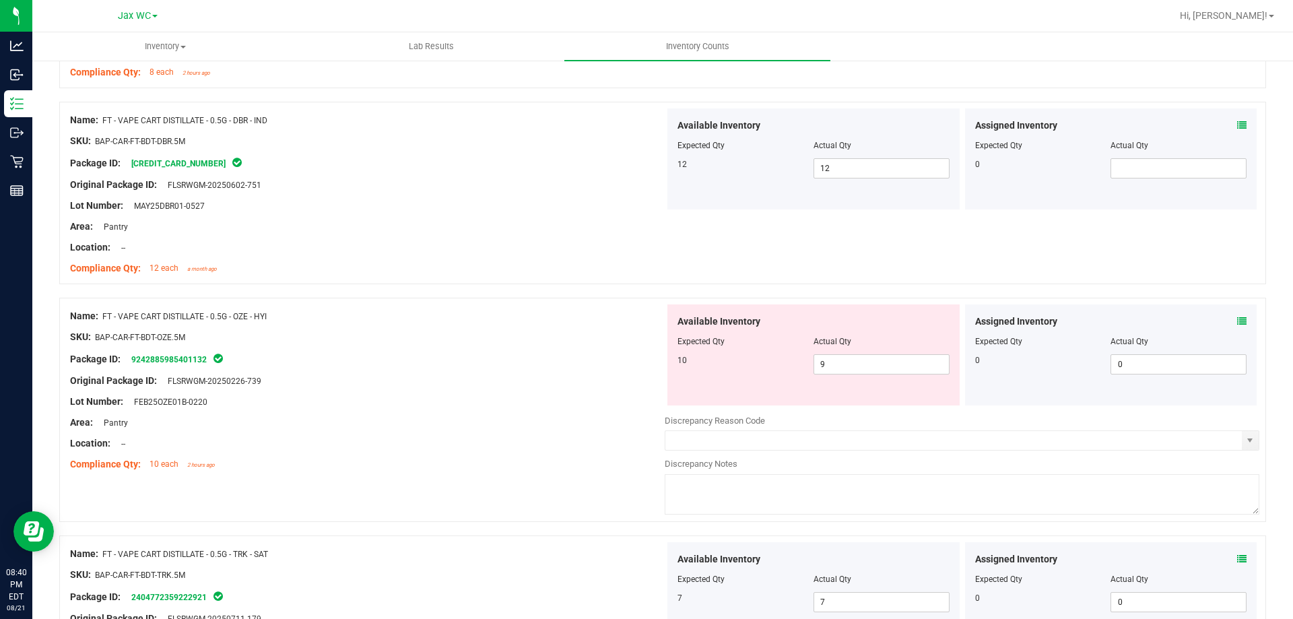
click at [1236, 316] on div "Assigned Inventory Expected Qty Actual Qty 0 0 0" at bounding box center [1111, 354] width 292 height 101
click at [1237, 316] on icon at bounding box center [1241, 320] width 9 height 9
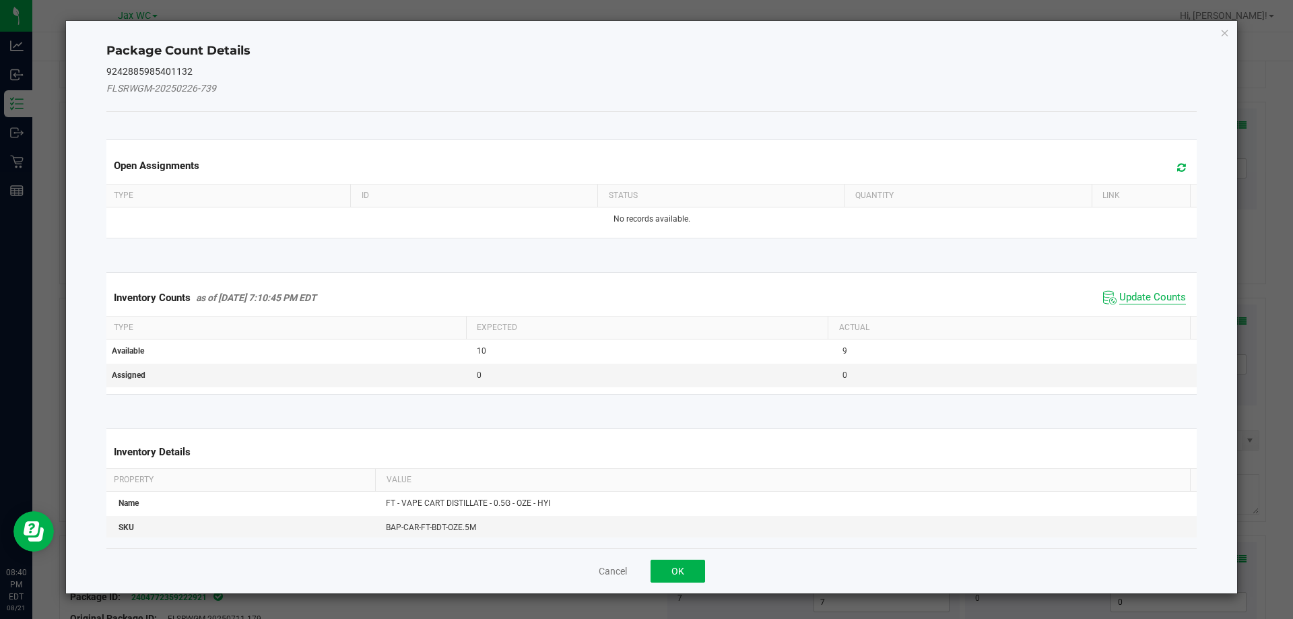
click at [1158, 292] on span "Update Counts" at bounding box center [1152, 297] width 67 height 13
click at [1158, 292] on div "Inventory Counts as of [DATE] 7:10:45 PM EDT Update Counts" at bounding box center [652, 296] width 1096 height 35
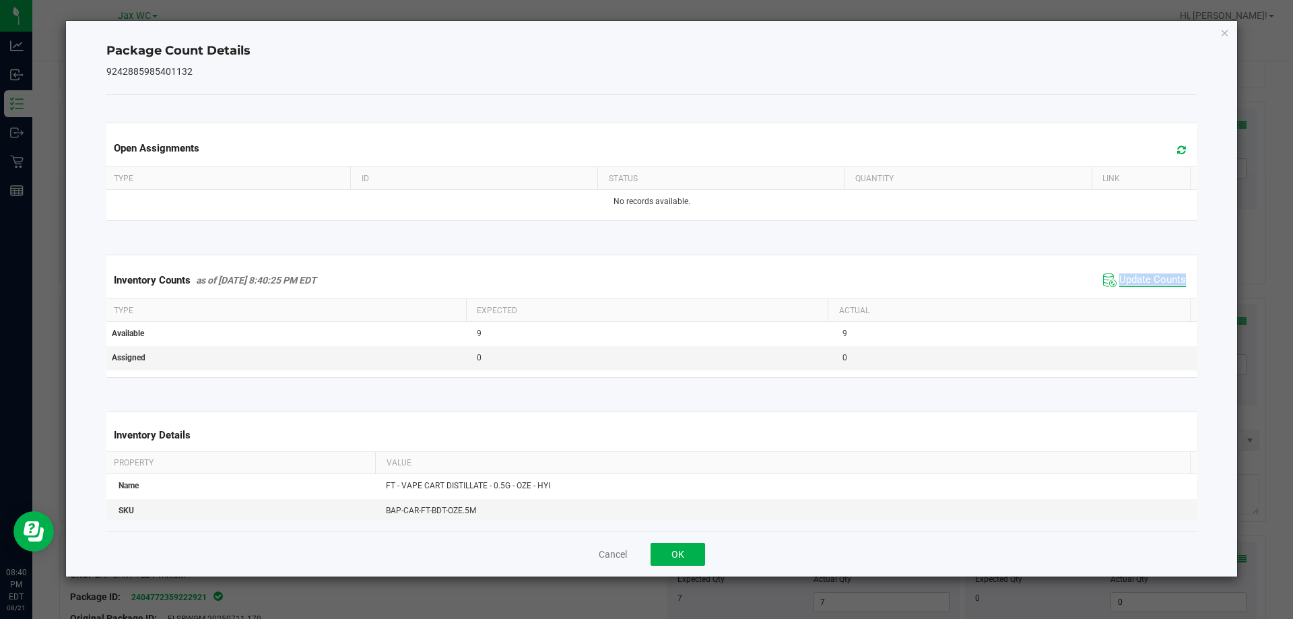
click at [1158, 292] on div "Inventory Counts as of [DATE] 8:40:25 PM EDT Update Counts" at bounding box center [652, 280] width 1096 height 36
drag, startPoint x: 678, startPoint y: 567, endPoint x: 669, endPoint y: 570, distance: 9.8
click at [677, 567] on div "Cancel OK" at bounding box center [651, 553] width 1091 height 45
click at [654, 556] on button "OK" at bounding box center [677, 554] width 55 height 23
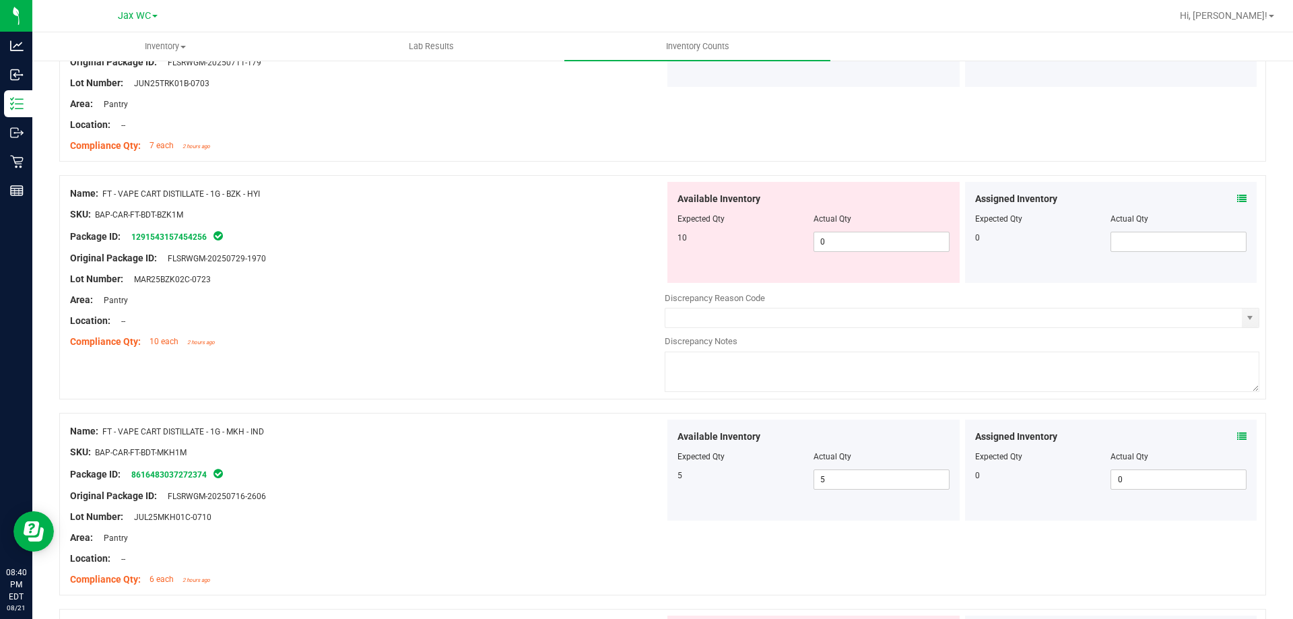
scroll to position [1481, 0]
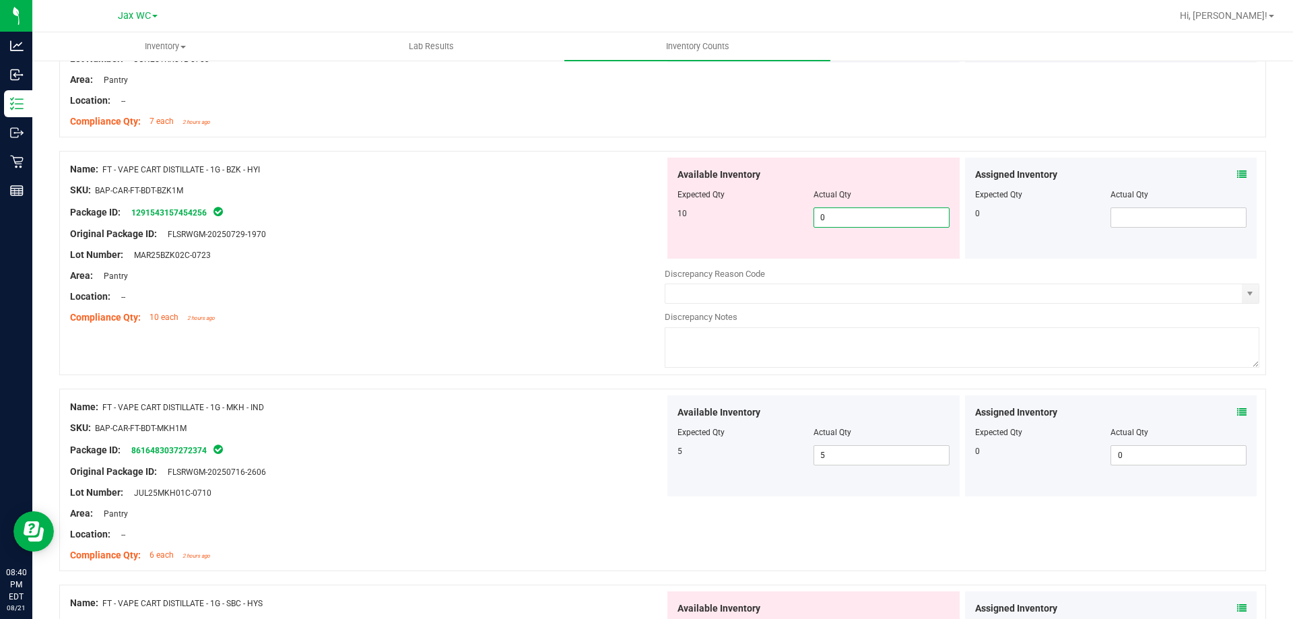
drag, startPoint x: 862, startPoint y: 214, endPoint x: 794, endPoint y: 216, distance: 68.0
click at [794, 216] on div "10 0 0" at bounding box center [813, 217] width 272 height 20
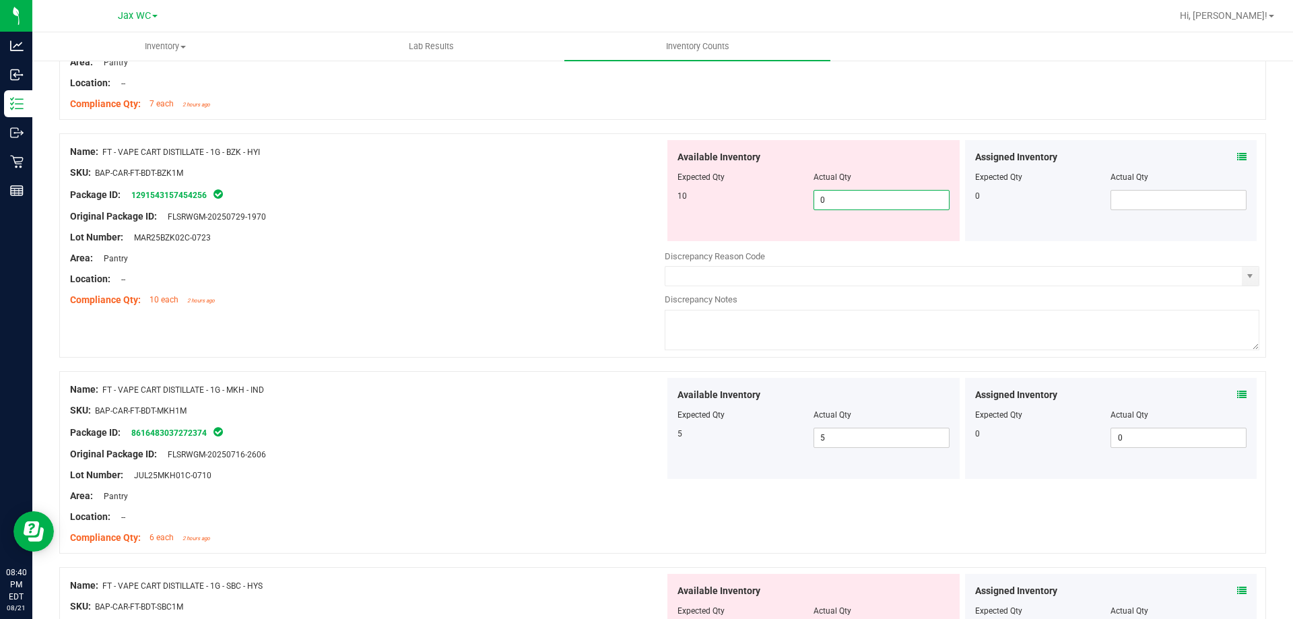
scroll to position [1549, 0]
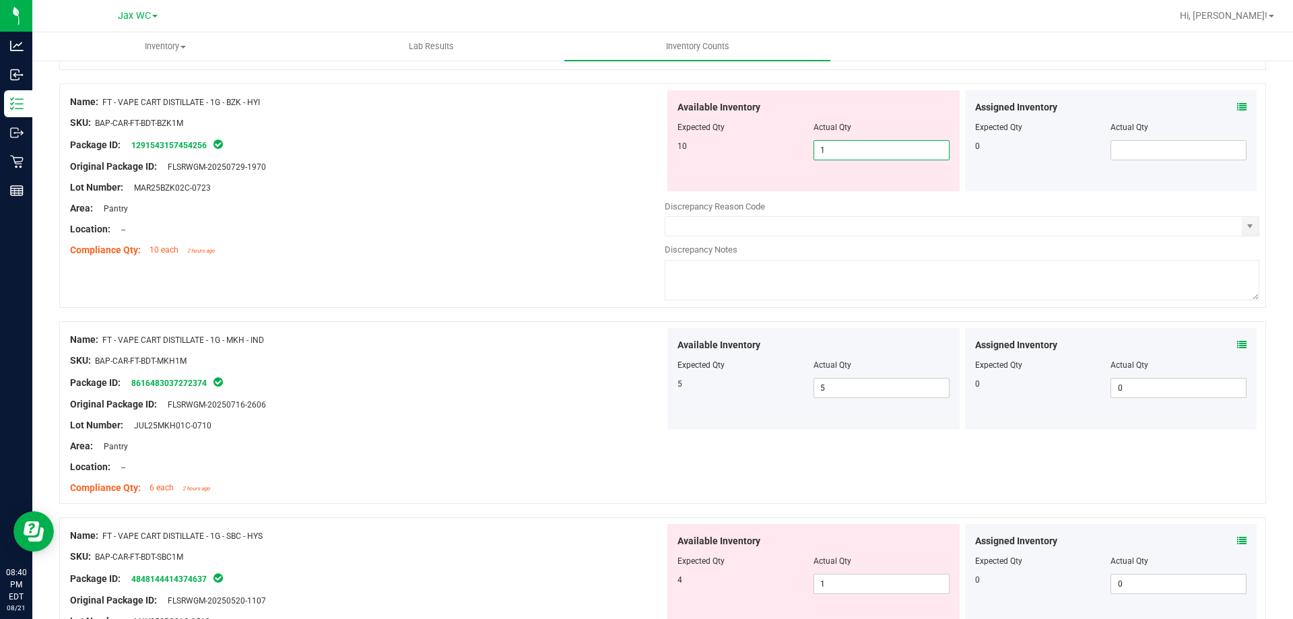
type input "10"
drag, startPoint x: 589, startPoint y: 162, endPoint x: 595, endPoint y: 155, distance: 9.6
click at [592, 158] on ng-container "Original Package ID: FLSRWGM-20250729-1970" at bounding box center [367, 163] width 595 height 21
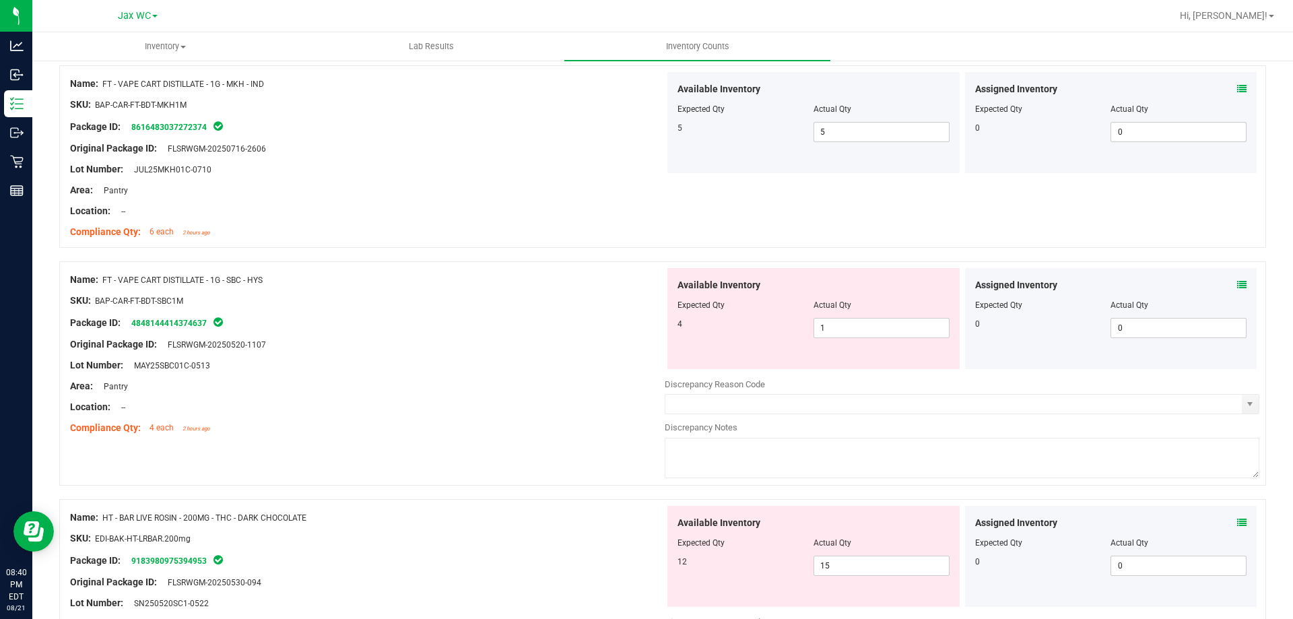
scroll to position [1818, 0]
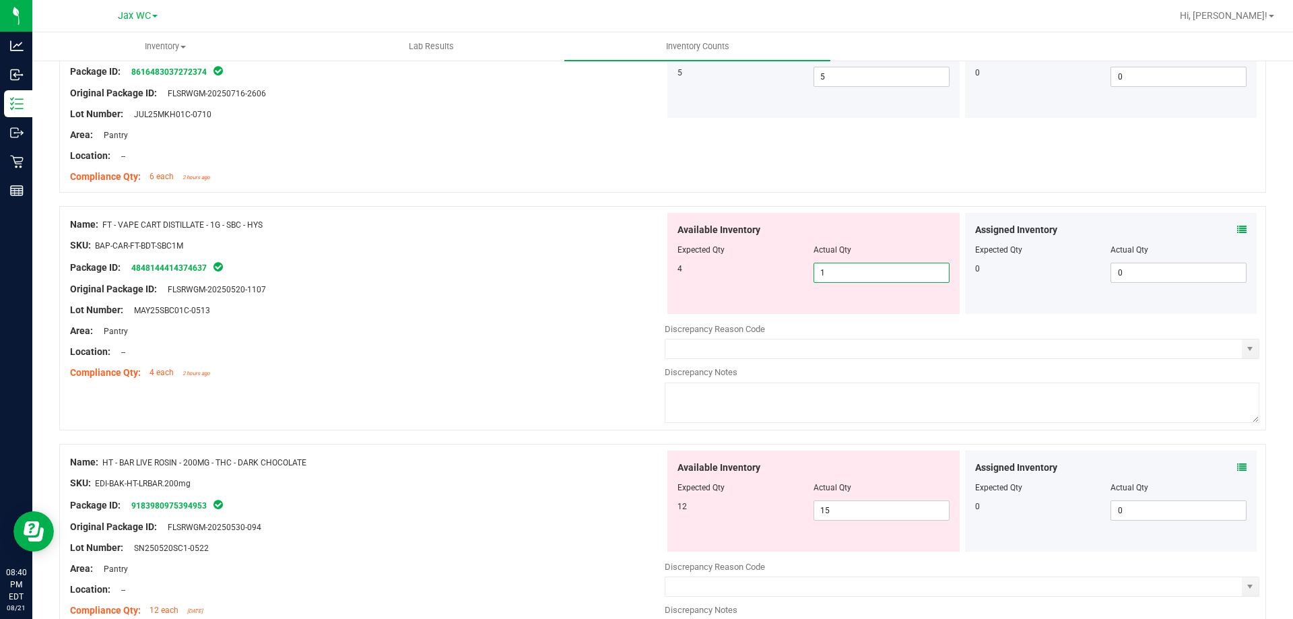
drag, startPoint x: 854, startPoint y: 273, endPoint x: 729, endPoint y: 274, distance: 124.6
click at [729, 274] on div "4 1 1" at bounding box center [813, 273] width 272 height 20
type input "4"
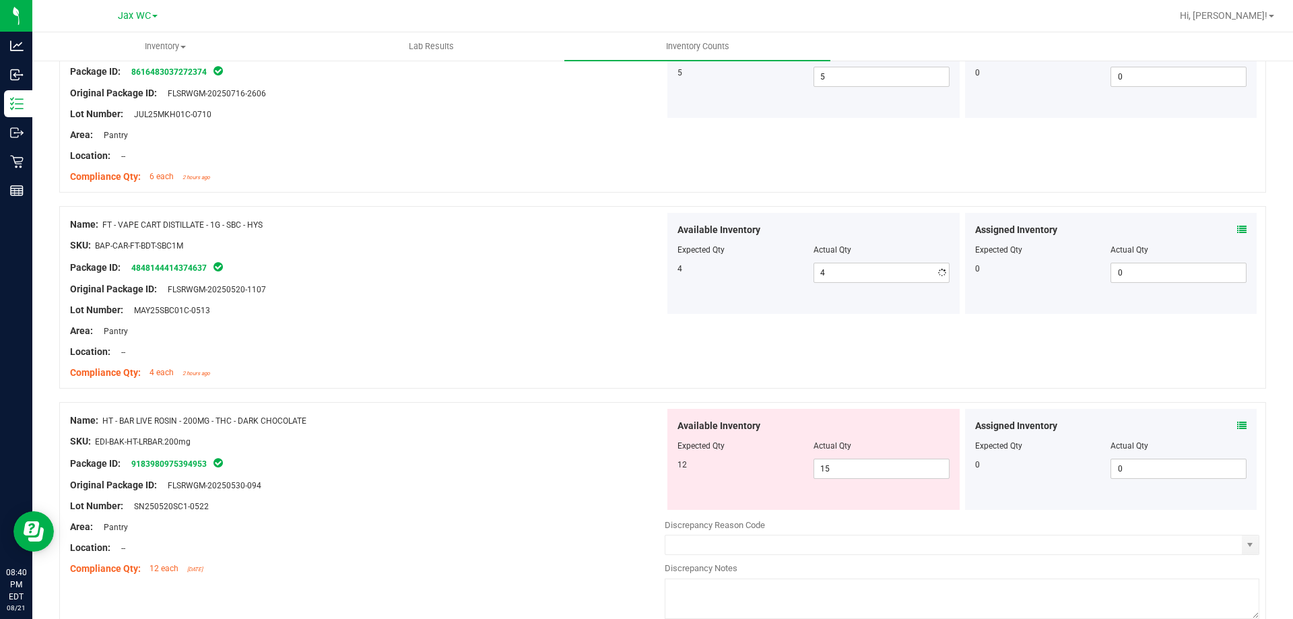
click at [543, 272] on div "Package ID: 4848144414374637" at bounding box center [367, 267] width 595 height 16
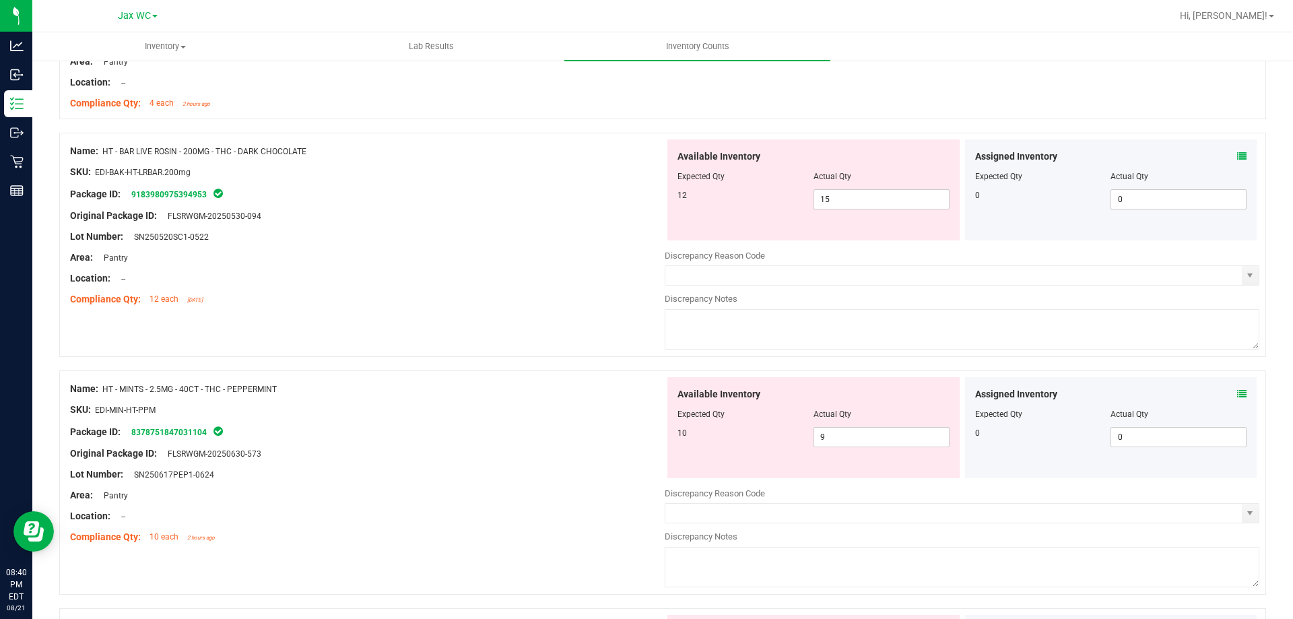
scroll to position [2155, 0]
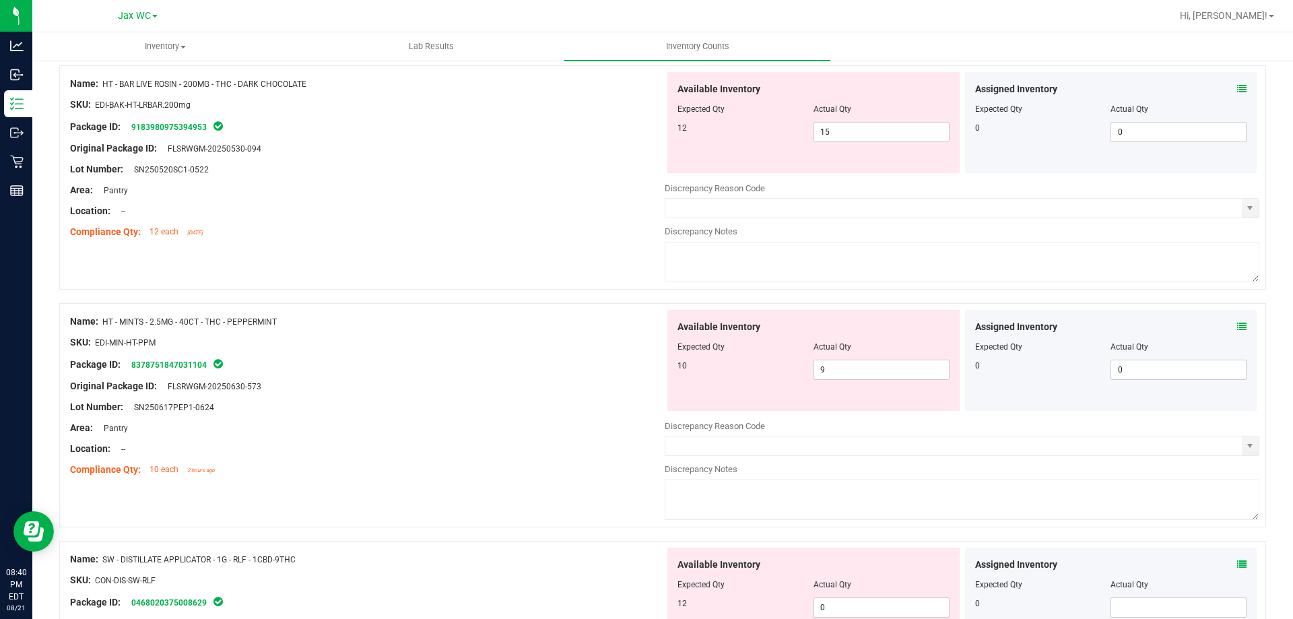
click at [1237, 325] on div "Assigned Inventory Expected Qty Actual Qty 0 0 0" at bounding box center [1111, 360] width 292 height 101
click at [1237, 328] on icon at bounding box center [1241, 326] width 9 height 9
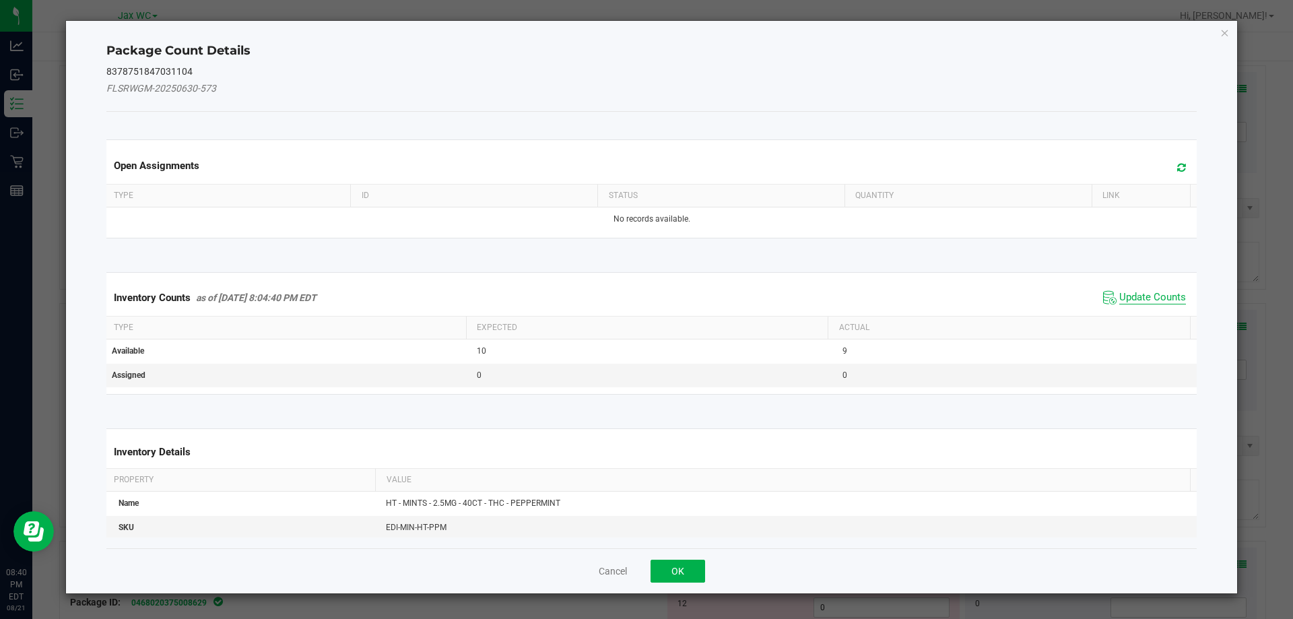
click at [1158, 292] on span "Update Counts" at bounding box center [1152, 297] width 67 height 13
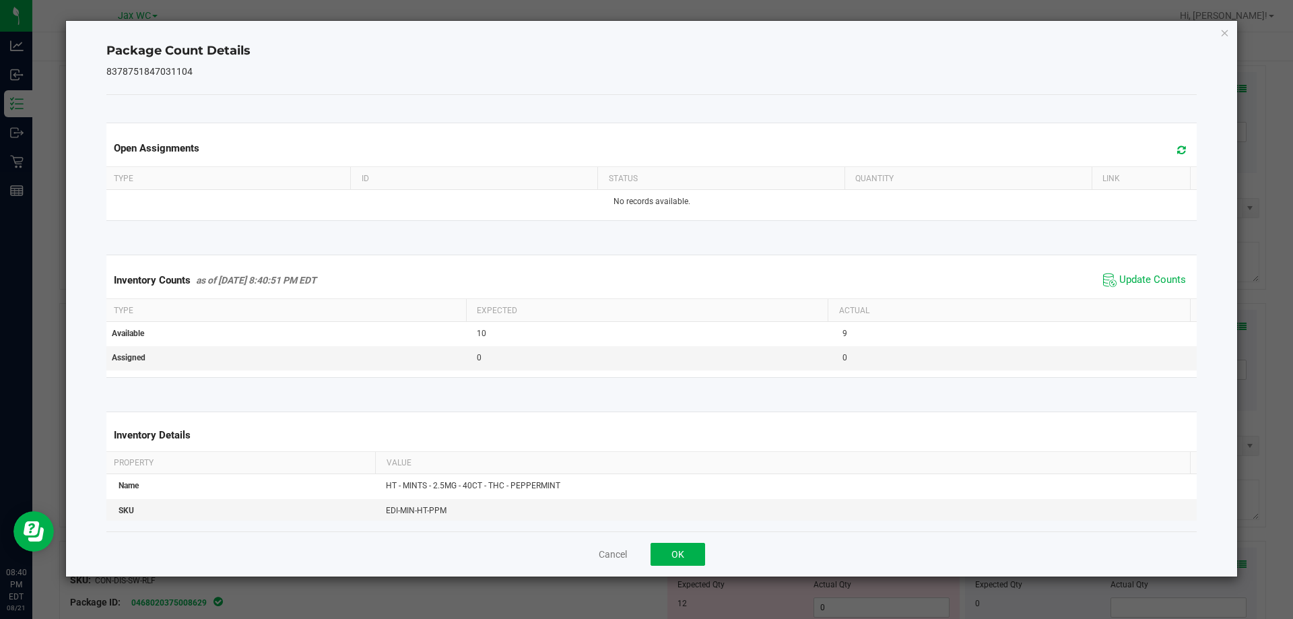
click at [1156, 292] on div "Inventory Counts as of [DATE] 8:40:51 PM EDT Update Counts" at bounding box center [652, 280] width 1096 height 36
click at [670, 559] on button "OK" at bounding box center [677, 554] width 55 height 23
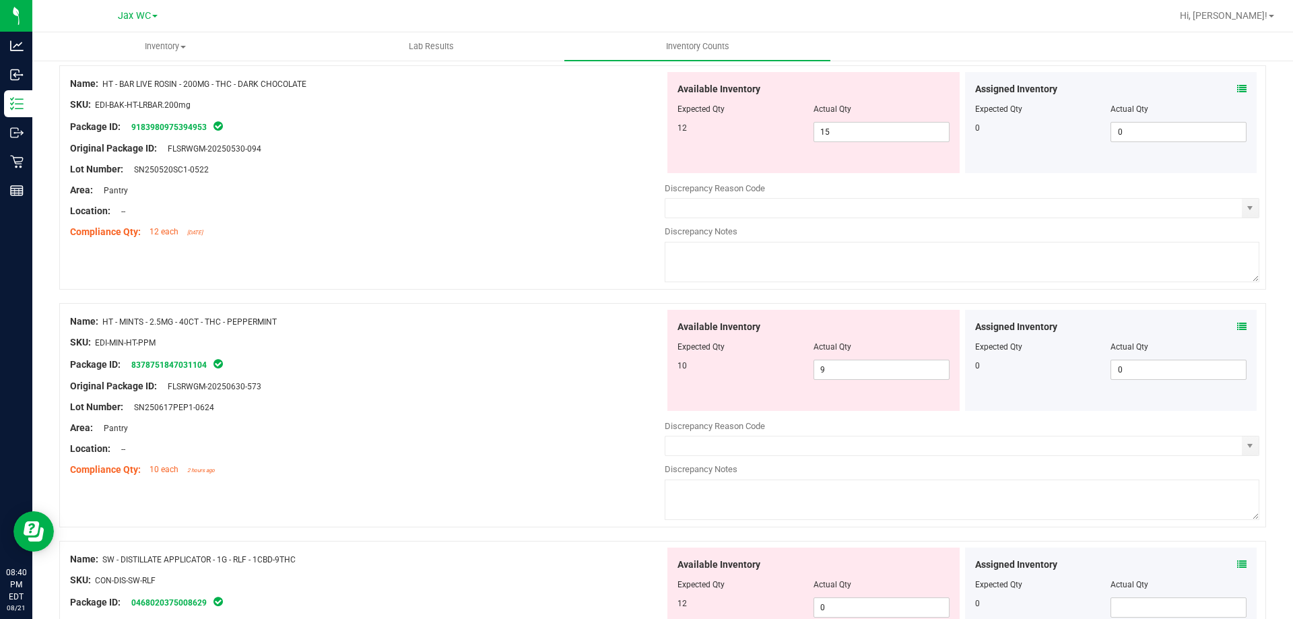
click at [1237, 91] on icon at bounding box center [1241, 88] width 9 height 9
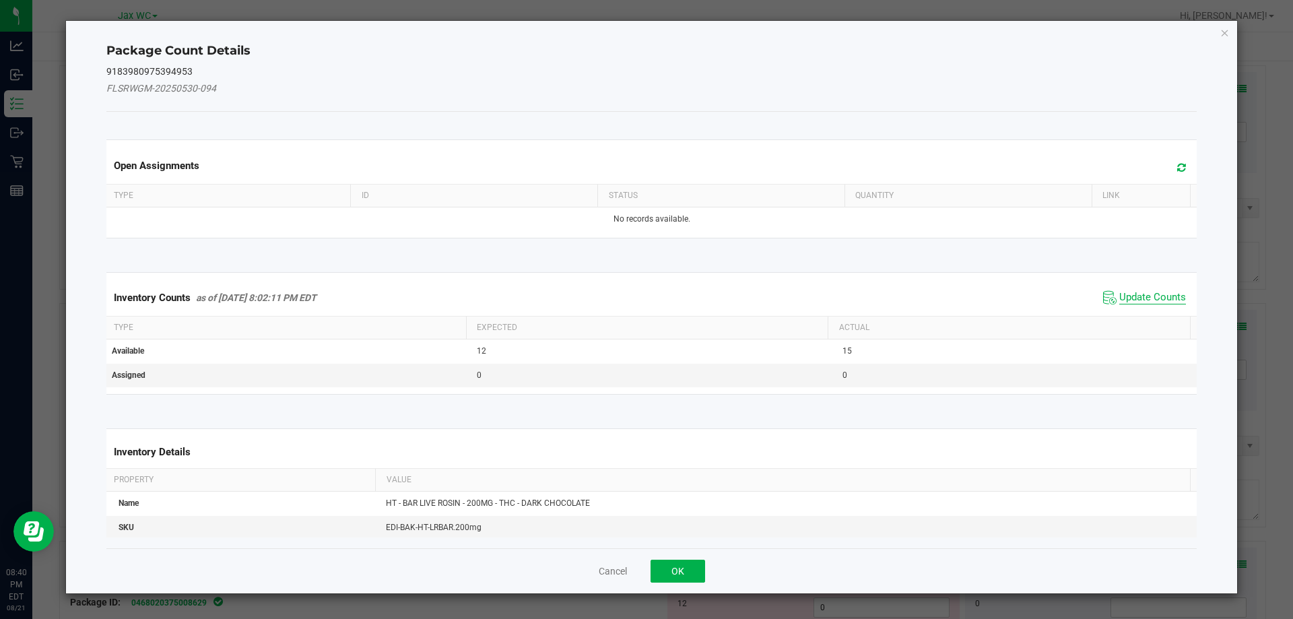
click at [1135, 294] on span "Update Counts" at bounding box center [1152, 297] width 67 height 13
click at [1135, 294] on span "Update Counts" at bounding box center [1152, 297] width 67 height 12
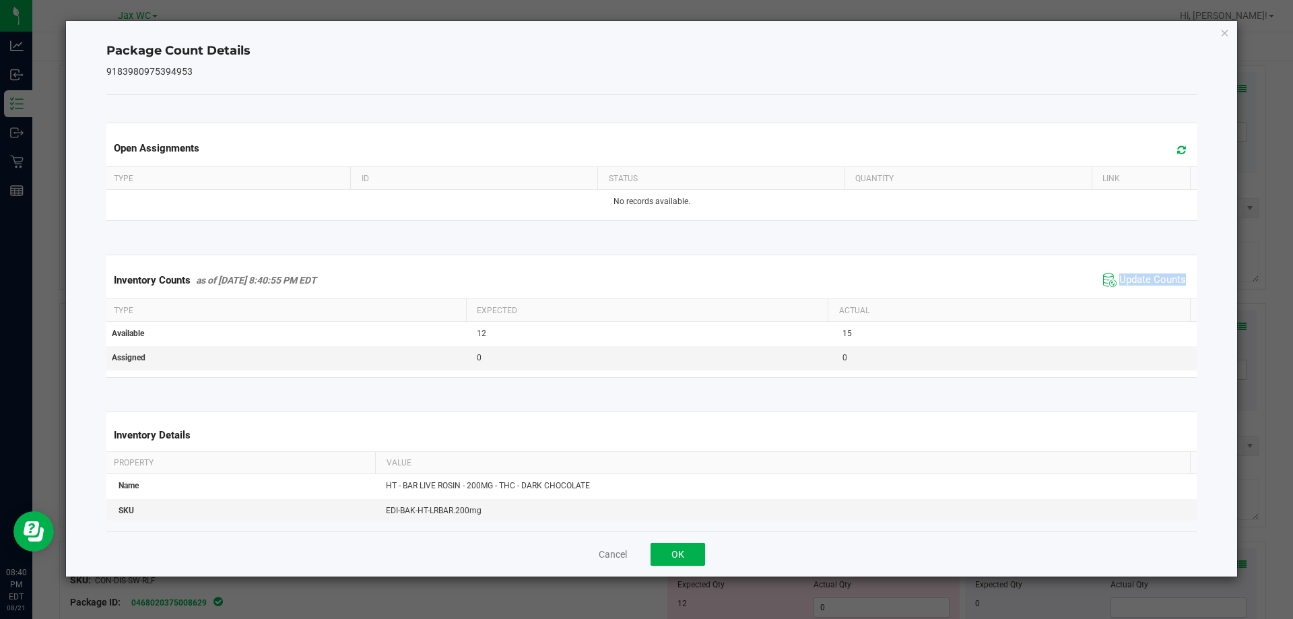
click at [1135, 292] on div "Inventory Counts as of [DATE] 8:40:55 PM EDT Update Counts" at bounding box center [652, 280] width 1096 height 36
click at [680, 543] on button "OK" at bounding box center [677, 554] width 55 height 23
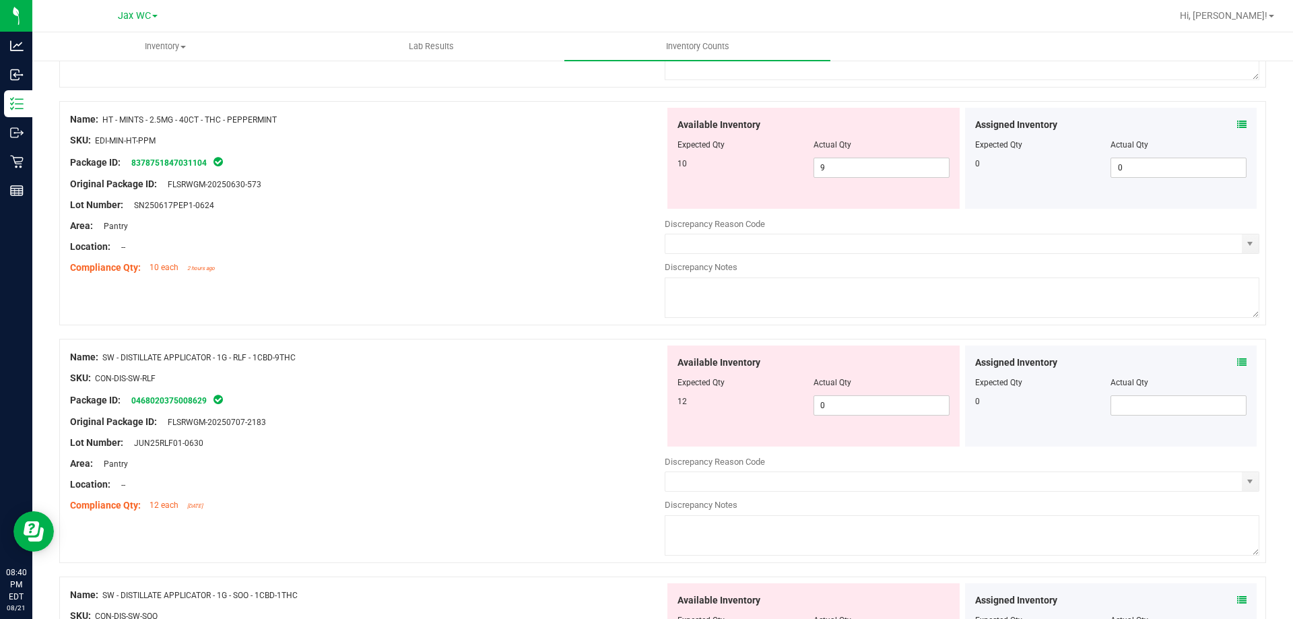
scroll to position [1885, 0]
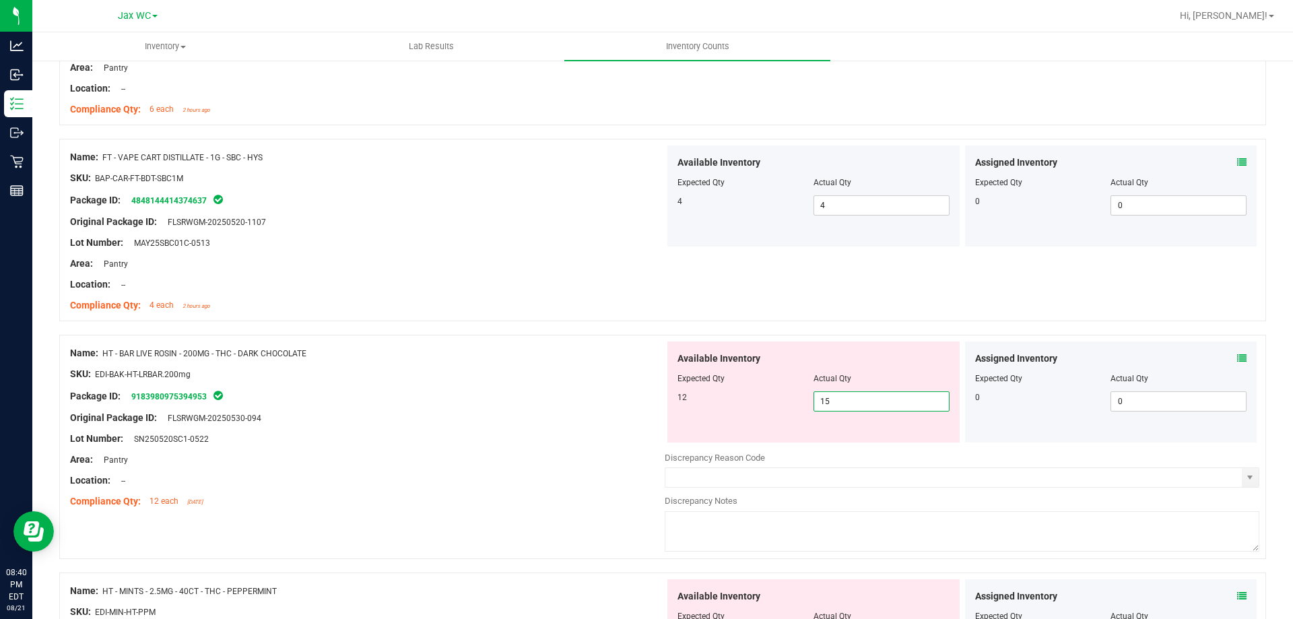
drag, startPoint x: 840, startPoint y: 393, endPoint x: 796, endPoint y: 406, distance: 45.6
click at [792, 408] on div "12 15 15" at bounding box center [813, 401] width 272 height 20
type input "12"
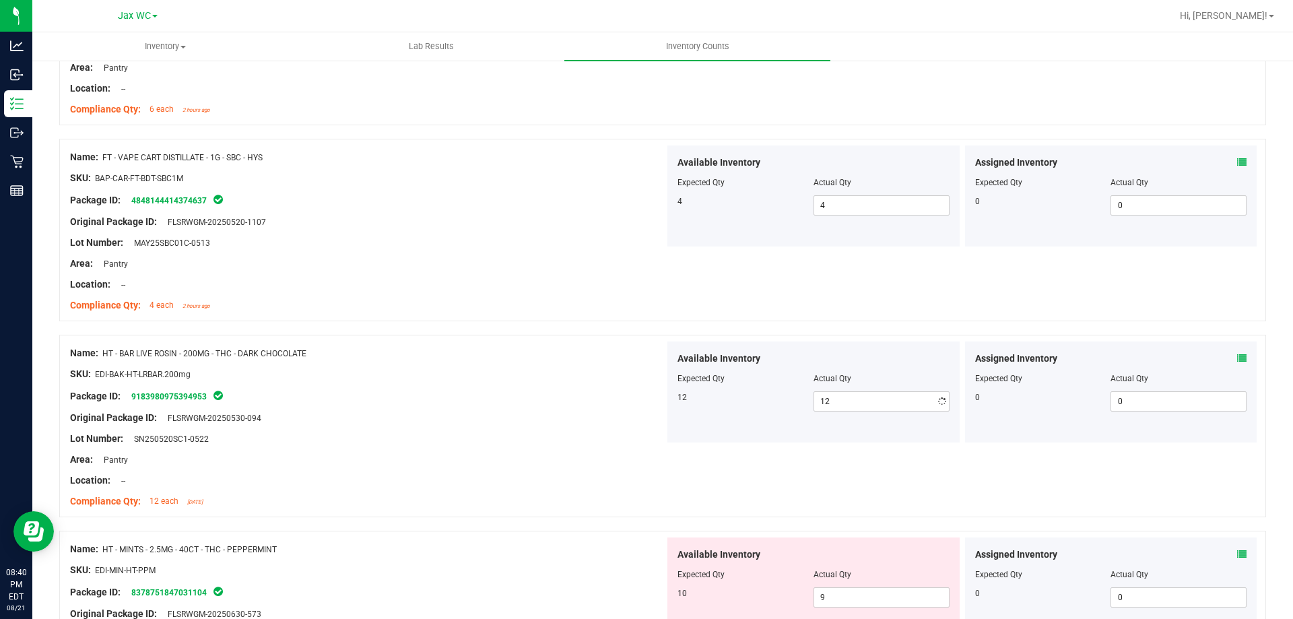
drag, startPoint x: 634, startPoint y: 384, endPoint x: 628, endPoint y: 378, distance: 8.6
click at [632, 382] on div at bounding box center [367, 384] width 595 height 7
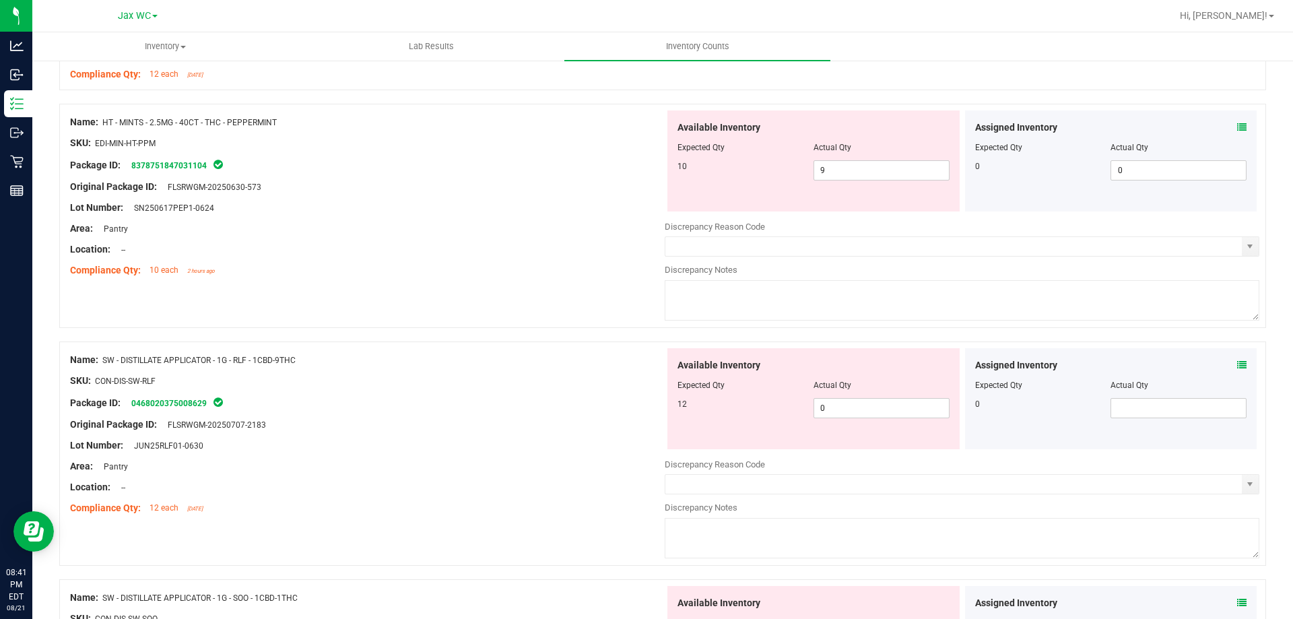
scroll to position [2357, 0]
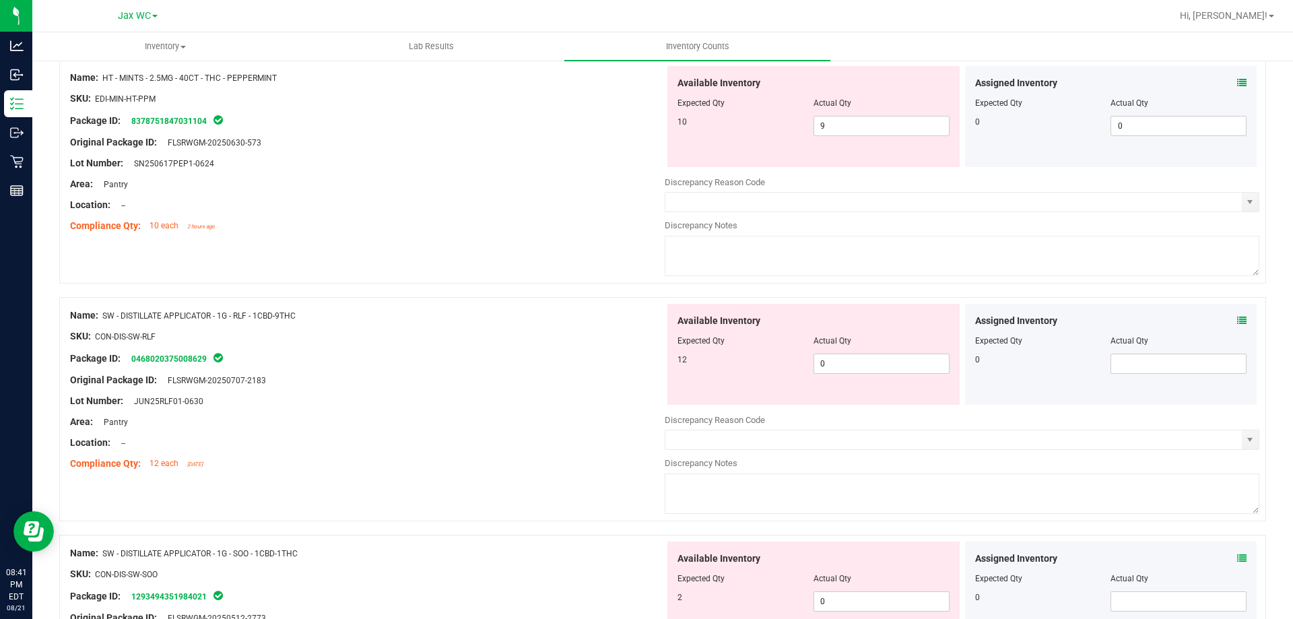
click at [1237, 322] on icon at bounding box center [1241, 320] width 9 height 9
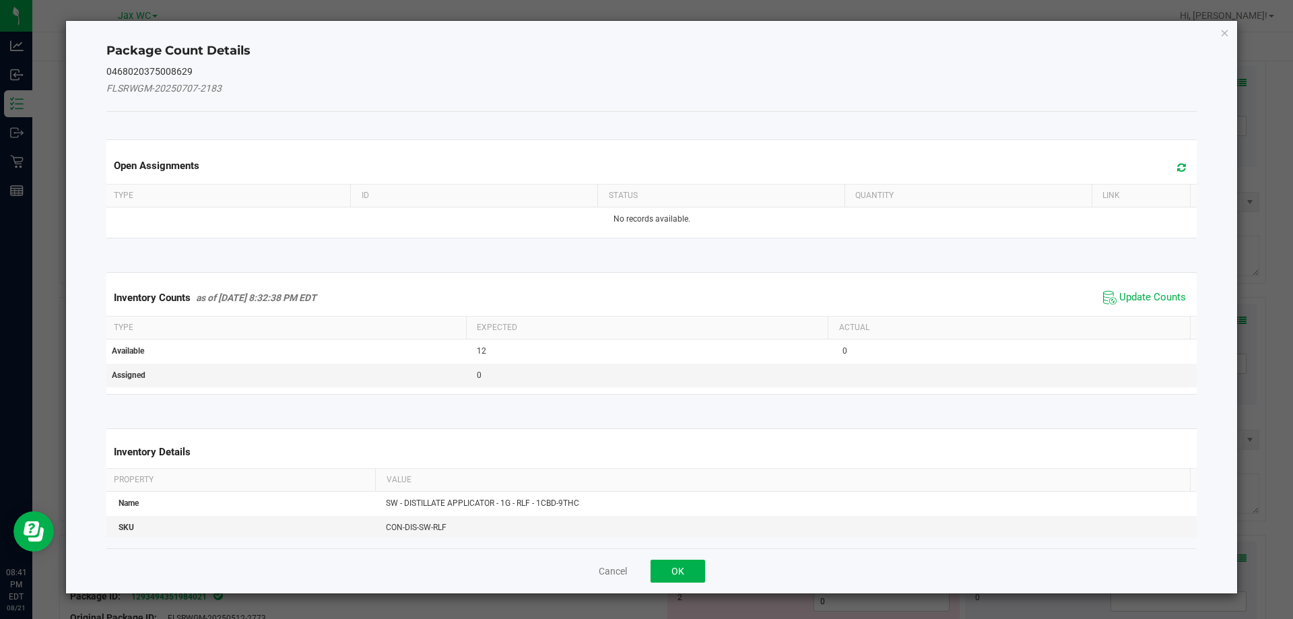
click at [1155, 285] on div "Inventory Counts as of [DATE] 8:32:38 PM EDT Update Counts" at bounding box center [652, 297] width 1096 height 36
click at [1149, 295] on span "Update Counts" at bounding box center [1152, 297] width 67 height 13
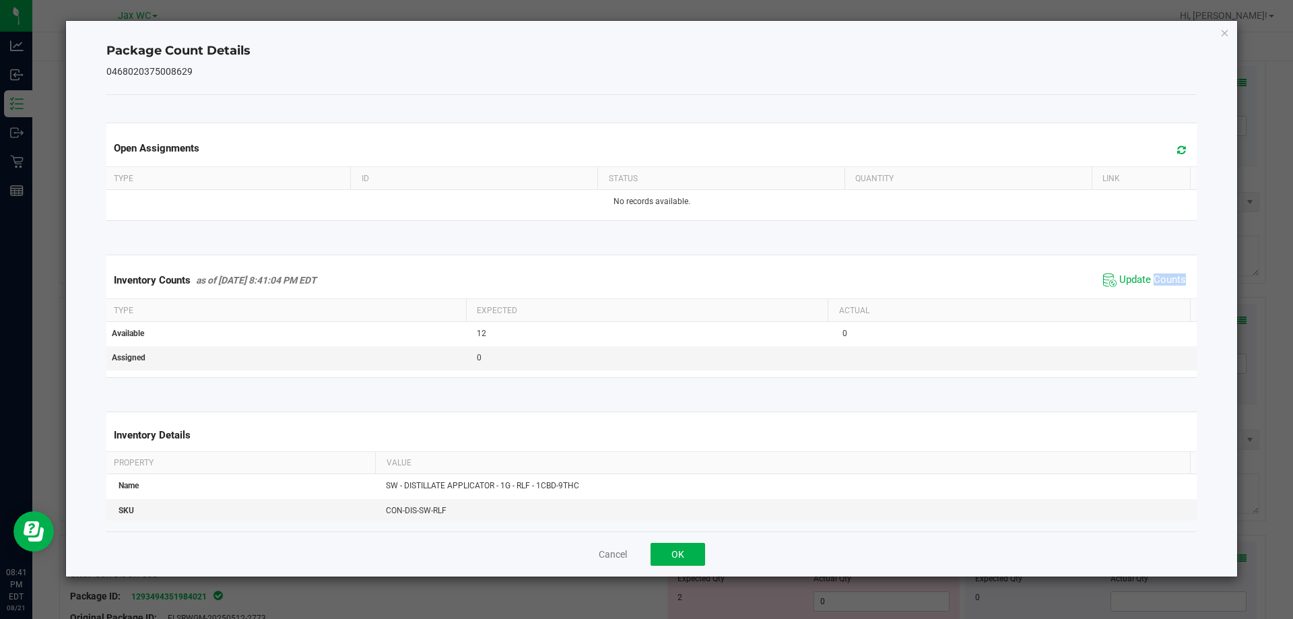
click at [1149, 294] on div "Inventory Counts as of [DATE] 8:41:04 PM EDT Update Counts" at bounding box center [652, 280] width 1096 height 36
click at [671, 560] on button "OK" at bounding box center [677, 554] width 55 height 23
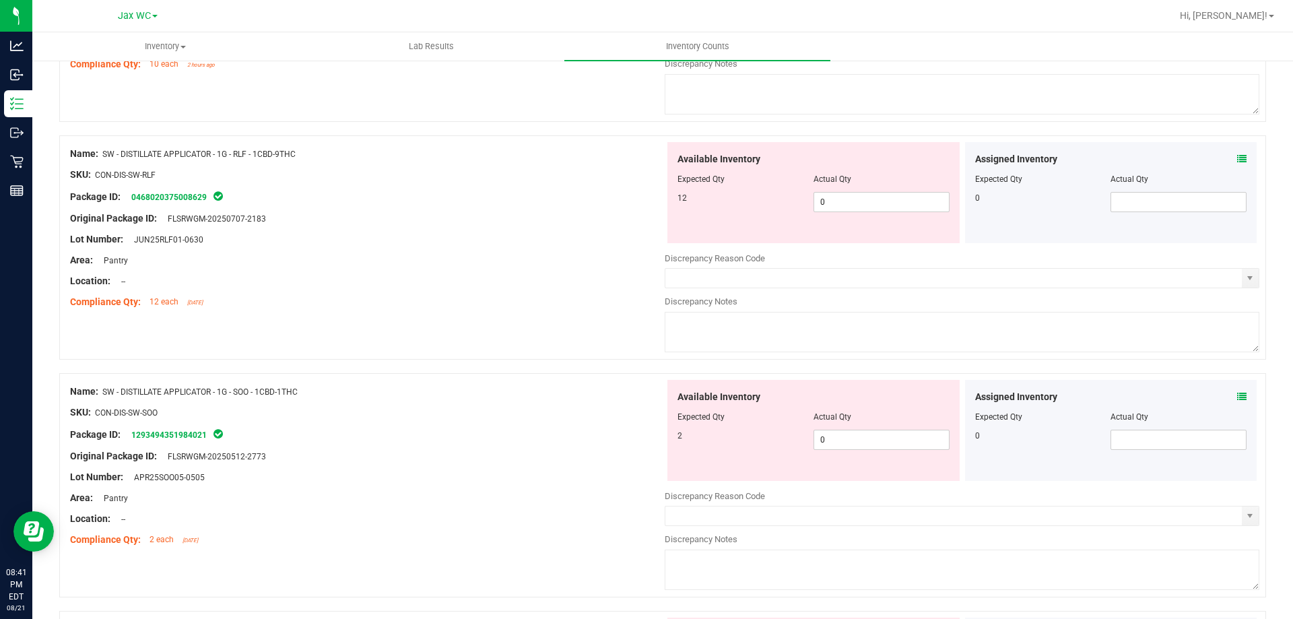
scroll to position [2559, 0]
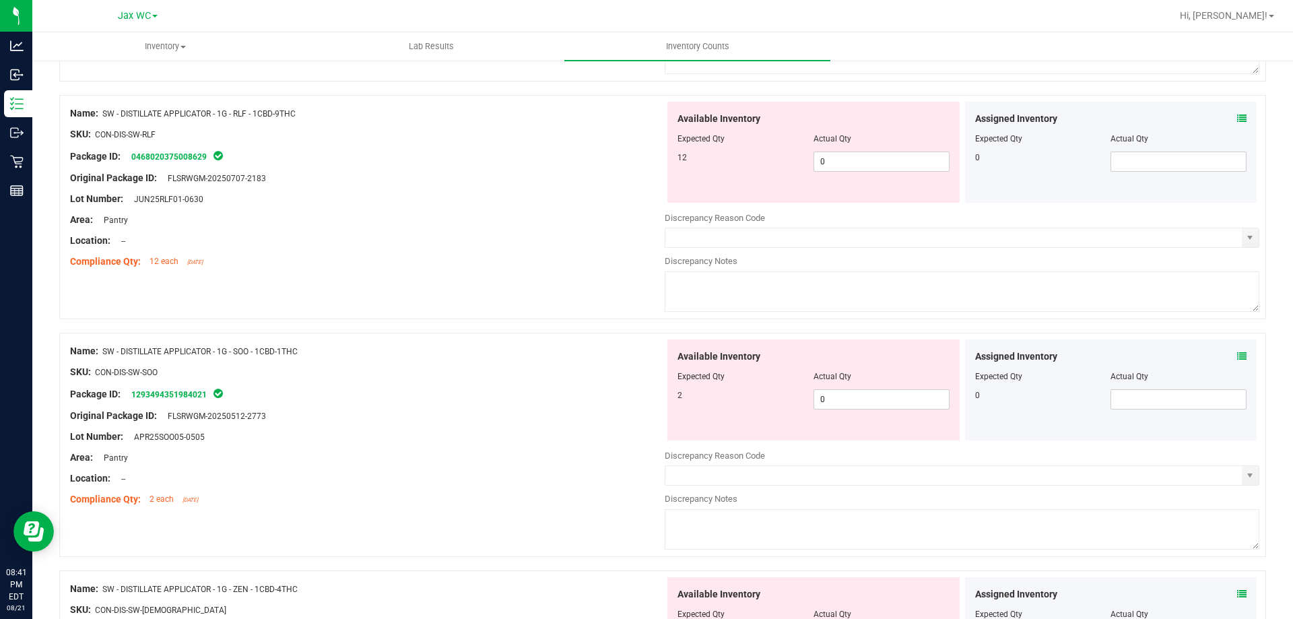
click at [1237, 359] on icon at bounding box center [1241, 356] width 9 height 9
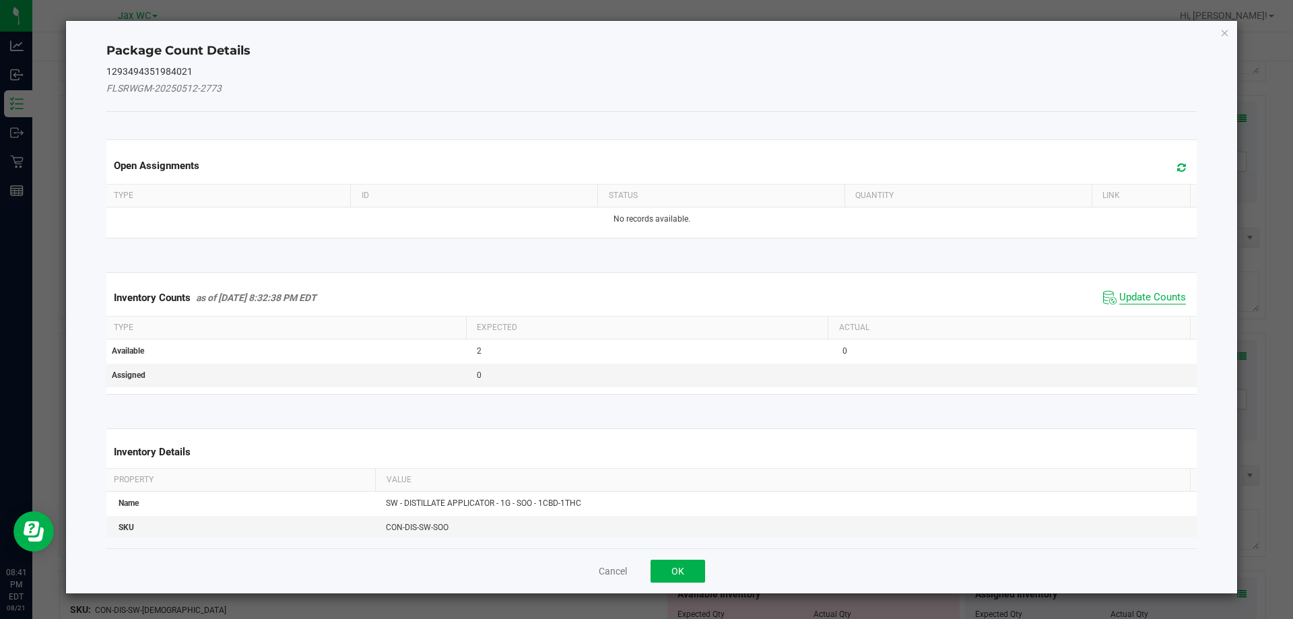
click at [1147, 294] on span "Update Counts" at bounding box center [1152, 297] width 67 height 13
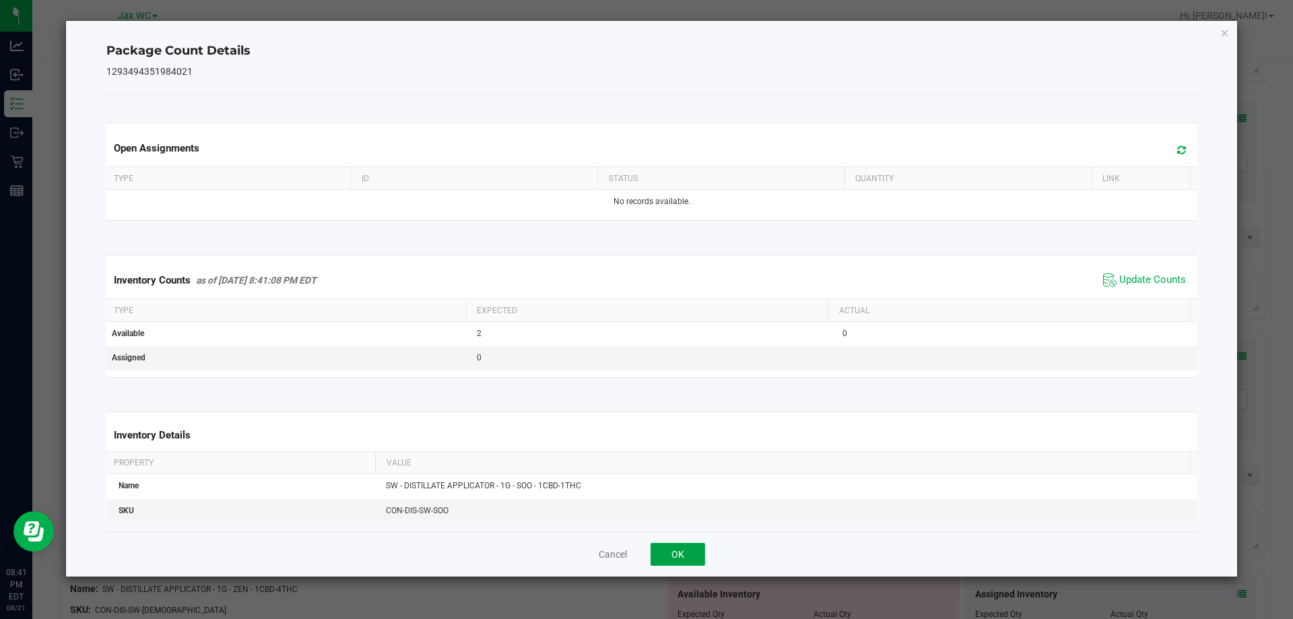
click at [680, 556] on button "OK" at bounding box center [677, 554] width 55 height 23
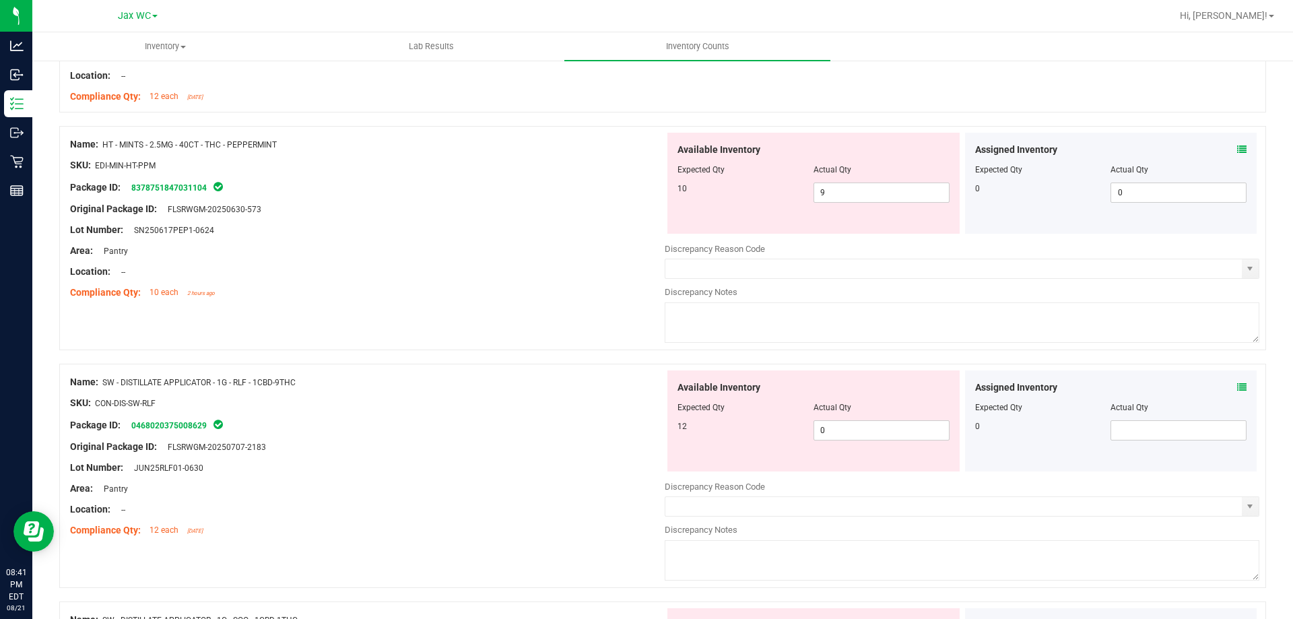
scroll to position [2222, 0]
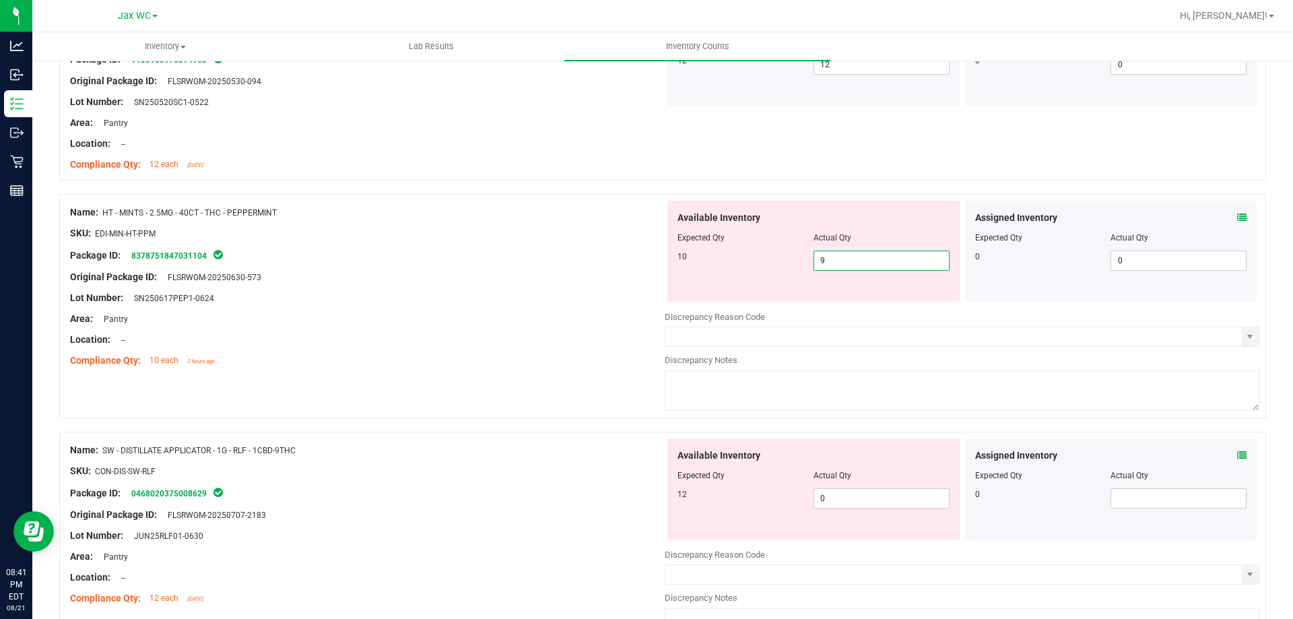
drag, startPoint x: 847, startPoint y: 260, endPoint x: 784, endPoint y: 267, distance: 63.1
click at [784, 267] on div "10 9 9" at bounding box center [813, 261] width 272 height 20
click at [1237, 217] on icon at bounding box center [1241, 217] width 9 height 9
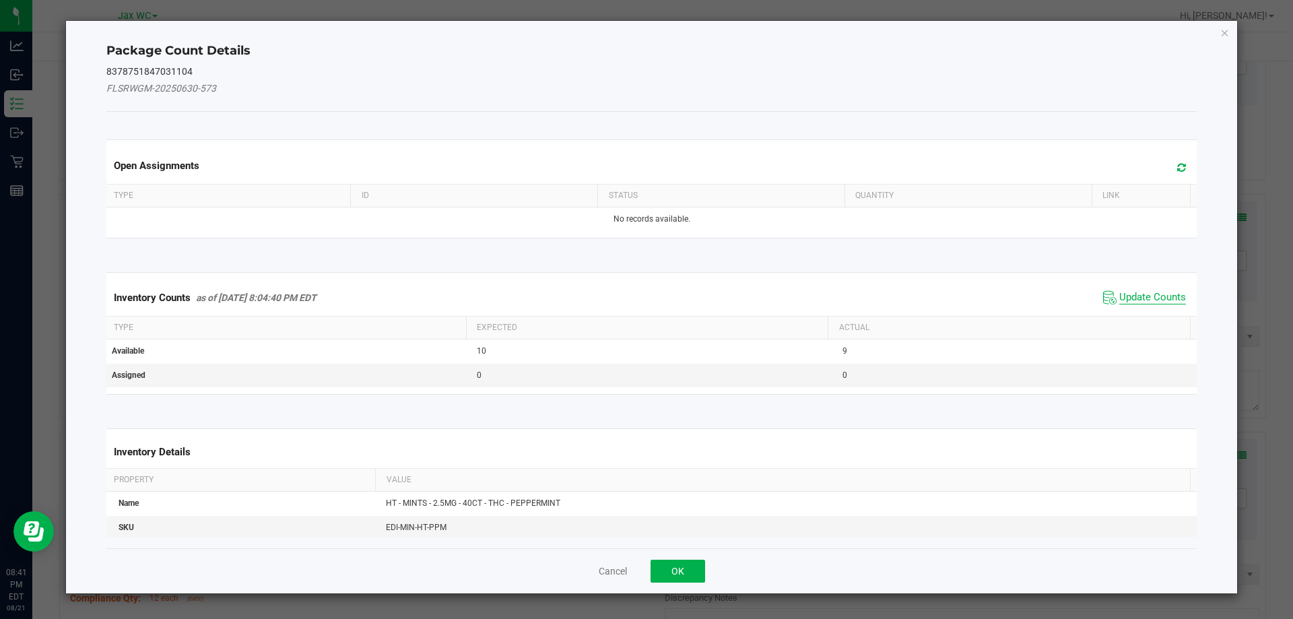
click at [1143, 297] on span "Update Counts" at bounding box center [1152, 297] width 67 height 13
click at [1141, 294] on div "Inventory Counts as of [DATE] 8:04:40 PM EDT Update Counts" at bounding box center [652, 296] width 1096 height 35
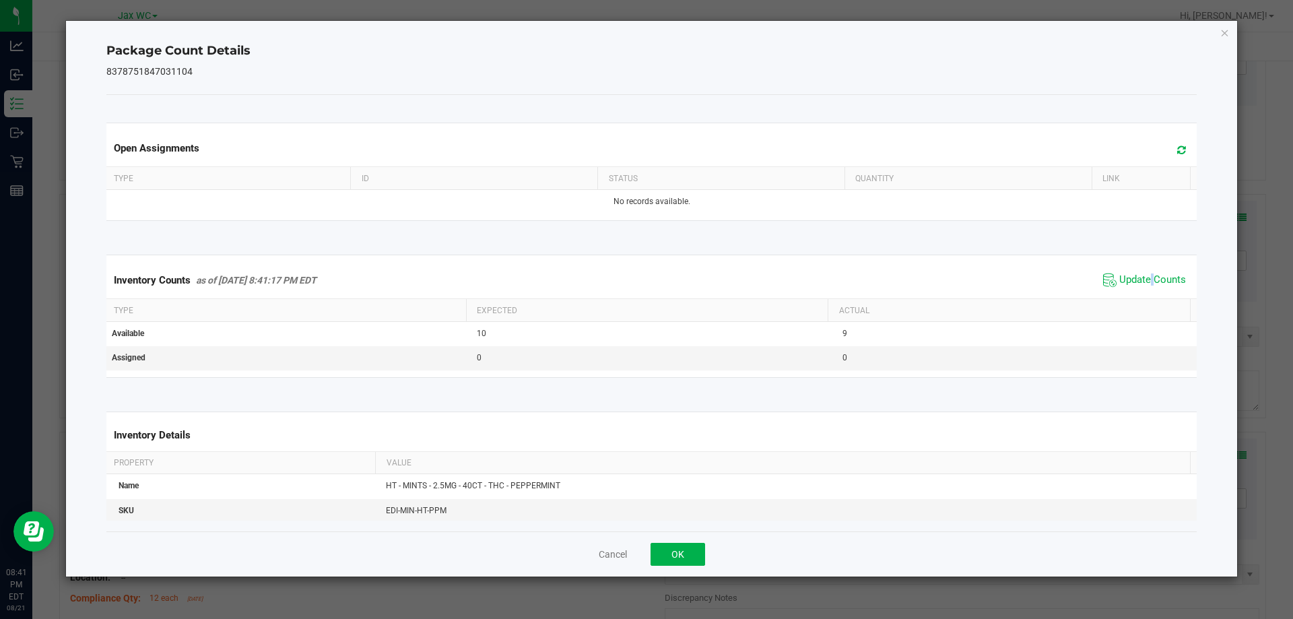
click at [1141, 293] on div "Inventory Counts as of [DATE] 8:41:17 PM EDT Update Counts" at bounding box center [652, 280] width 1096 height 36
click at [1141, 290] on span "Update Counts" at bounding box center [1145, 280] width 90 height 20
click at [1141, 279] on span "Update Counts" at bounding box center [1152, 279] width 67 height 13
click at [668, 557] on button "OK" at bounding box center [677, 554] width 55 height 23
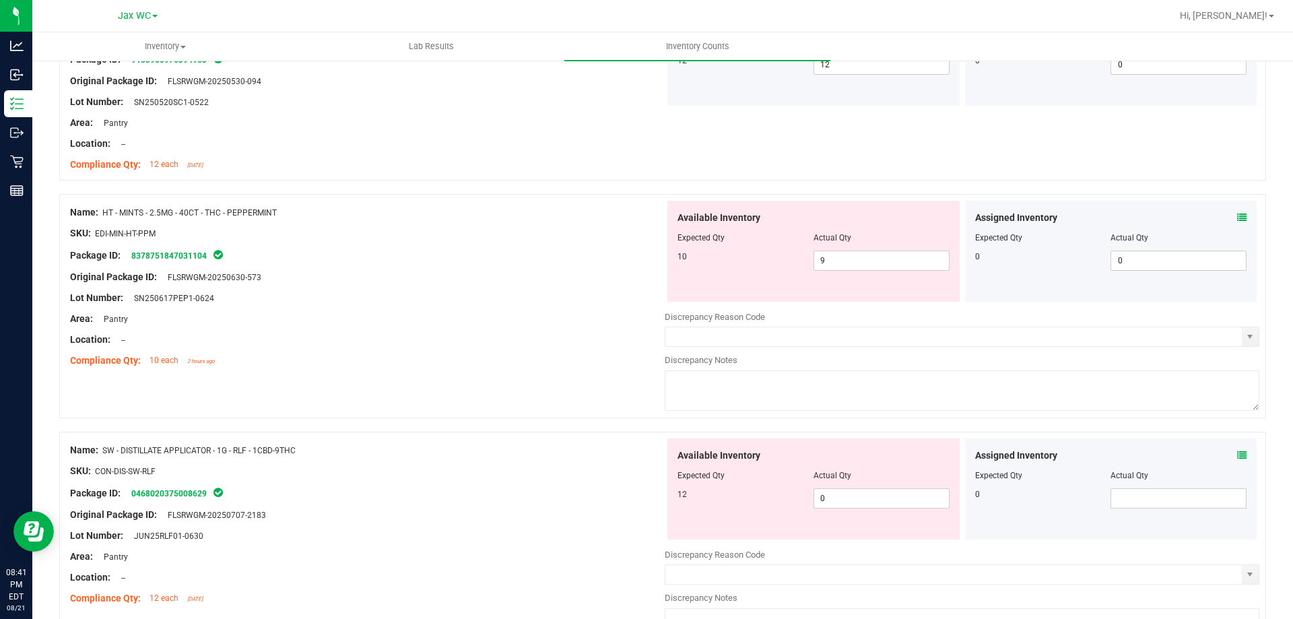
drag, startPoint x: 829, startPoint y: 249, endPoint x: 781, endPoint y: 259, distance: 48.7
click at [781, 259] on div "Available Inventory Expected Qty Actual Qty 10 9 9" at bounding box center [813, 251] width 292 height 101
click at [828, 265] on span "9 9" at bounding box center [881, 261] width 136 height 20
drag, startPoint x: 815, startPoint y: 261, endPoint x: 775, endPoint y: 267, distance: 40.2
click at [775, 267] on div "10 9 9" at bounding box center [813, 261] width 272 height 20
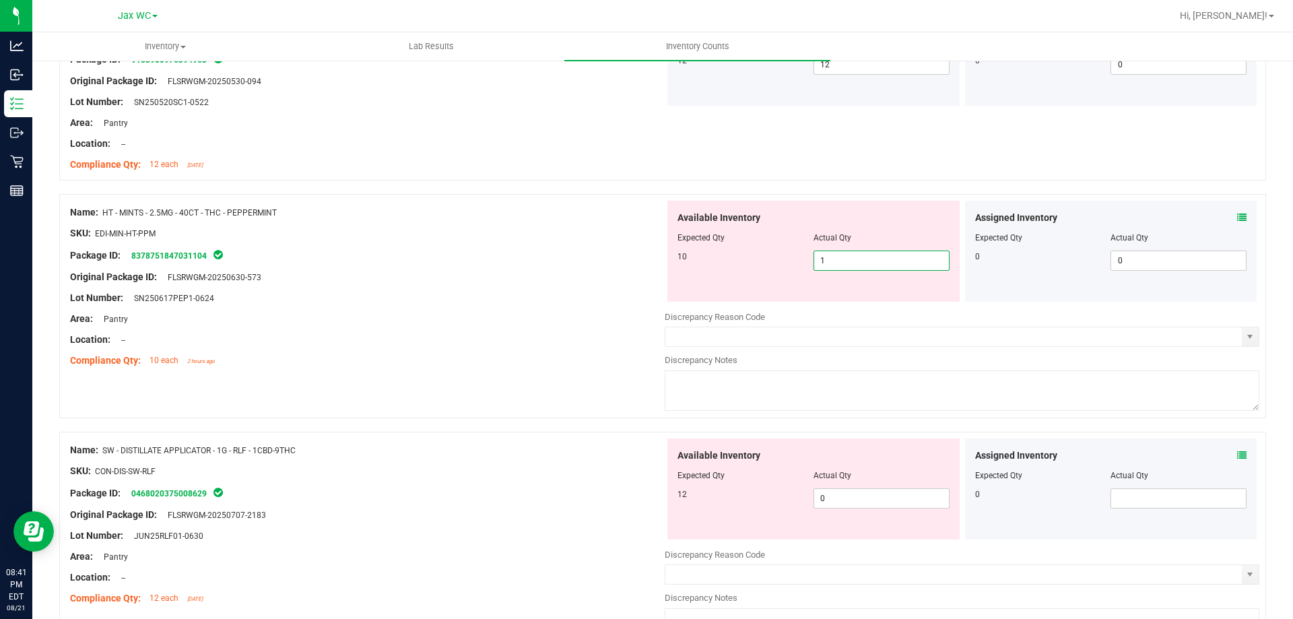
type input "10"
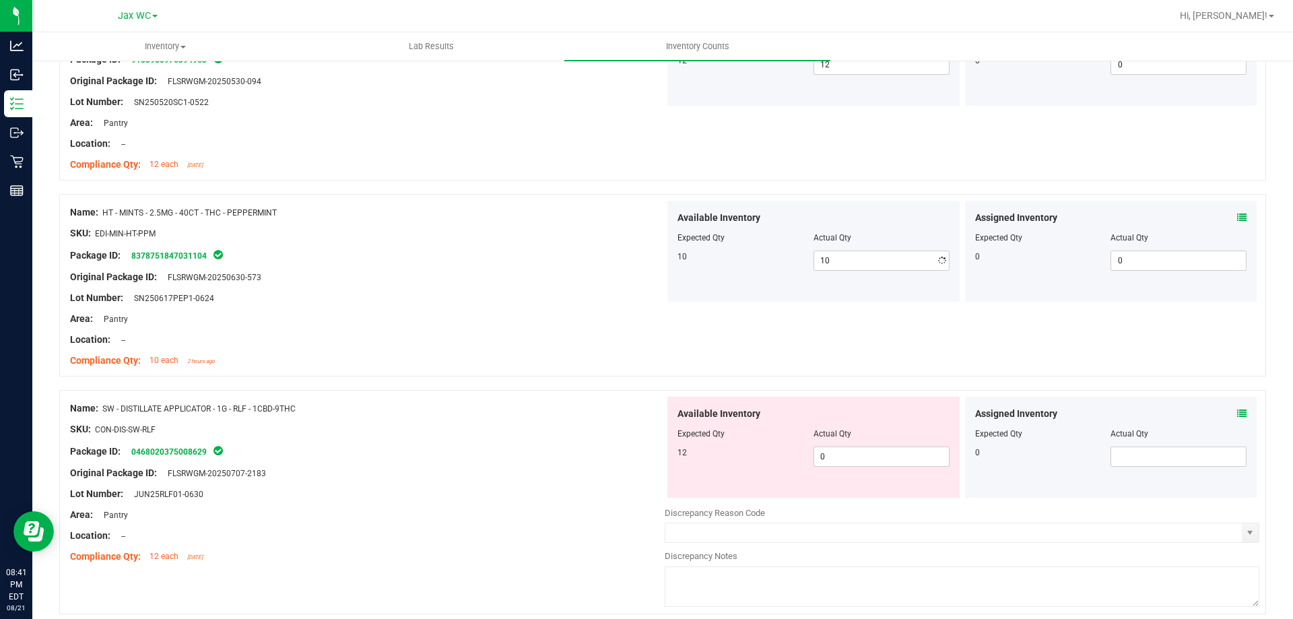
click at [597, 273] on div "Original Package ID: FLSRWGM-20250630-573" at bounding box center [367, 277] width 595 height 14
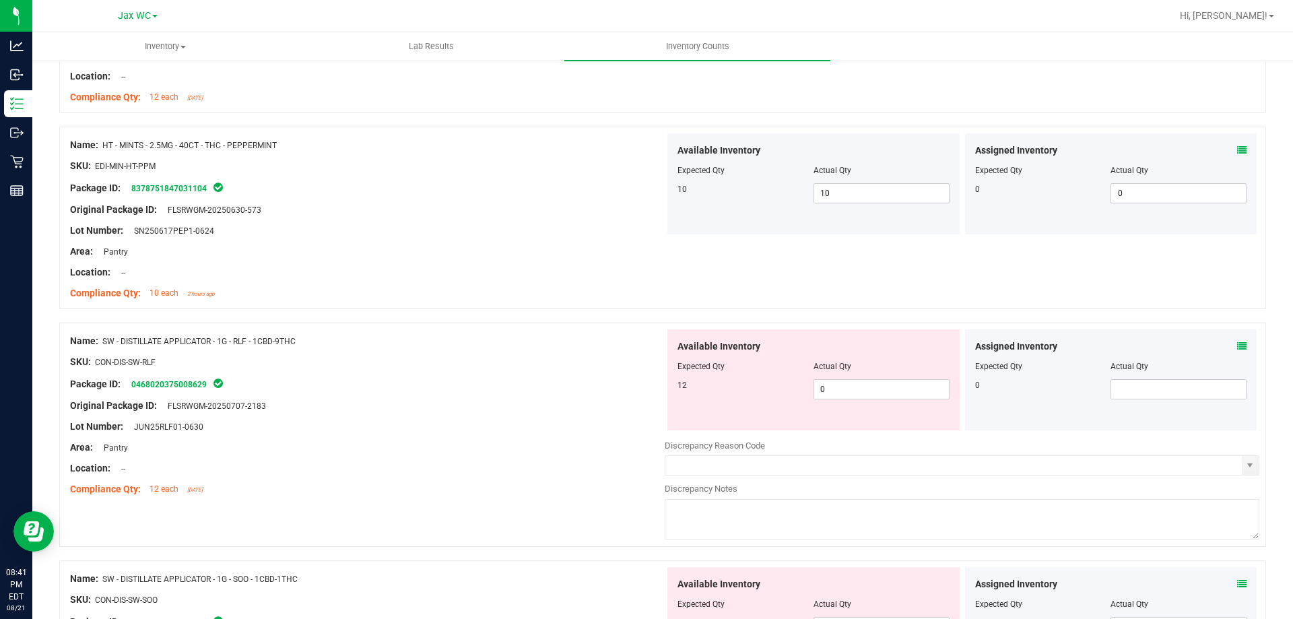
drag, startPoint x: 116, startPoint y: 339, endPoint x: 316, endPoint y: 340, distance: 200.0
click at [316, 340] on div "Name: SW - DISTILLATE APPLICATOR - 1G - RLF - 1CBD-9THC" at bounding box center [367, 341] width 595 height 14
click at [283, 374] on div at bounding box center [367, 372] width 595 height 7
drag, startPoint x: 135, startPoint y: 341, endPoint x: 312, endPoint y: 339, distance: 176.4
click at [312, 339] on div "Name: SW - DISTILLATE APPLICATOR - 1G - RLF - 1CBD-9THC" at bounding box center [367, 341] width 595 height 14
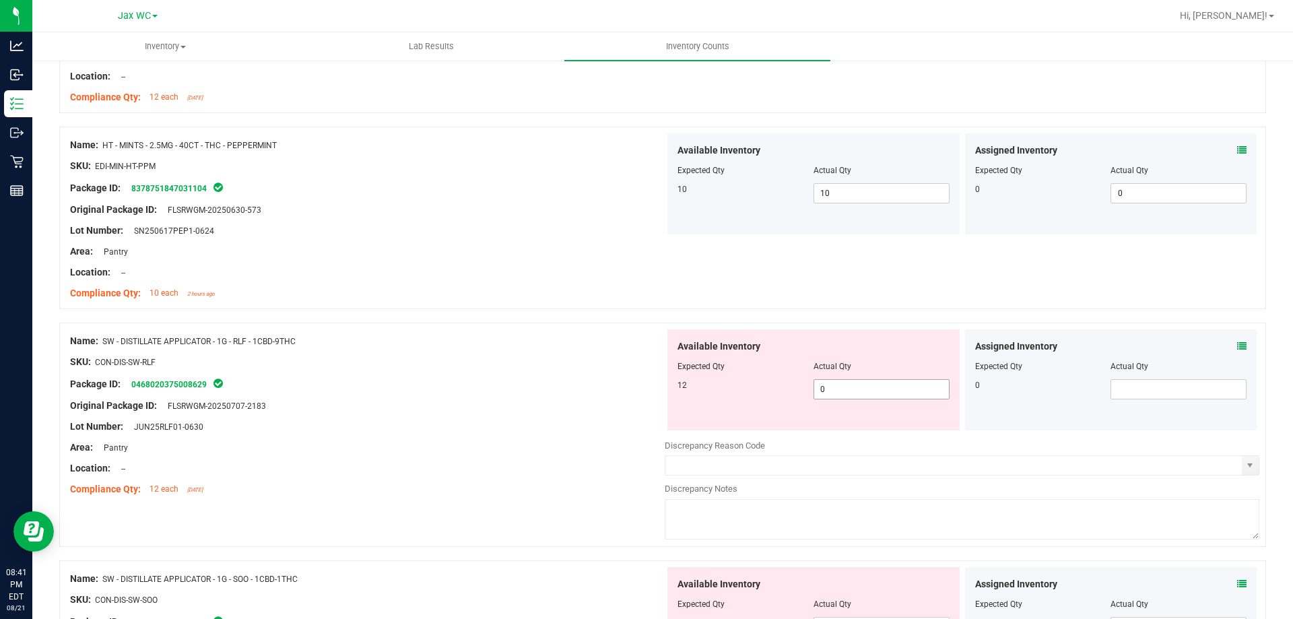
click at [840, 386] on span "0 0" at bounding box center [881, 389] width 136 height 20
drag, startPoint x: 841, startPoint y: 382, endPoint x: 781, endPoint y: 394, distance: 61.0
click at [781, 394] on div "12 0 0" at bounding box center [813, 389] width 272 height 20
type input "12"
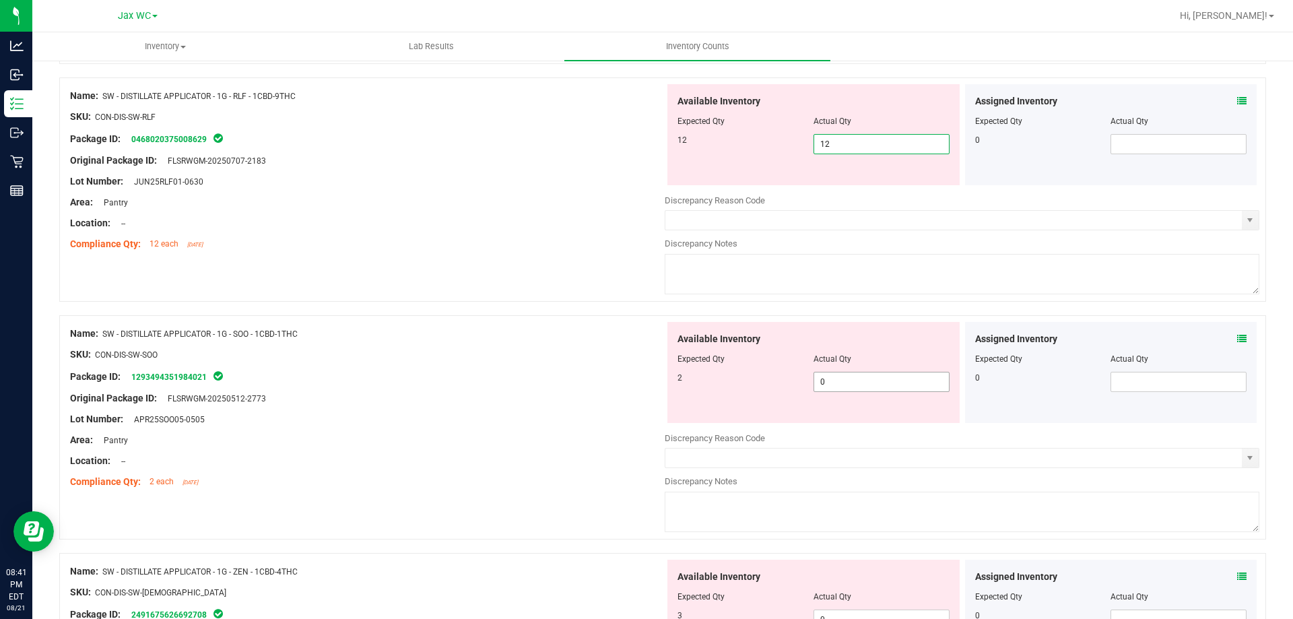
scroll to position [2559, 0]
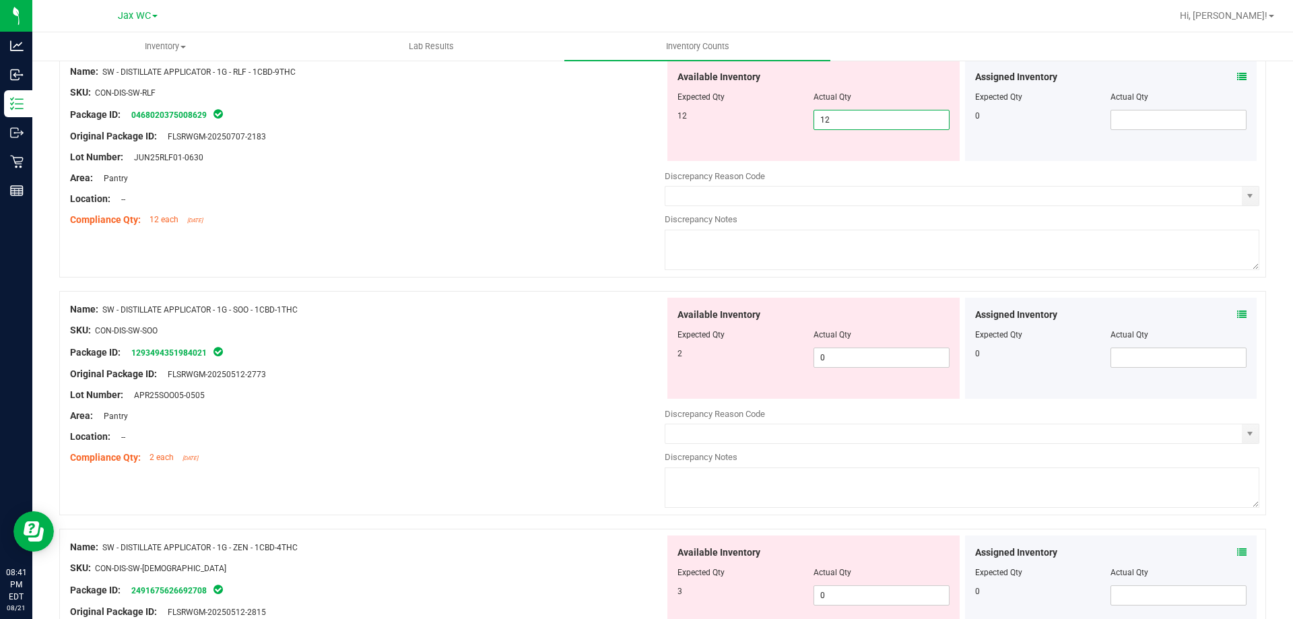
type input "12"
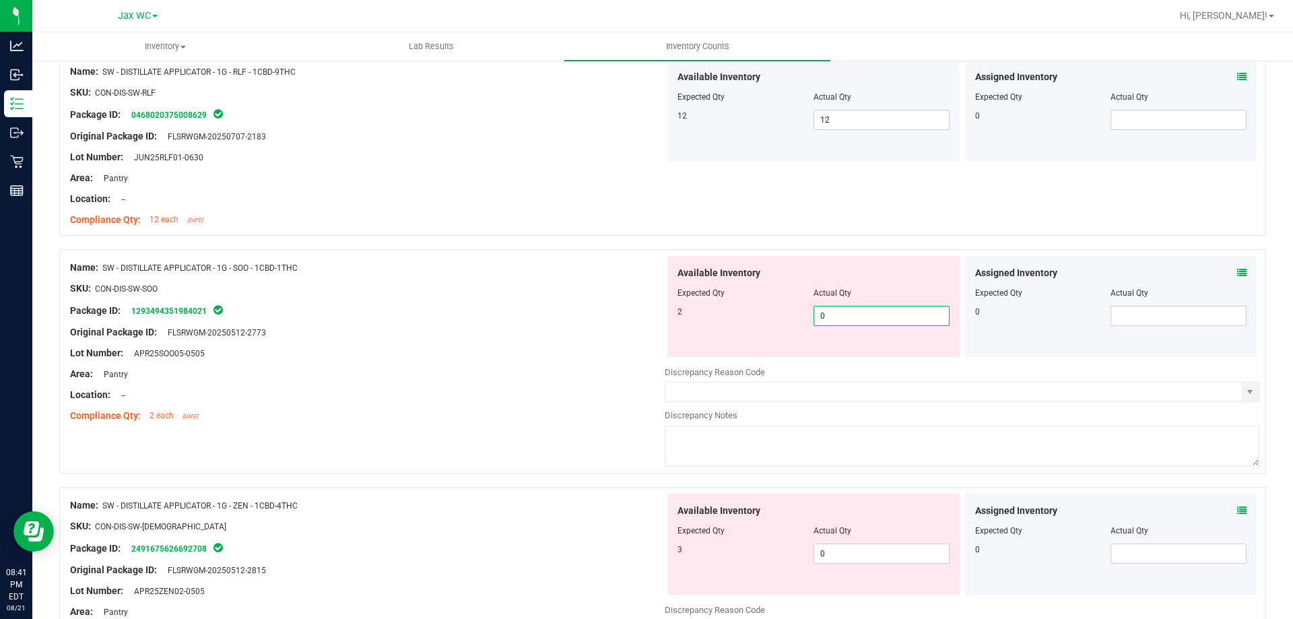
drag, startPoint x: 828, startPoint y: 364, endPoint x: 809, endPoint y: 356, distance: 20.5
click at [807, 362] on div "Available Inventory Expected Qty Actual Qty 2 0 0" at bounding box center [962, 362] width 595 height 213
type input "2"
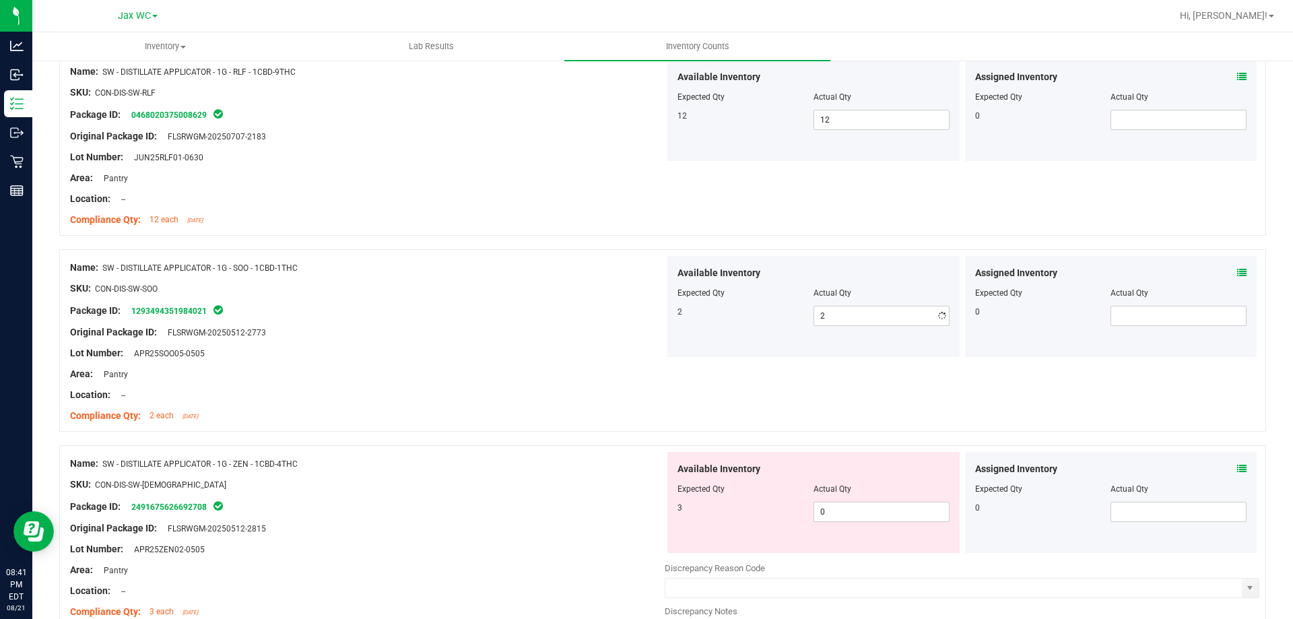
drag, startPoint x: 549, startPoint y: 345, endPoint x: 803, endPoint y: 543, distance: 321.9
click at [552, 349] on div "Lot Number: APR25SOO05-0505" at bounding box center [367, 353] width 595 height 14
drag, startPoint x: 835, startPoint y: 518, endPoint x: 807, endPoint y: 520, distance: 28.4
click at [813, 520] on span "0 0" at bounding box center [881, 512] width 136 height 20
type input "3"
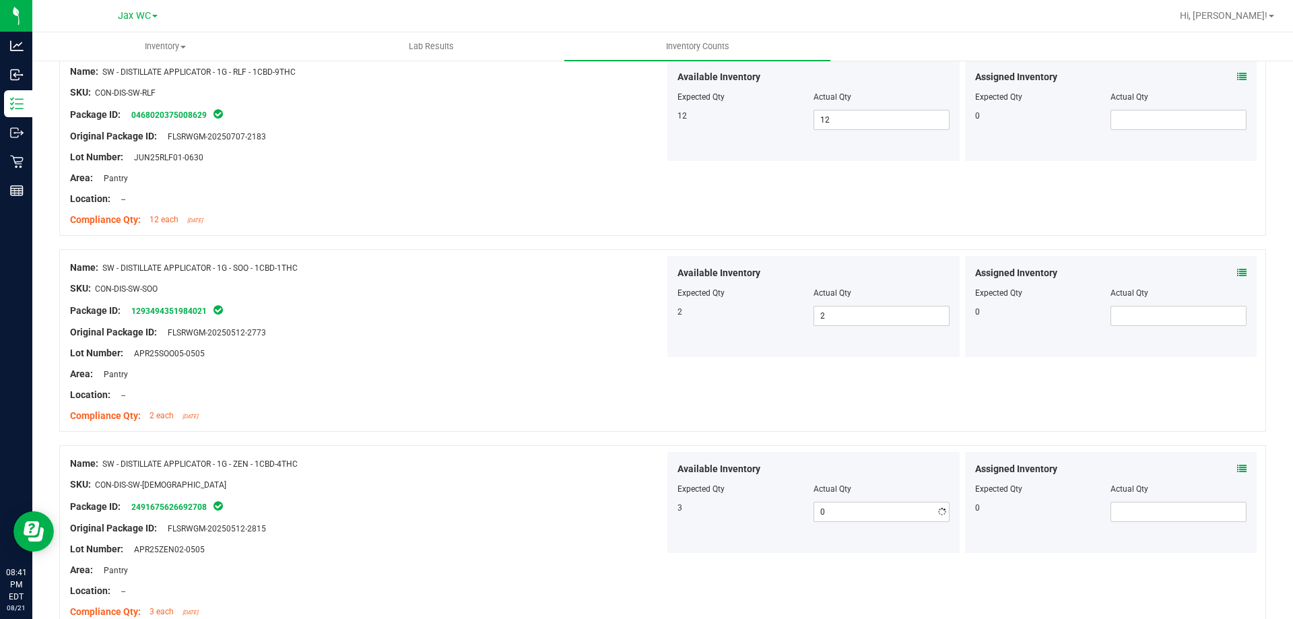
type input "3"
drag, startPoint x: 548, startPoint y: 430, endPoint x: 554, endPoint y: 415, distance: 16.0
click at [549, 425] on div "Name: SW - DISTILLATE APPLICATOR - 1G - SOO - 1CBD-1THC SKU: CON-DIS-SW-SOO Pac…" at bounding box center [662, 340] width 1207 height 182
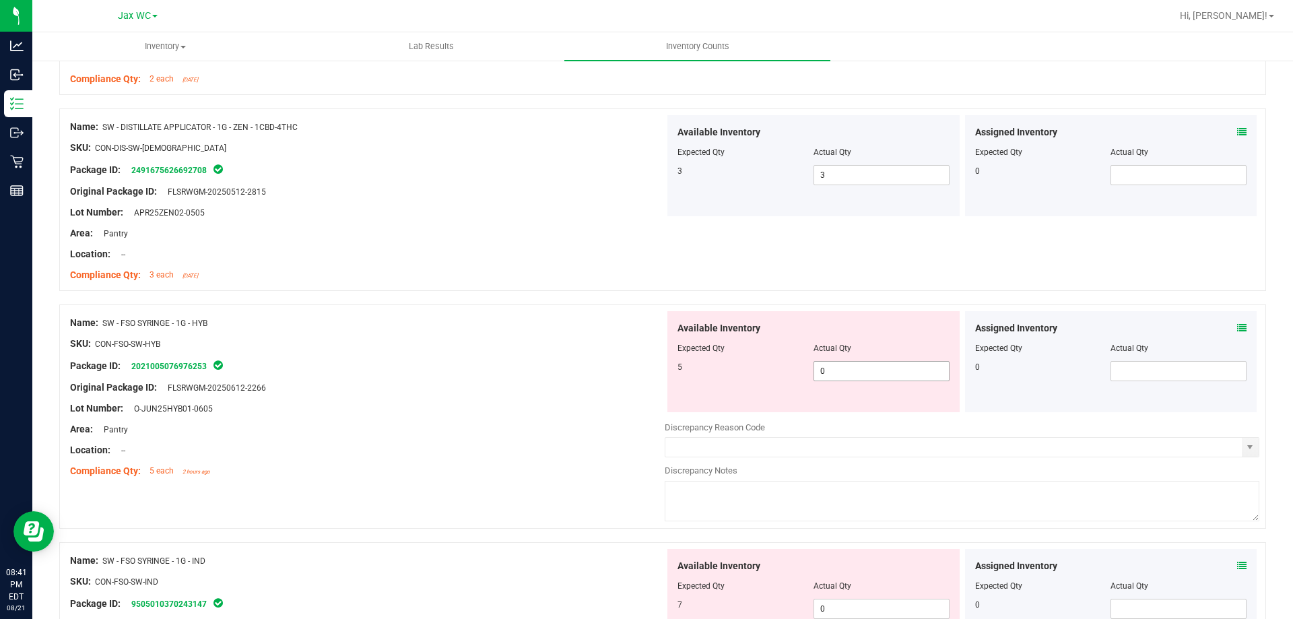
scroll to position [2963, 0]
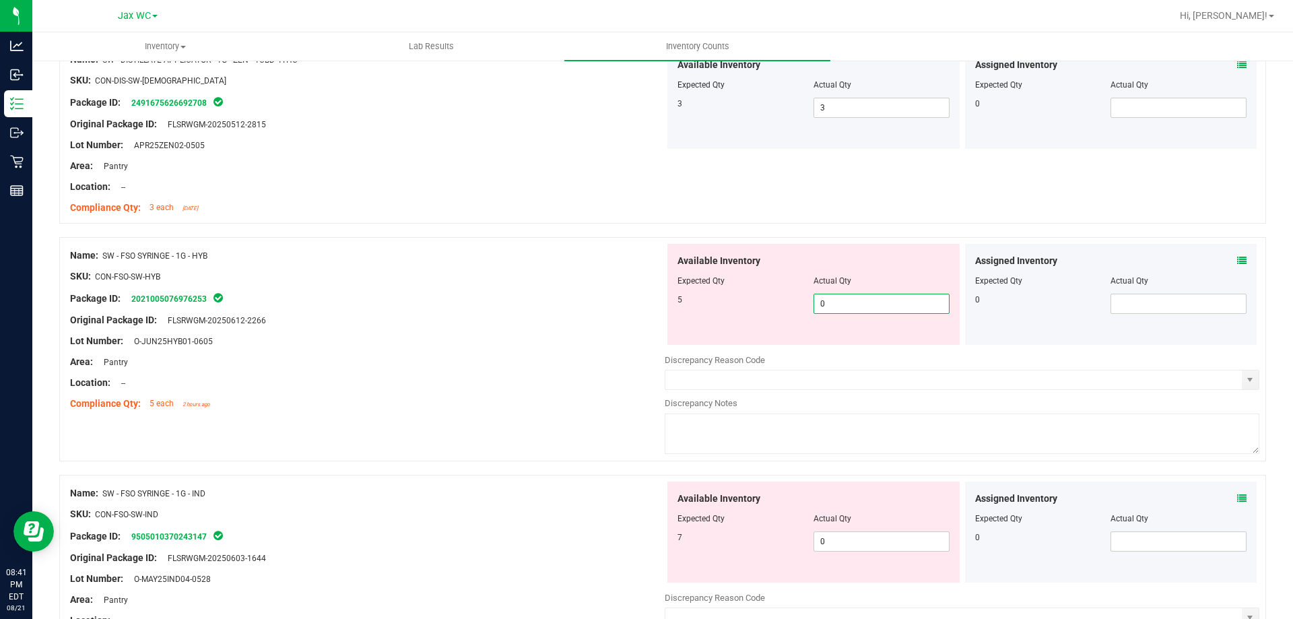
drag, startPoint x: 848, startPoint y: 303, endPoint x: 774, endPoint y: 310, distance: 74.4
click at [774, 310] on div "5 0 0" at bounding box center [813, 304] width 272 height 20
type input "5"
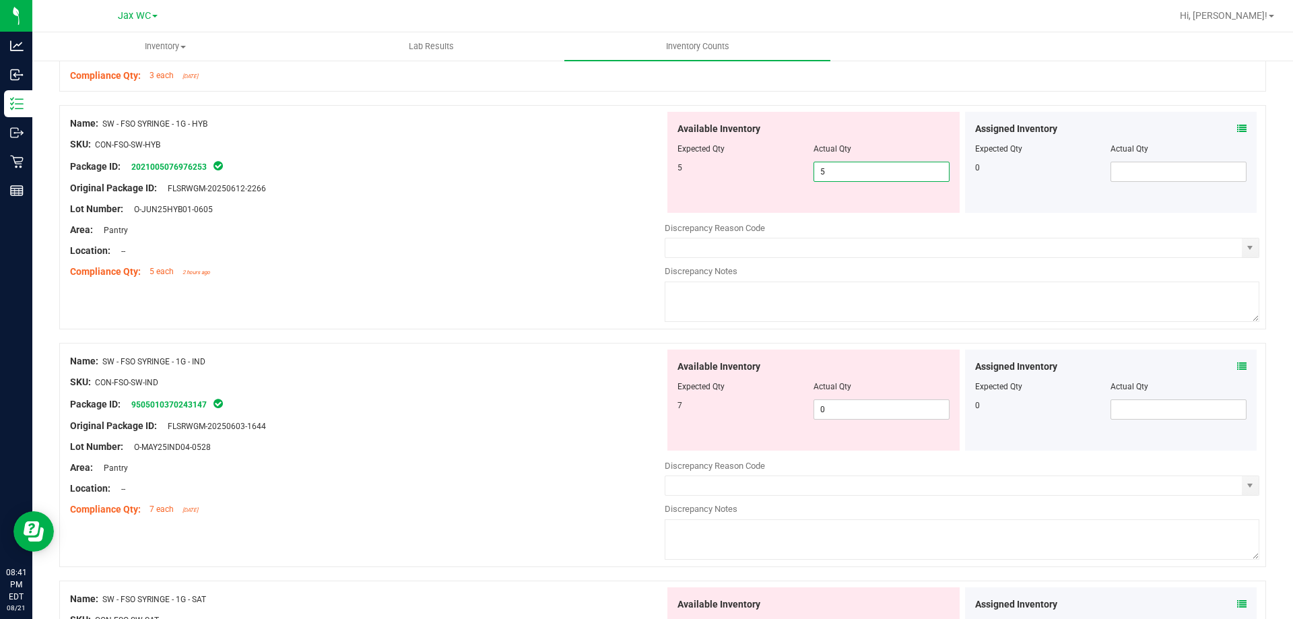
scroll to position [3098, 0]
type input "5"
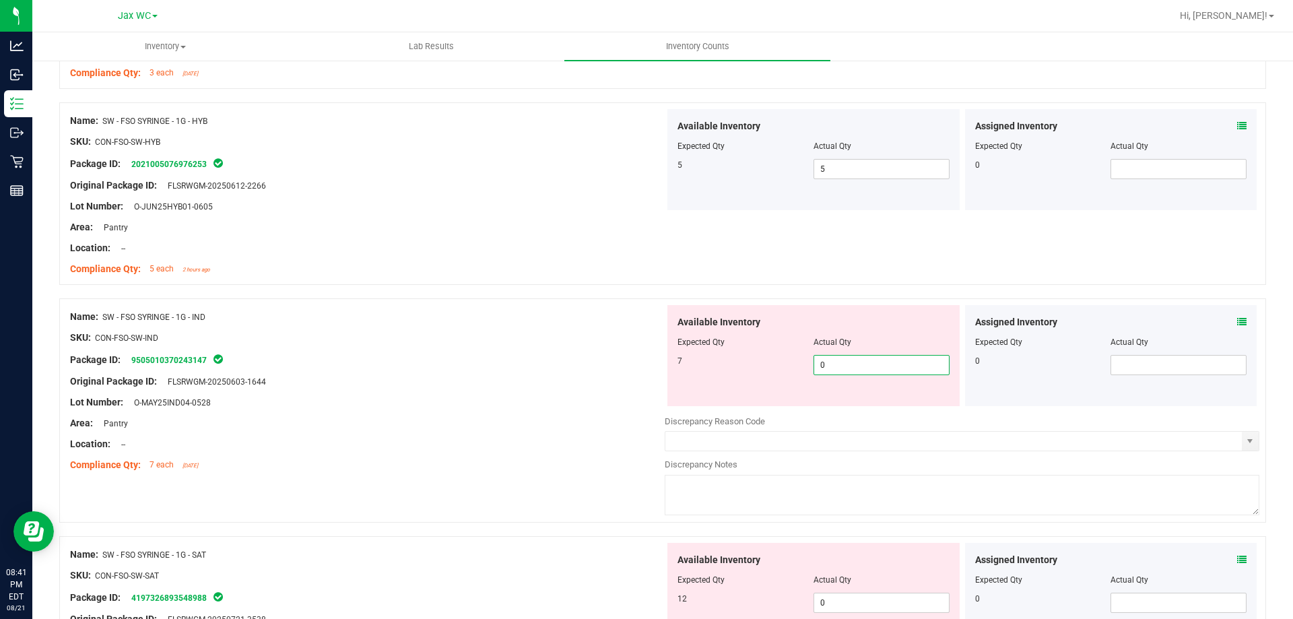
drag, startPoint x: 910, startPoint y: 403, endPoint x: 655, endPoint y: 394, distance: 255.4
click at [656, 394] on div "Name: SW - FSO SYRINGE - 1G - IND SKU: CON-FSO-SW-IND Package ID: 9505010370243…" at bounding box center [662, 410] width 1207 height 224
type input "7"
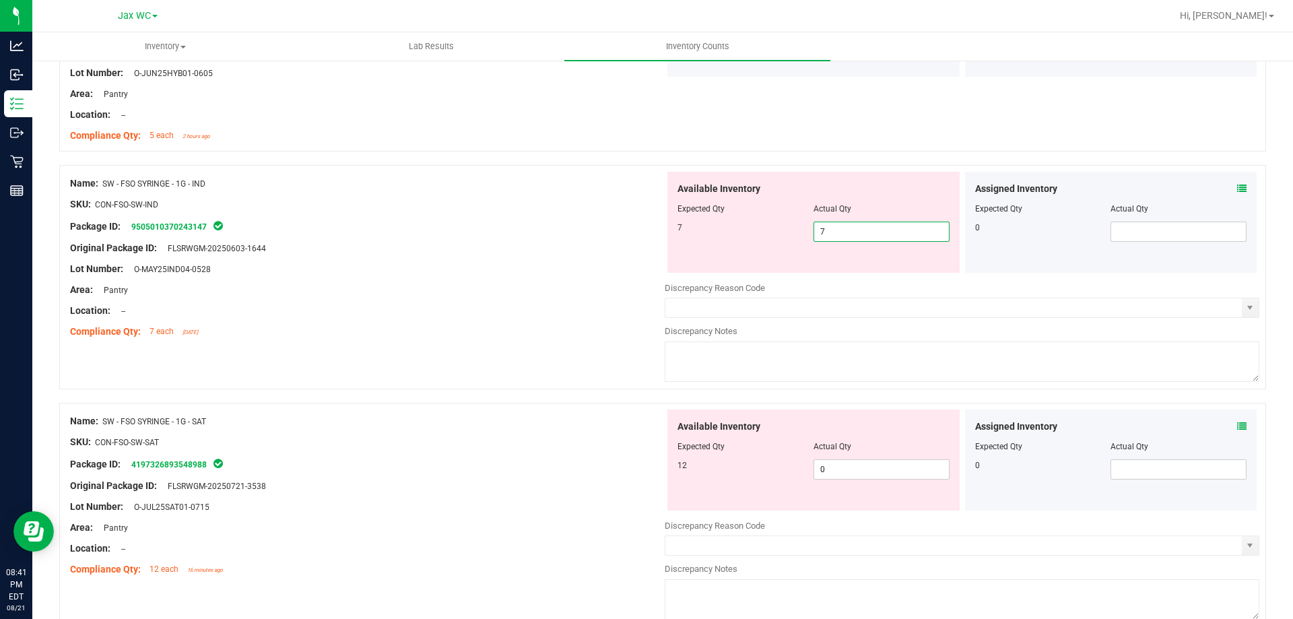
scroll to position [3232, 0]
type input "7"
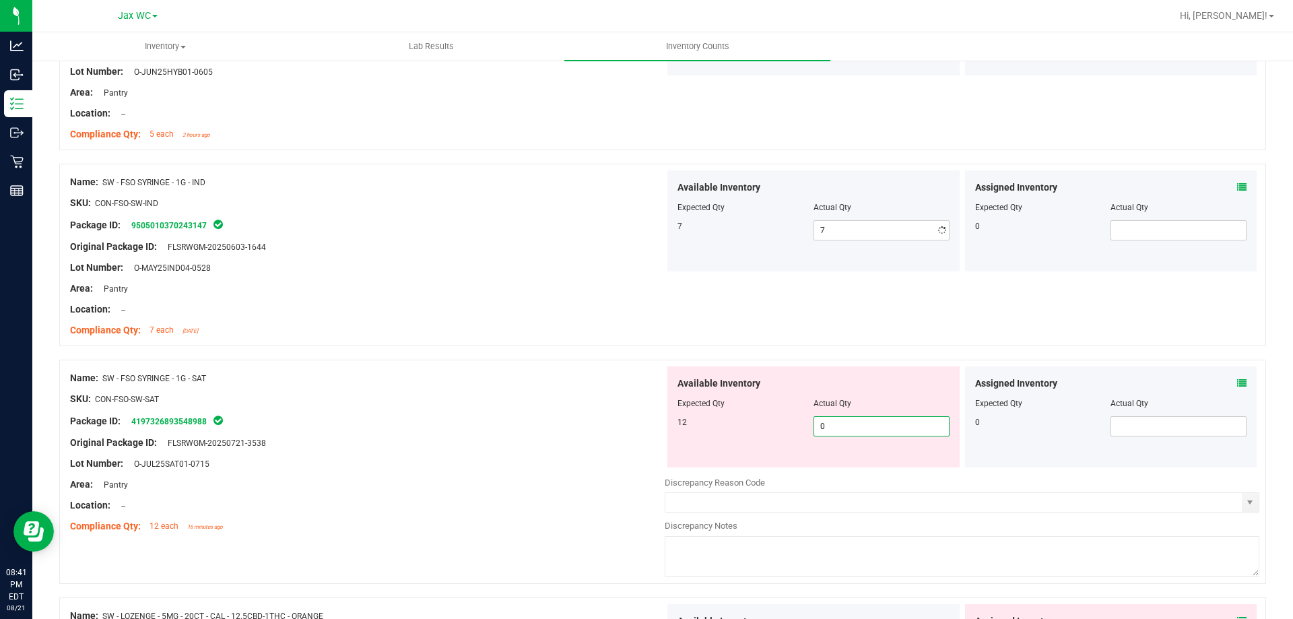
drag, startPoint x: 758, startPoint y: 478, endPoint x: 744, endPoint y: 475, distance: 13.9
click at [752, 479] on div "Available Inventory Expected Qty Actual Qty 12 0 0" at bounding box center [962, 472] width 595 height 213
type input "12"
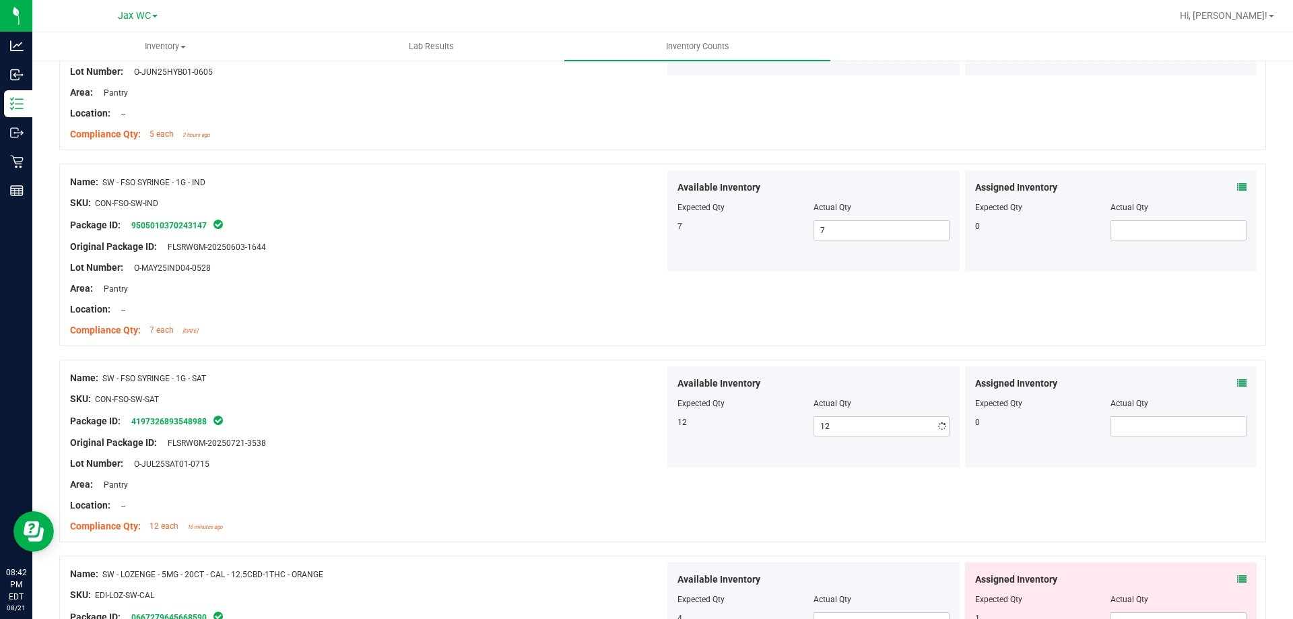
click at [547, 420] on div "Package ID: 4197326893548988" at bounding box center [367, 421] width 595 height 16
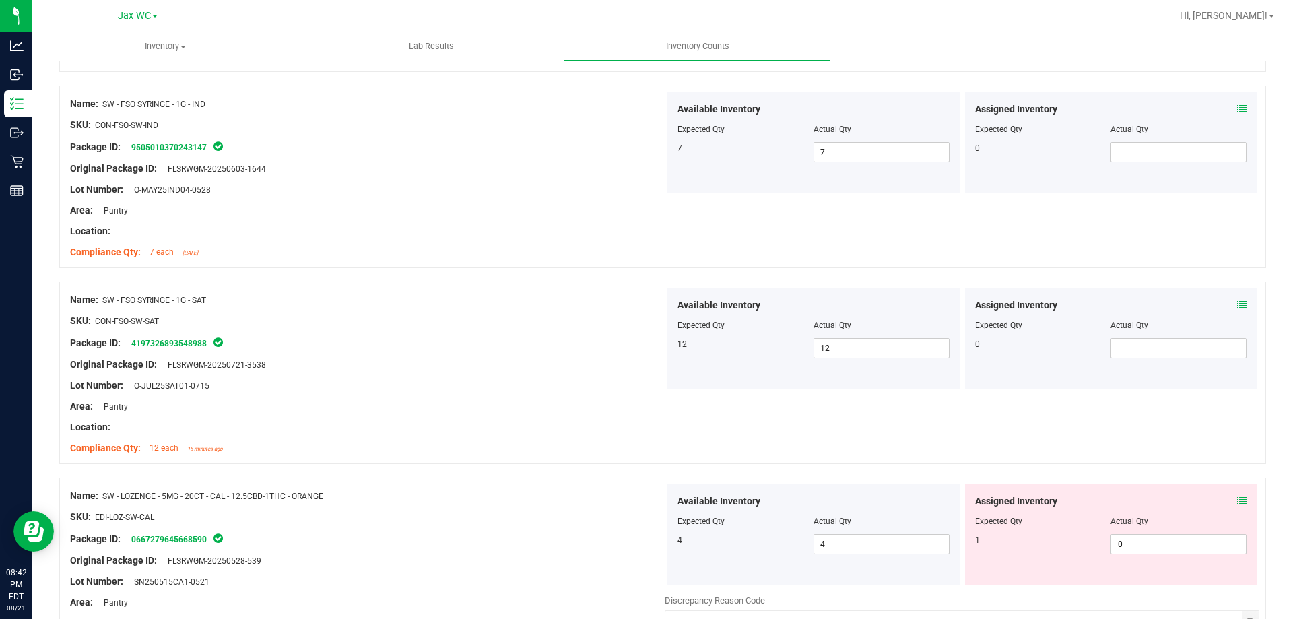
scroll to position [3502, 0]
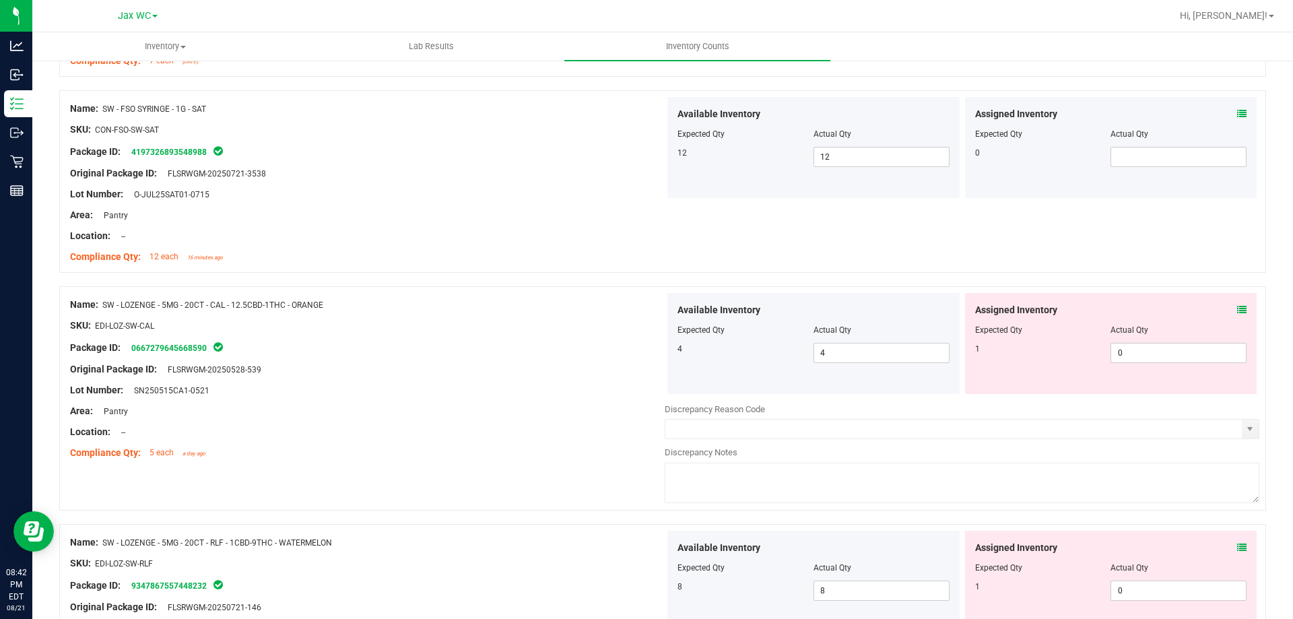
click at [1238, 308] on div "Assigned Inventory Expected Qty Actual Qty 1 0 0" at bounding box center [1111, 343] width 292 height 101
click at [1237, 308] on icon at bounding box center [1241, 309] width 9 height 9
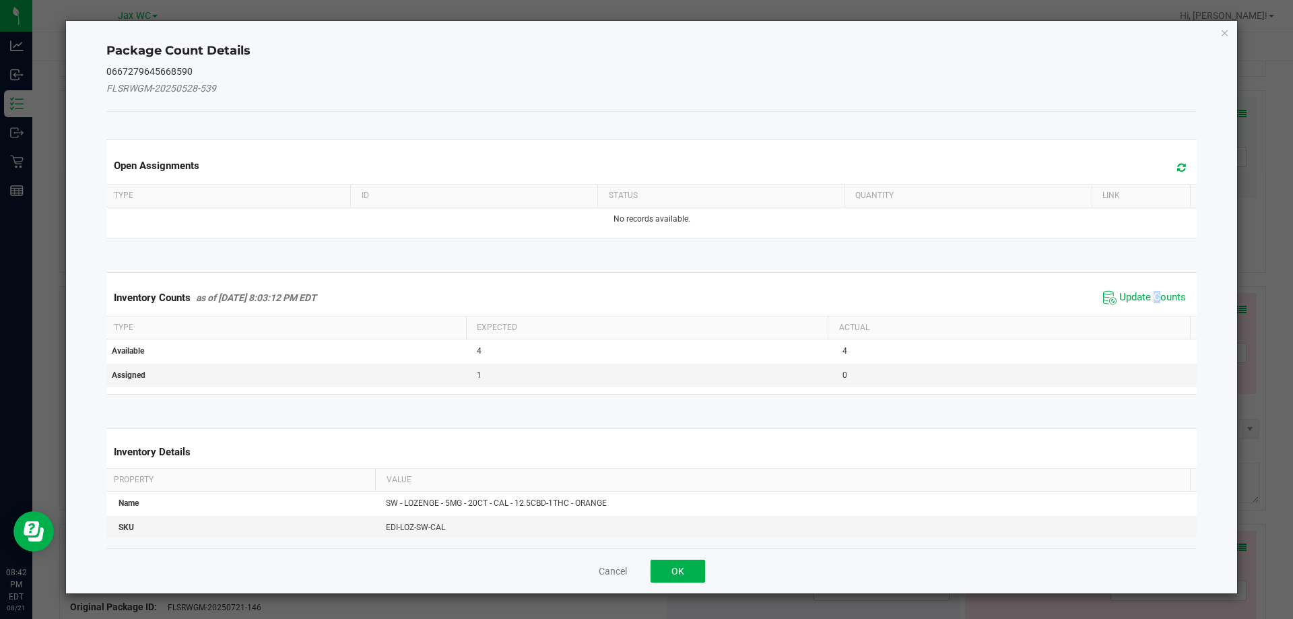
click at [1148, 287] on div "Inventory Counts as of [DATE] 8:03:12 PM EDT Update Counts" at bounding box center [652, 297] width 1096 height 36
click at [1145, 280] on div "Inventory Counts as of [DATE] 8:03:12 PM EDT Update Counts" at bounding box center [652, 297] width 1096 height 36
click at [1145, 296] on span "Update Counts" at bounding box center [1152, 297] width 67 height 13
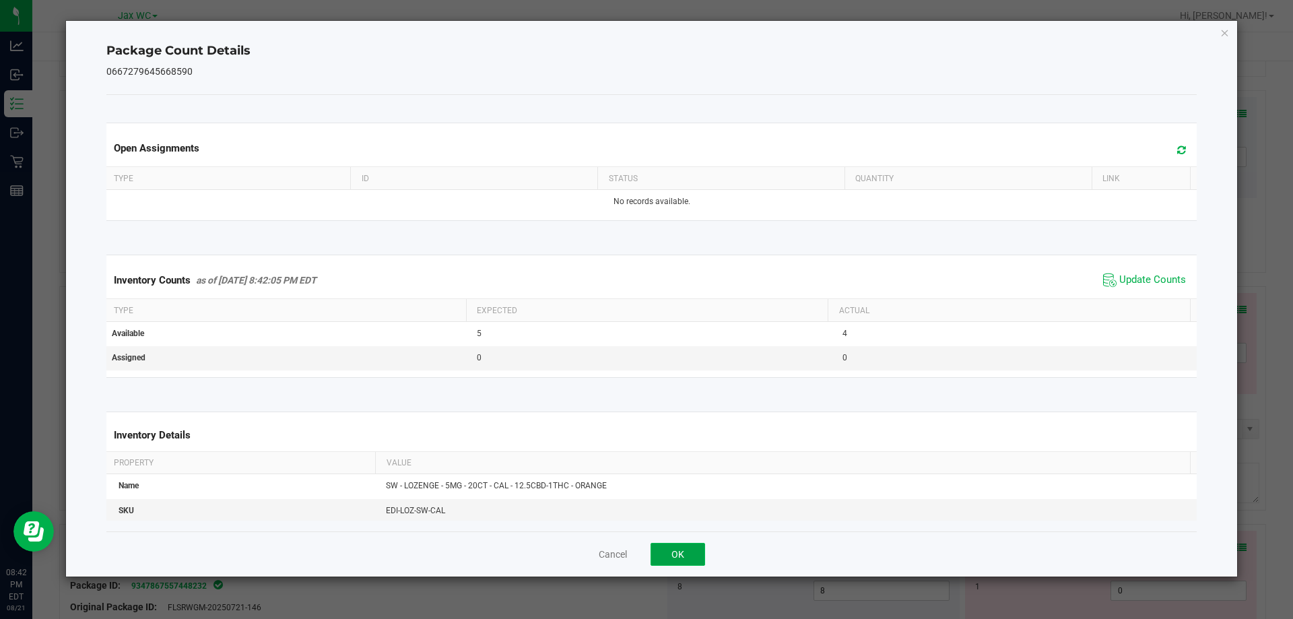
click at [668, 562] on button "OK" at bounding box center [677, 554] width 55 height 23
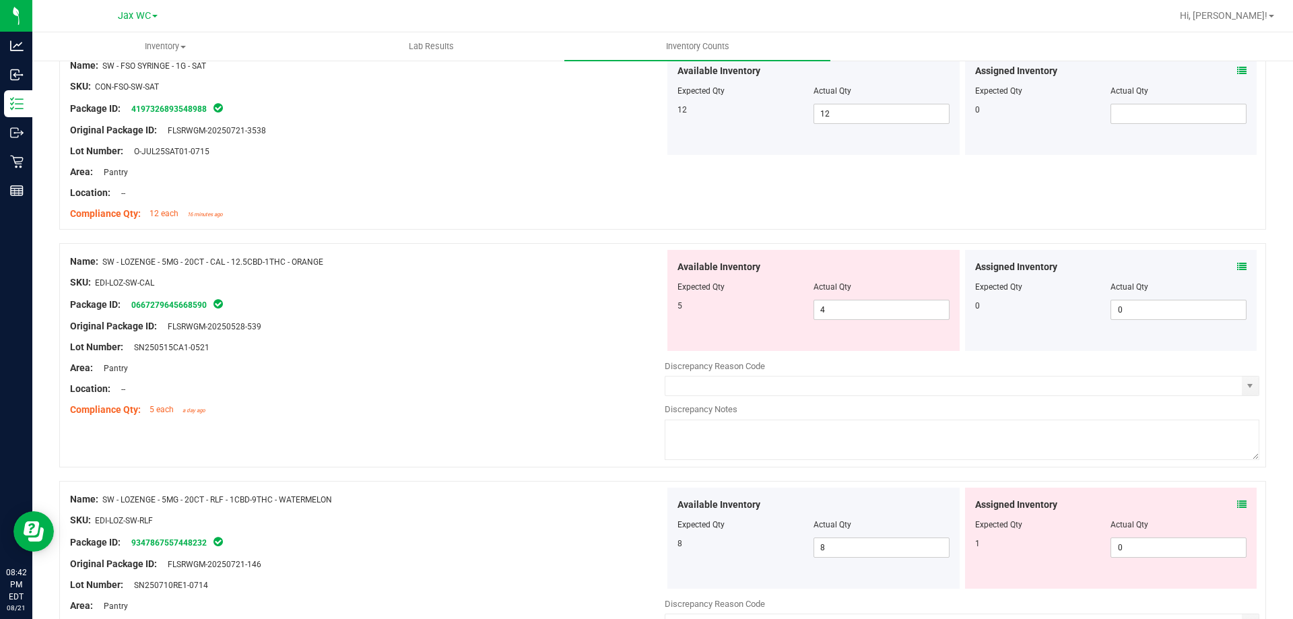
scroll to position [3569, 0]
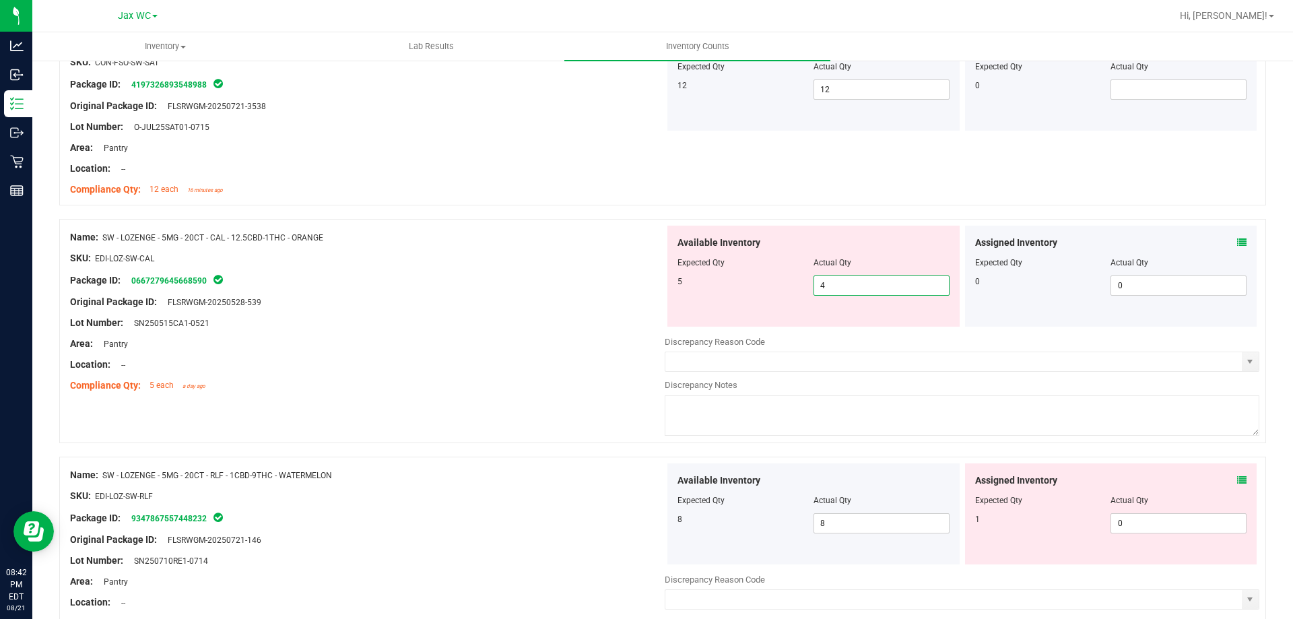
drag, startPoint x: 881, startPoint y: 283, endPoint x: 758, endPoint y: 296, distance: 123.3
click at [758, 296] on div "Available Inventory Expected Qty Actual Qty 5 4 4" at bounding box center [813, 276] width 292 height 101
type input "5"
click at [600, 305] on div "Original Package ID: FLSRWGM-20250528-539" at bounding box center [367, 302] width 595 height 14
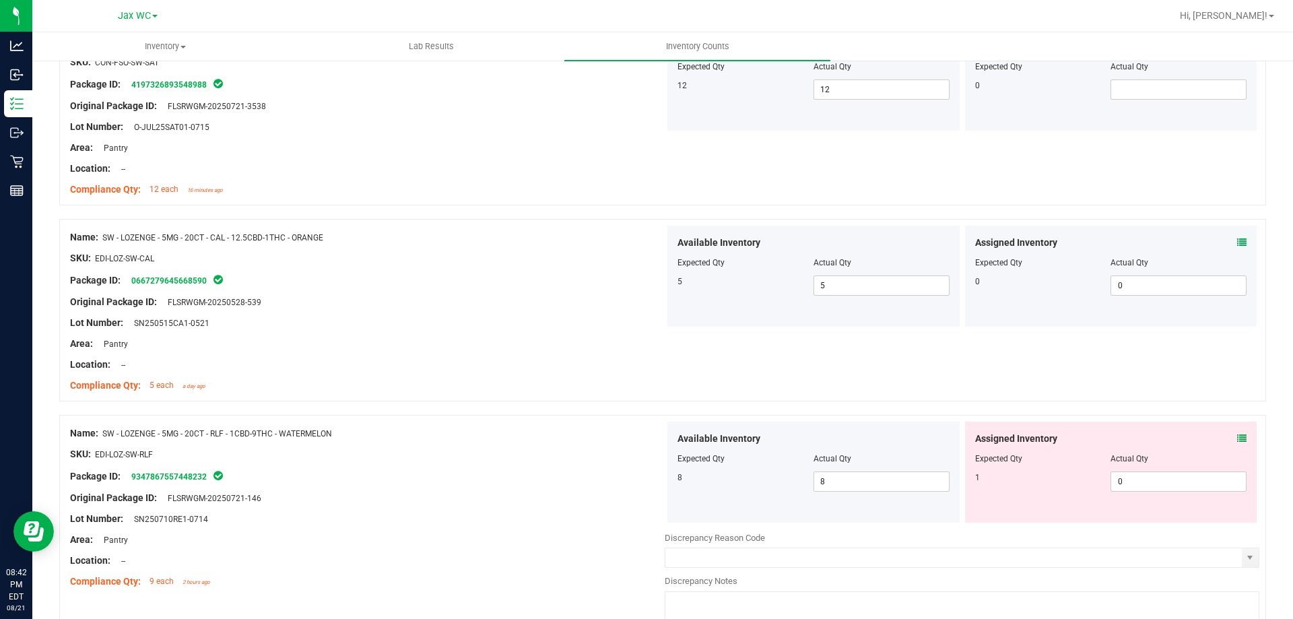
click at [1237, 434] on icon at bounding box center [1241, 438] width 9 height 9
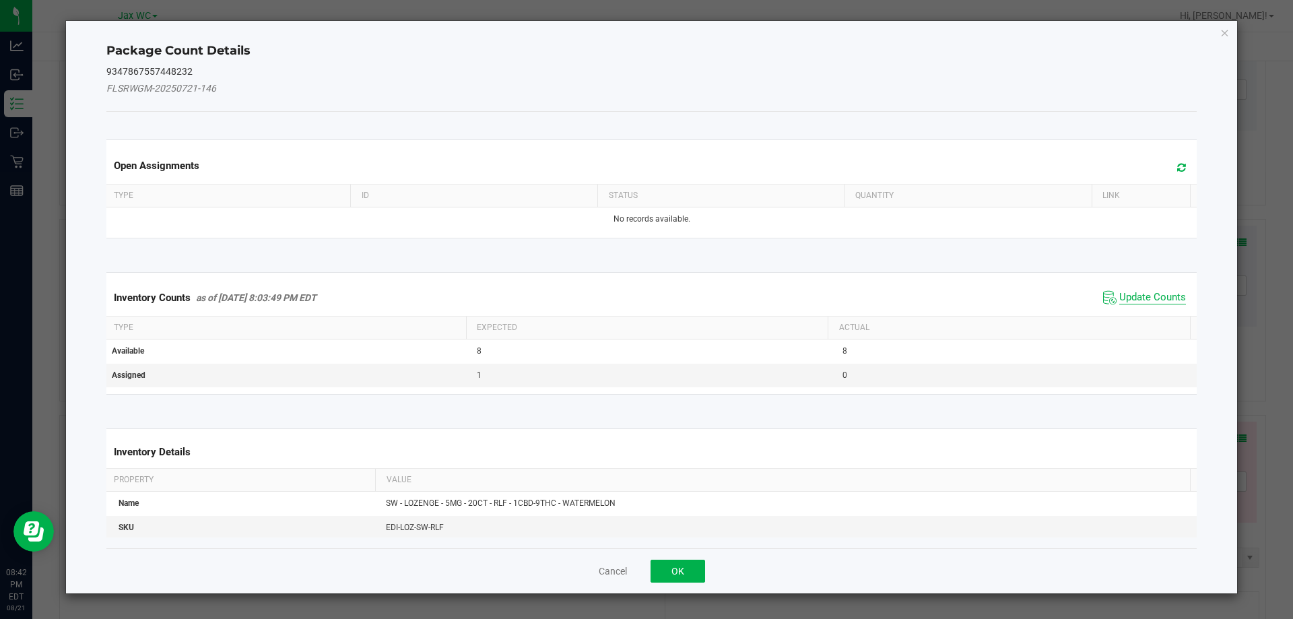
click at [1137, 292] on span "Update Counts" at bounding box center [1152, 297] width 67 height 13
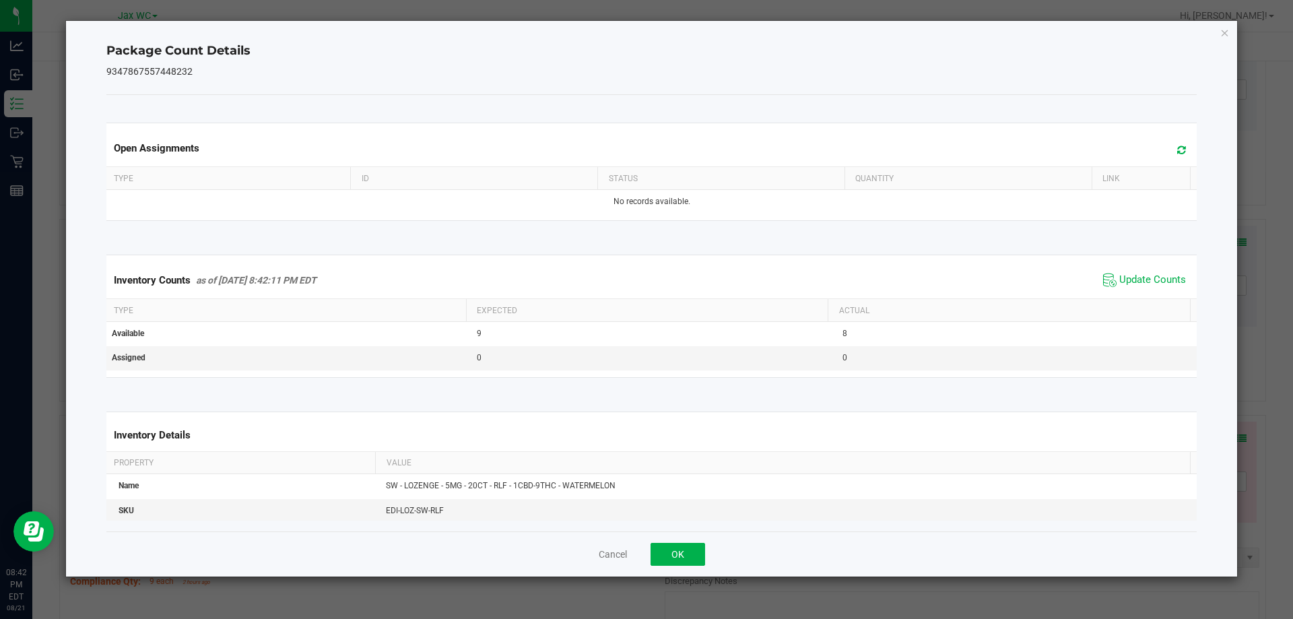
click at [1139, 289] on span "Update Counts" at bounding box center [1145, 280] width 90 height 20
click at [684, 563] on button "OK" at bounding box center [677, 554] width 55 height 23
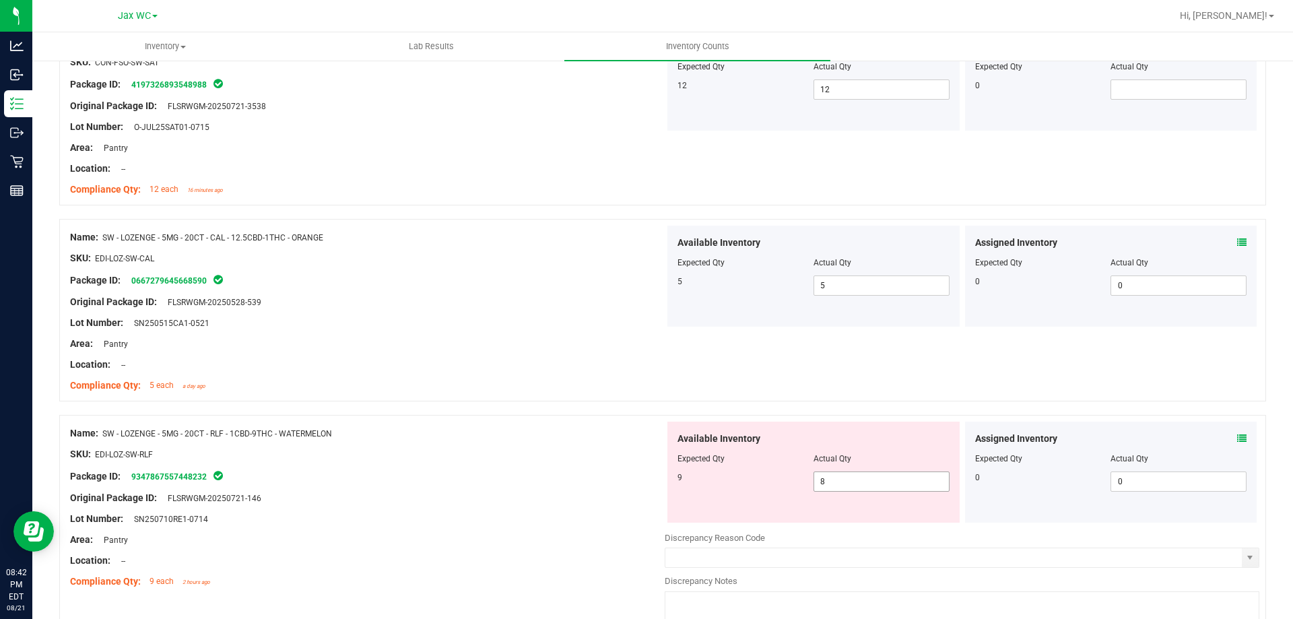
drag, startPoint x: 839, startPoint y: 481, endPoint x: 696, endPoint y: 503, distance: 145.1
click at [696, 503] on div "Available Inventory Expected Qty Actual Qty 9 8 8" at bounding box center [813, 472] width 292 height 101
type input "9"
click at [589, 429] on div "Name: SW - LOZENGE - 5MG - 20CT - RLF - 1CBD-9THC - WATERMELON" at bounding box center [367, 433] width 595 height 14
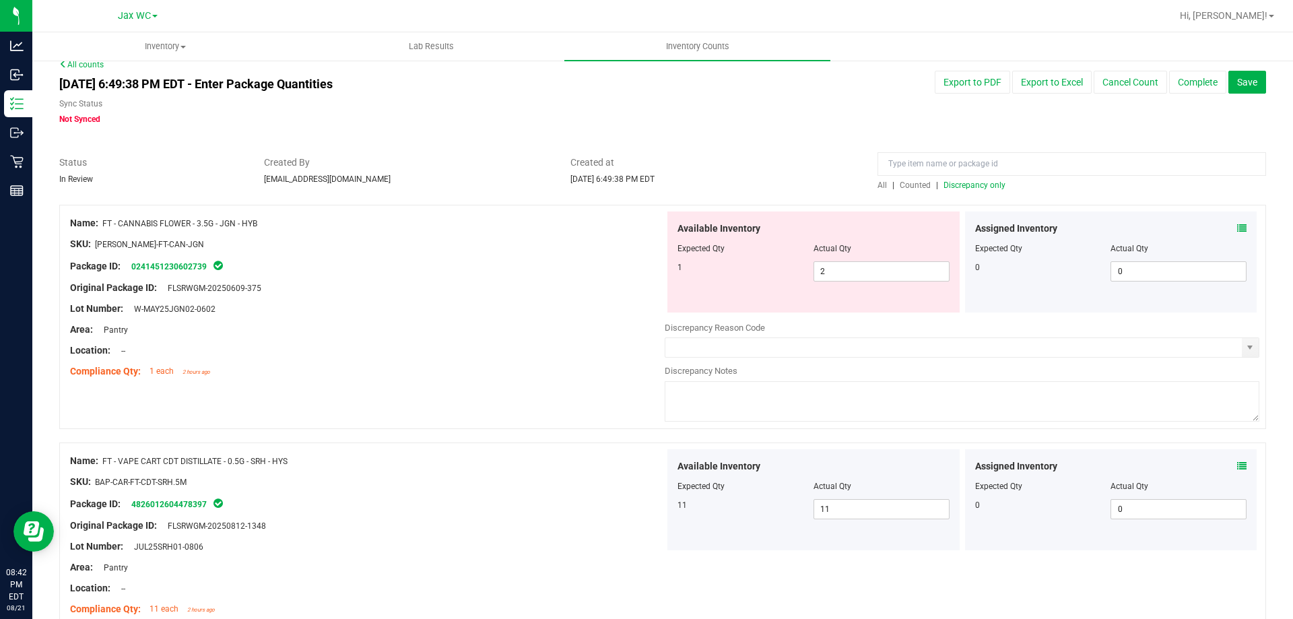
scroll to position [0, 0]
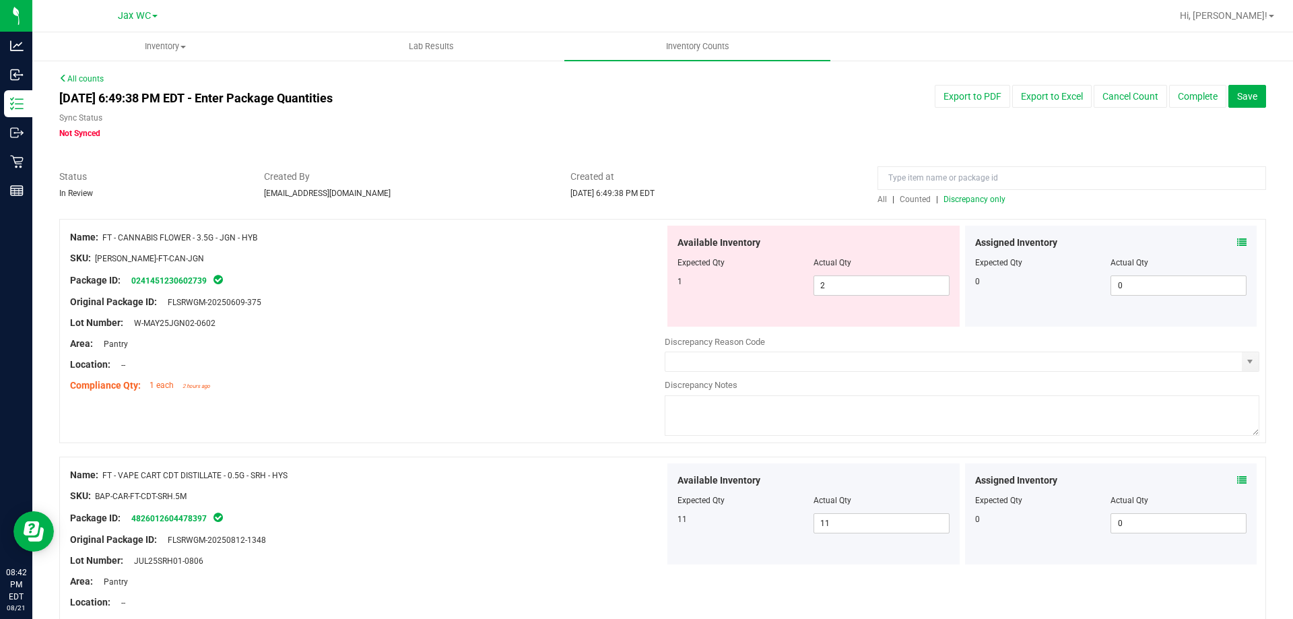
click at [978, 197] on span "Discrepancy only" at bounding box center [974, 199] width 62 height 9
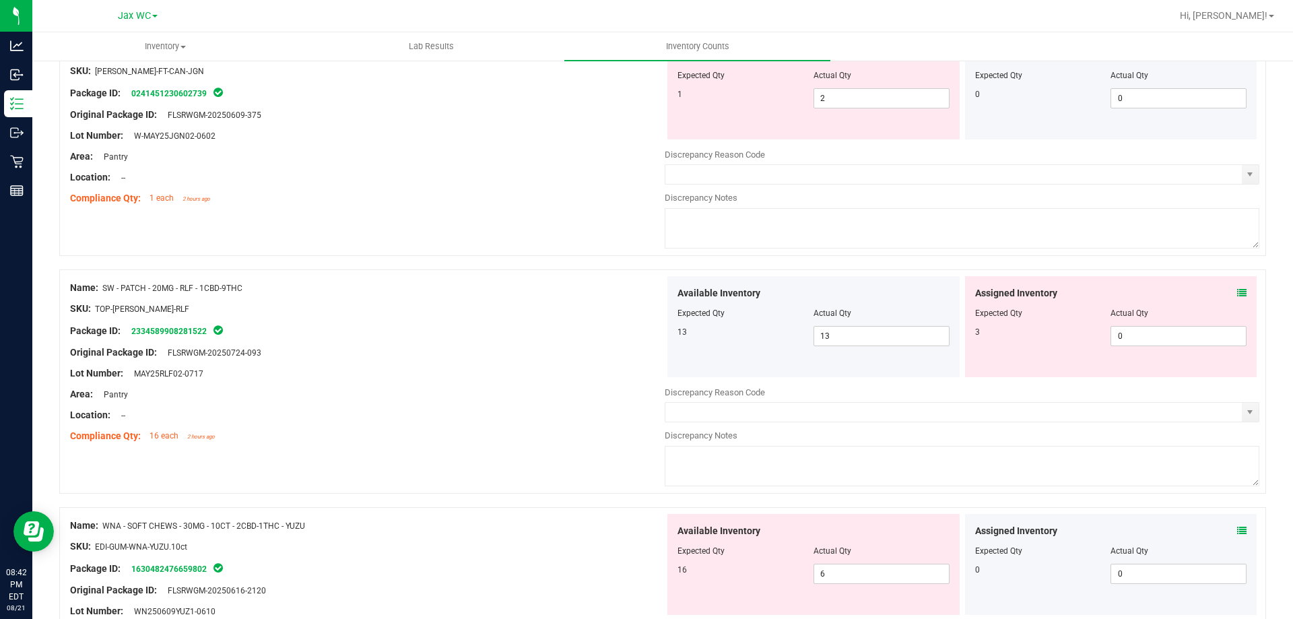
scroll to position [202, 0]
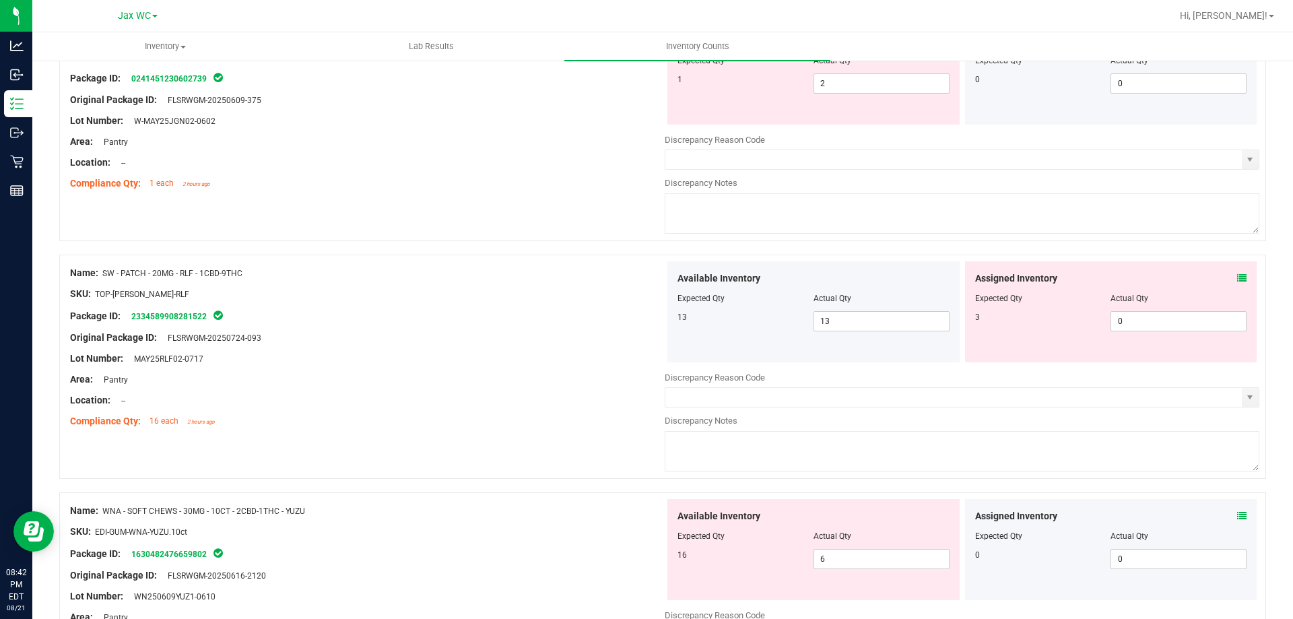
click at [1237, 279] on icon at bounding box center [1241, 277] width 9 height 9
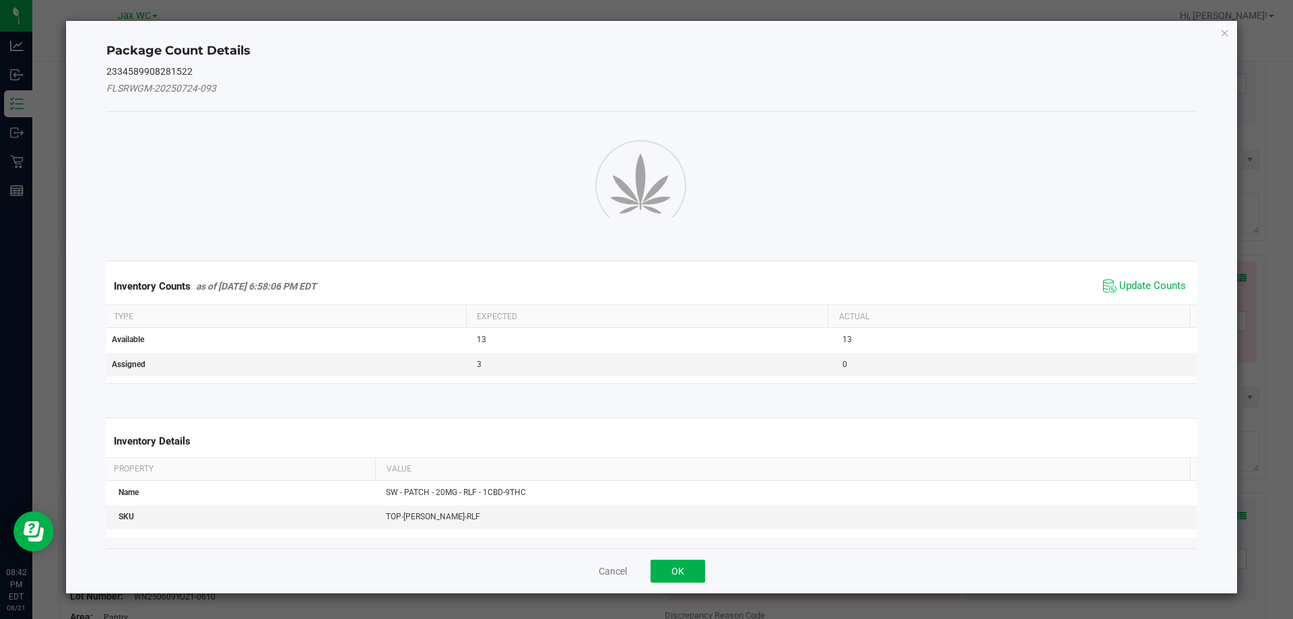
click at [1161, 284] on div "Inventory Counts as of [DATE] 6:58:06 PM EDT Update Counts" at bounding box center [652, 286] width 1096 height 36
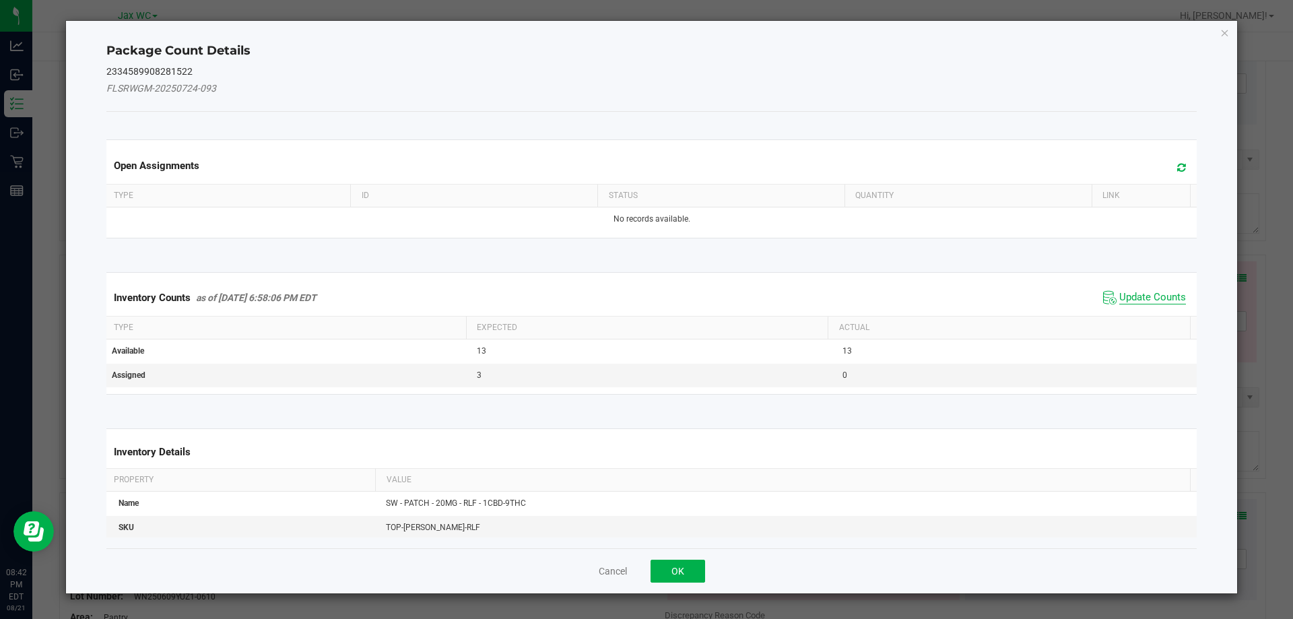
click at [1150, 297] on span "Update Counts" at bounding box center [1152, 297] width 67 height 13
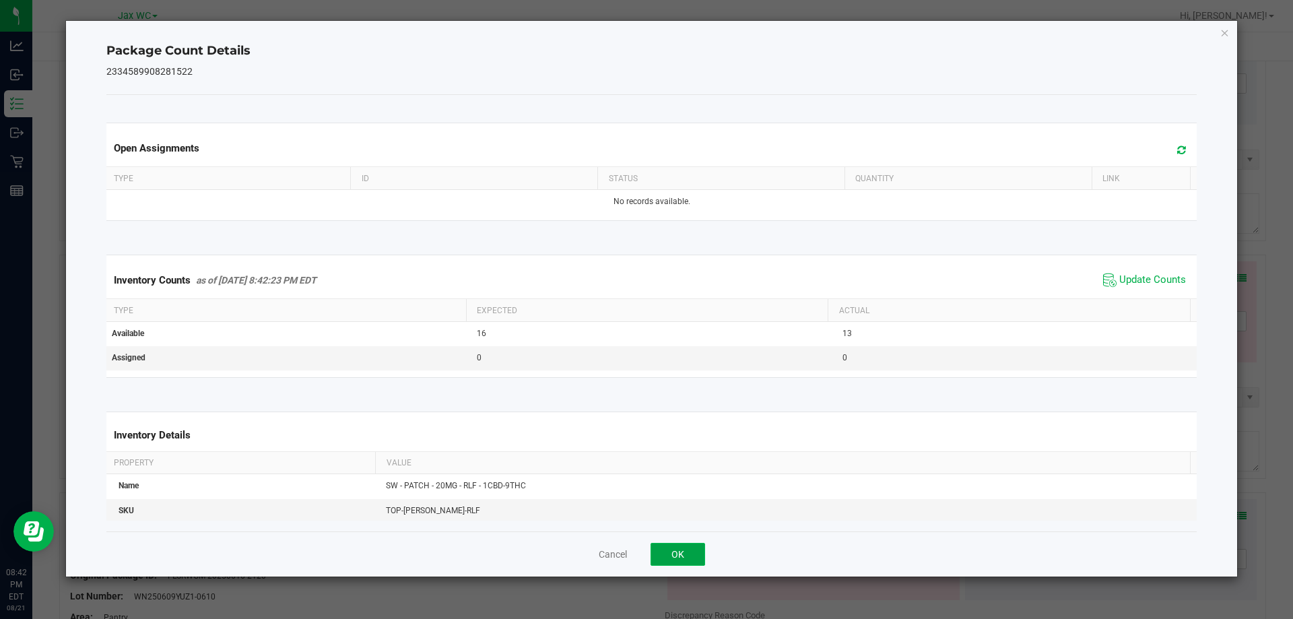
click at [659, 562] on button "OK" at bounding box center [677, 554] width 55 height 23
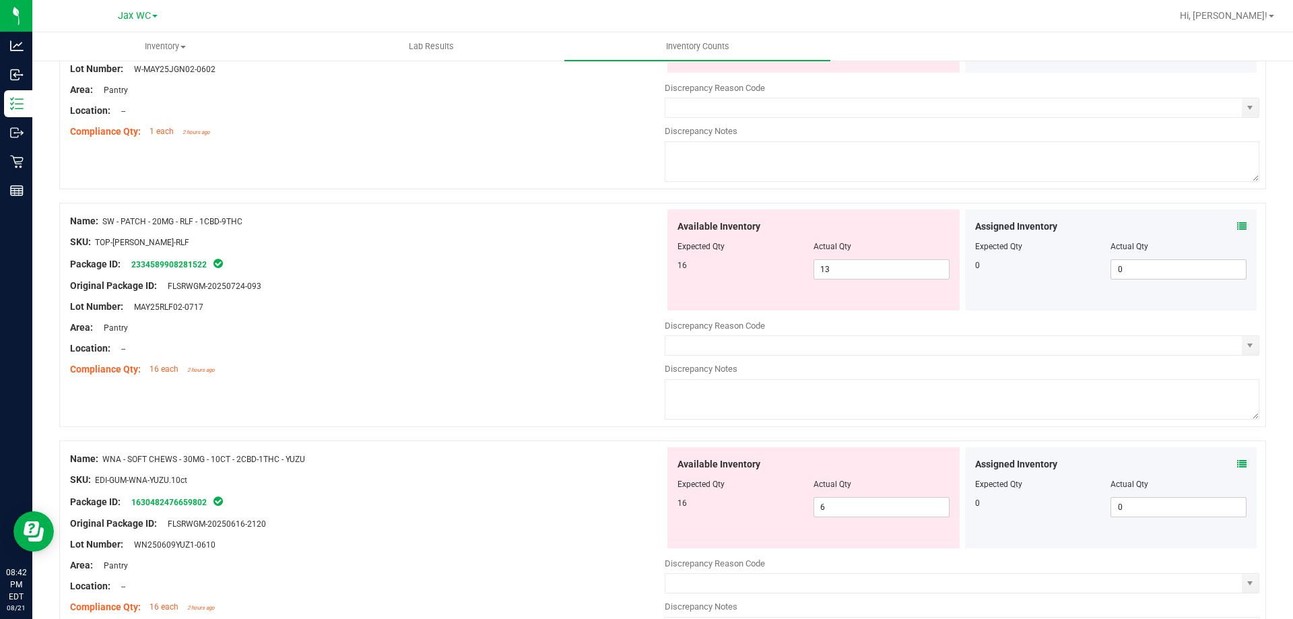
scroll to position [269, 0]
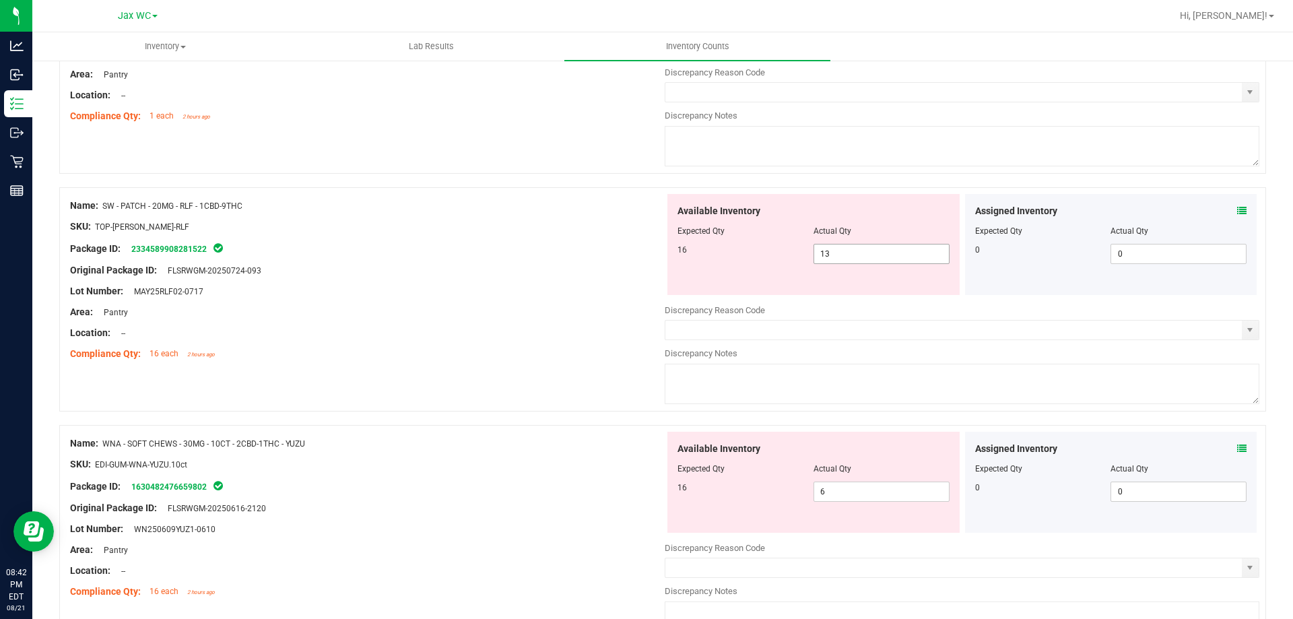
drag, startPoint x: 862, startPoint y: 251, endPoint x: 721, endPoint y: 256, distance: 141.5
click at [721, 256] on div "16 13 13" at bounding box center [813, 254] width 272 height 20
type input "16"
click at [439, 236] on div at bounding box center [367, 237] width 595 height 7
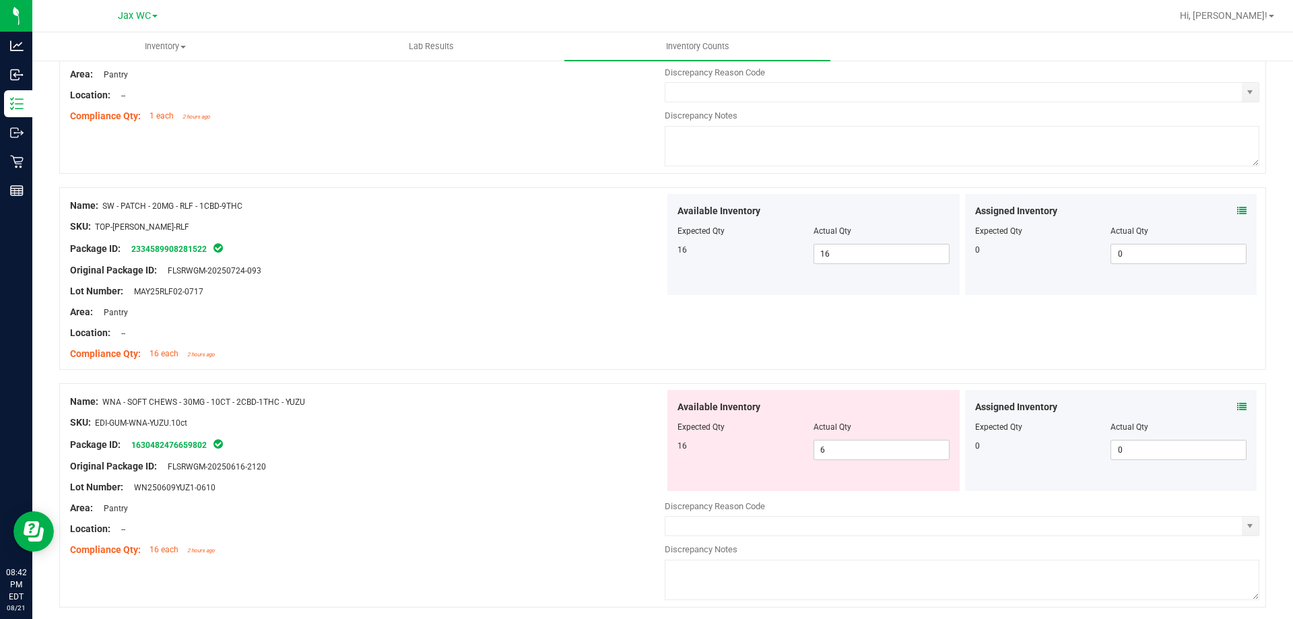
scroll to position [404, 0]
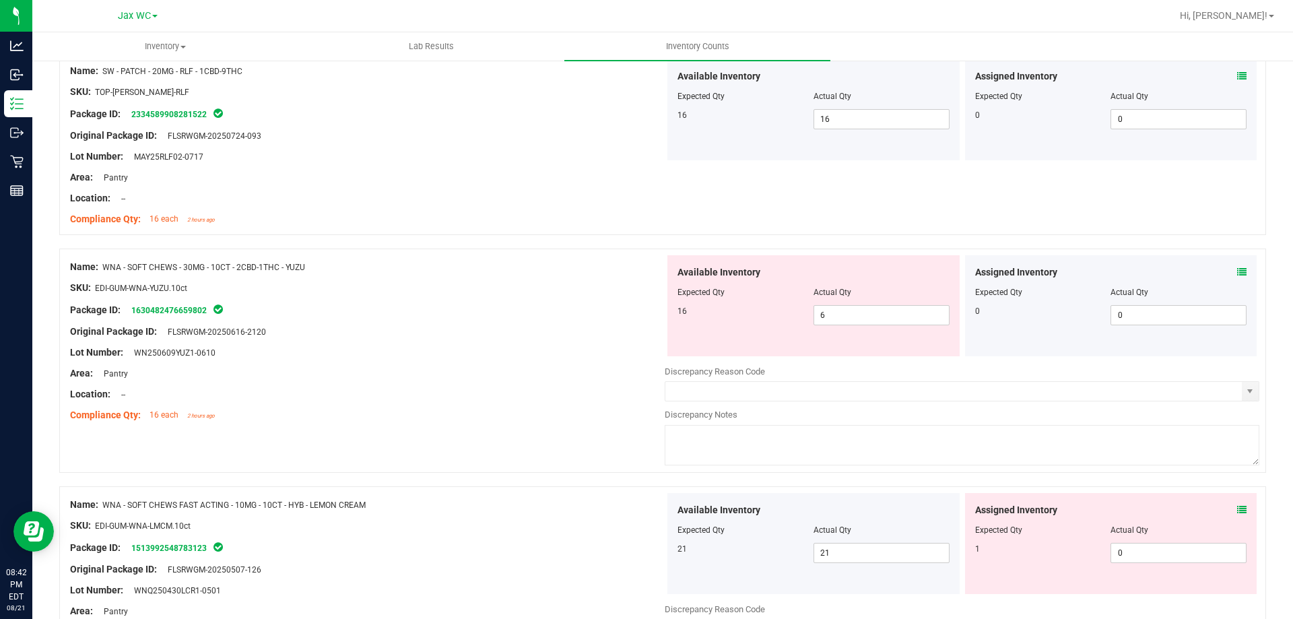
click at [1238, 267] on div "Assigned Inventory Expected Qty Actual Qty 0 0 0" at bounding box center [1111, 305] width 292 height 101
click at [1237, 273] on icon at bounding box center [1241, 271] width 9 height 9
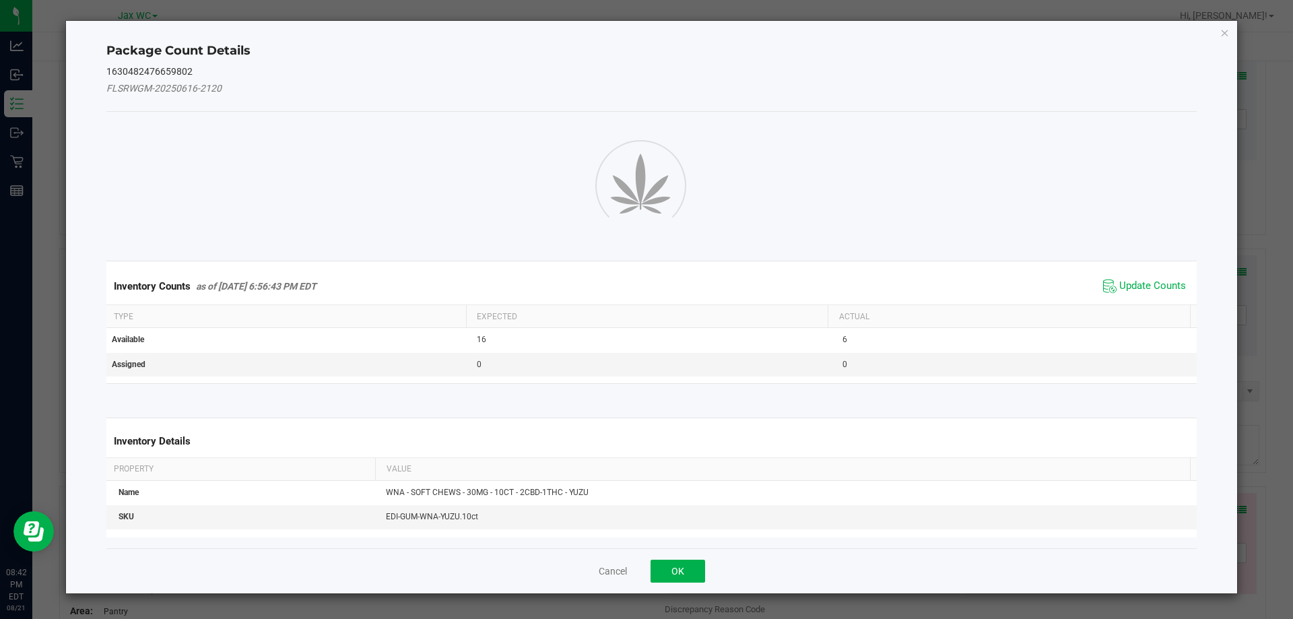
click at [1133, 287] on span "Update Counts" at bounding box center [1145, 286] width 90 height 20
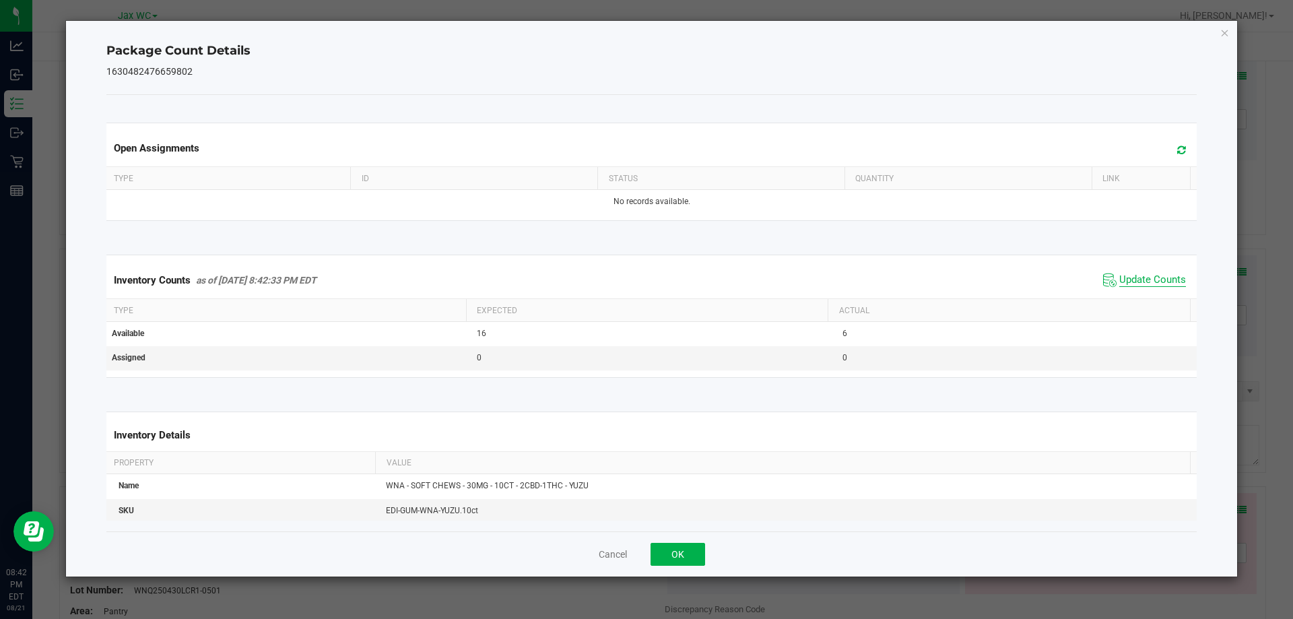
click at [1137, 277] on span "Update Counts" at bounding box center [1152, 279] width 67 height 13
click at [645, 556] on div "Cancel OK" at bounding box center [651, 553] width 1091 height 45
click at [682, 549] on button "OK" at bounding box center [677, 554] width 55 height 23
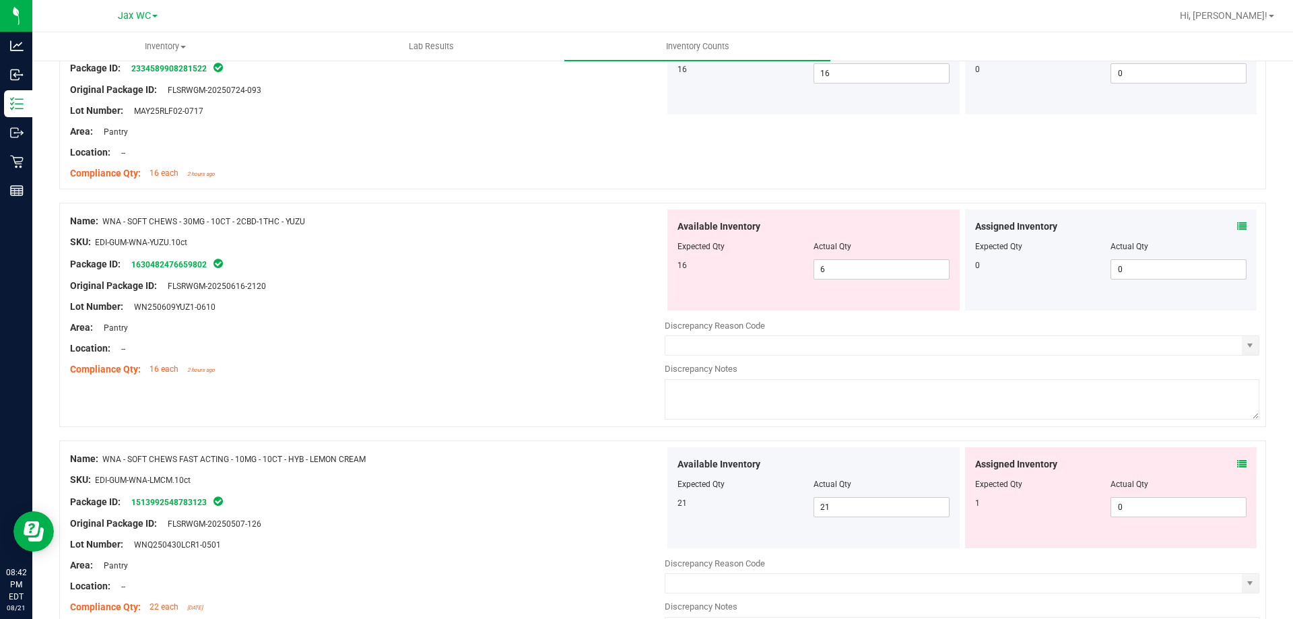
scroll to position [471, 0]
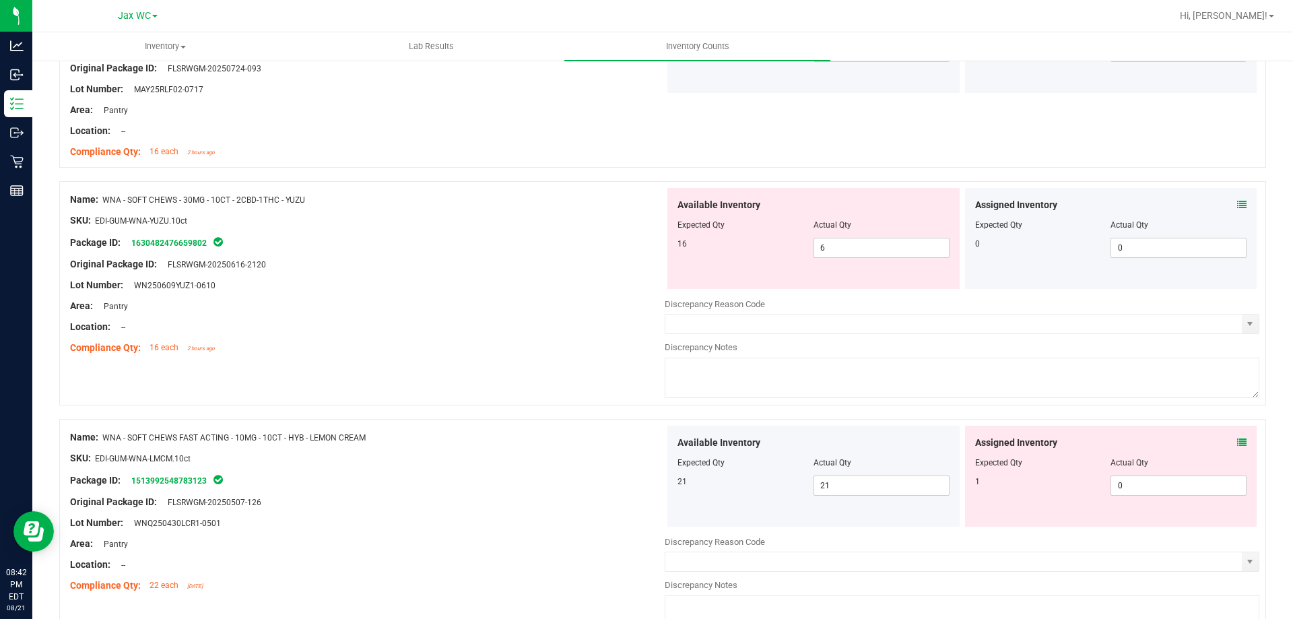
click at [1237, 442] on icon at bounding box center [1241, 442] width 9 height 9
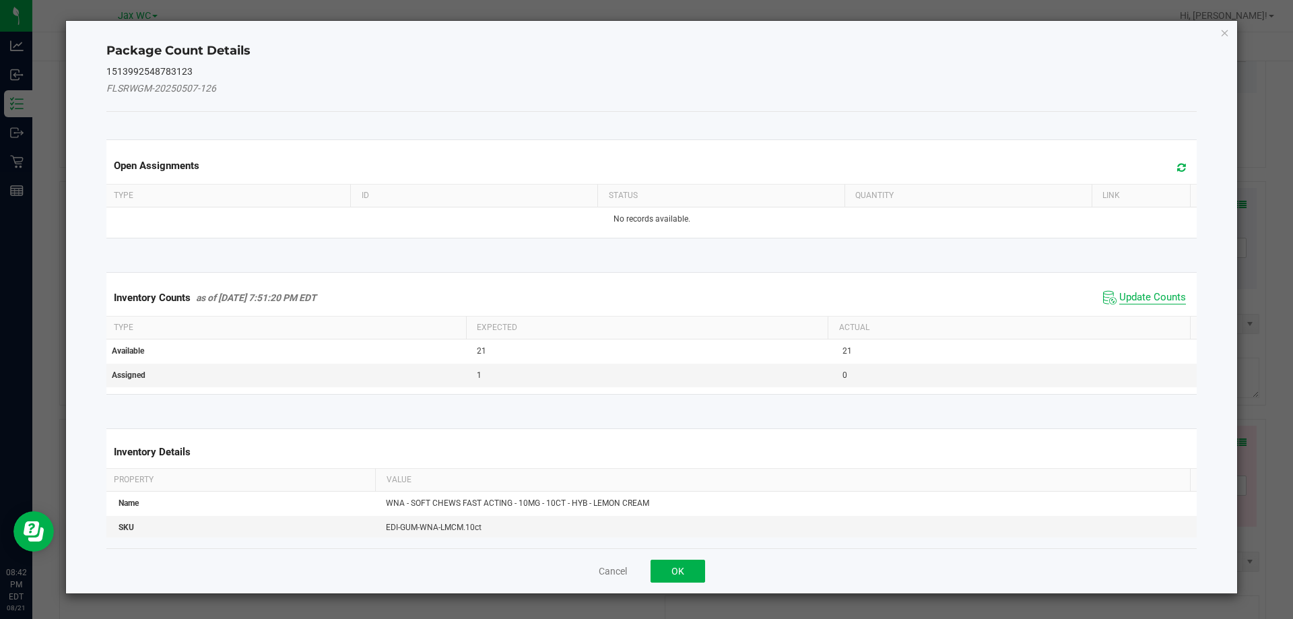
click at [1137, 294] on span "Update Counts" at bounding box center [1152, 297] width 67 height 13
click at [1138, 288] on span "Update Counts" at bounding box center [1146, 297] width 86 height 19
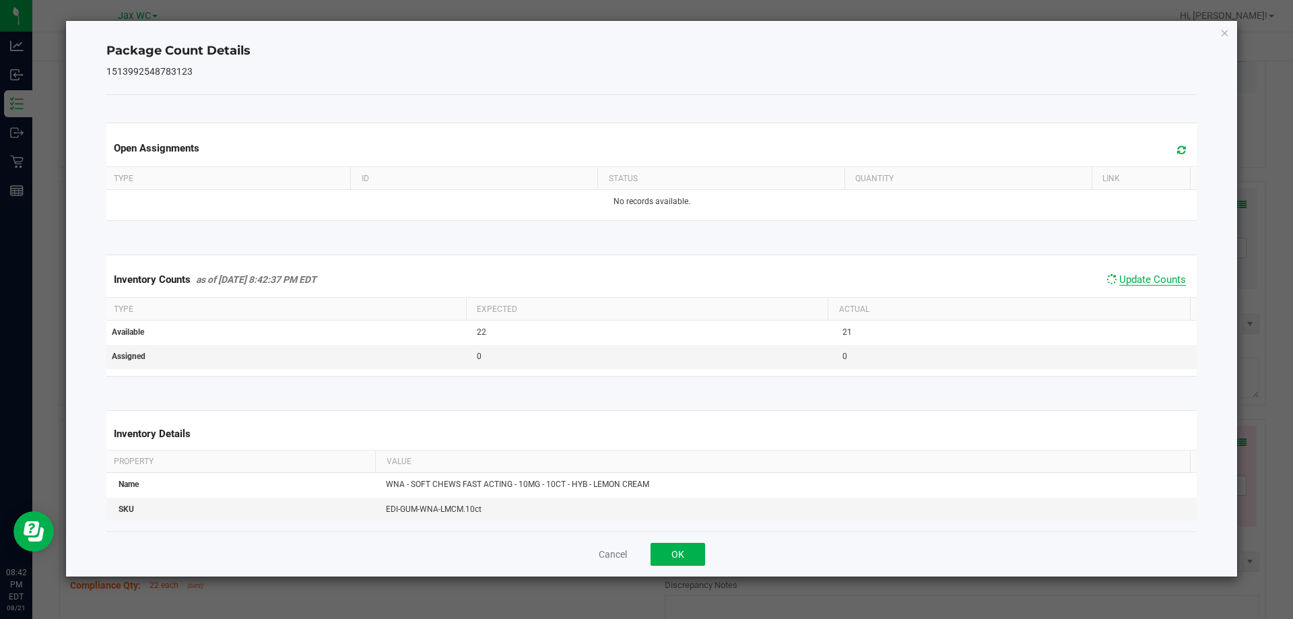
click at [1141, 285] on span "Update Counts" at bounding box center [1152, 279] width 67 height 12
click at [686, 556] on button "OK" at bounding box center [677, 554] width 55 height 23
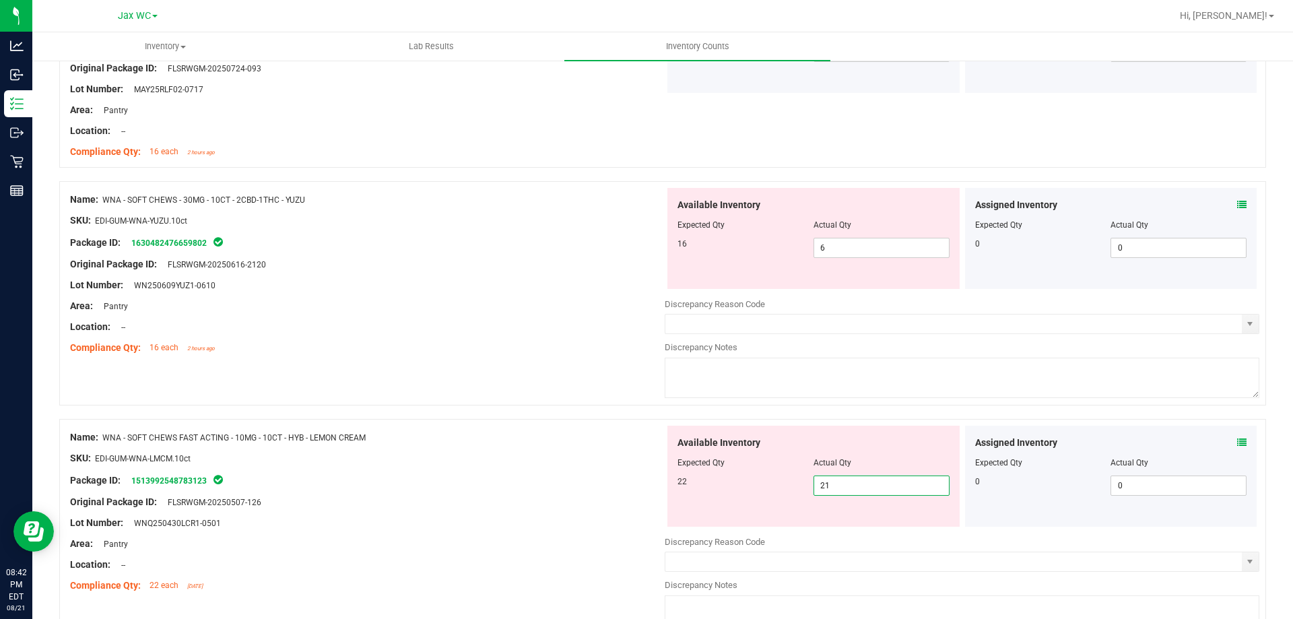
drag, startPoint x: 838, startPoint y: 492, endPoint x: 753, endPoint y: 500, distance: 85.9
click at [753, 500] on div "Available Inventory Expected Qty Actual Qty 22 21 21" at bounding box center [813, 476] width 292 height 101
type input "22"
click at [535, 467] on div at bounding box center [367, 468] width 595 height 7
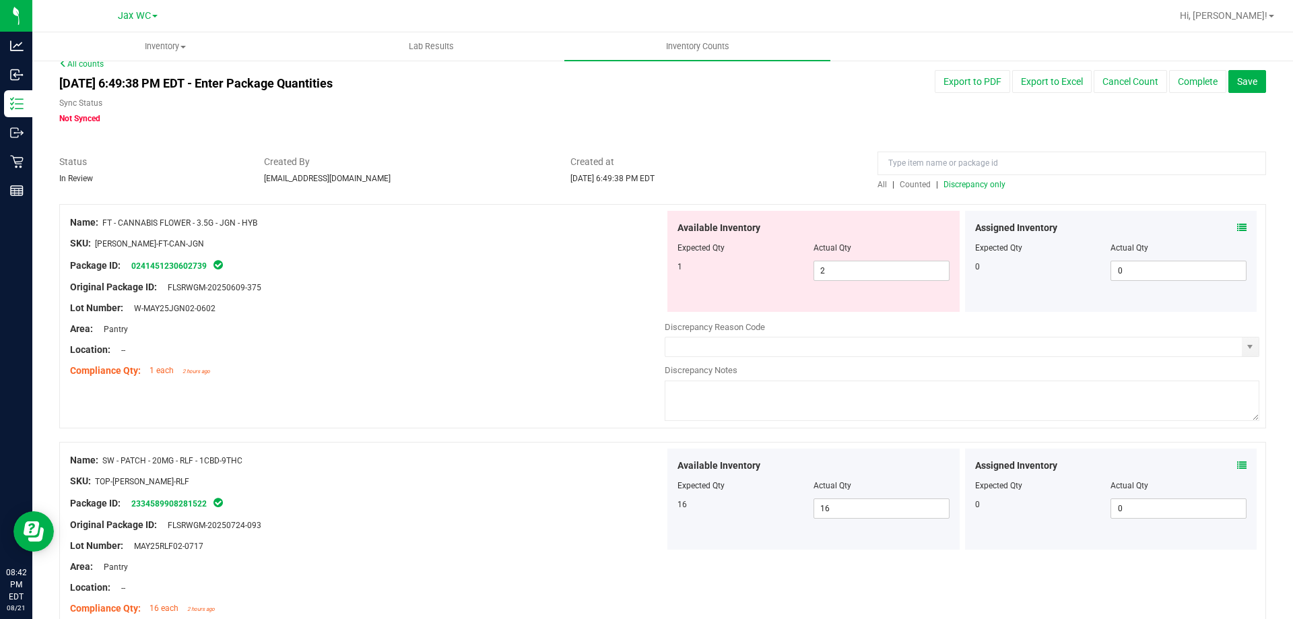
scroll to position [0, 0]
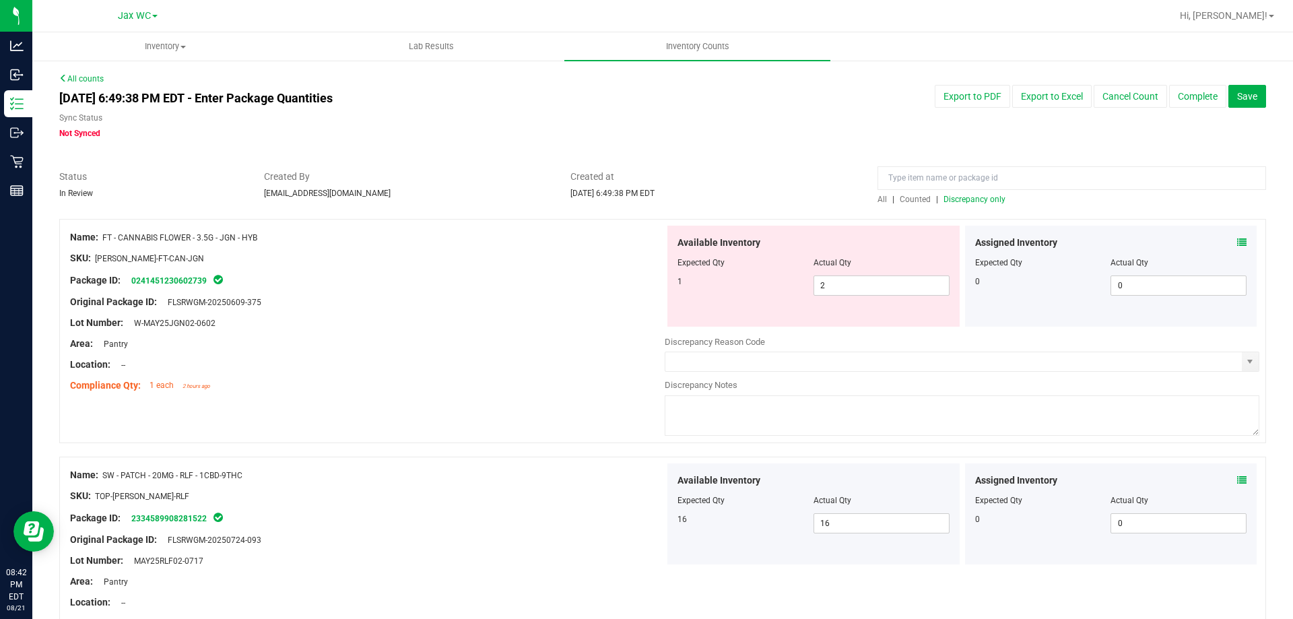
click at [983, 195] on span "Discrepancy only" at bounding box center [974, 199] width 62 height 9
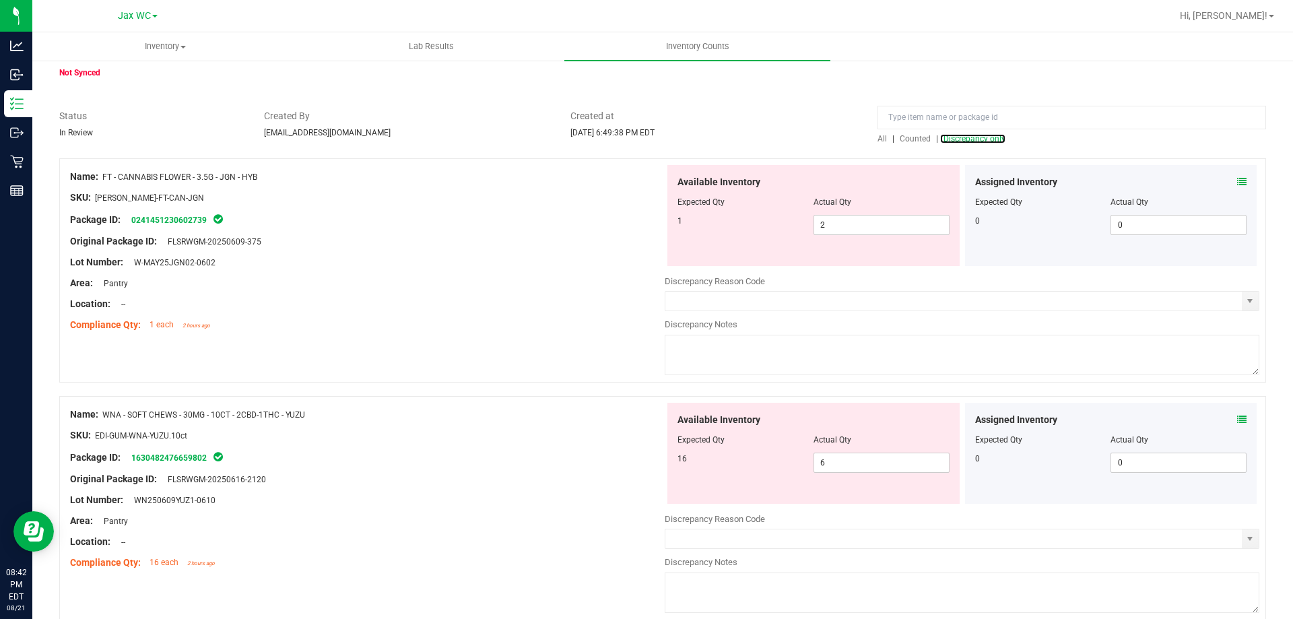
scroll to position [121, 0]
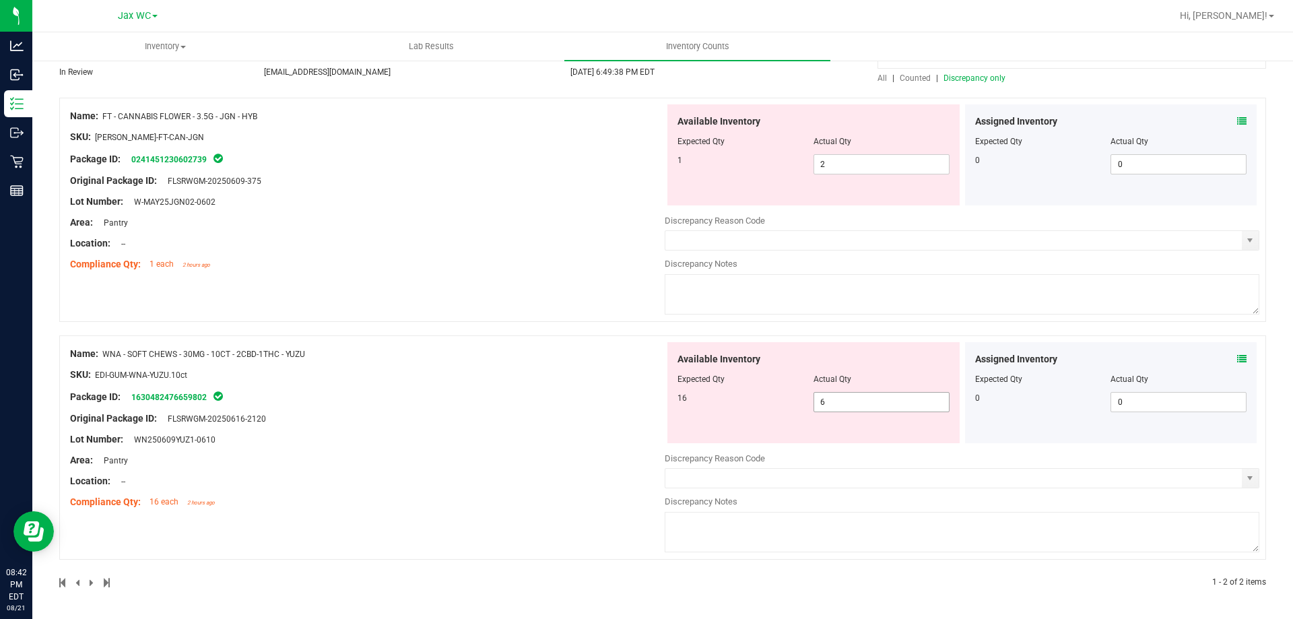
drag, startPoint x: 846, startPoint y: 407, endPoint x: 745, endPoint y: 413, distance: 100.5
click at [745, 413] on div "Available Inventory Expected Qty Actual Qty 16 6 6" at bounding box center [813, 392] width 292 height 101
type input "16"
click at [525, 294] on div "Name: FT - CANNABIS FLOWER - 3.5G - JGN - HYB SKU: [PERSON_NAME]-FT-CAN-JGN Pac…" at bounding box center [662, 210] width 1207 height 224
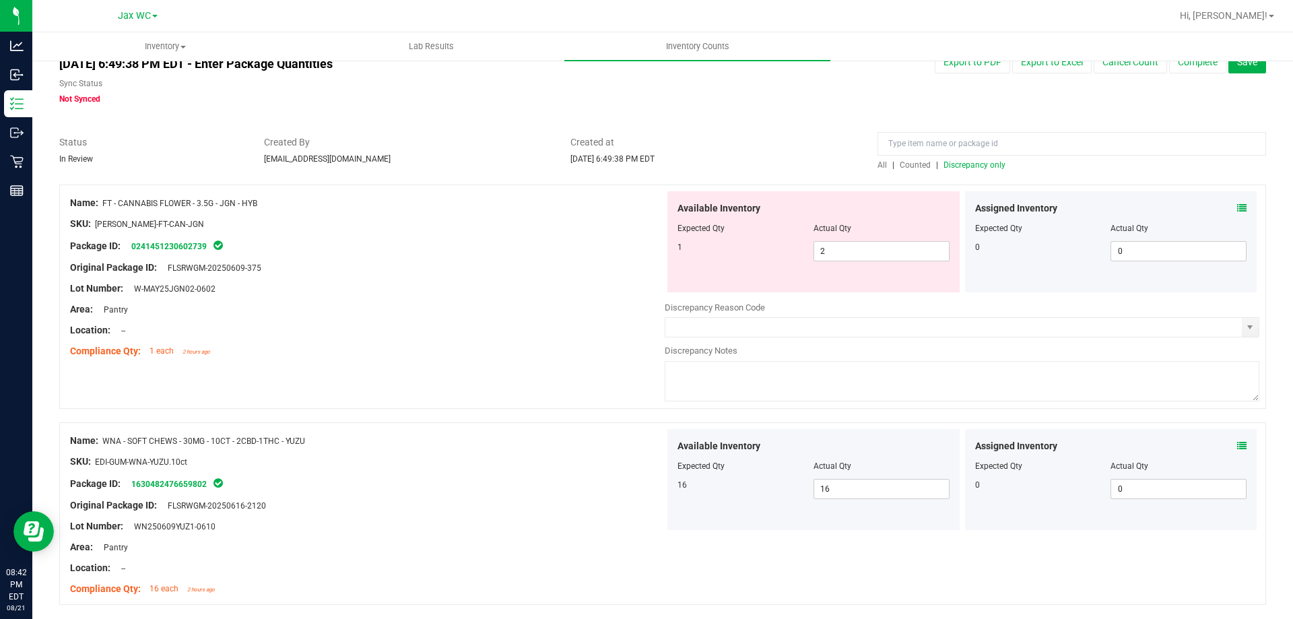
scroll to position [0, 0]
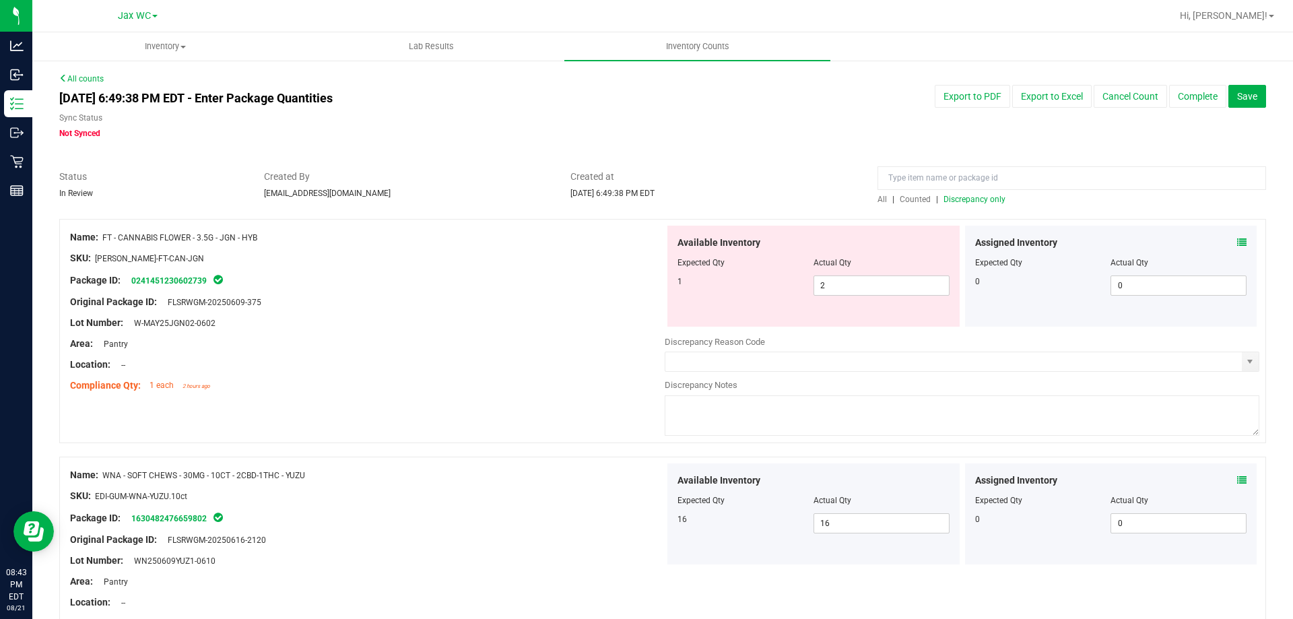
drag, startPoint x: 221, startPoint y: 237, endPoint x: 234, endPoint y: 242, distance: 14.3
click at [234, 242] on span "FT - CANNABIS FLOWER - 3.5G - JGN - HYB" at bounding box center [179, 237] width 155 height 9
drag, startPoint x: 193, startPoint y: 235, endPoint x: 228, endPoint y: 241, distance: 36.2
click at [229, 241] on span "FT - CANNABIS FLOWER - 3.5G - JGN - HYB" at bounding box center [179, 237] width 155 height 9
drag, startPoint x: 782, startPoint y: 292, endPoint x: 768, endPoint y: 295, distance: 13.9
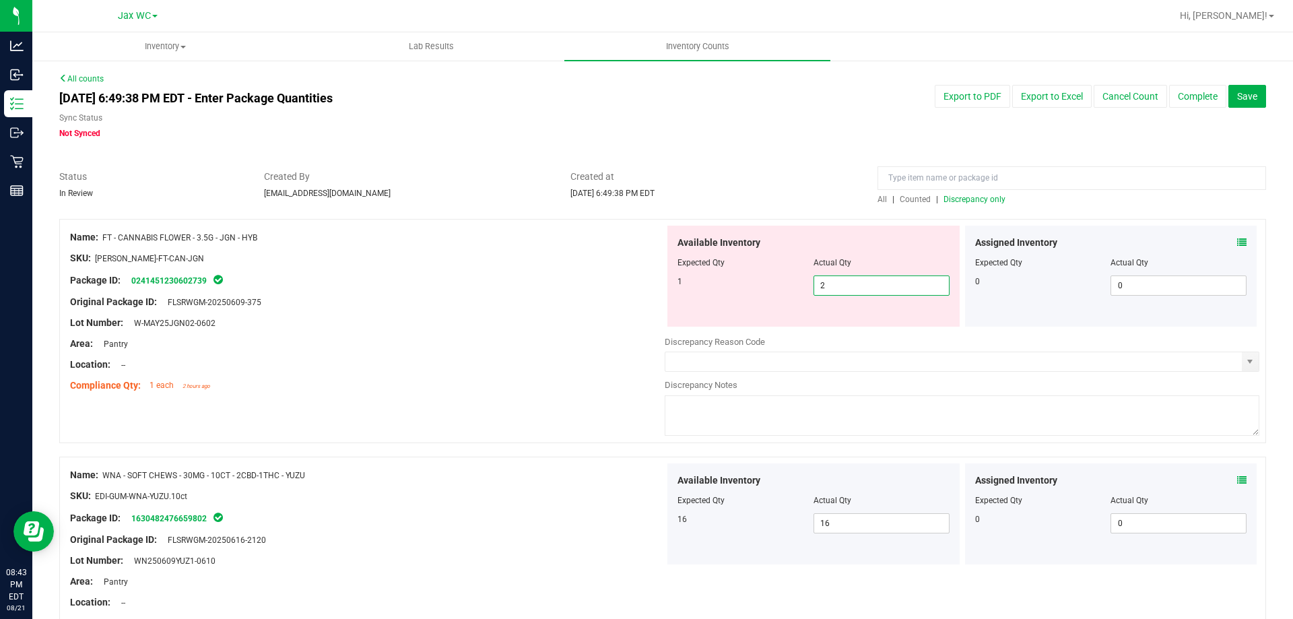
click at [768, 295] on div "1 2 2" at bounding box center [813, 285] width 272 height 20
type input "1"
click at [761, 168] on div at bounding box center [662, 162] width 1207 height 13
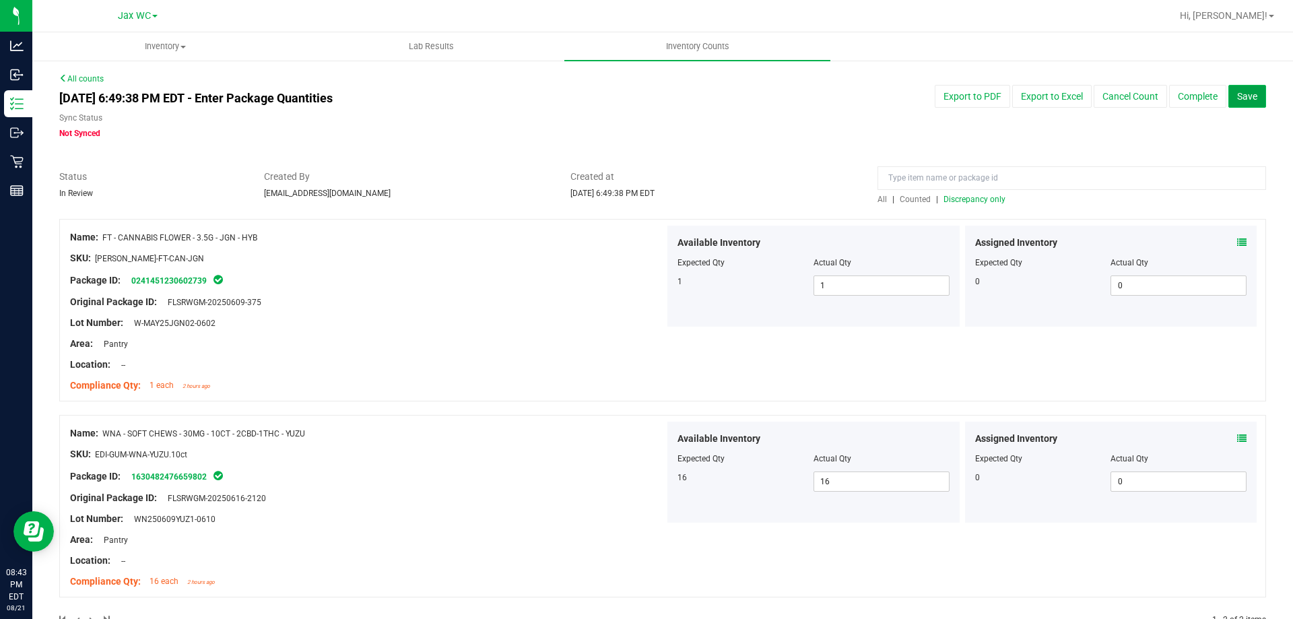
click at [1237, 93] on span "Save" at bounding box center [1247, 96] width 20 height 11
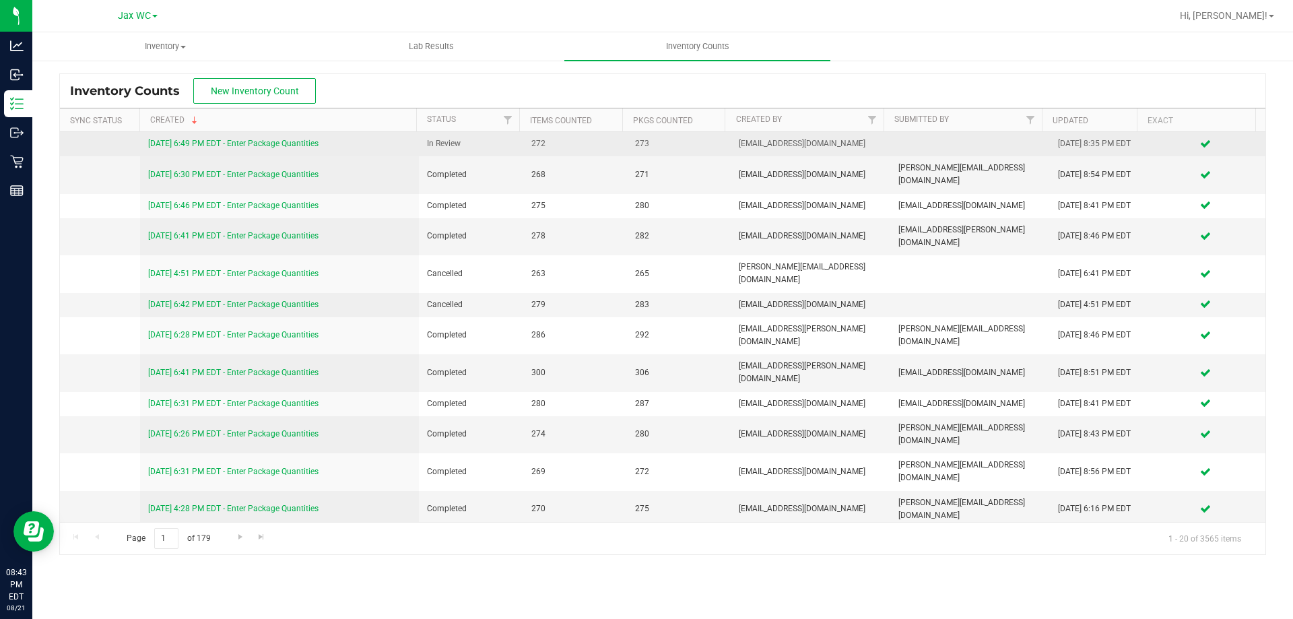
click at [191, 144] on link "[DATE] 6:49 PM EDT - Enter Package Quantities" at bounding box center [233, 143] width 170 height 9
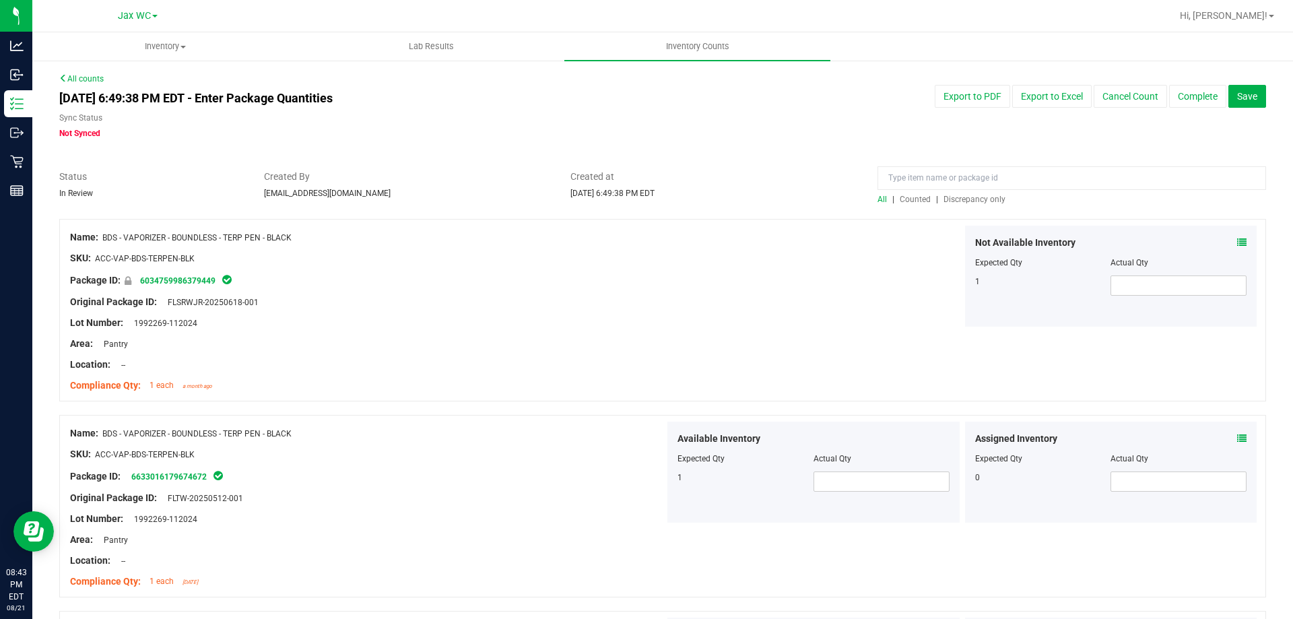
click at [974, 200] on span "Discrepancy only" at bounding box center [974, 199] width 62 height 9
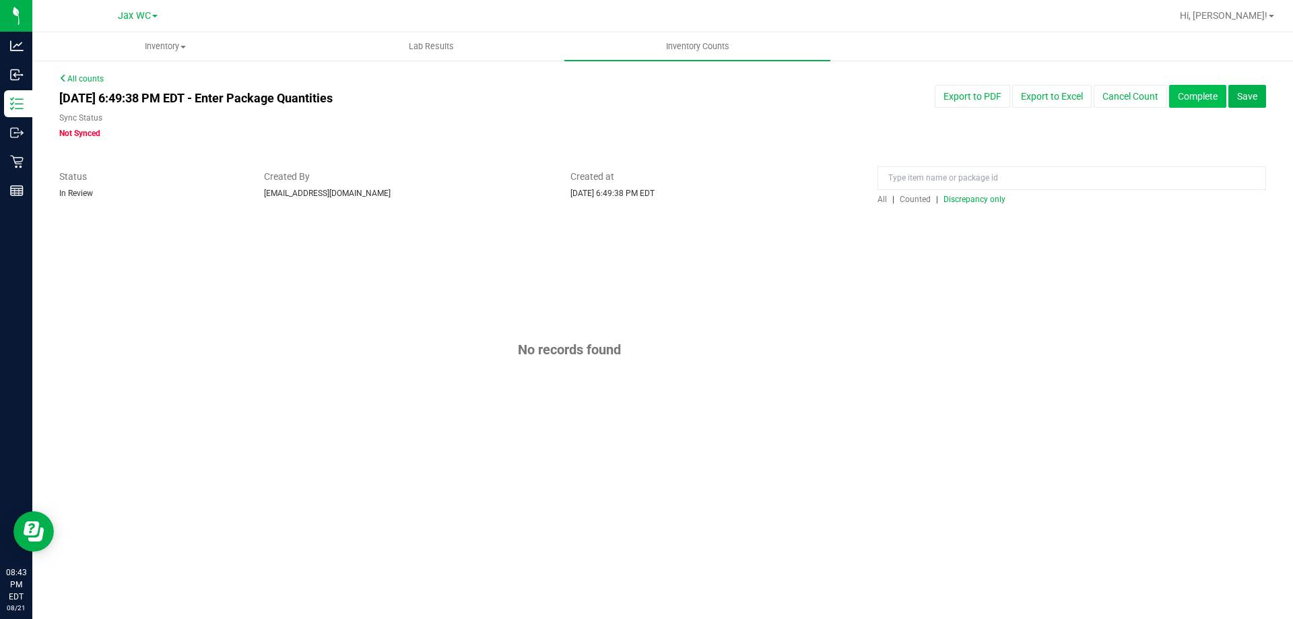
click at [1189, 95] on button "Complete" at bounding box center [1197, 96] width 57 height 23
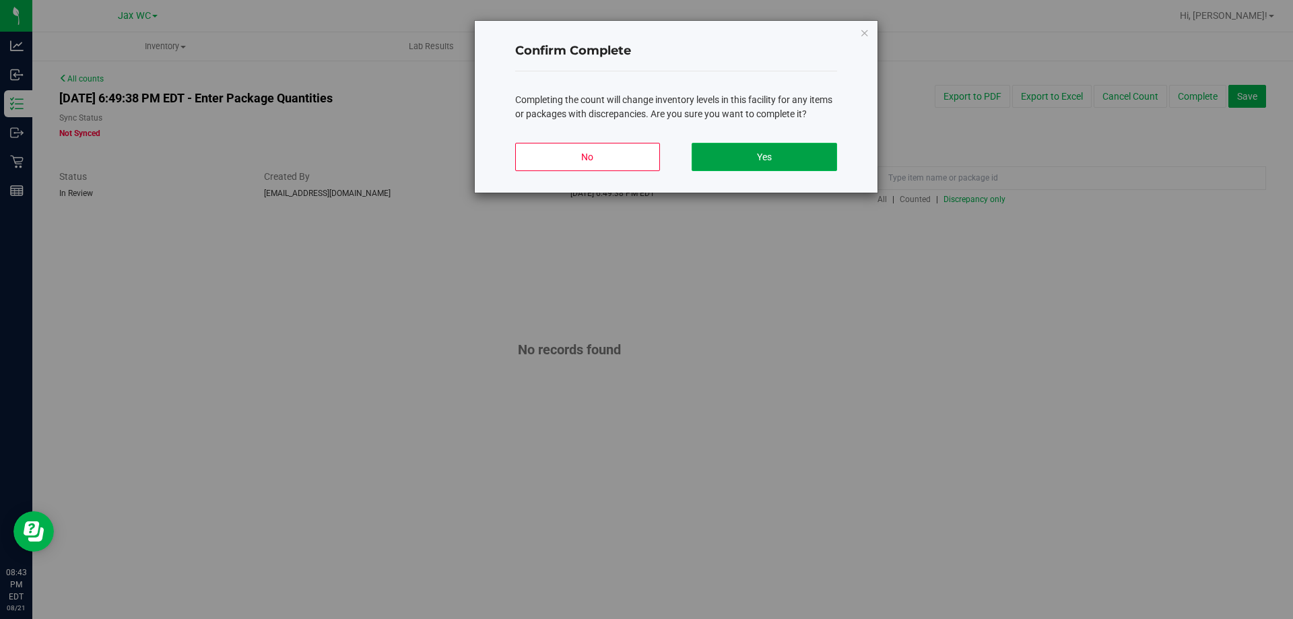
click at [795, 155] on button "Yes" at bounding box center [764, 157] width 145 height 28
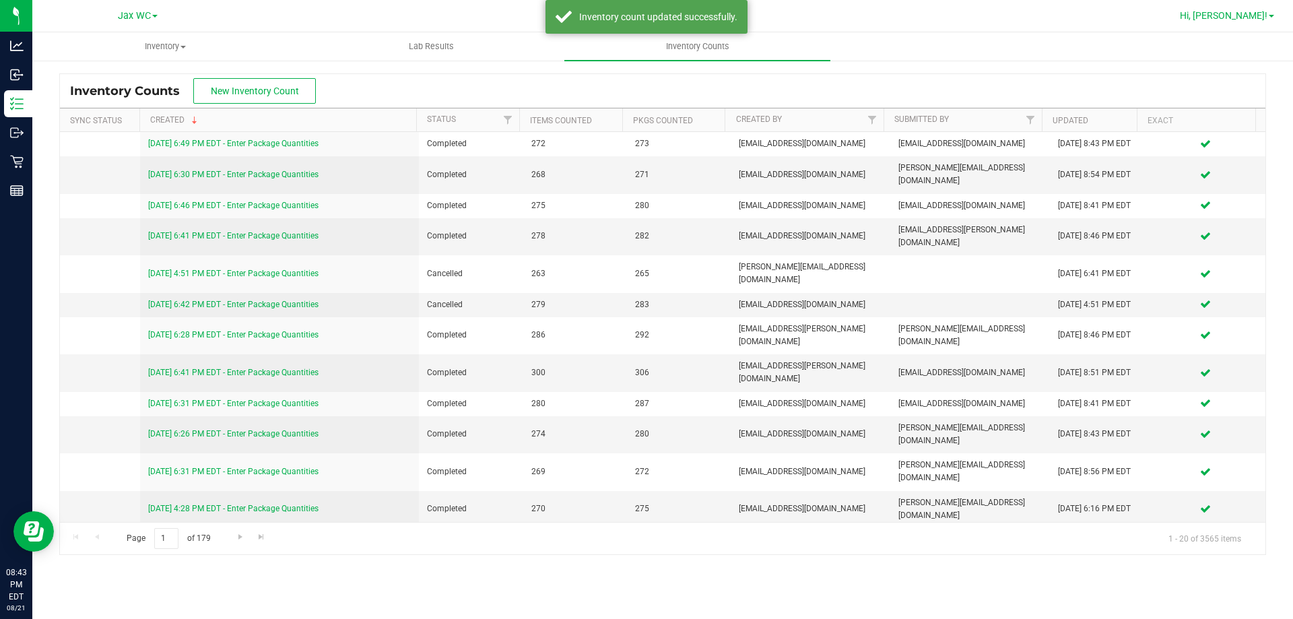
click at [1250, 19] on span "Hi, [PERSON_NAME]!" at bounding box center [1224, 15] width 88 height 11
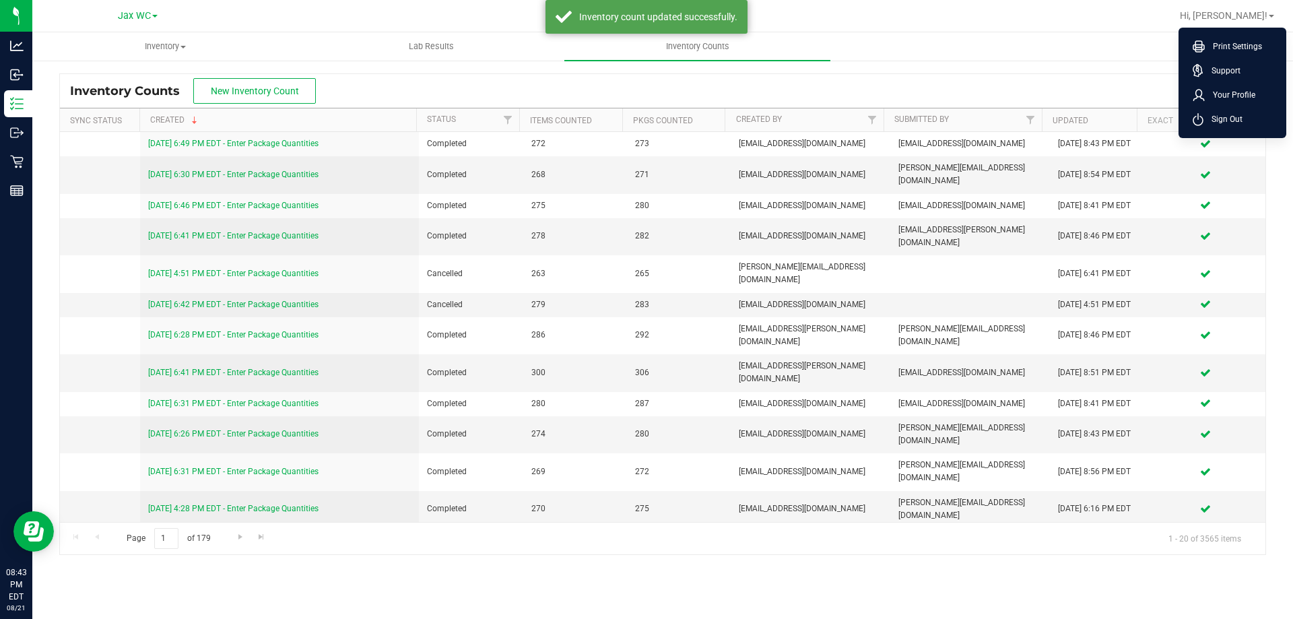
click at [1239, 119] on span "Sign Out" at bounding box center [1222, 118] width 39 height 13
